Goal: Task Accomplishment & Management: Manage account settings

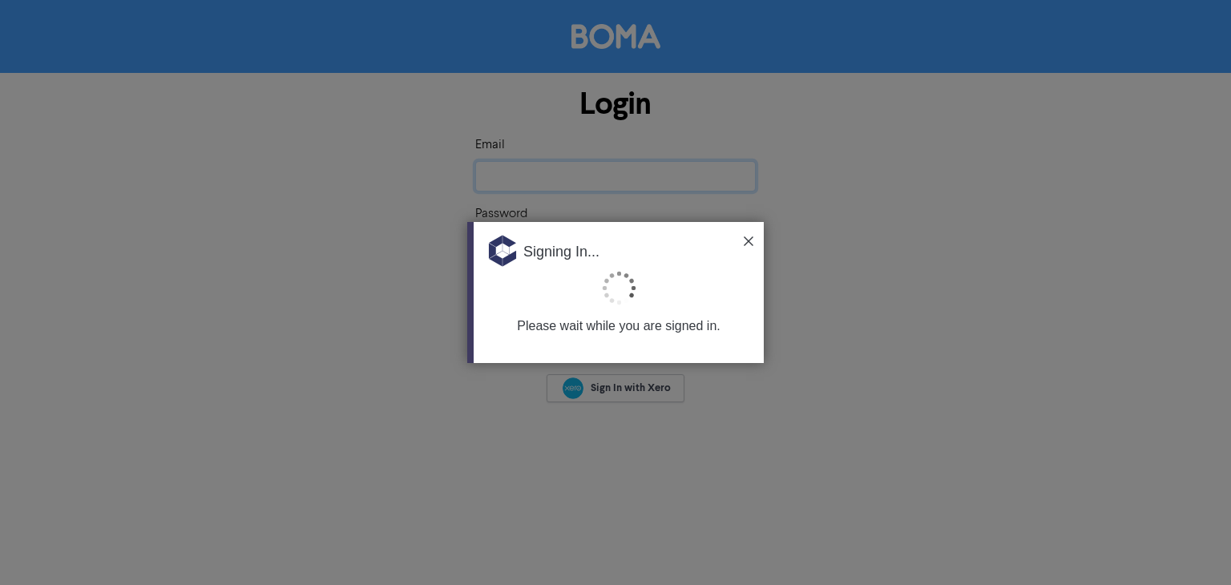
type input "[EMAIL_ADDRESS][DOMAIN_NAME]"
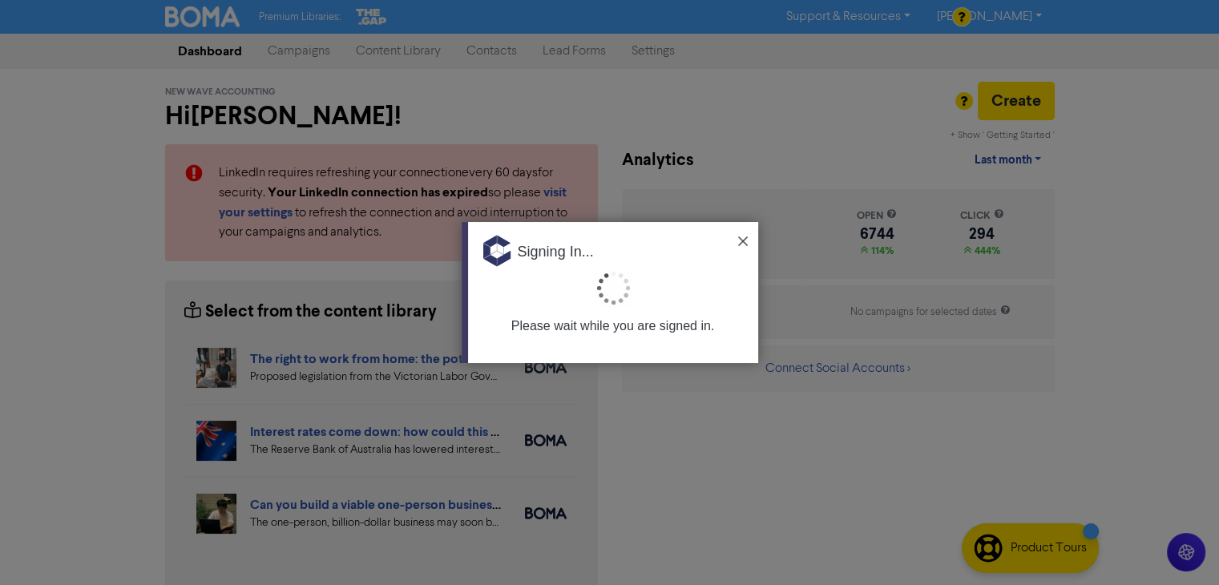
click at [743, 238] on img at bounding box center [743, 241] width 10 height 10
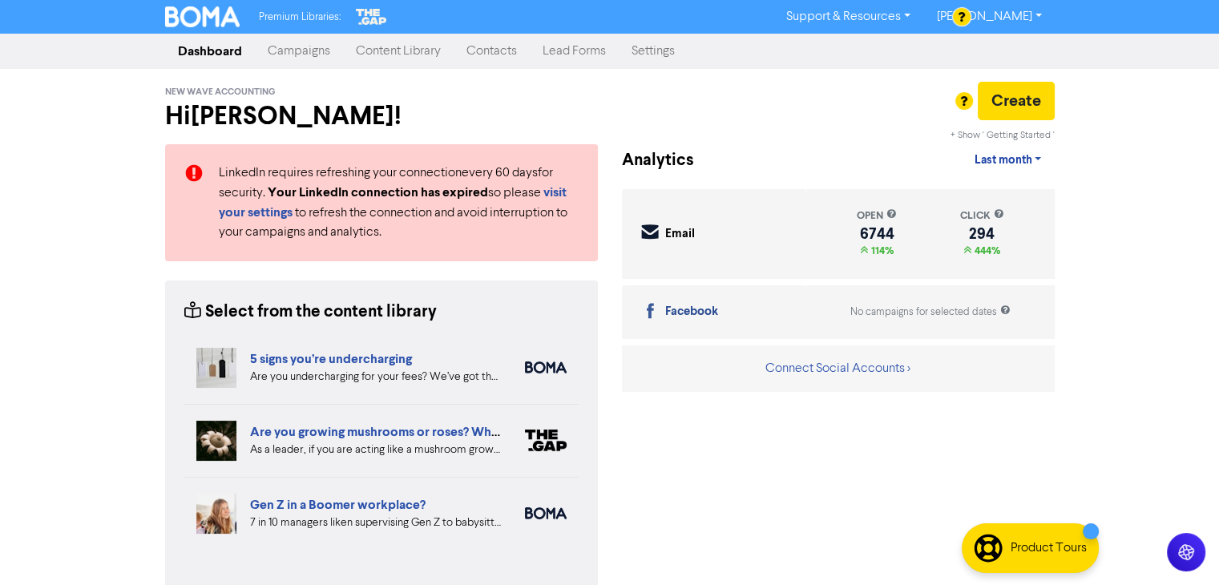
click at [497, 52] on link "Contacts" at bounding box center [492, 51] width 76 height 32
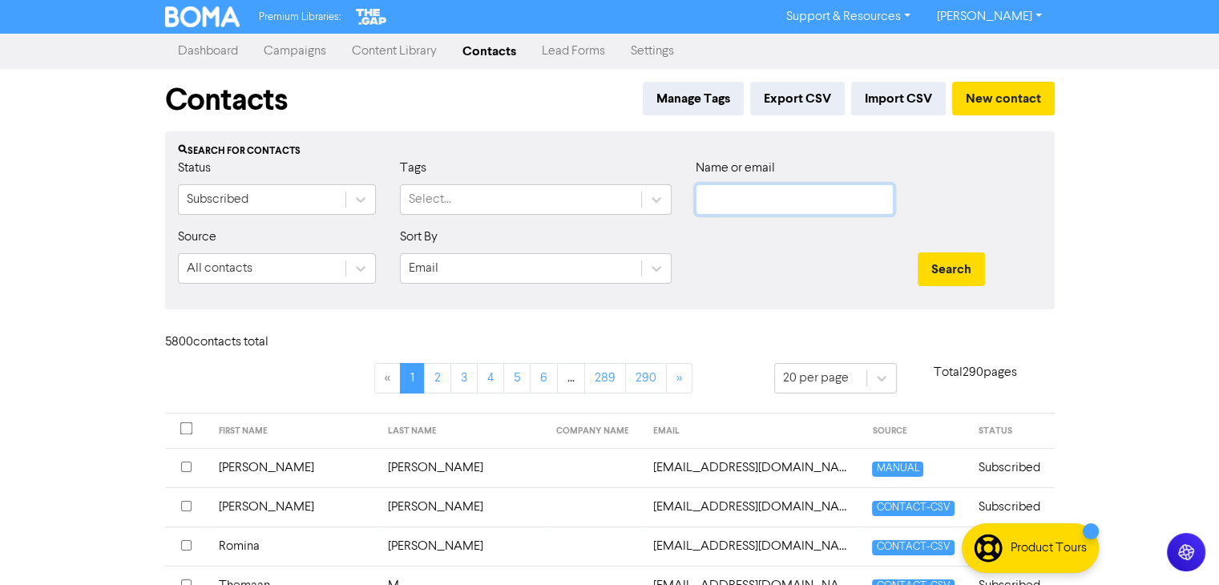
click at [806, 198] on input "text" at bounding box center [795, 199] width 198 height 30
paste input "[PERSON_NAME][EMAIL_ADDRESS][DOMAIN_NAME]"
type input "[PERSON_NAME][EMAIL_ADDRESS][DOMAIN_NAME]"
click at [938, 270] on button "Search" at bounding box center [951, 269] width 67 height 34
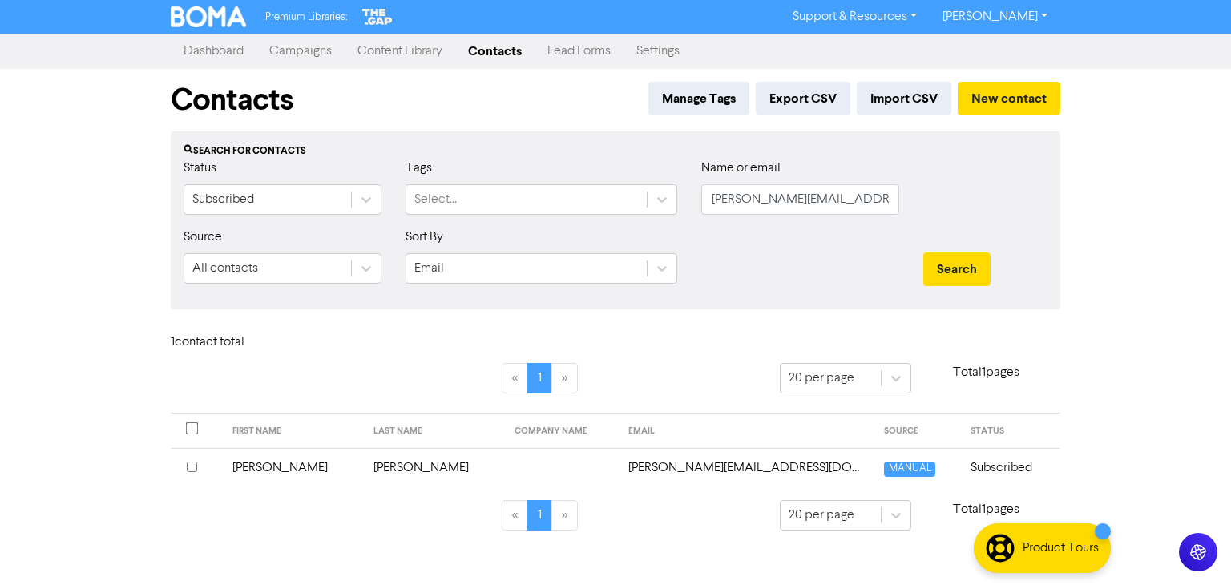
click at [380, 465] on td "[PERSON_NAME]" at bounding box center [434, 467] width 141 height 39
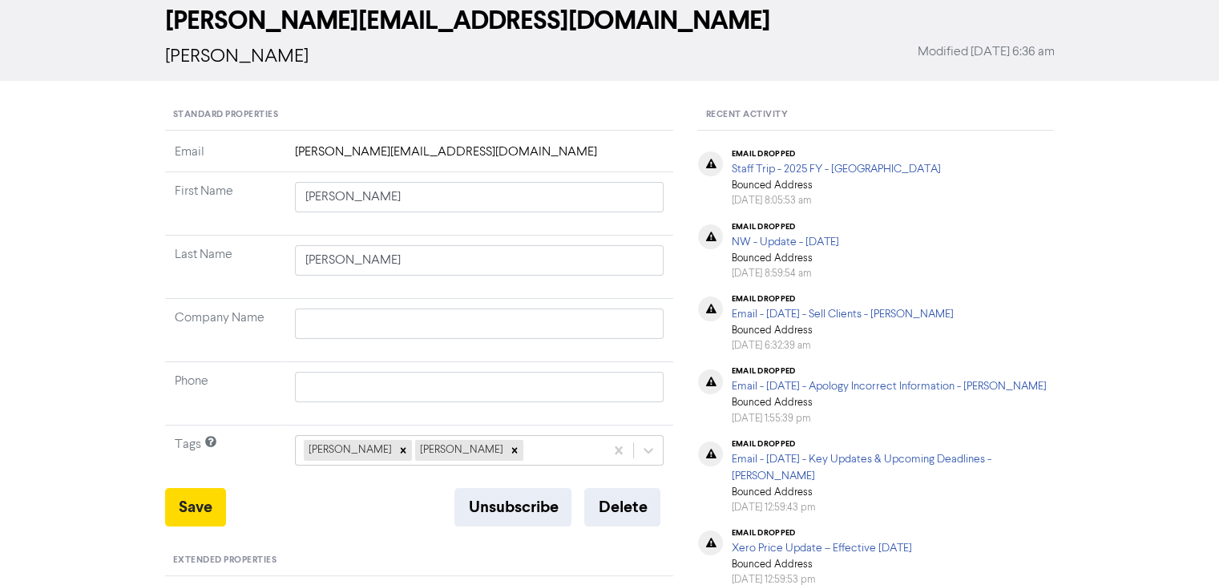
scroll to position [80, 0]
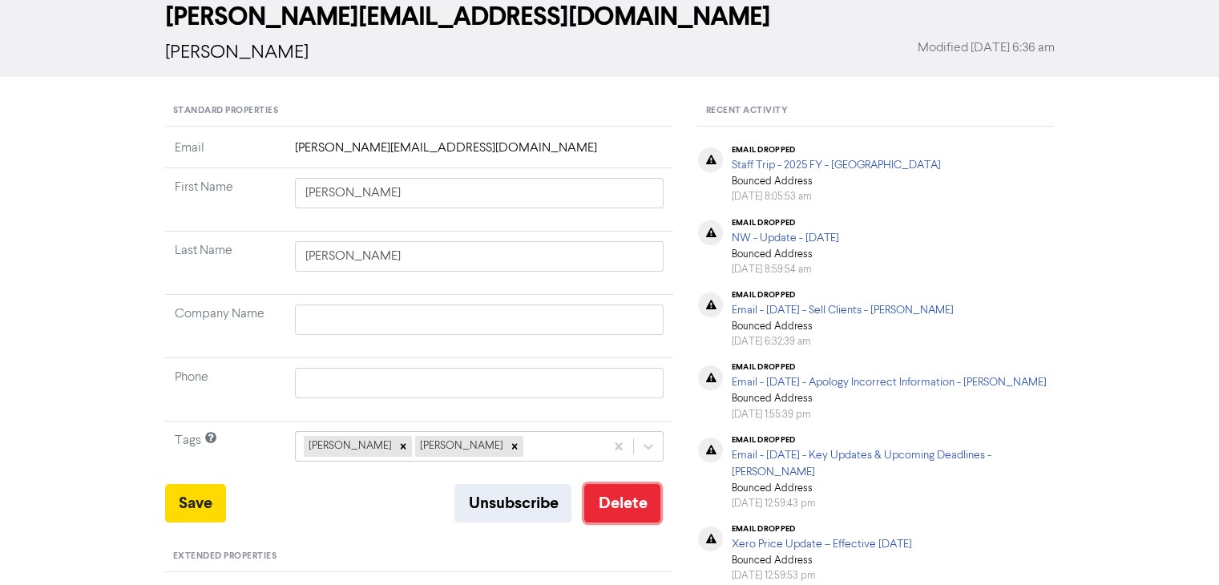
click at [614, 499] on button "Delete" at bounding box center [622, 503] width 76 height 38
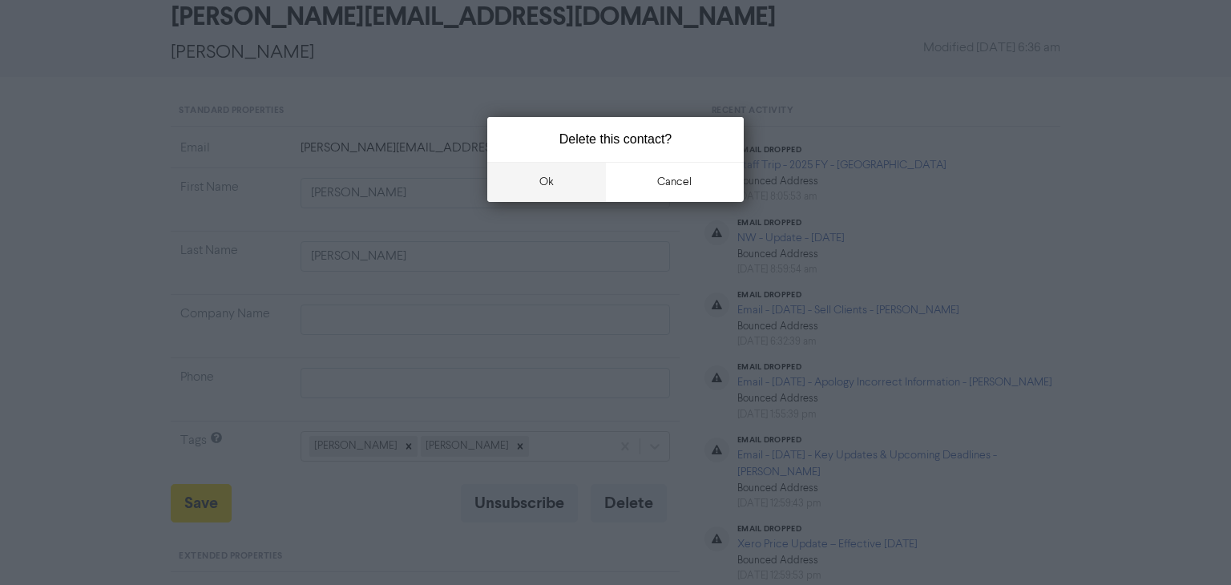
click at [540, 175] on button "ok" at bounding box center [546, 182] width 119 height 40
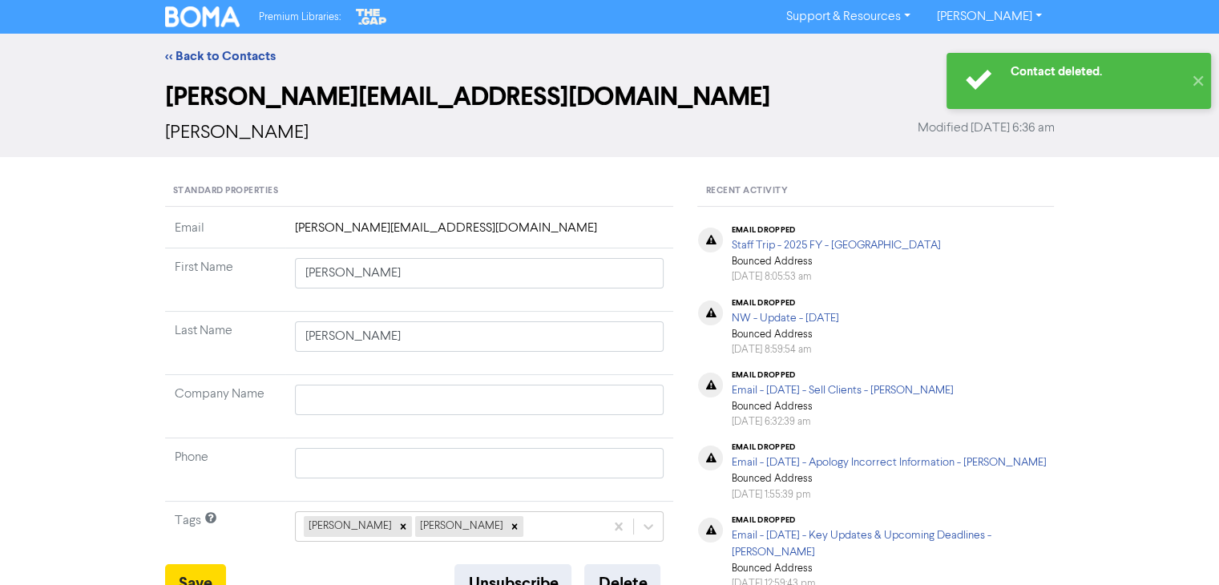
scroll to position [0, 0]
click at [228, 57] on link "<< Back to Contacts" at bounding box center [220, 56] width 111 height 16
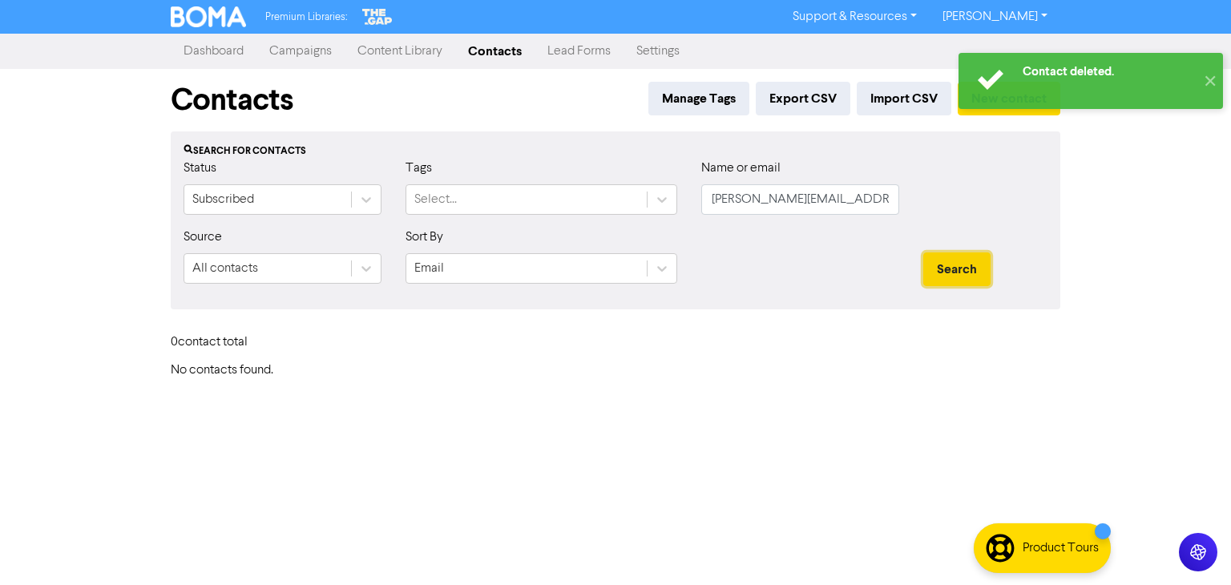
click at [947, 259] on button "Search" at bounding box center [956, 269] width 67 height 34
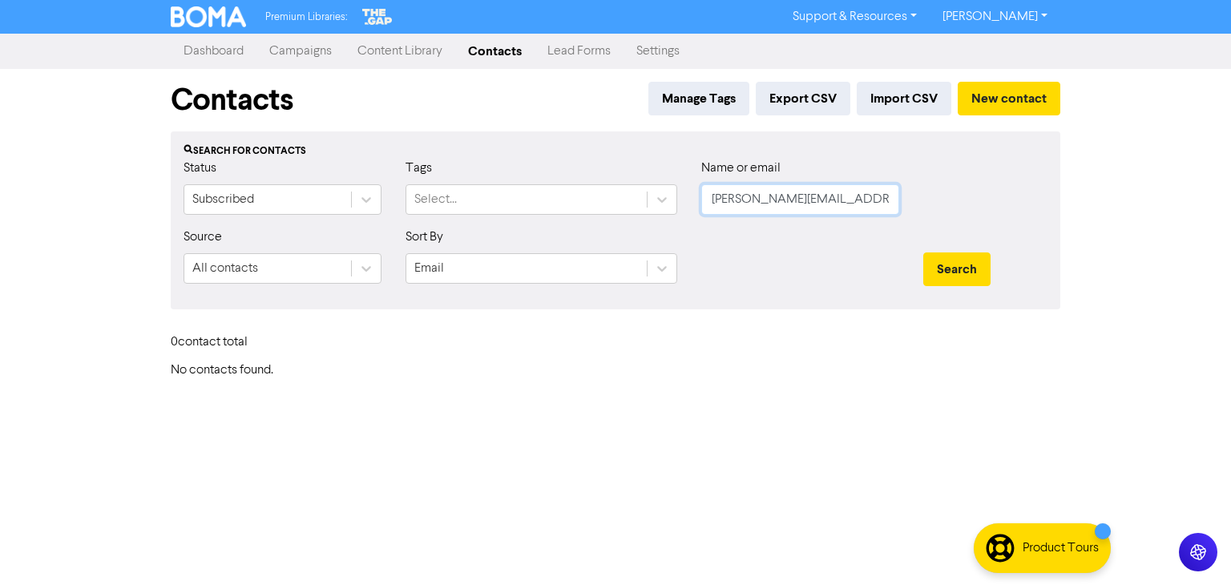
drag, startPoint x: 870, startPoint y: 201, endPoint x: 710, endPoint y: 204, distance: 160.3
click at [452, 207] on div "Status Subscribed Tags Select... Name or email [PERSON_NAME][EMAIL_ADDRESS][DOM…" at bounding box center [615, 193] width 888 height 69
paste input "[EMAIL_ADDRESS][DOMAIN_NAME]"
type input "[EMAIL_ADDRESS][DOMAIN_NAME]"
click at [953, 275] on button "Search" at bounding box center [956, 269] width 67 height 34
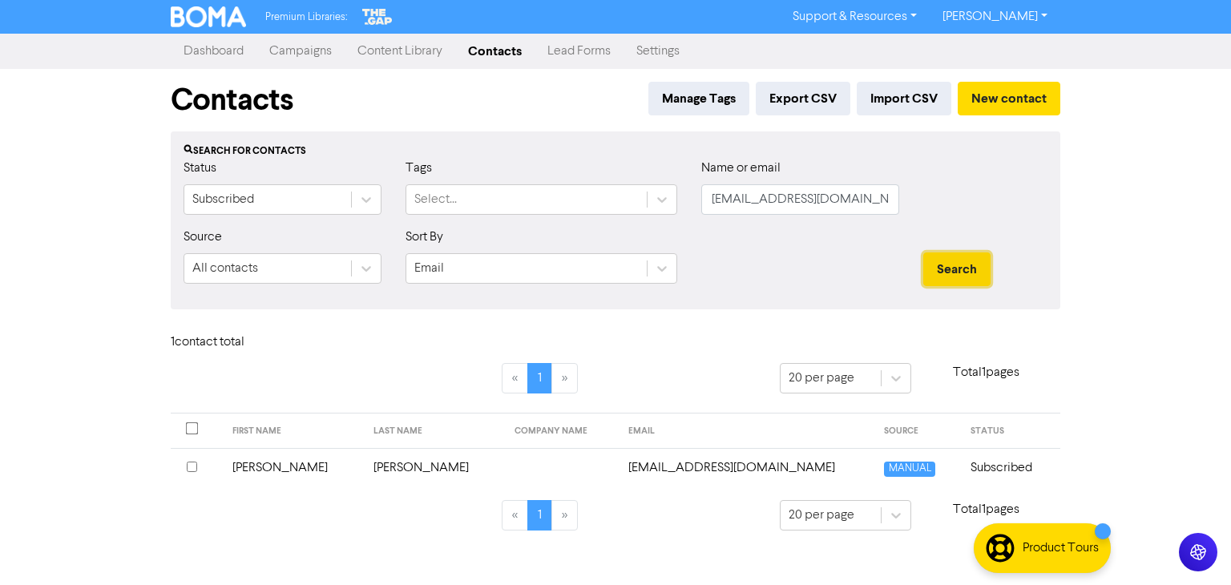
click at [961, 261] on button "Search" at bounding box center [956, 269] width 67 height 34
click at [263, 466] on td "[PERSON_NAME]" at bounding box center [293, 467] width 141 height 39
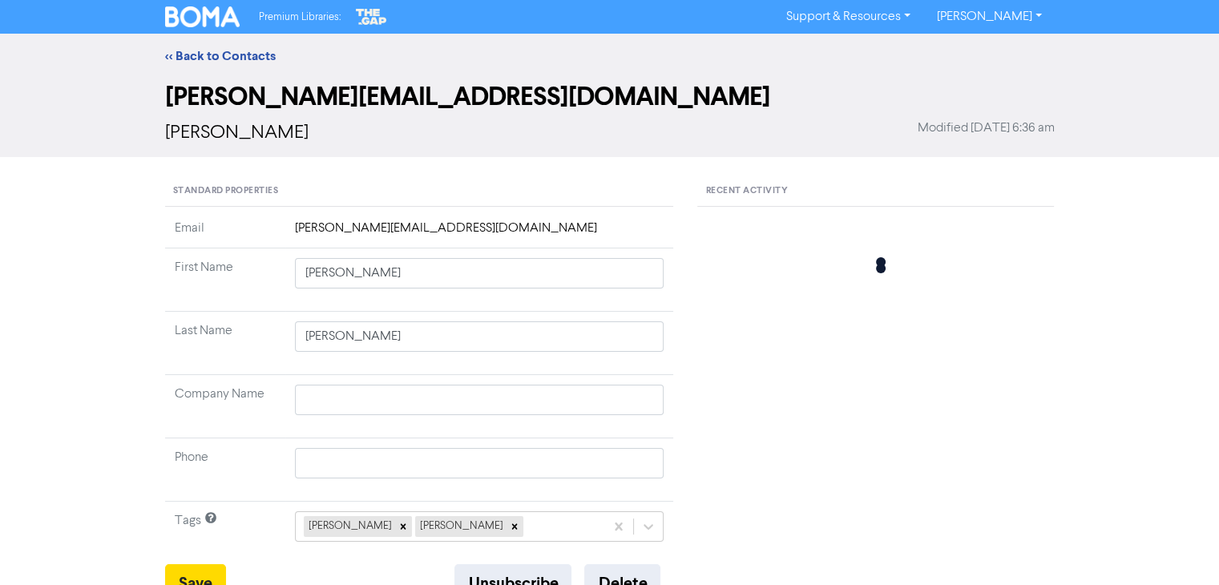
type input "[PERSON_NAME]"
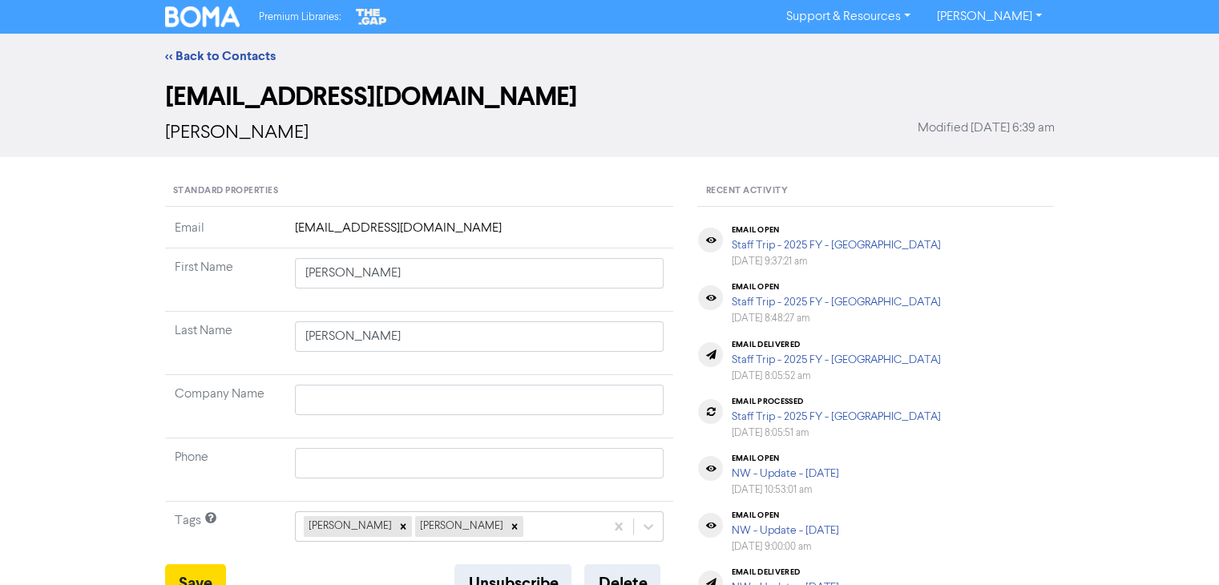
scroll to position [321, 0]
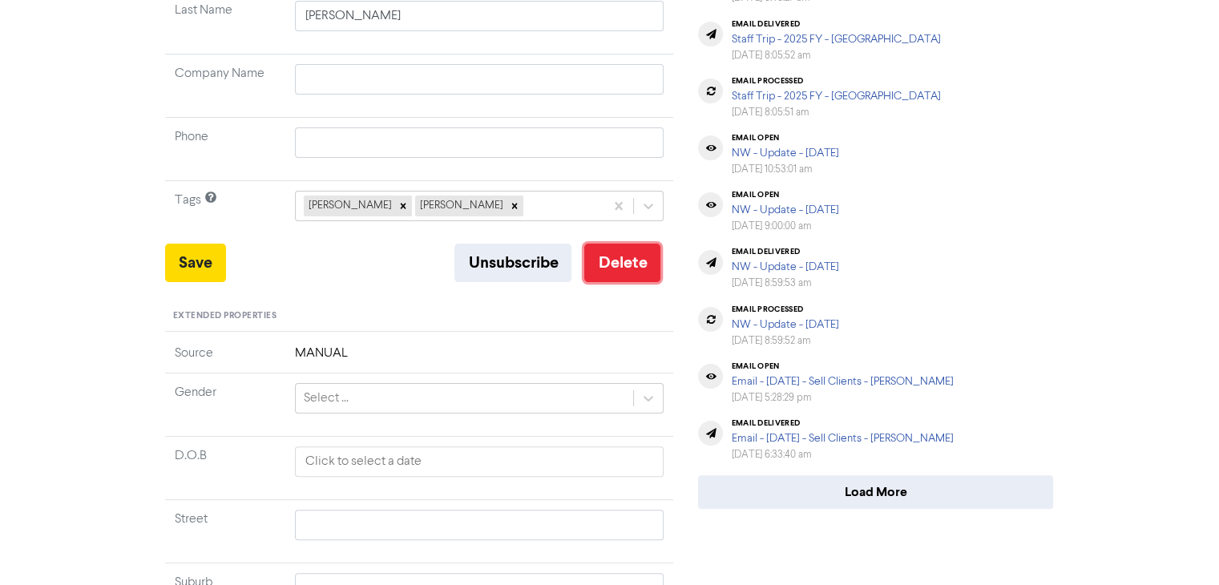
click at [627, 265] on button "Delete" at bounding box center [622, 263] width 76 height 38
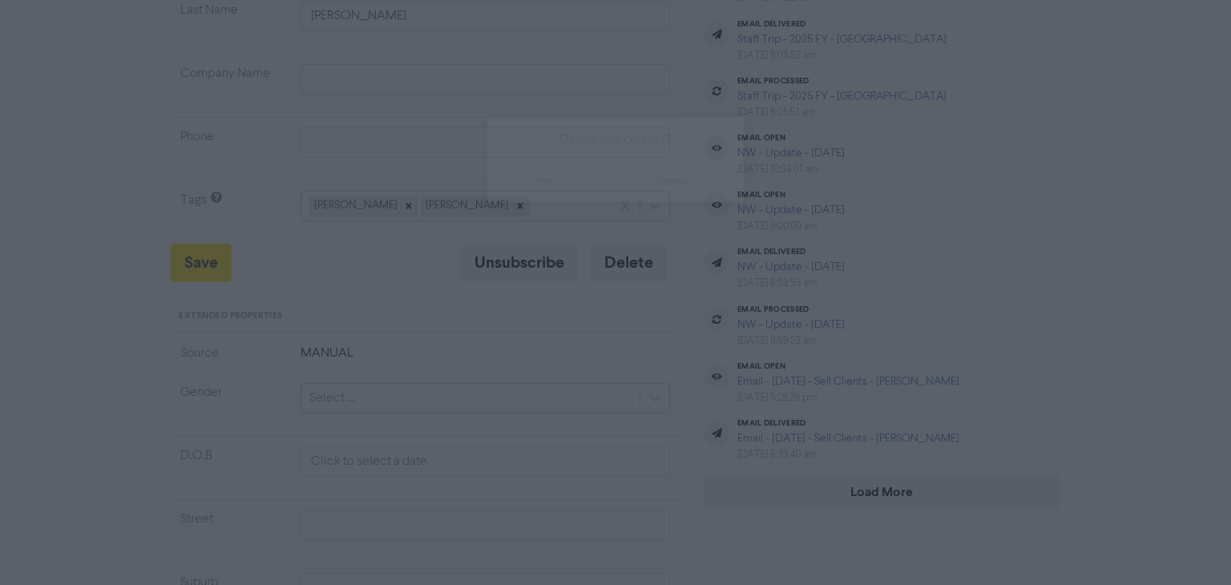
click at [549, 179] on button "ok" at bounding box center [546, 182] width 119 height 40
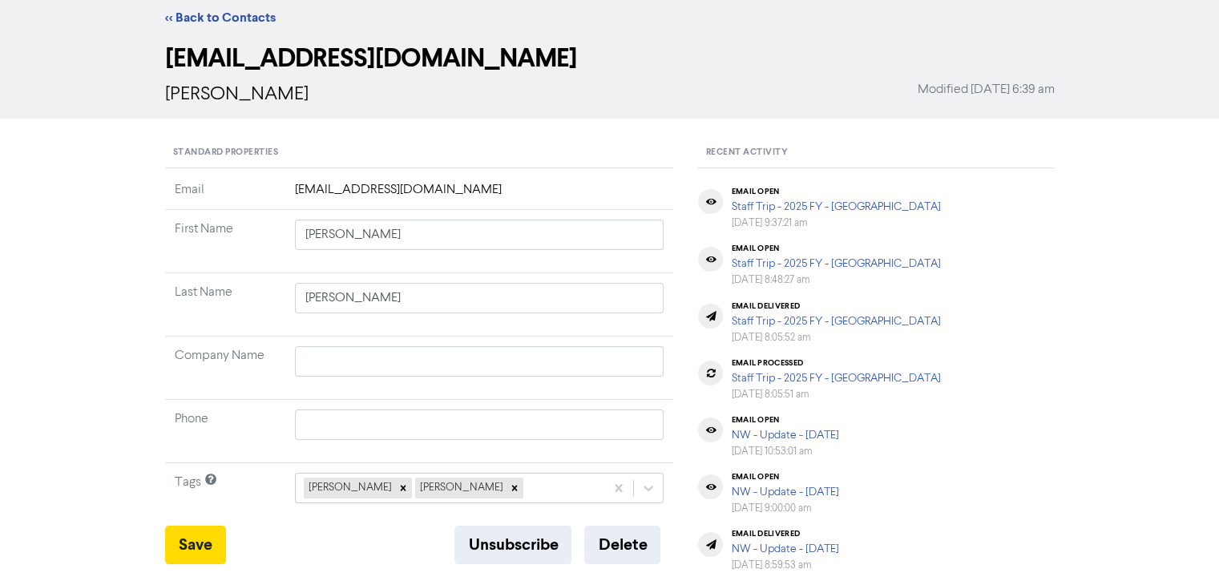
scroll to position [0, 0]
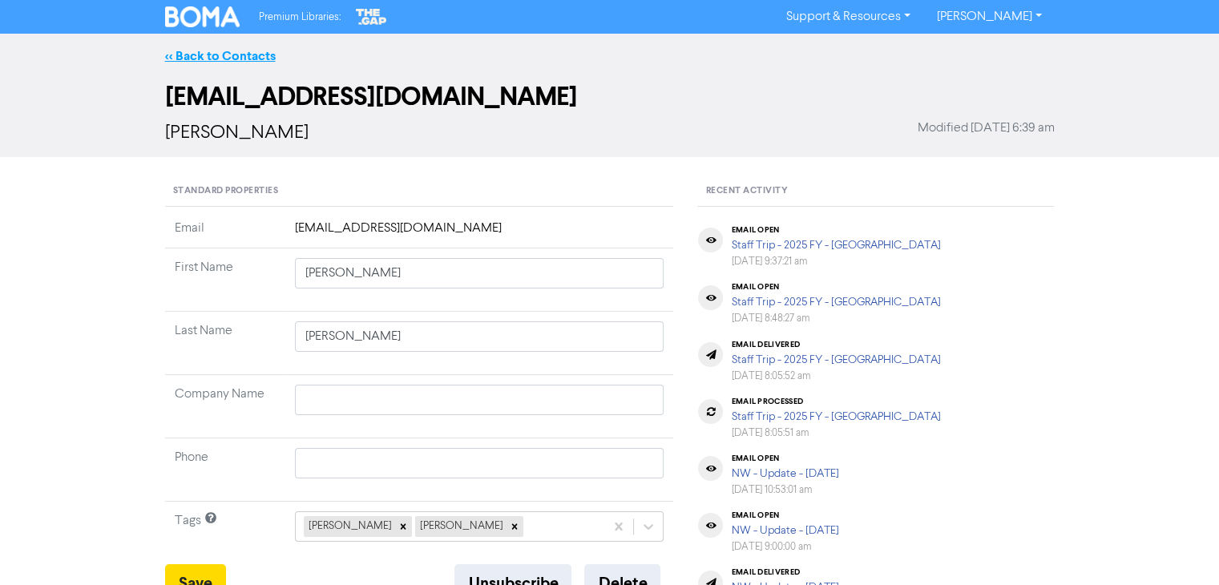
click at [228, 51] on link "<< Back to Contacts" at bounding box center [220, 56] width 111 height 16
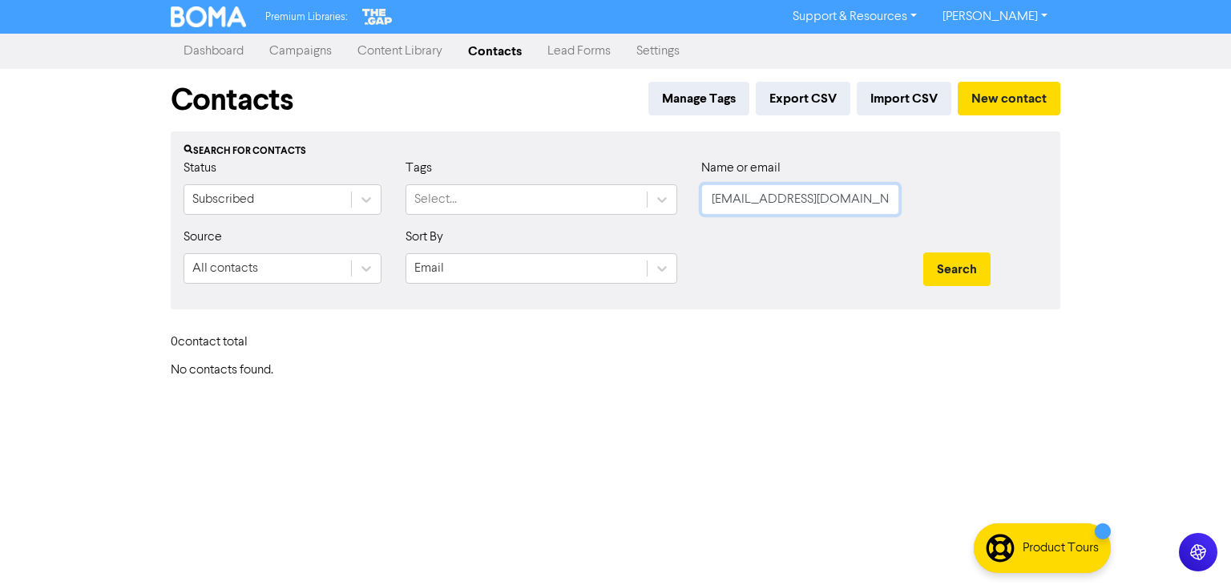
drag, startPoint x: 875, startPoint y: 196, endPoint x: 579, endPoint y: 244, distance: 300.4
click at [579, 244] on form "Status Subscribed Tags Select... Name or email [EMAIL_ADDRESS][DOMAIN_NAME] Sou…" at bounding box center [616, 228] width 864 height 138
paste input "[PERSON_NAME][EMAIL_ADDRESS][PERSON_NAME][DOMAIN_NAME]"
type input "[PERSON_NAME][EMAIL_ADDRESS][PERSON_NAME][DOMAIN_NAME]"
click at [968, 260] on button "Search" at bounding box center [956, 269] width 67 height 34
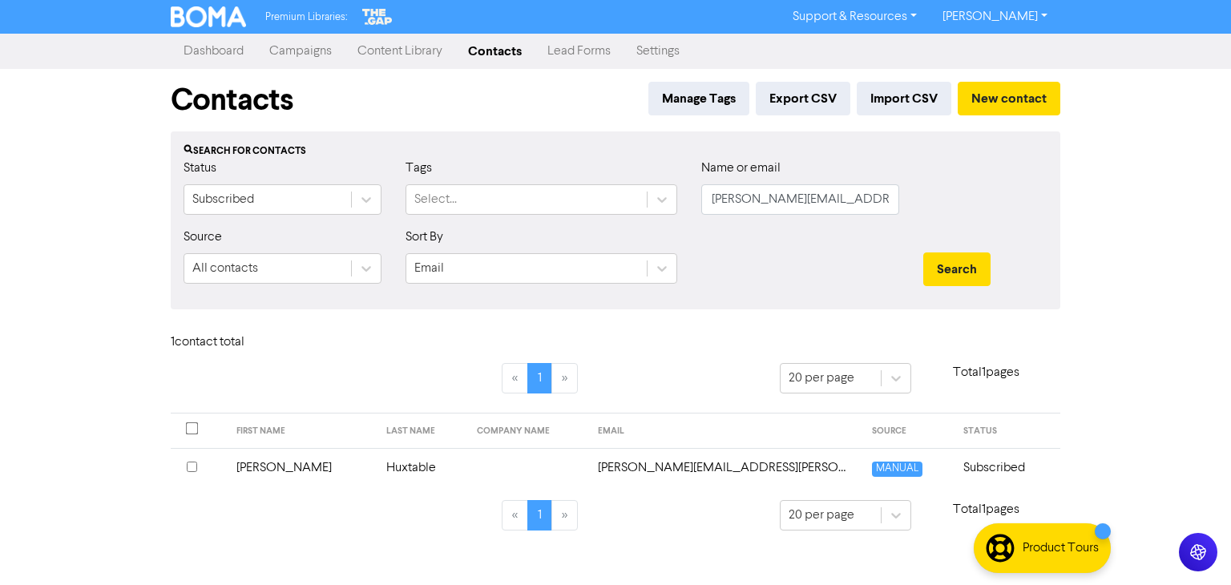
click at [377, 466] on td "Huxtable" at bounding box center [422, 467] width 91 height 39
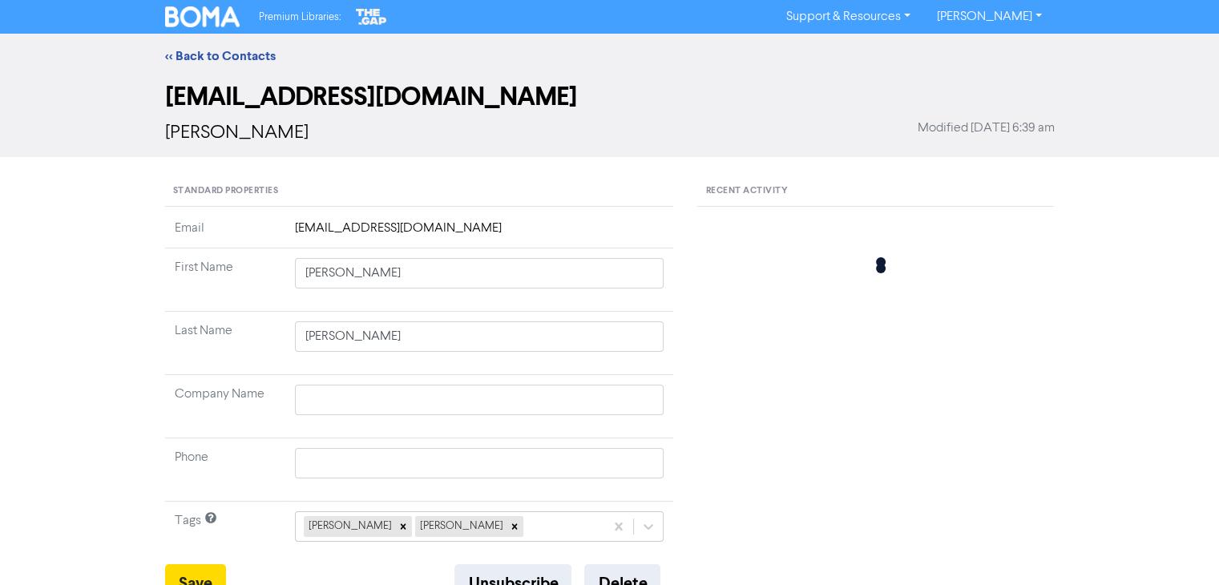
type input "[PERSON_NAME]"
type input "Huxtable"
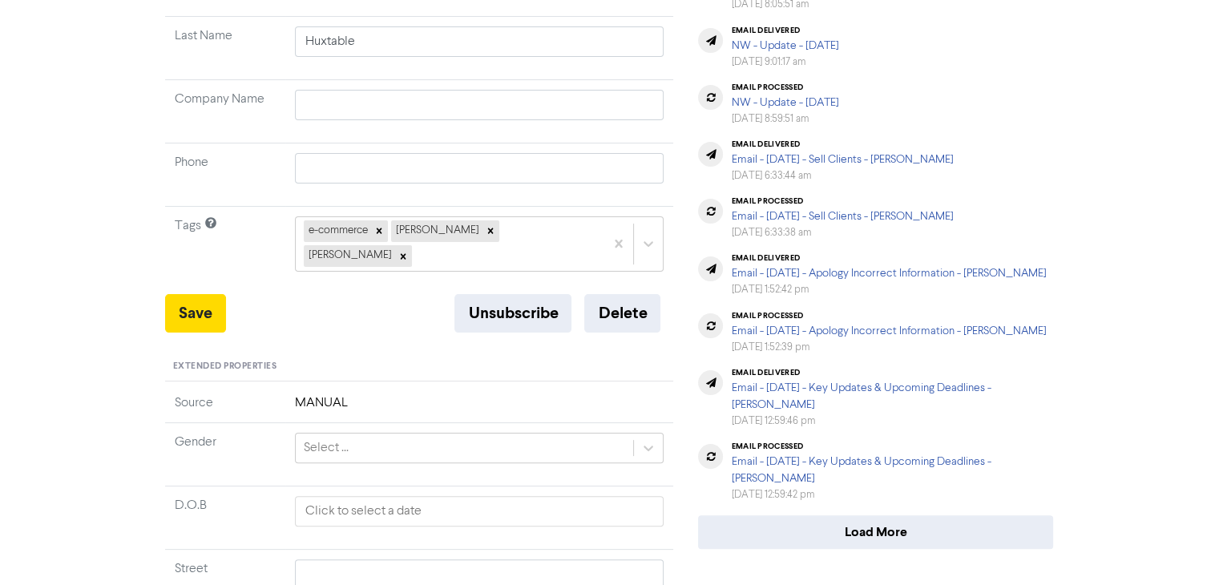
scroll to position [321, 0]
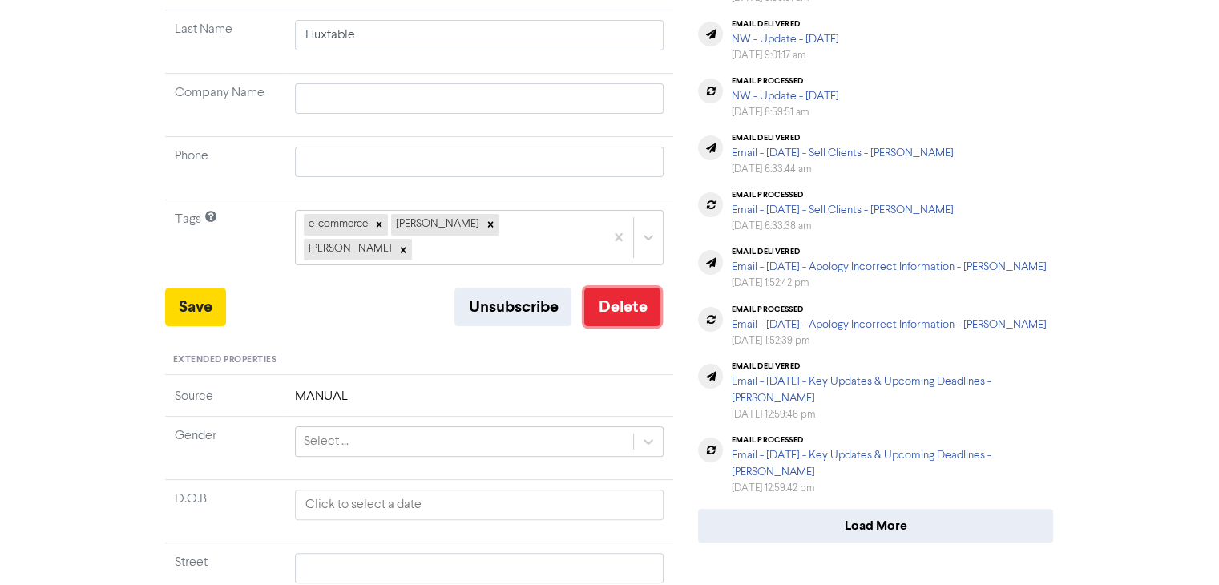
click at [640, 288] on button "Delete" at bounding box center [622, 307] width 76 height 38
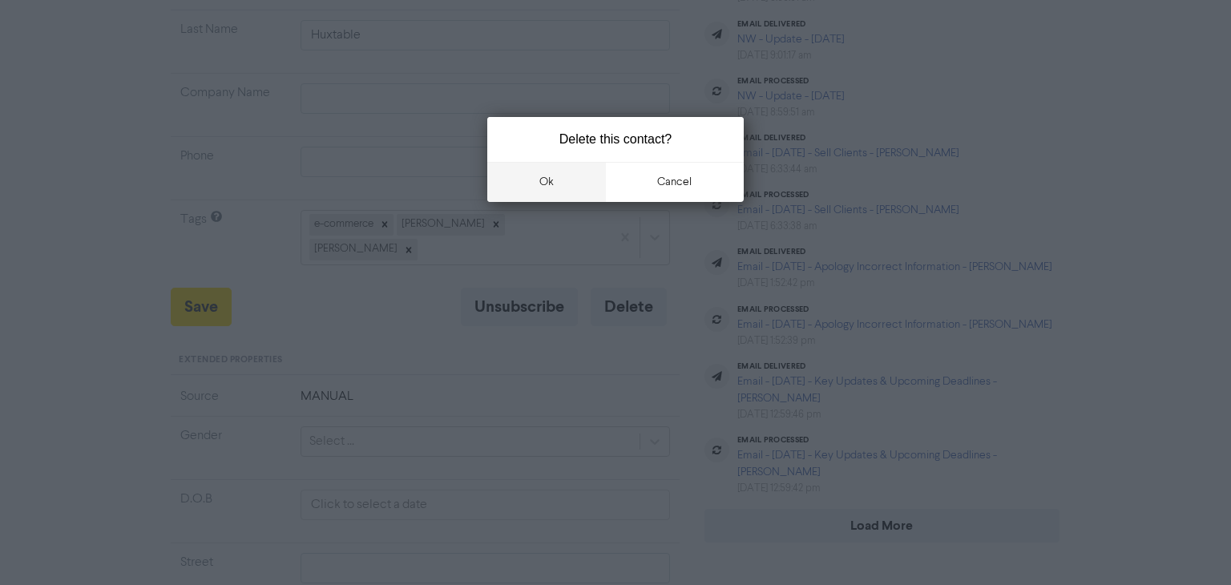
click at [548, 183] on button "ok" at bounding box center [546, 182] width 119 height 40
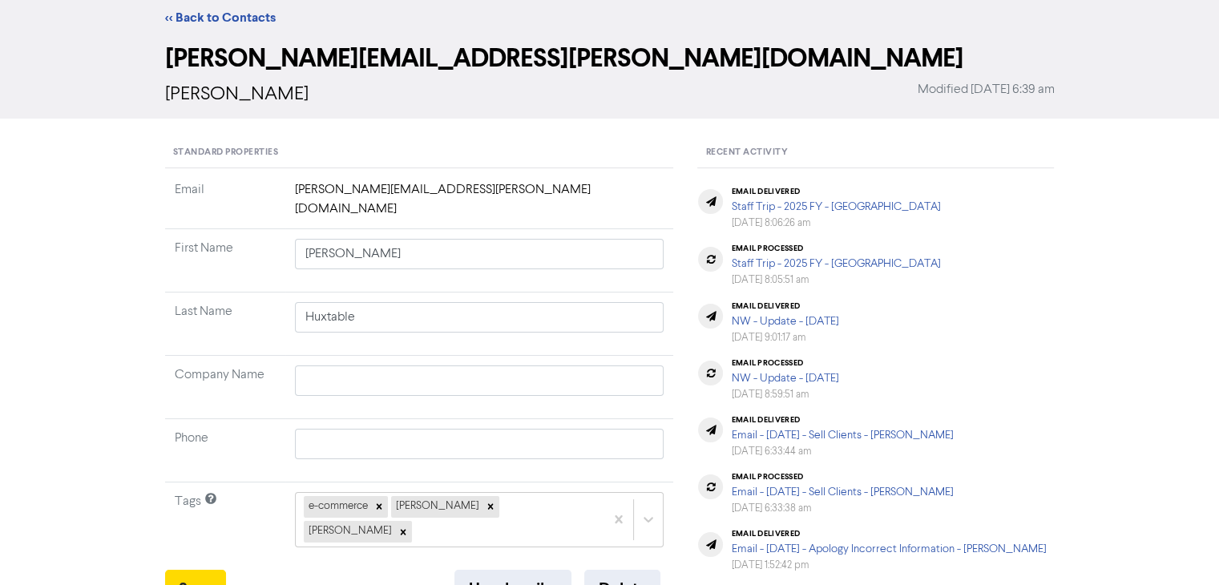
scroll to position [0, 0]
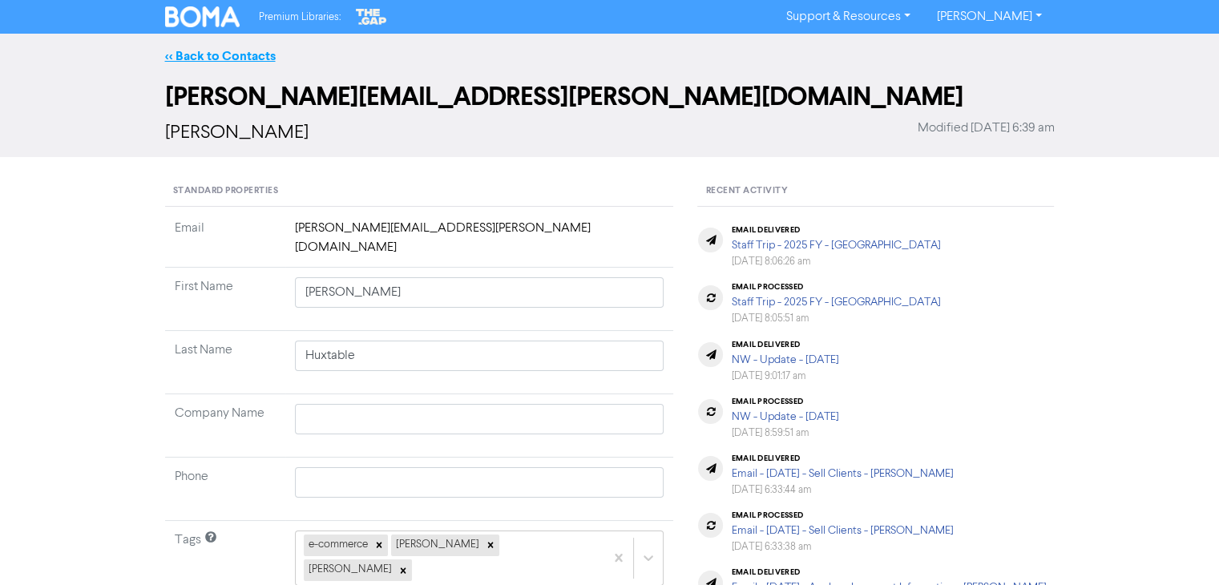
click at [229, 51] on link "<< Back to Contacts" at bounding box center [220, 56] width 111 height 16
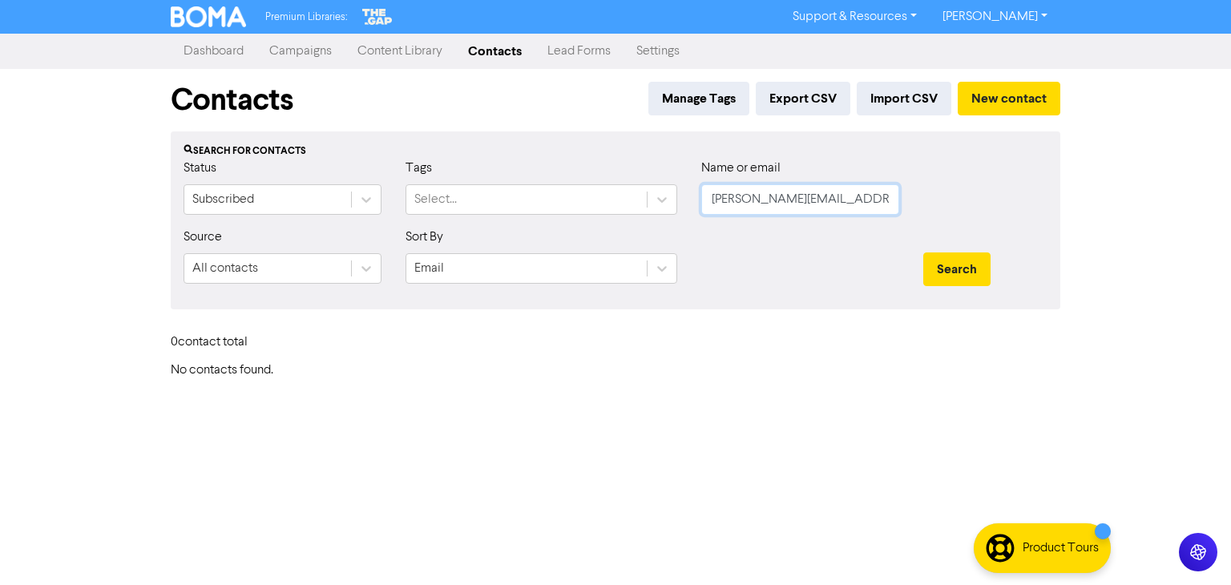
drag, startPoint x: 890, startPoint y: 202, endPoint x: 141, endPoint y: 206, distance: 748.5
click at [168, 217] on div "Contacts Manage Tags Export CSV Import CSV New contact Search for contacts Stat…" at bounding box center [616, 223] width 914 height 309
paste input "[EMAIL_ADDRESS][DOMAIN_NAME]"
type input "[EMAIL_ADDRESS][DOMAIN_NAME]"
click at [949, 257] on button "Search" at bounding box center [956, 269] width 67 height 34
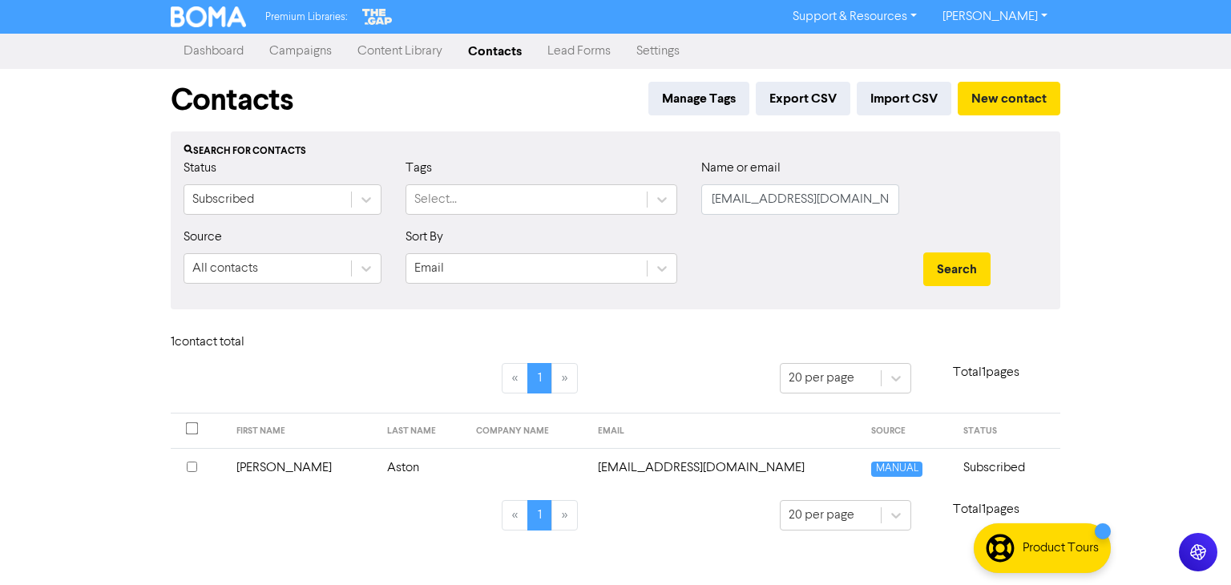
click at [395, 467] on td "Aston" at bounding box center [422, 467] width 90 height 39
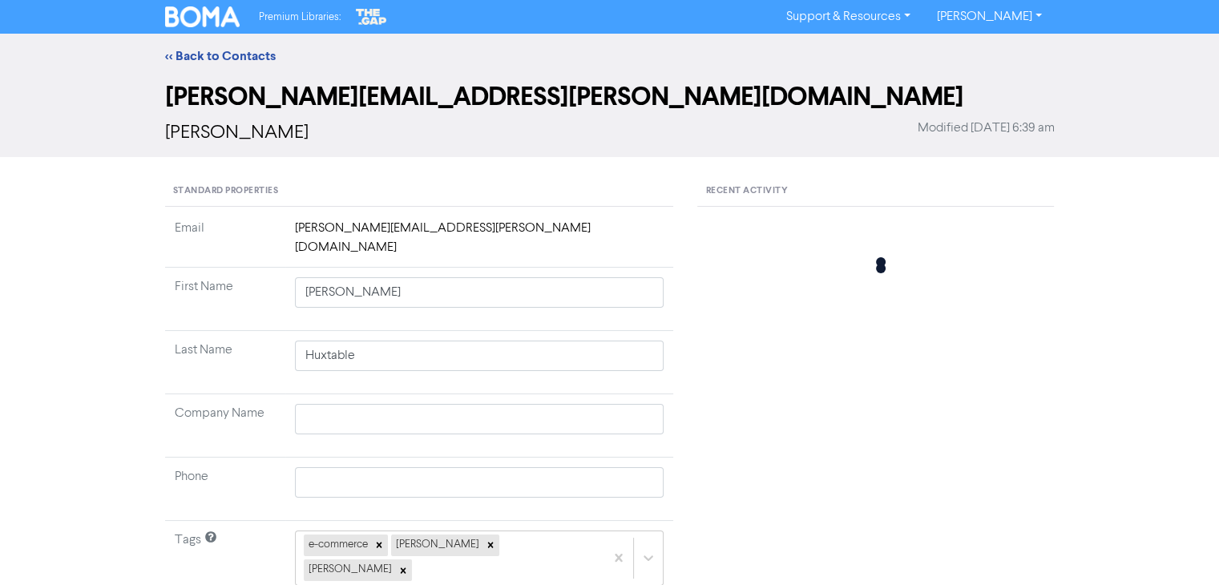
type input "[PERSON_NAME]"
type input "Aston"
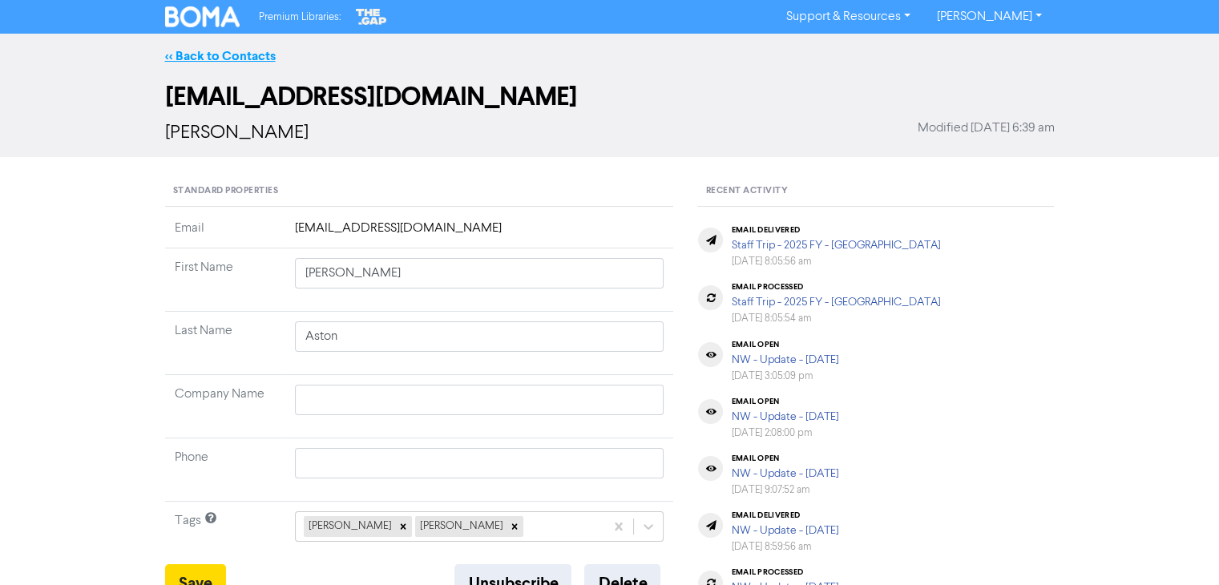
click at [251, 59] on link "<< Back to Contacts" at bounding box center [220, 56] width 111 height 16
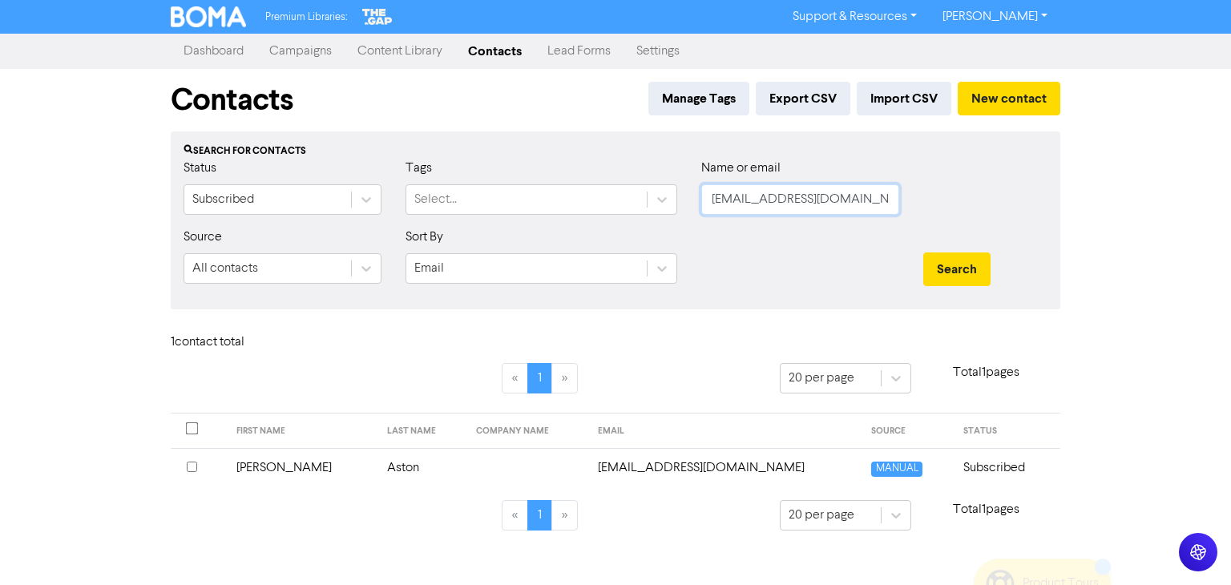
drag, startPoint x: 849, startPoint y: 193, endPoint x: 608, endPoint y: 229, distance: 243.9
click at [607, 229] on form "Status Subscribed Tags Select... Name or email [EMAIL_ADDRESS][DOMAIN_NAME] Sou…" at bounding box center [616, 228] width 864 height 138
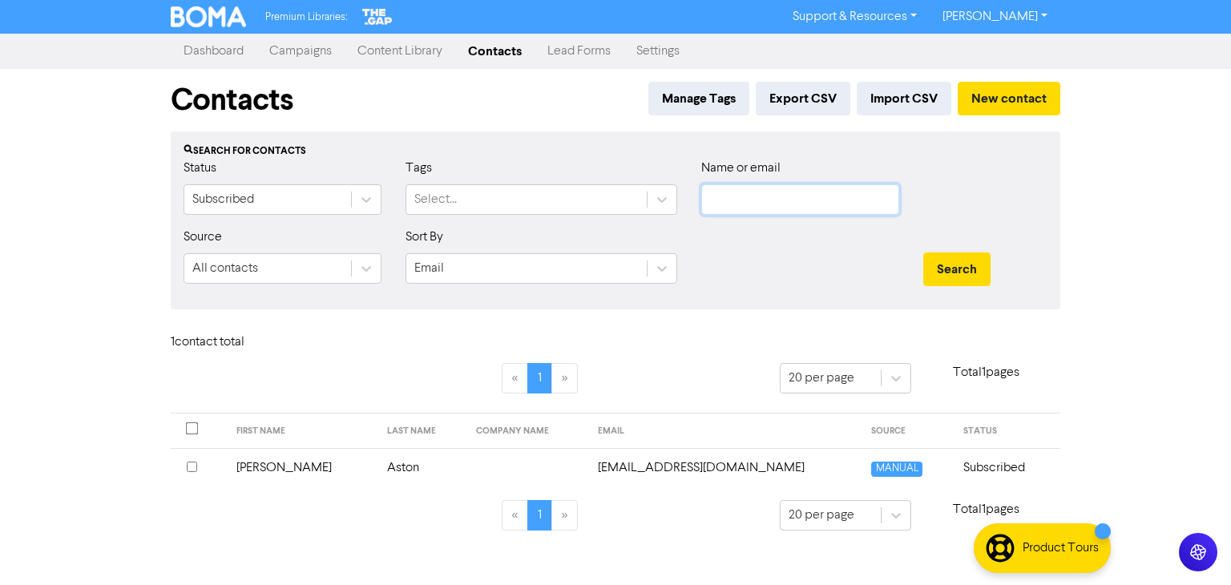
paste input "[EMAIL_ADDRESS][DOMAIN_NAME]"
type input "[EMAIL_ADDRESS][DOMAIN_NAME]"
click at [938, 273] on button "Search" at bounding box center [956, 269] width 67 height 34
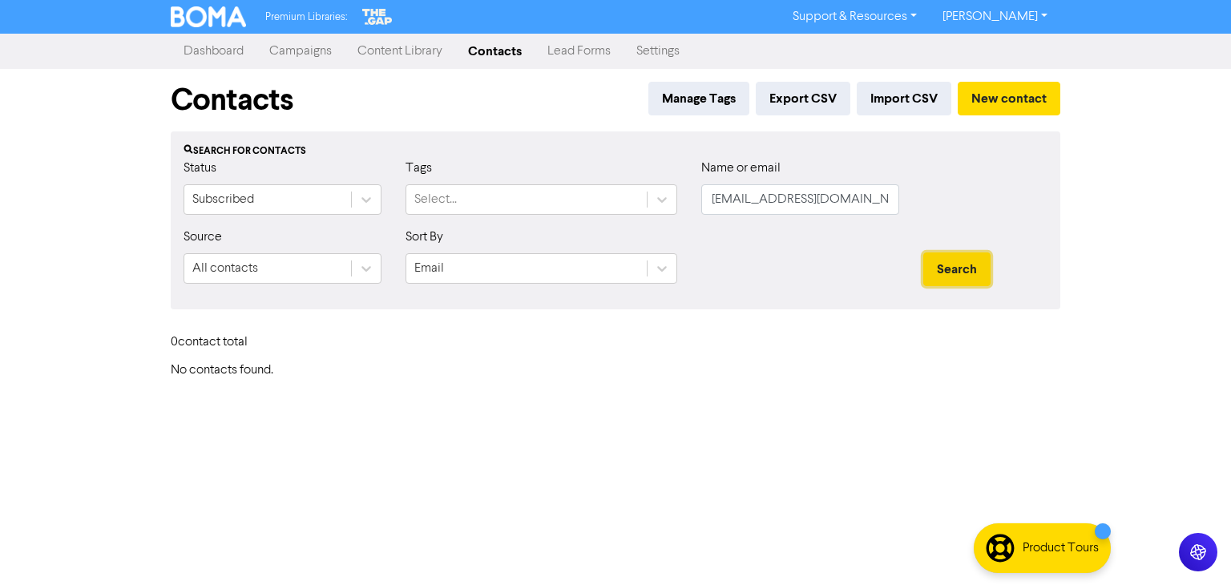
click at [938, 281] on button "Search" at bounding box center [956, 269] width 67 height 34
drag, startPoint x: 872, startPoint y: 194, endPoint x: 611, endPoint y: 217, distance: 262.3
click at [611, 217] on div "Status Subscribed Tags Select... Name or email [EMAIL_ADDRESS][DOMAIN_NAME]" at bounding box center [615, 193] width 888 height 69
paste input "[PERSON_NAME][EMAIL_ADDRESS][PERSON_NAME][DOMAIN_NAME]"
type input "[PERSON_NAME][EMAIL_ADDRESS][PERSON_NAME][DOMAIN_NAME]"
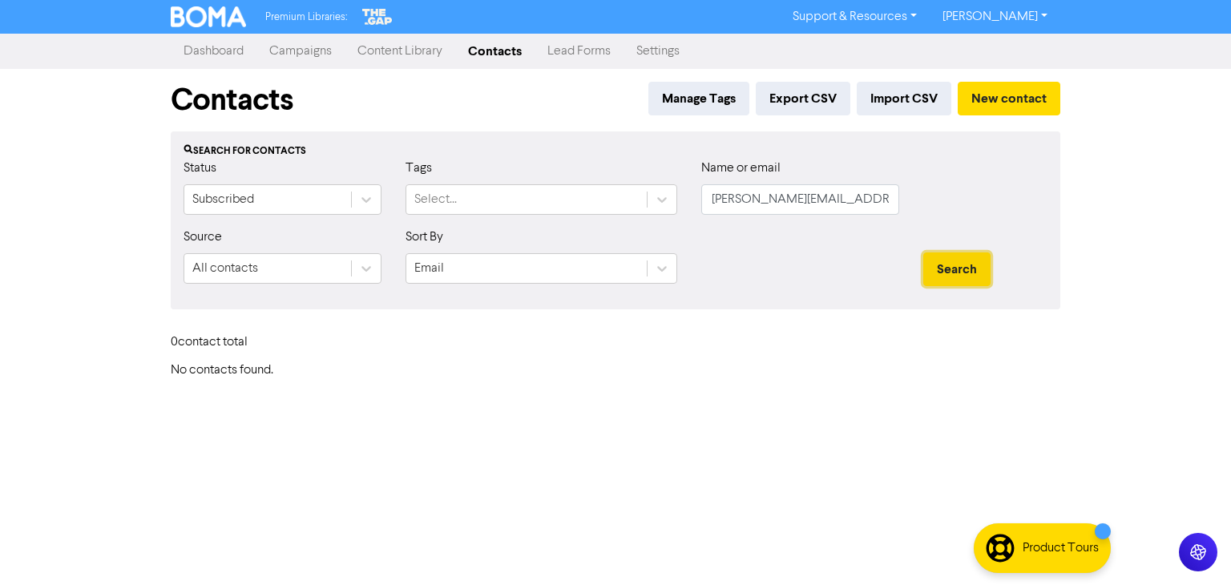
click at [957, 265] on button "Search" at bounding box center [956, 269] width 67 height 34
click at [957, 272] on button "Search" at bounding box center [956, 269] width 67 height 34
drag, startPoint x: 886, startPoint y: 202, endPoint x: 292, endPoint y: 230, distance: 594.5
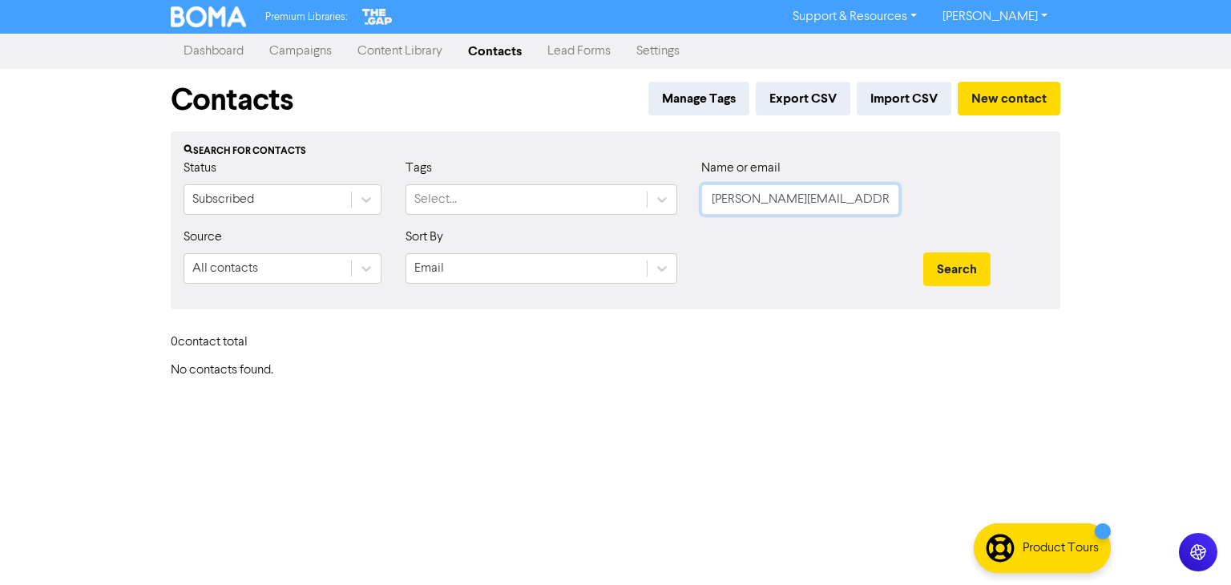
click at [301, 228] on form "Status Subscribed Tags Select... Name or email [PERSON_NAME][EMAIL_ADDRESS][PER…" at bounding box center [616, 228] width 864 height 138
paste input "[EMAIL_ADDRESS][DOMAIN_NAME]"
type input "[EMAIL_ADDRESS][DOMAIN_NAME]"
click at [978, 268] on button "Search" at bounding box center [956, 269] width 67 height 34
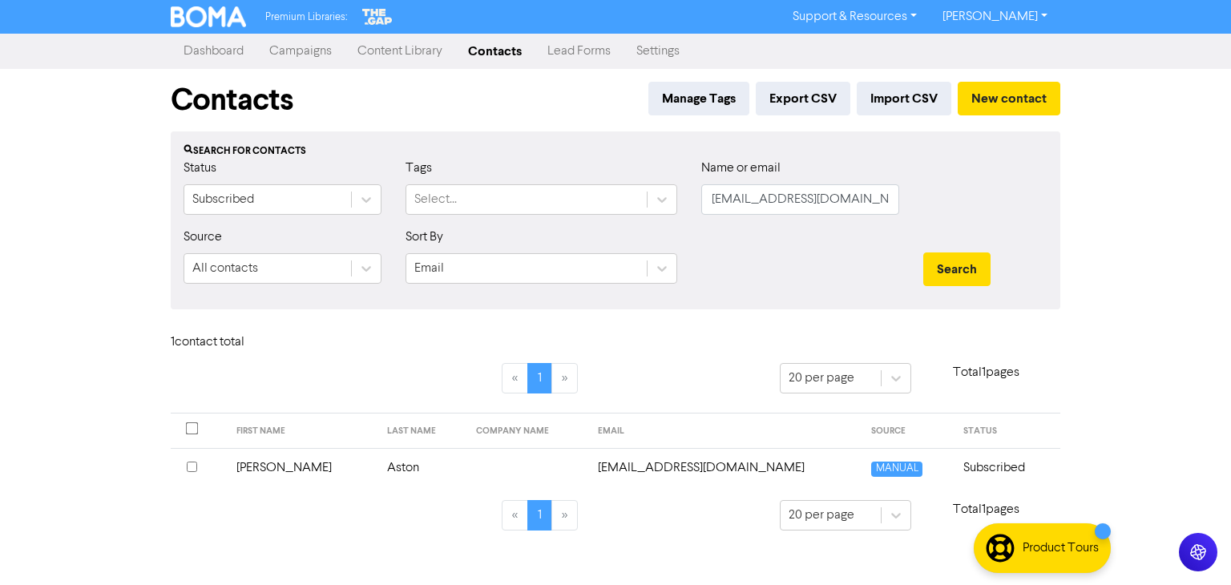
click at [263, 469] on td "[PERSON_NAME]" at bounding box center [302, 467] width 151 height 39
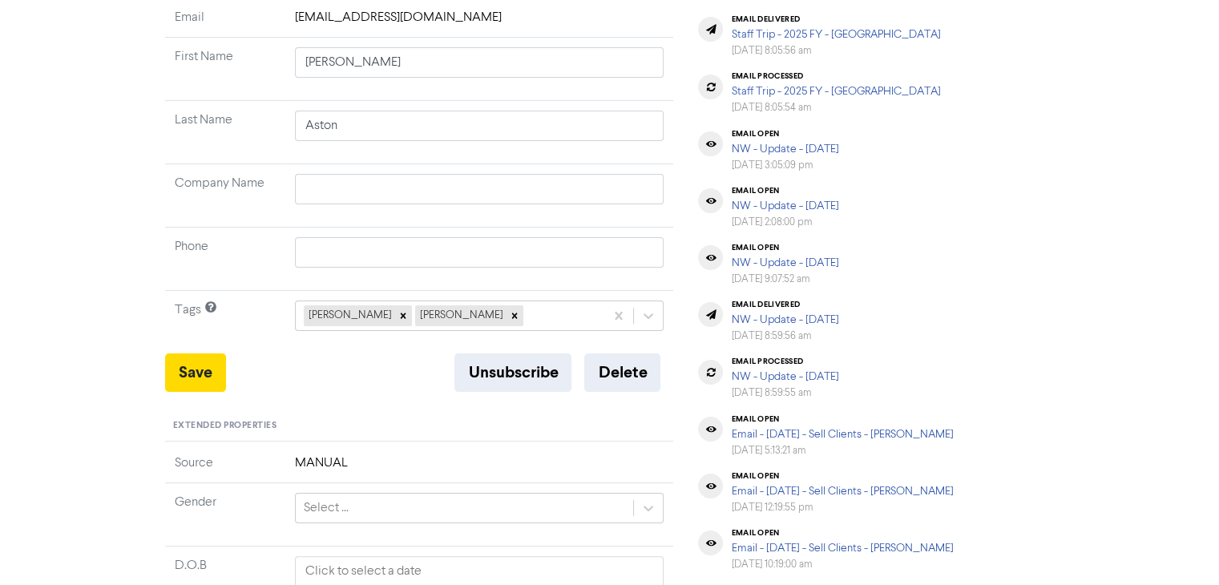
scroll to position [240, 0]
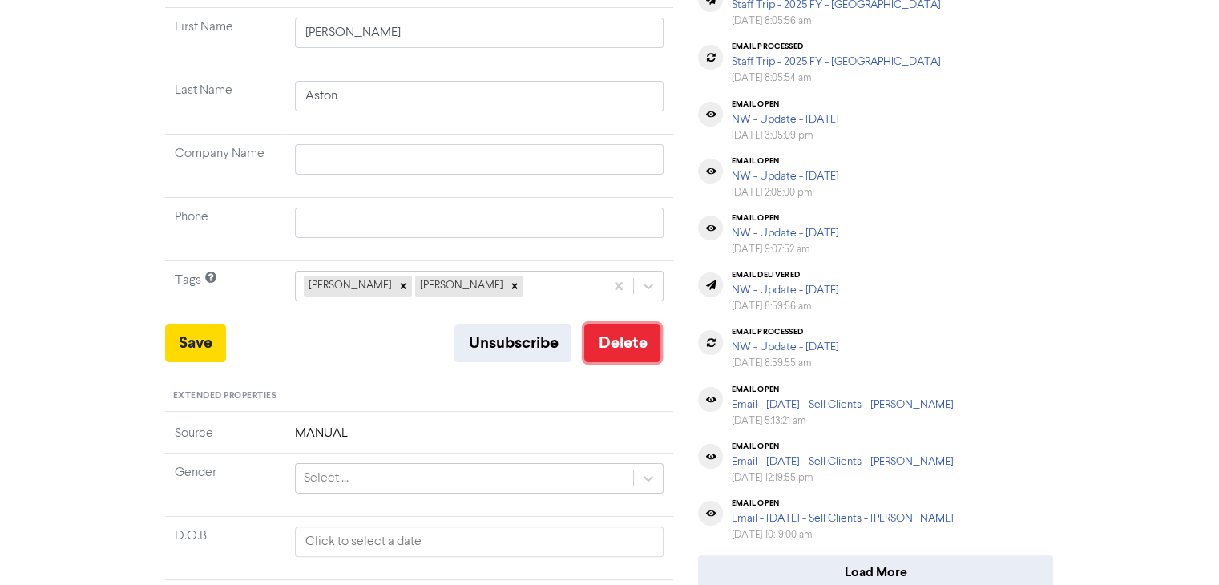
click at [613, 339] on button "Delete" at bounding box center [622, 343] width 76 height 38
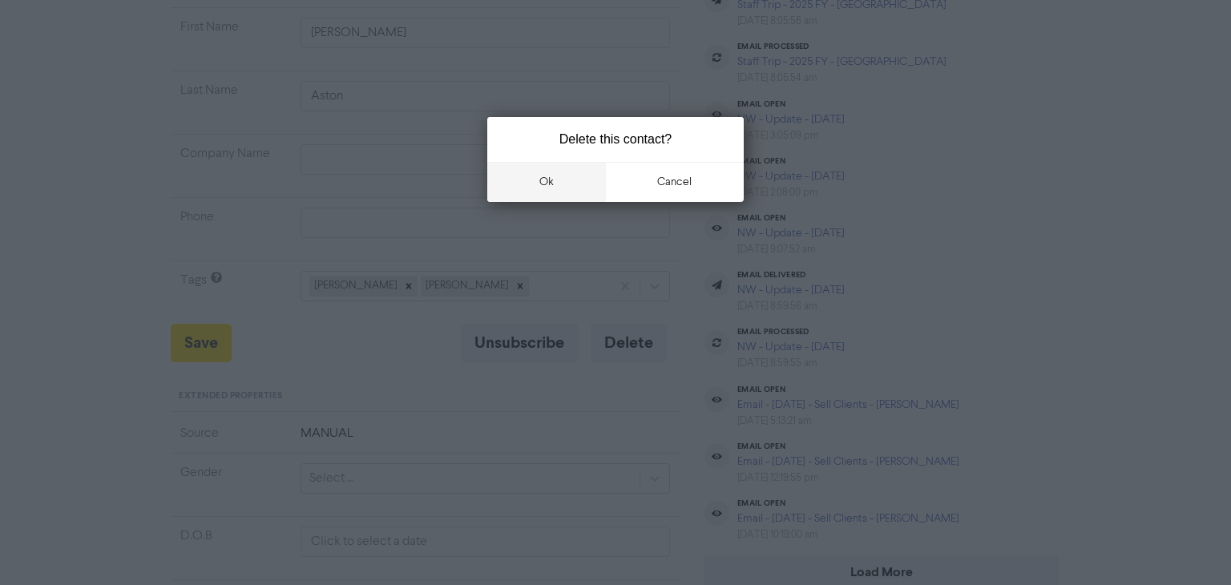
click at [551, 193] on button "ok" at bounding box center [546, 182] width 119 height 40
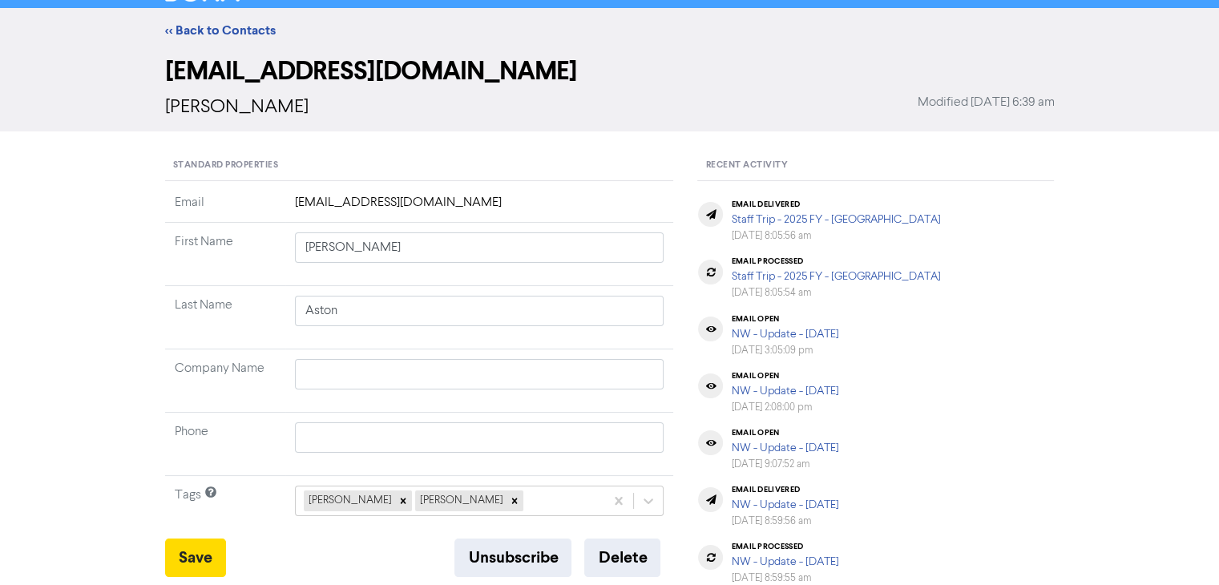
scroll to position [0, 0]
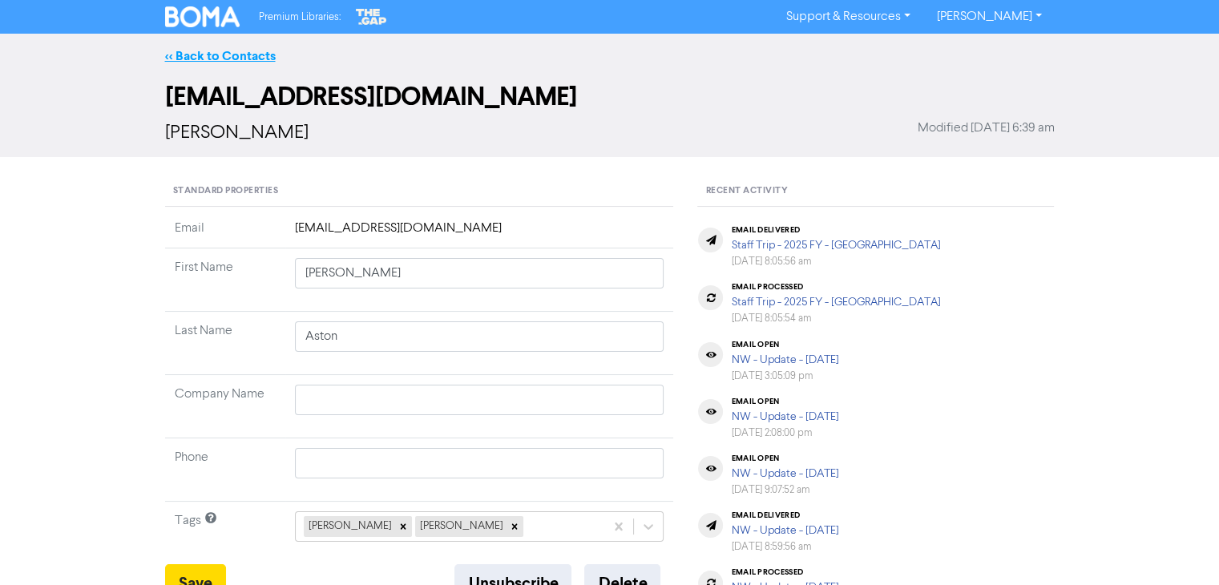
click at [246, 50] on link "<< Back to Contacts" at bounding box center [220, 56] width 111 height 16
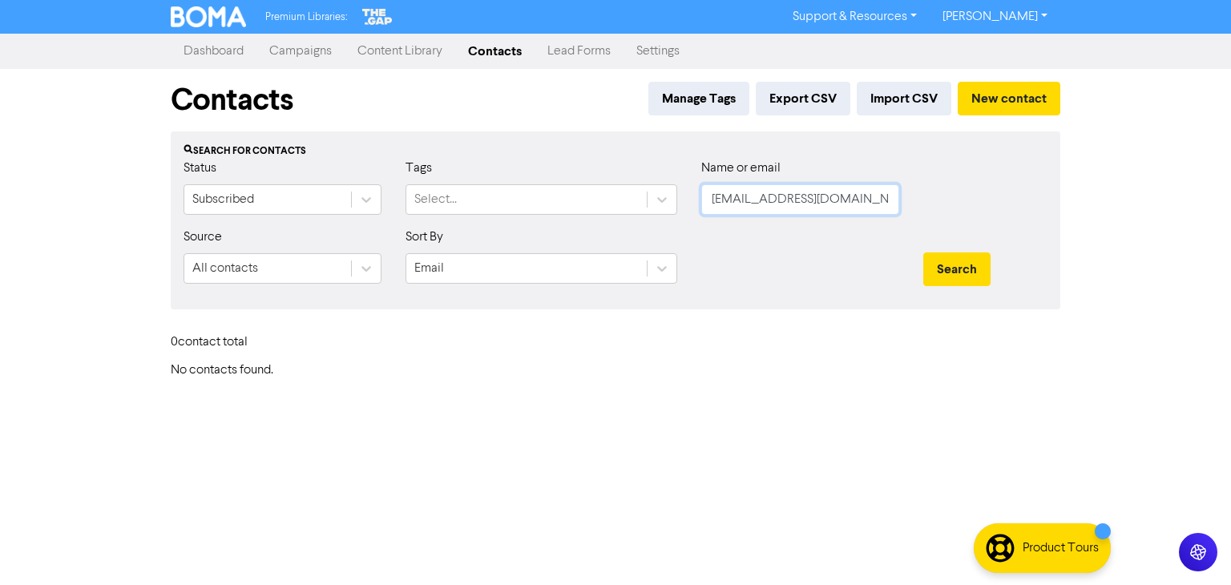
drag, startPoint x: 870, startPoint y: 198, endPoint x: 550, endPoint y: 219, distance: 320.4
click at [550, 219] on div "Status Subscribed Tags Select... Name or email [EMAIL_ADDRESS][DOMAIN_NAME]" at bounding box center [615, 193] width 888 height 69
paste input "[EMAIL_ADDRESS][DOMAIN_NAME]"
type input "[EMAIL_ADDRESS][DOMAIN_NAME]"
click at [946, 266] on button "Search" at bounding box center [956, 269] width 67 height 34
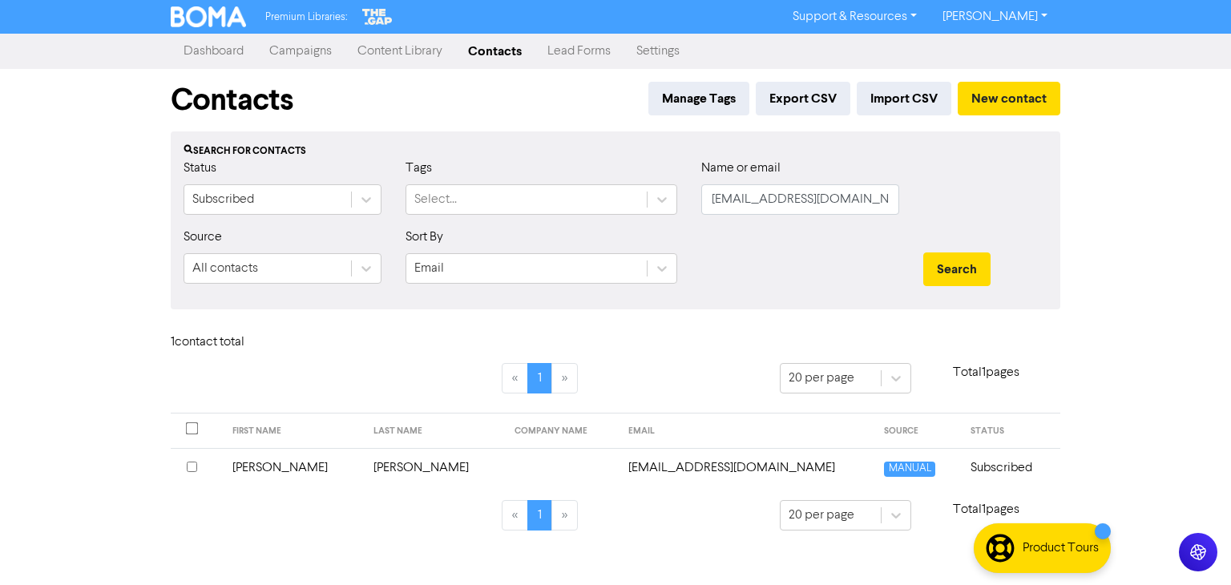
click at [249, 467] on td "[PERSON_NAME]" at bounding box center [293, 467] width 141 height 39
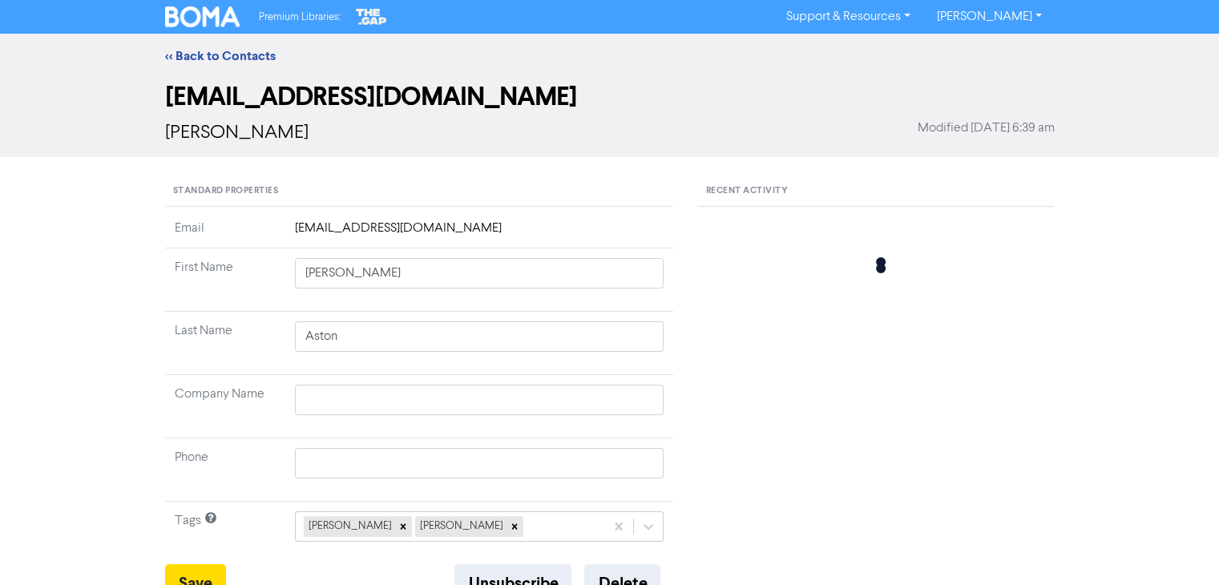
type input "[PERSON_NAME]"
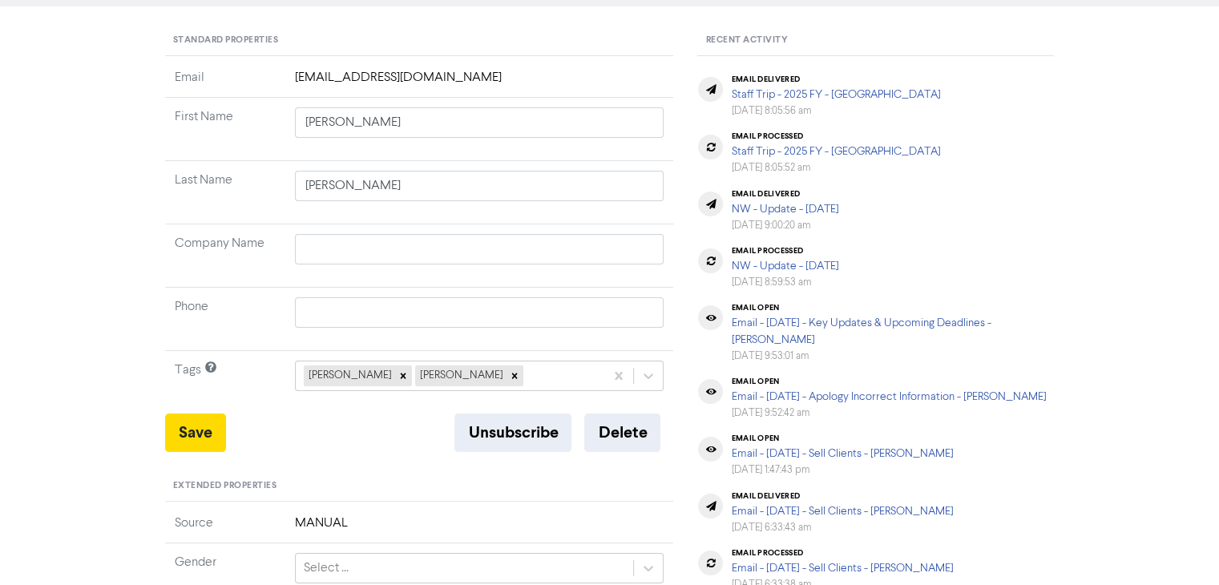
scroll to position [160, 0]
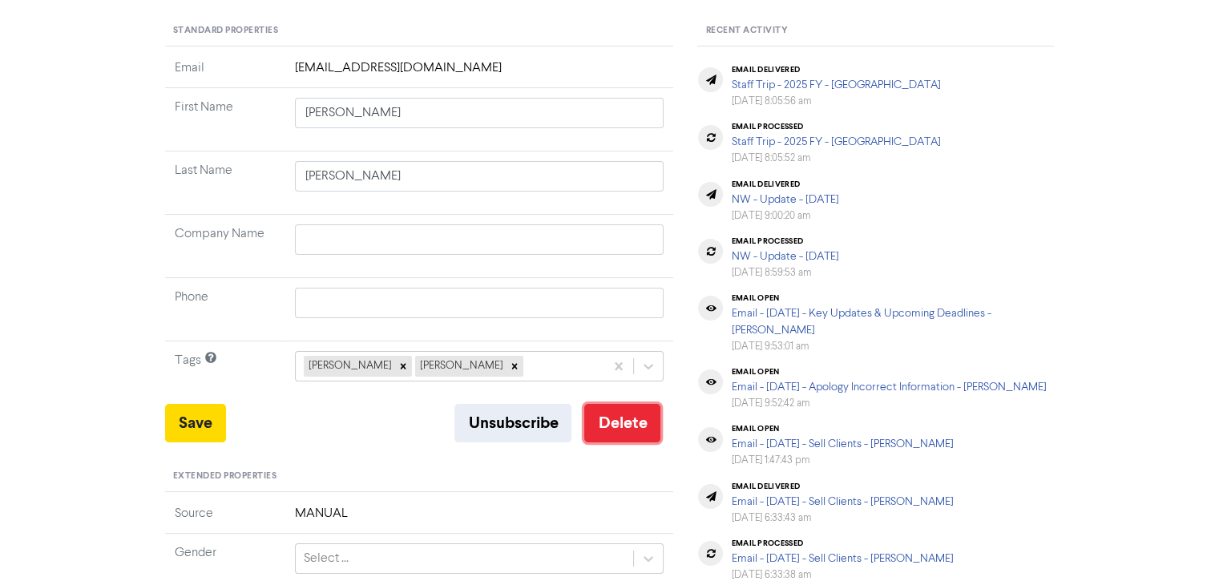
click at [632, 427] on button "Delete" at bounding box center [622, 423] width 76 height 38
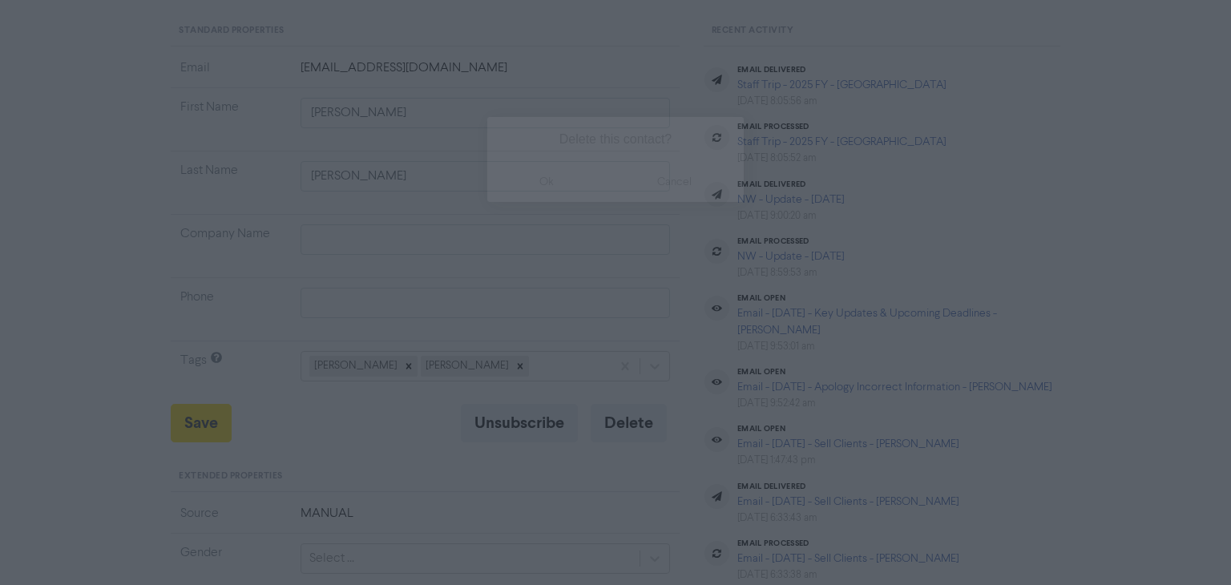
click at [541, 190] on button "ok" at bounding box center [546, 182] width 119 height 40
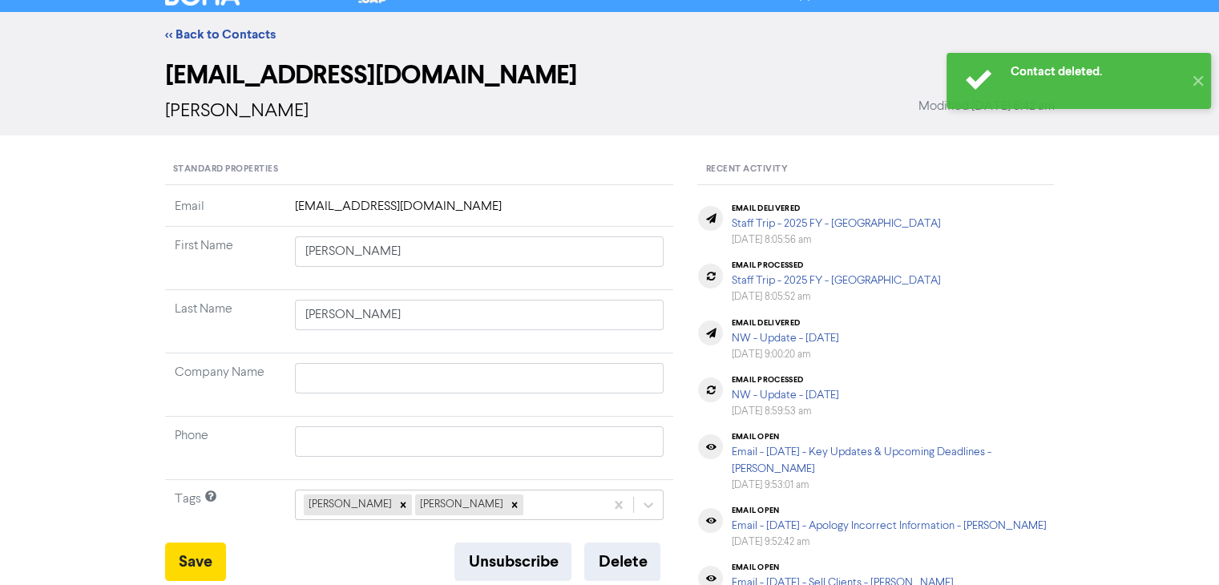
scroll to position [0, 0]
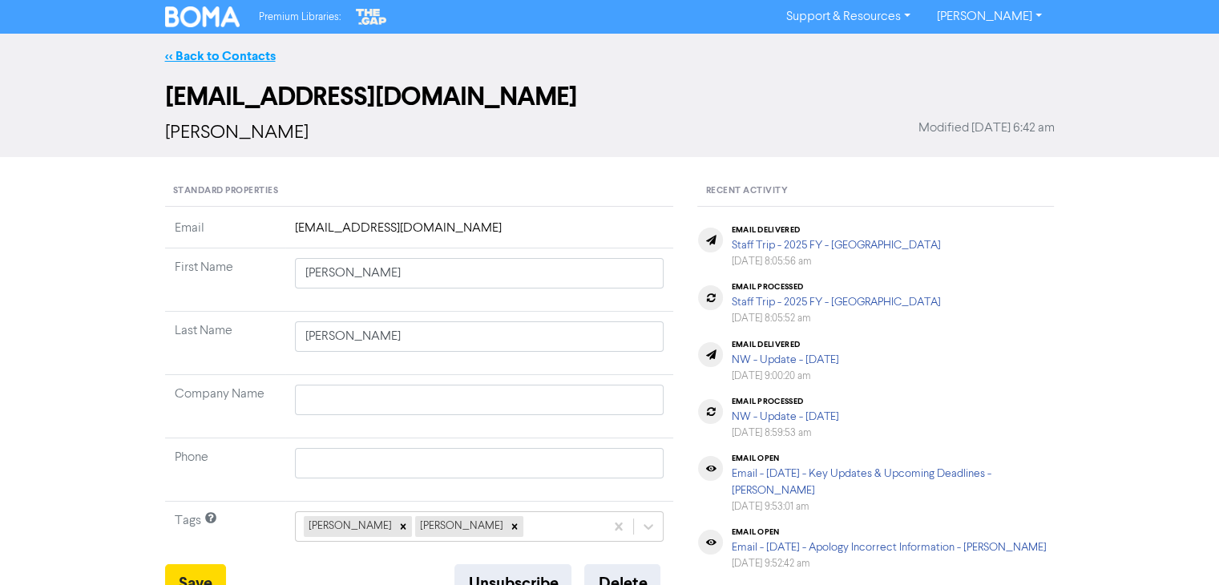
click at [244, 56] on link "<< Back to Contacts" at bounding box center [220, 56] width 111 height 16
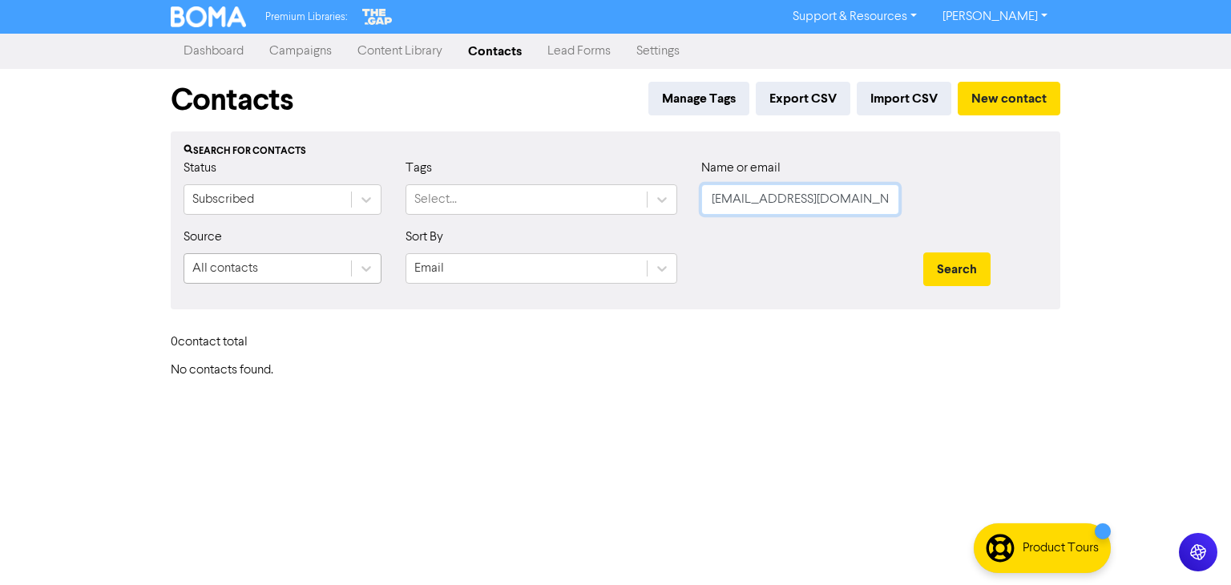
drag, startPoint x: 891, startPoint y: 202, endPoint x: 371, endPoint y: 253, distance: 522.6
click at [425, 246] on form "Status Subscribed Tags Select... Name or email [EMAIL_ADDRESS][DOMAIN_NAME] Sou…" at bounding box center [616, 228] width 864 height 138
paste input "[EMAIL_ADDRESS][DOMAIN_NAME]"
type input "[EMAIL_ADDRESS][DOMAIN_NAME]"
click at [962, 270] on button "Search" at bounding box center [956, 269] width 67 height 34
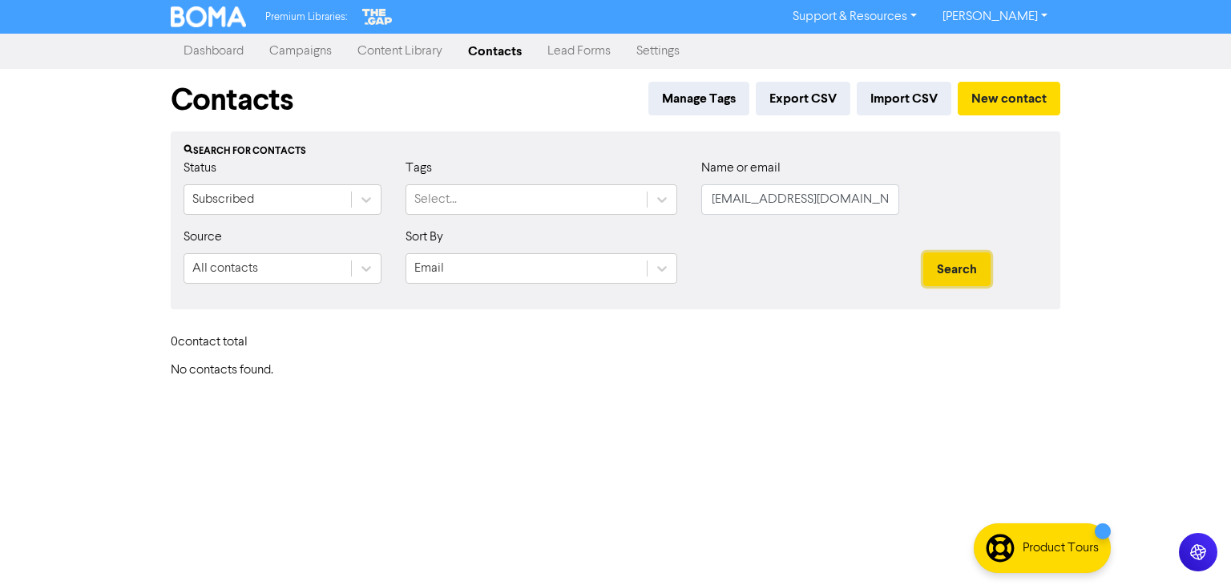
click at [955, 267] on button "Search" at bounding box center [956, 269] width 67 height 34
click at [952, 271] on button "Search" at bounding box center [956, 269] width 67 height 34
drag, startPoint x: 888, startPoint y: 205, endPoint x: 446, endPoint y: 222, distance: 441.9
click at [446, 222] on div "Status Subscribed Tags Select... Name or email [EMAIL_ADDRESS][DOMAIN_NAME]" at bounding box center [615, 193] width 888 height 69
paste input "[PERSON_NAME], [PERSON_NAME]"
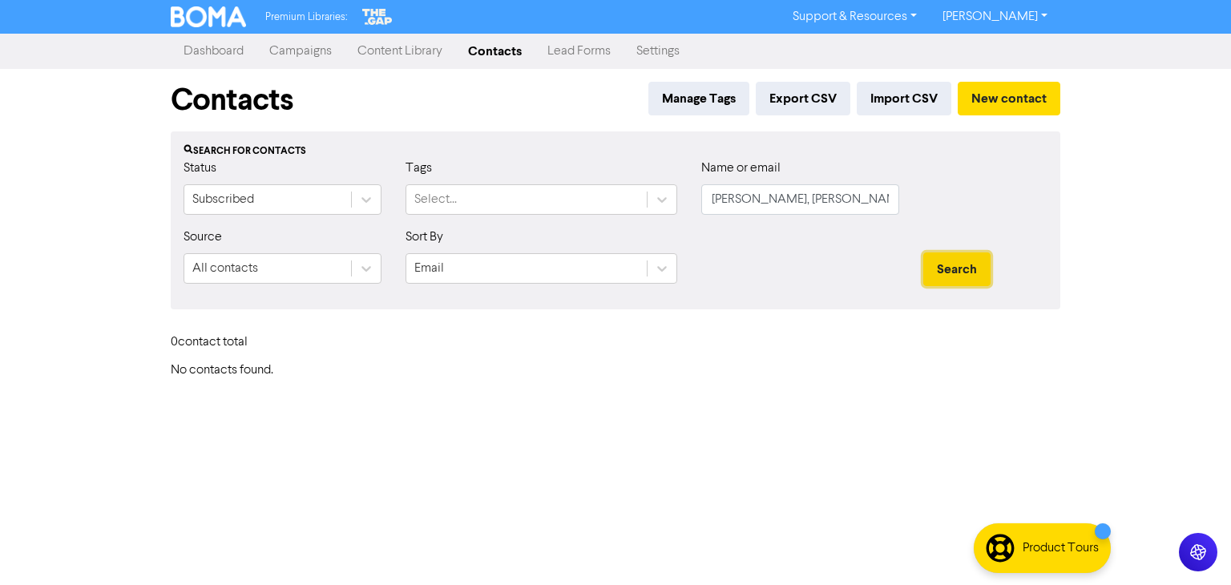
click at [943, 258] on button "Search" at bounding box center [956, 269] width 67 height 34
click at [939, 264] on button "Search" at bounding box center [956, 269] width 67 height 34
click at [762, 200] on input "[PERSON_NAME], [PERSON_NAME]" at bounding box center [800, 199] width 198 height 30
type input "Llewllyn"
click at [923, 252] on button "Search" at bounding box center [956, 269] width 67 height 34
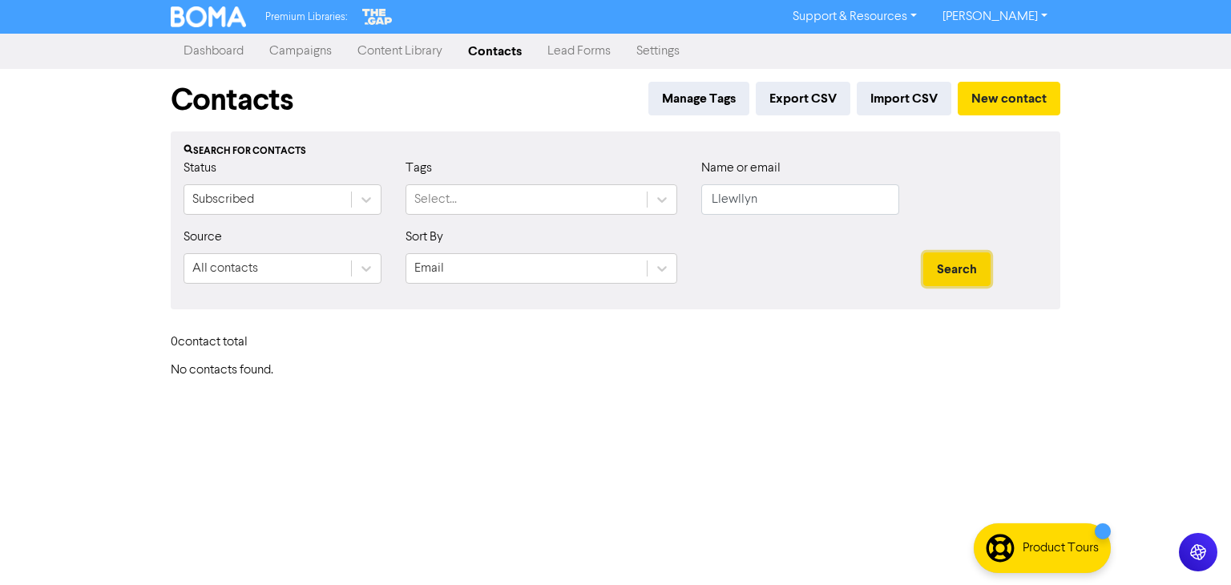
click at [971, 261] on button "Search" at bounding box center [956, 269] width 67 height 34
drag, startPoint x: 775, startPoint y: 196, endPoint x: 627, endPoint y: 209, distance: 148.0
click at [636, 205] on div "Status Subscribed Tags Select... Name or email Llewllyn" at bounding box center [615, 193] width 888 height 69
paste input "[EMAIL_ADDRESS][DOMAIN_NAME]"
type input "[EMAIL_ADDRESS][DOMAIN_NAME]"
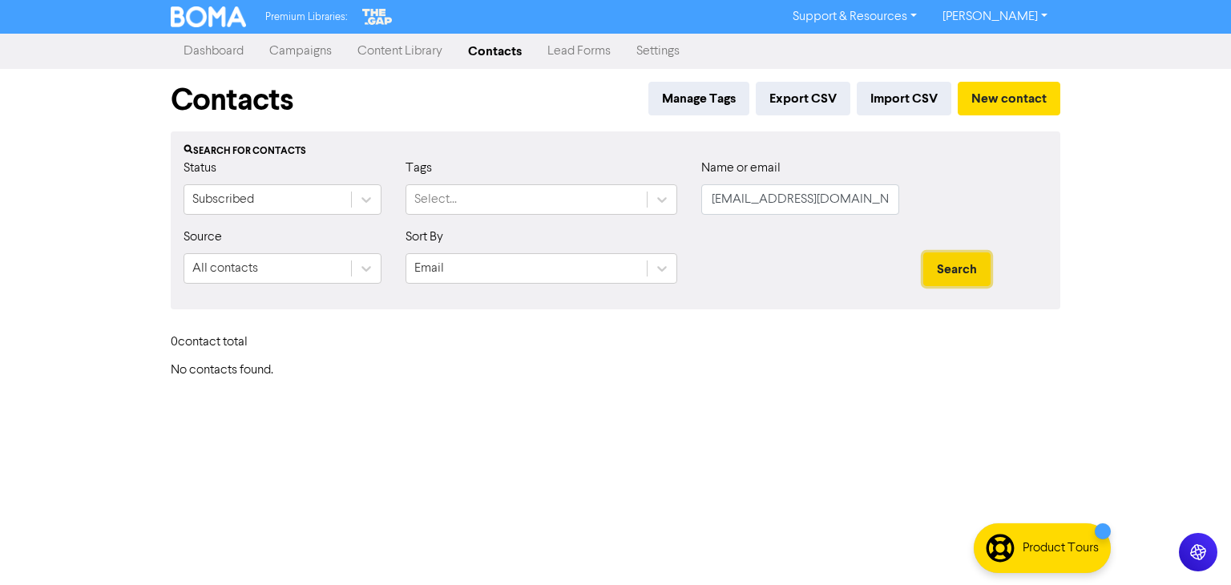
click at [971, 271] on button "Search" at bounding box center [956, 269] width 67 height 34
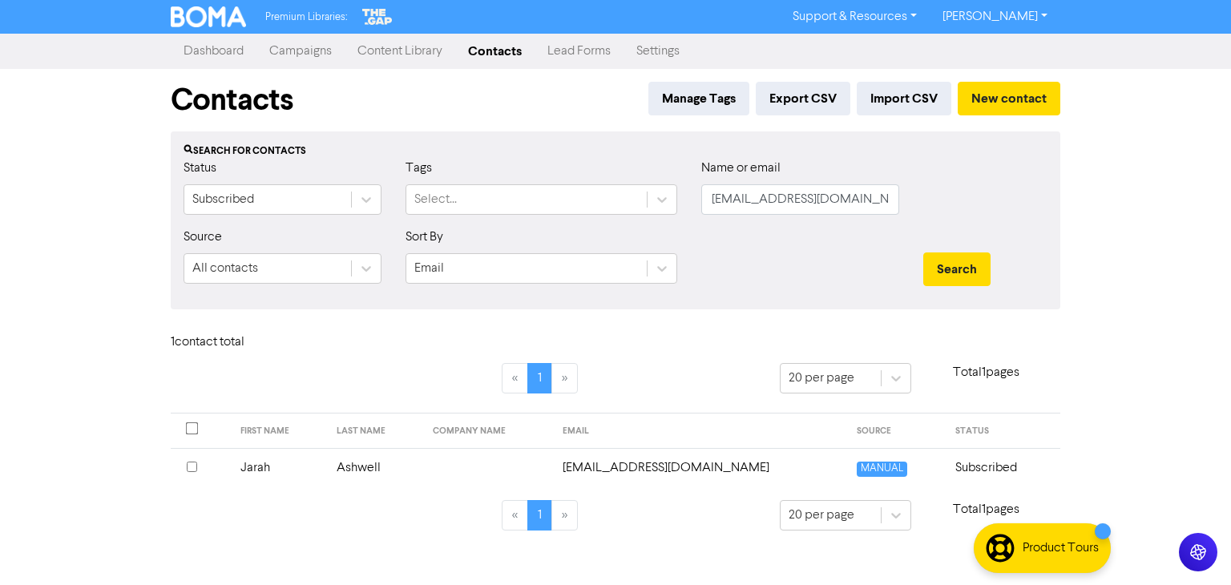
click at [255, 466] on td "Jarah" at bounding box center [279, 467] width 96 height 39
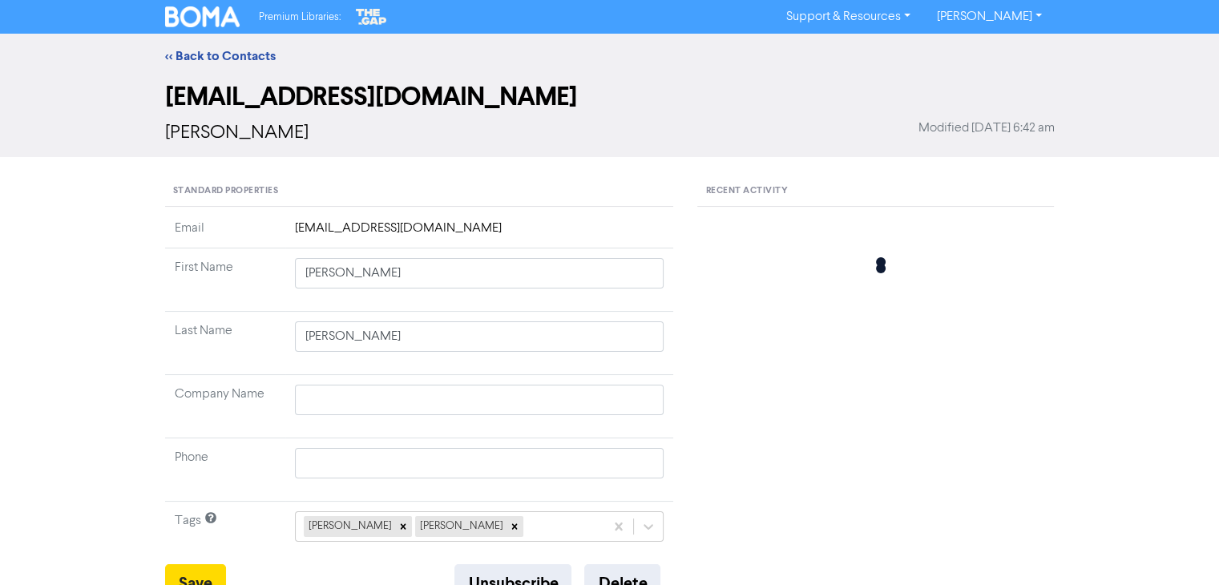
type input "Jarah"
type input "Ashwell"
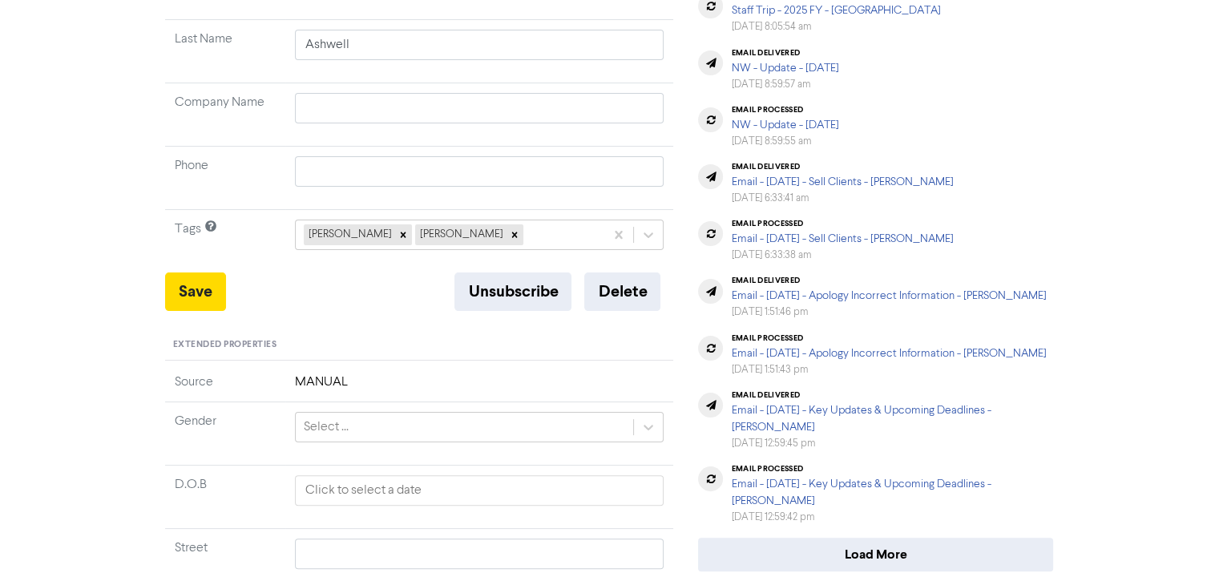
scroll to position [321, 0]
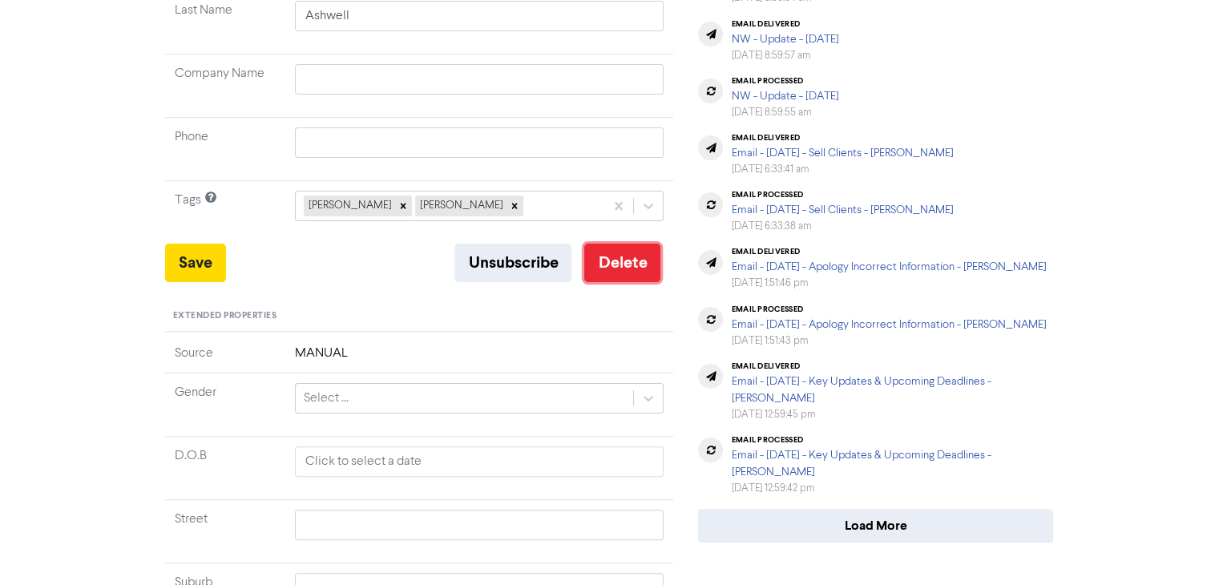
click at [619, 267] on button "Delete" at bounding box center [622, 263] width 76 height 38
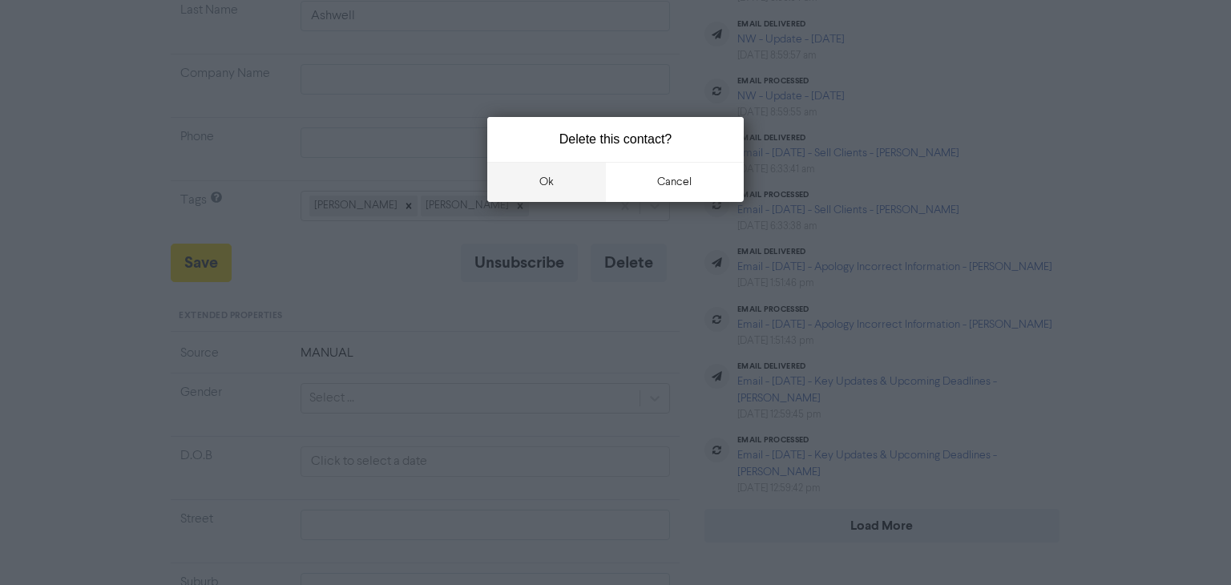
click at [532, 186] on button "ok" at bounding box center [546, 182] width 119 height 40
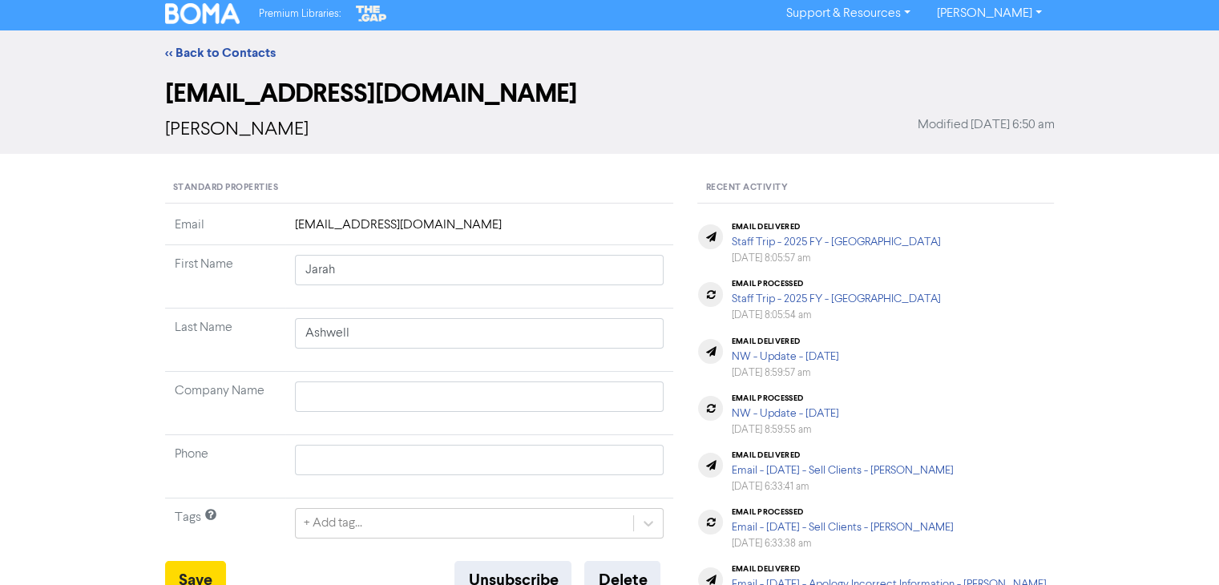
scroll to position [0, 0]
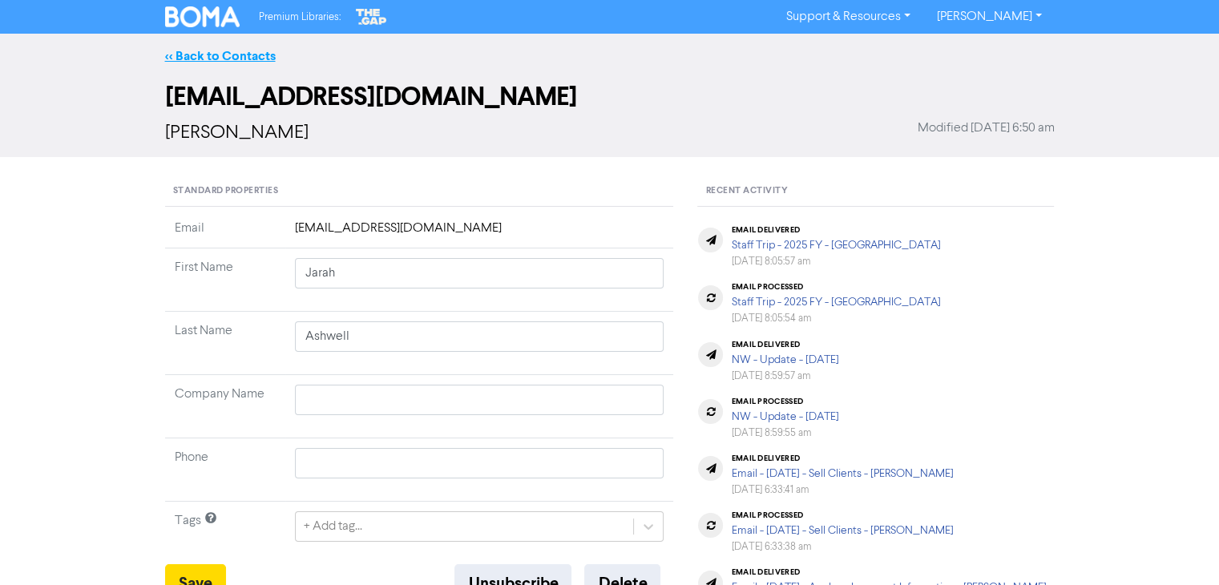
click at [236, 58] on link "<< Back to Contacts" at bounding box center [220, 56] width 111 height 16
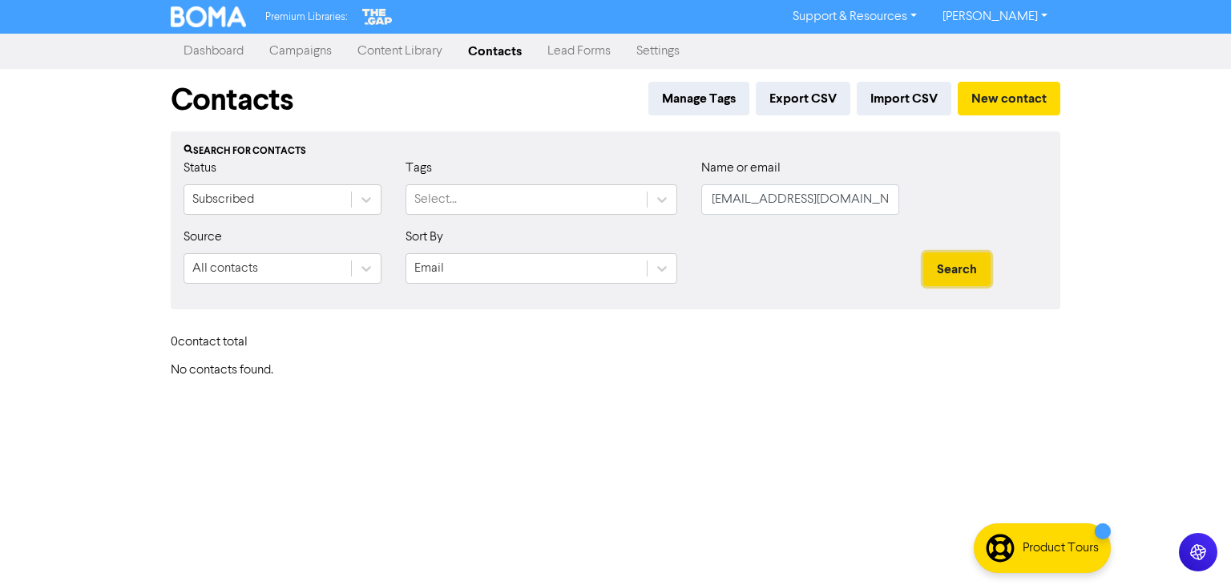
click at [958, 273] on button "Search" at bounding box center [956, 269] width 67 height 34
drag, startPoint x: 857, startPoint y: 204, endPoint x: 652, endPoint y: 214, distance: 204.6
click at [619, 211] on div "Status Subscribed Tags Select... Name or email [EMAIL_ADDRESS][DOMAIN_NAME]" at bounding box center [615, 193] width 888 height 69
paste input "[EMAIL_ADDRESS][DOMAIN_NAME]"
type input "[EMAIL_ADDRESS][DOMAIN_NAME]"
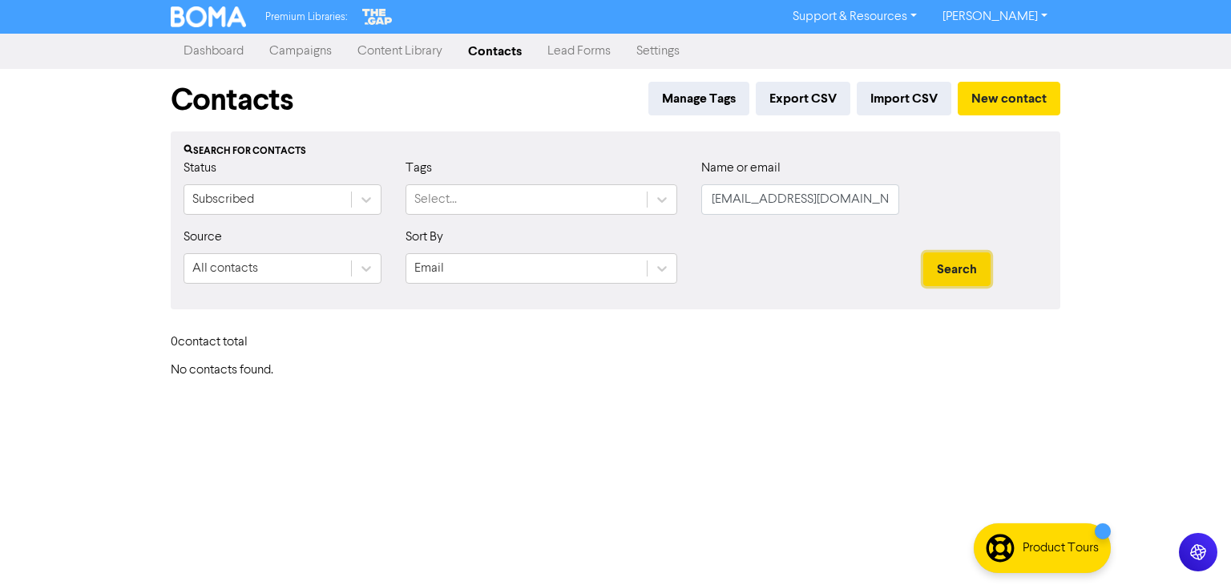
click at [953, 265] on button "Search" at bounding box center [956, 269] width 67 height 34
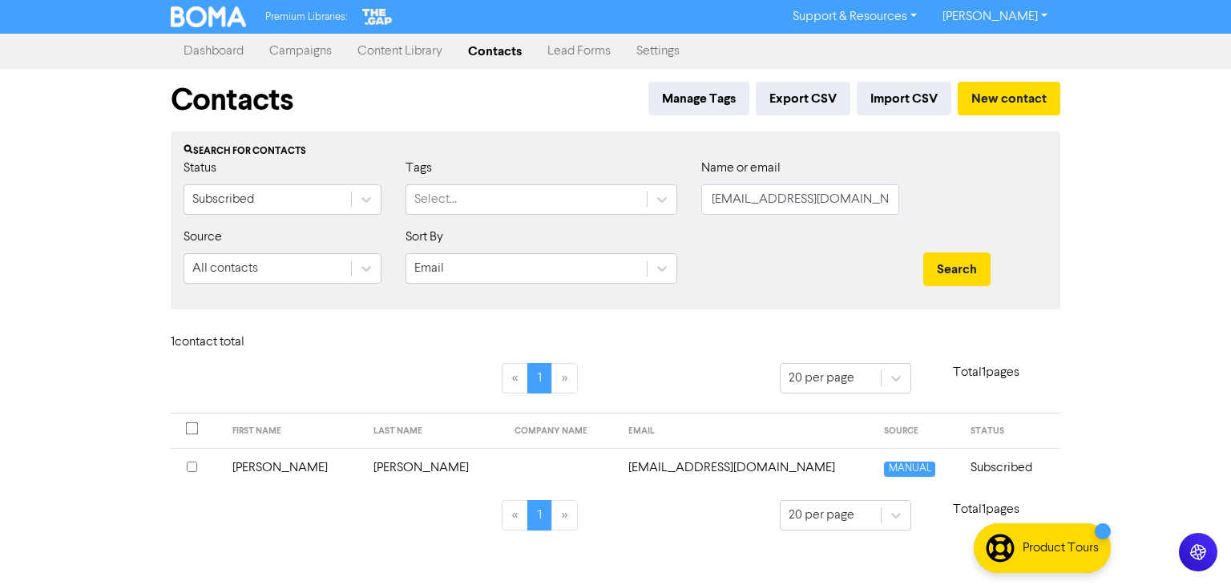
click at [279, 462] on td "[PERSON_NAME]" at bounding box center [293, 467] width 141 height 39
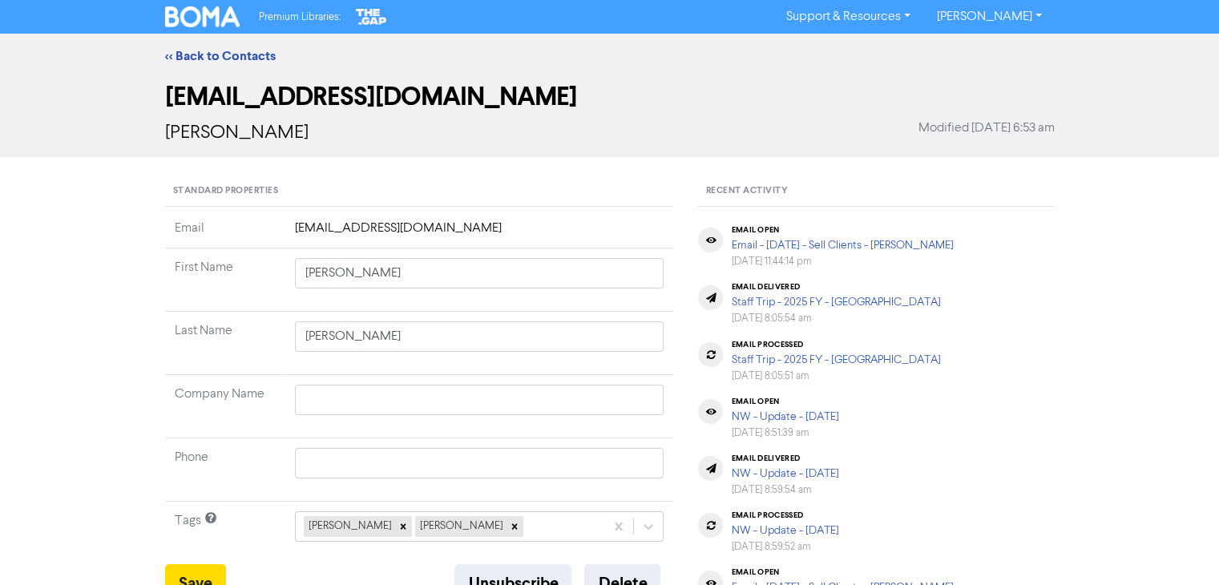
type input "[PERSON_NAME]"
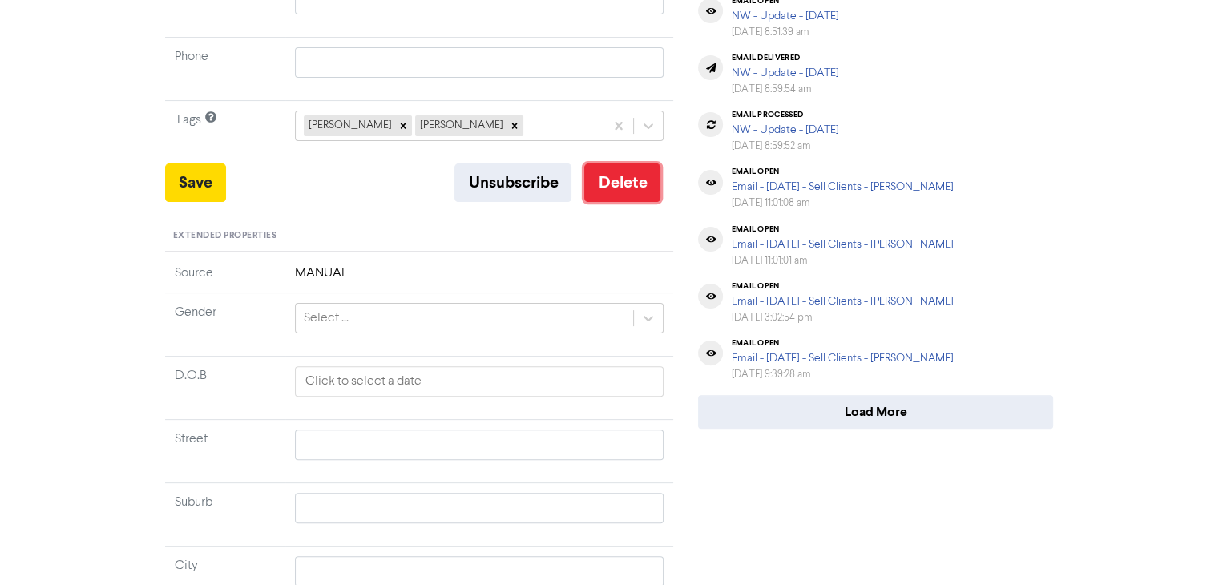
click at [623, 177] on button "Delete" at bounding box center [622, 182] width 76 height 38
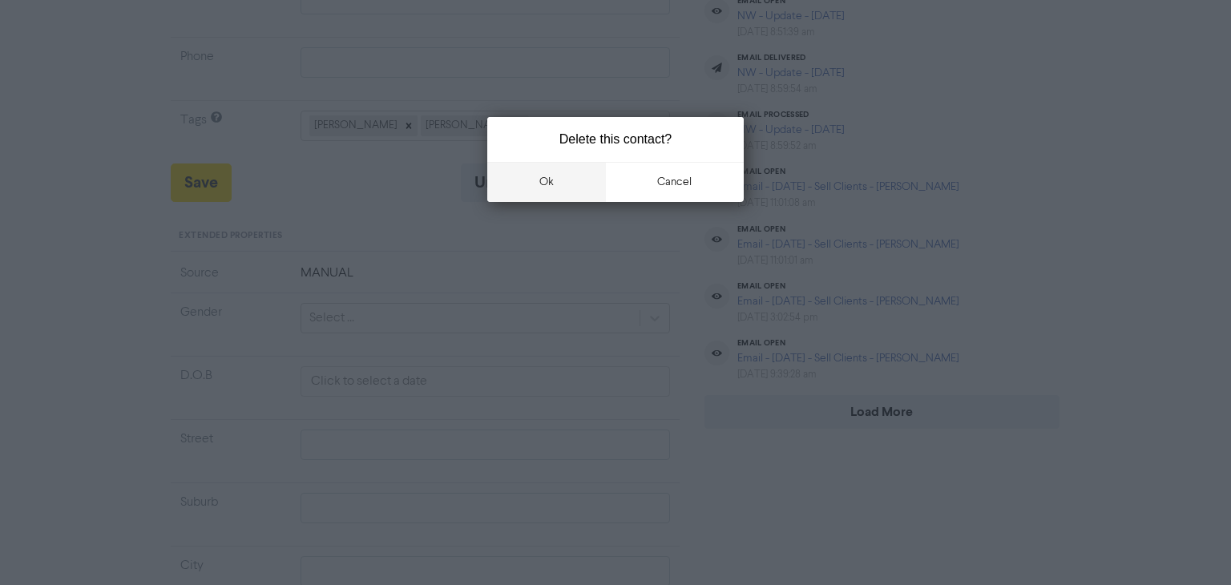
click at [543, 188] on button "ok" at bounding box center [546, 182] width 119 height 40
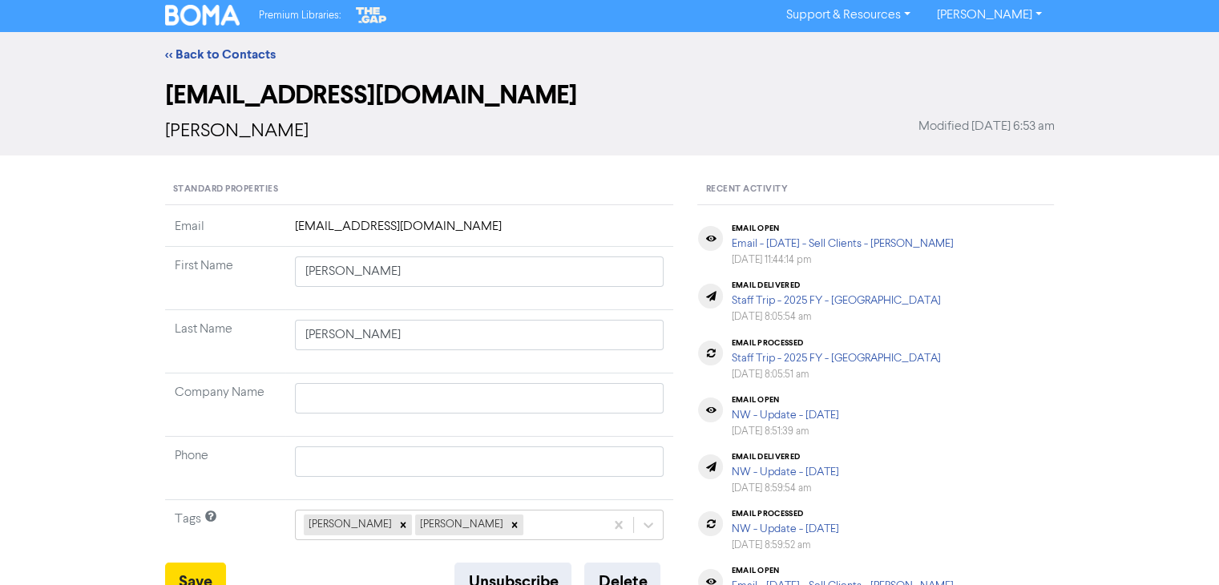
scroll to position [0, 0]
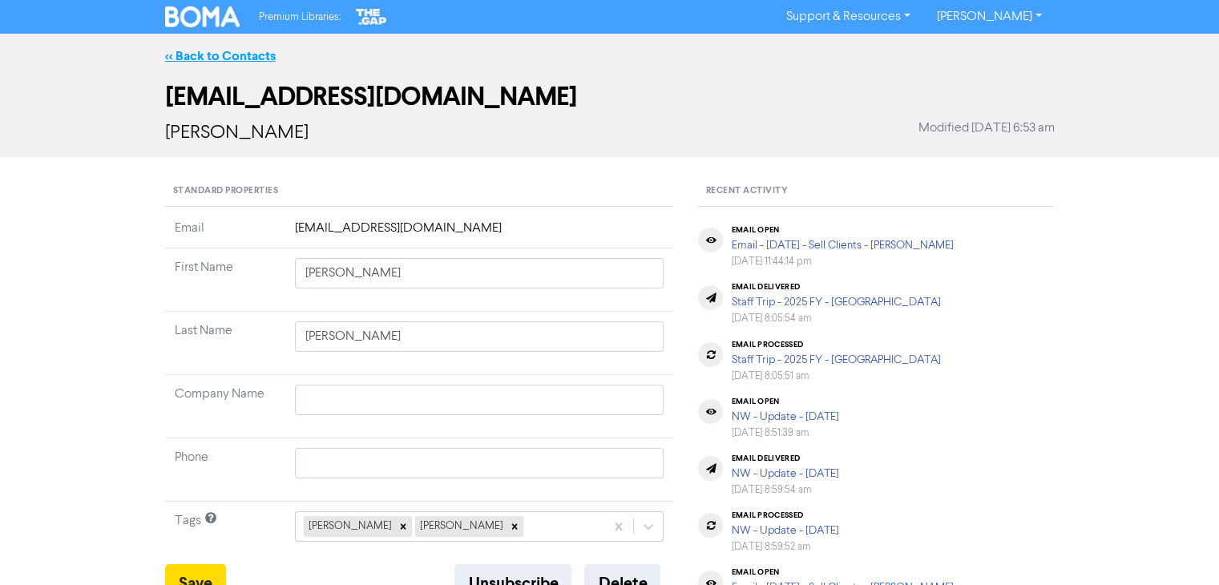
click at [255, 51] on link "<< Back to Contacts" at bounding box center [220, 56] width 111 height 16
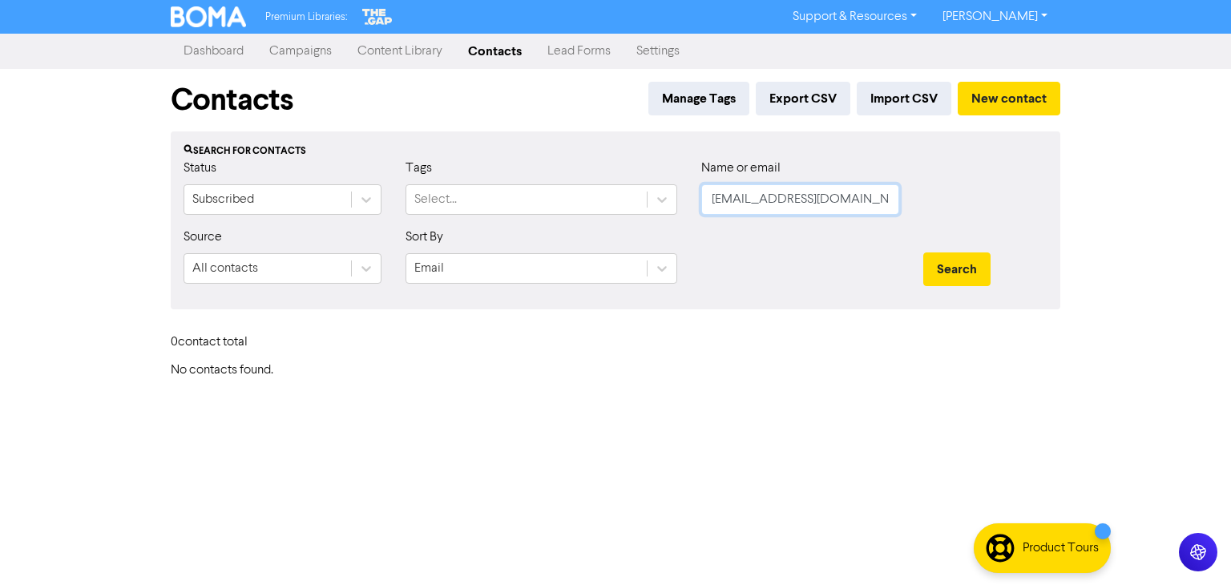
click at [662, 206] on div "Status Subscribed Tags Select... Name or email [EMAIL_ADDRESS][DOMAIN_NAME]" at bounding box center [615, 193] width 888 height 69
paste input "[EMAIL_ADDRESS][DOMAIN_NAME]"
click at [975, 267] on button "Search" at bounding box center [956, 269] width 67 height 34
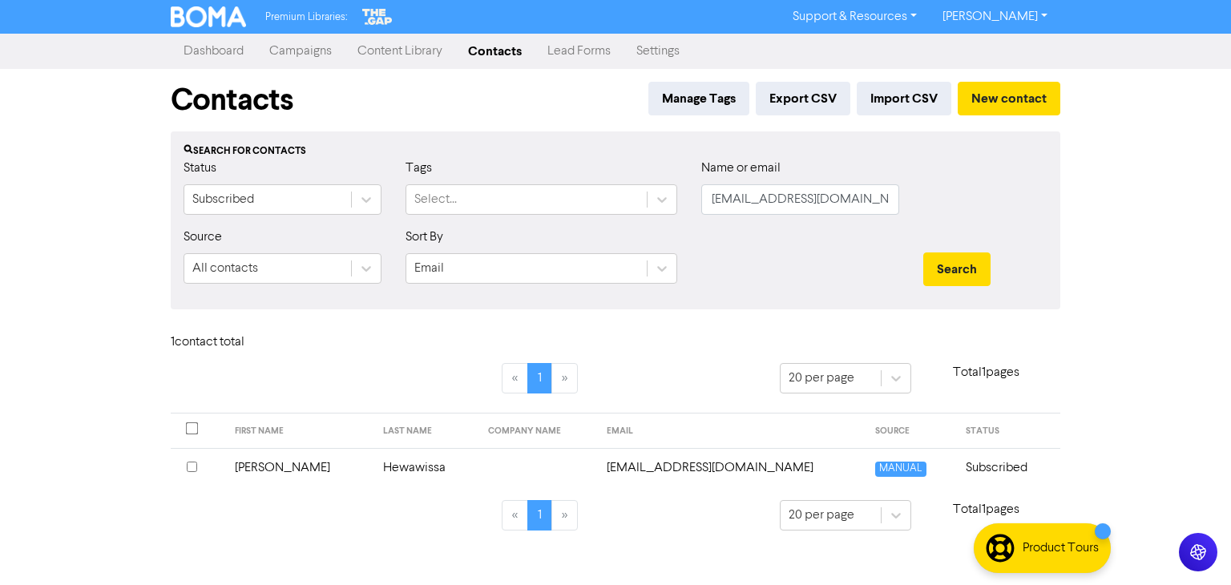
click at [267, 469] on td "[PERSON_NAME]" at bounding box center [298, 467] width 147 height 39
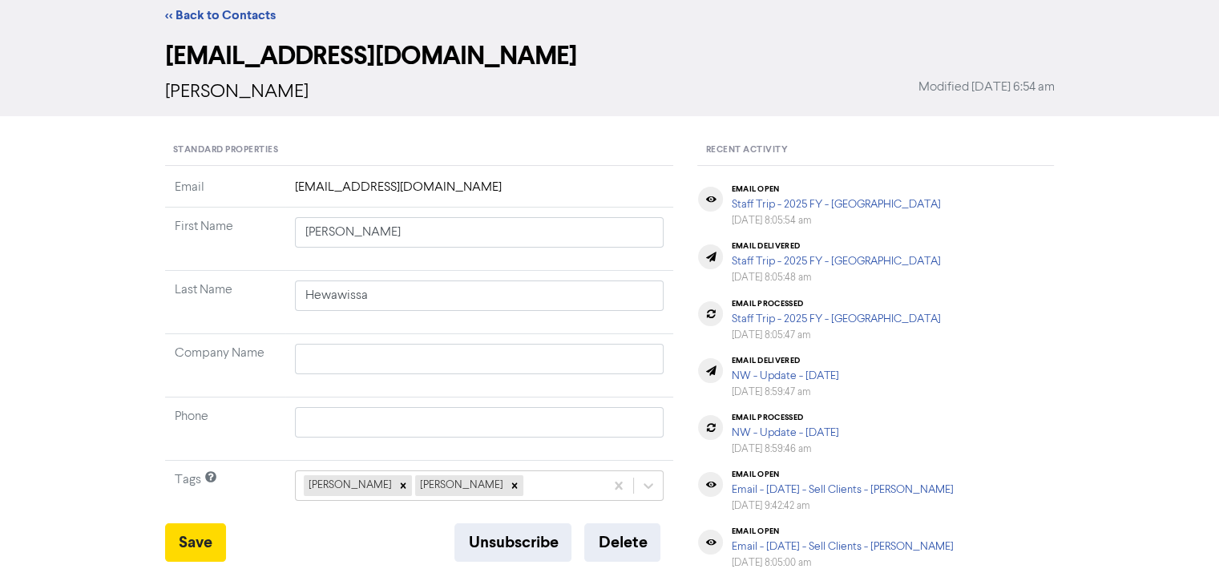
scroll to position [80, 0]
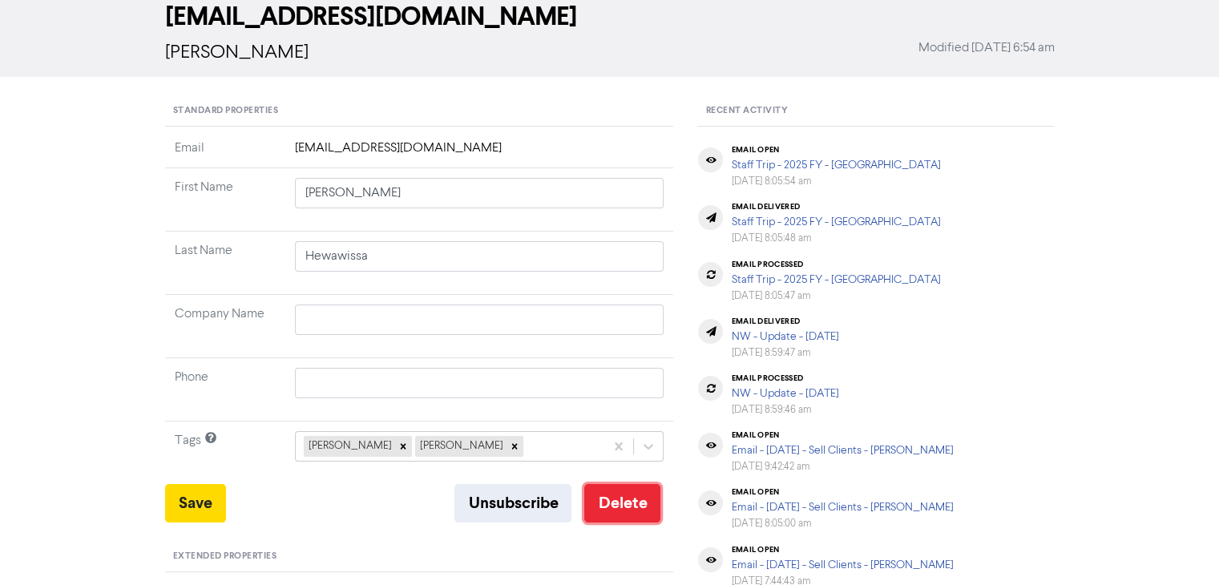
click at [598, 497] on button "Delete" at bounding box center [622, 503] width 76 height 38
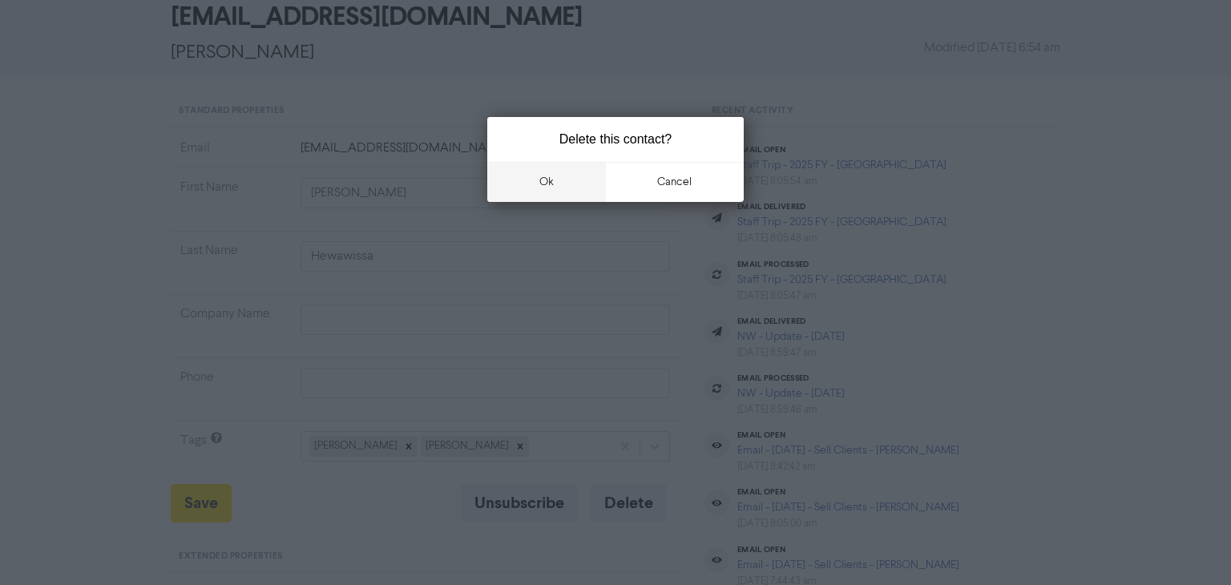
click at [545, 180] on button "ok" at bounding box center [546, 182] width 119 height 40
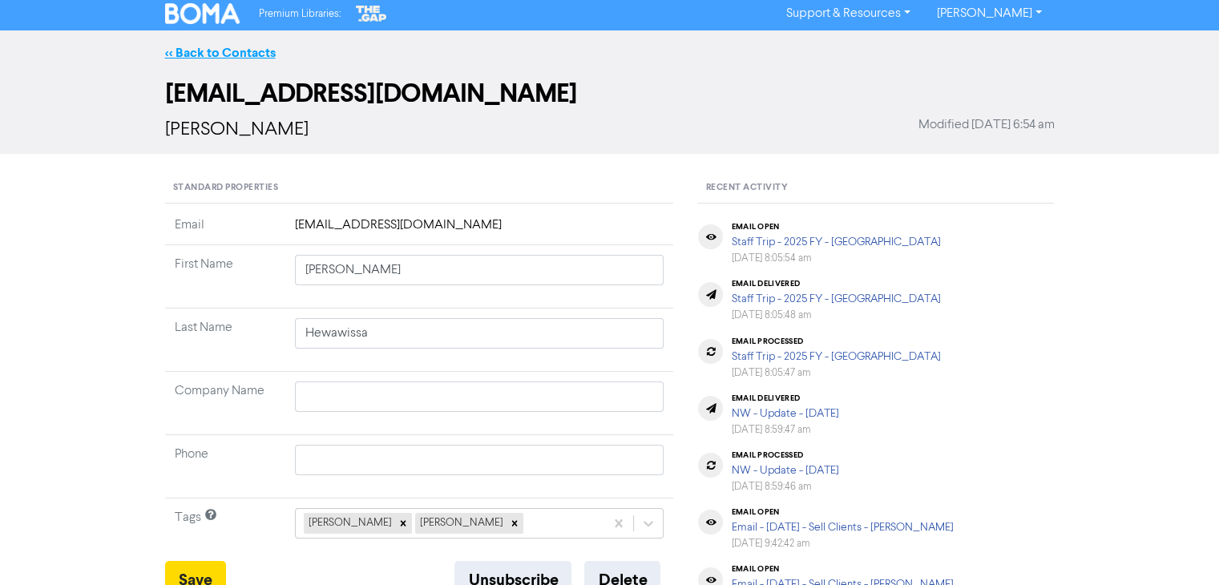
scroll to position [0, 0]
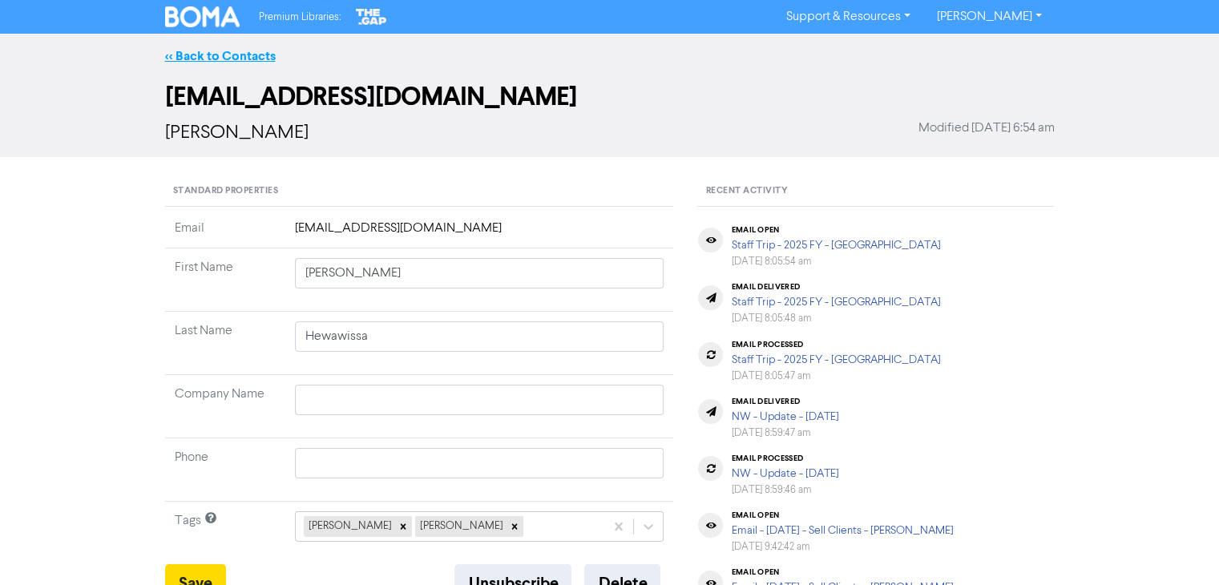
click at [241, 51] on link "<< Back to Contacts" at bounding box center [220, 56] width 111 height 16
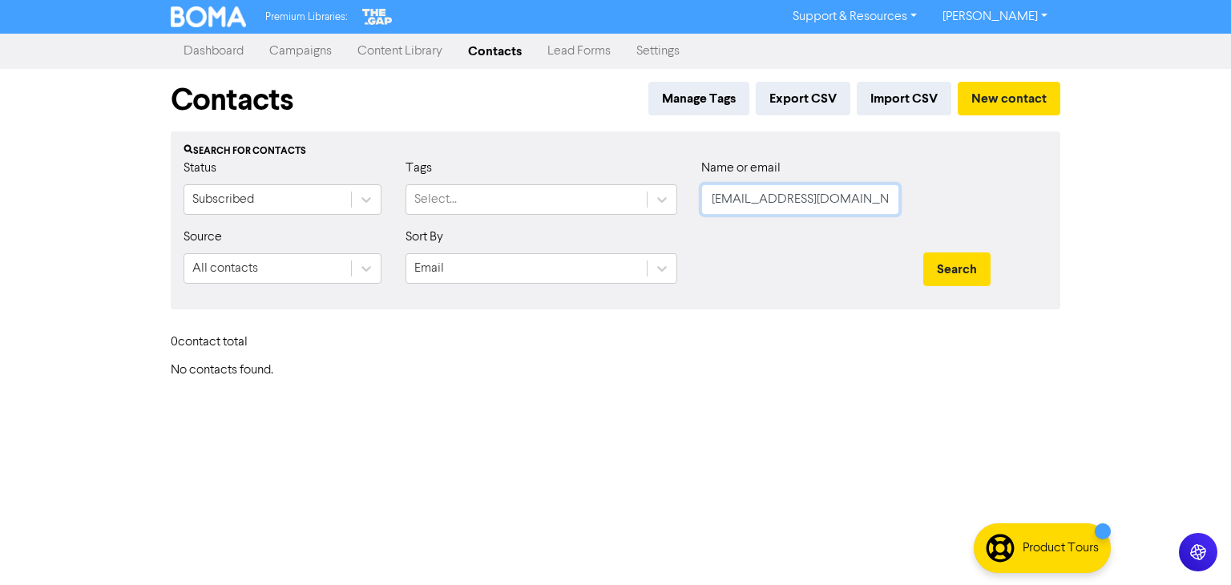
drag, startPoint x: 875, startPoint y: 203, endPoint x: 115, endPoint y: 207, distance: 759.7
click at [235, 203] on div "Status Subscribed Tags Select... Name or email [EMAIL_ADDRESS][DOMAIN_NAME]" at bounding box center [615, 193] width 888 height 69
paste input "[EMAIL_ADDRESS][DOMAIN_NAME]"
click at [955, 264] on button "Search" at bounding box center [956, 269] width 67 height 34
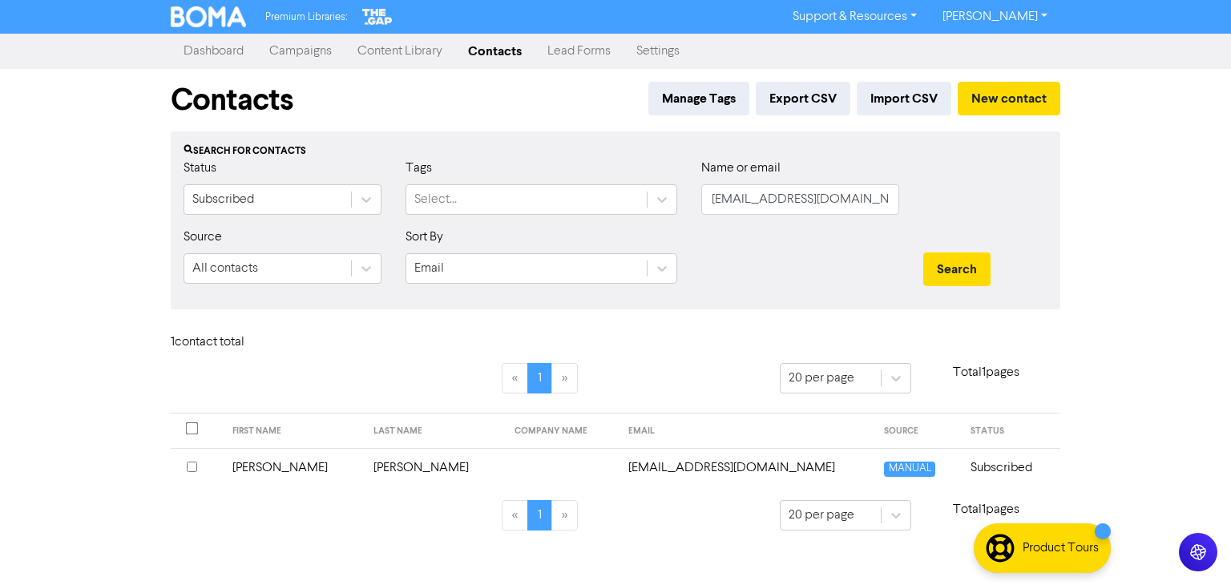
click at [268, 465] on td "[PERSON_NAME]" at bounding box center [293, 467] width 141 height 39
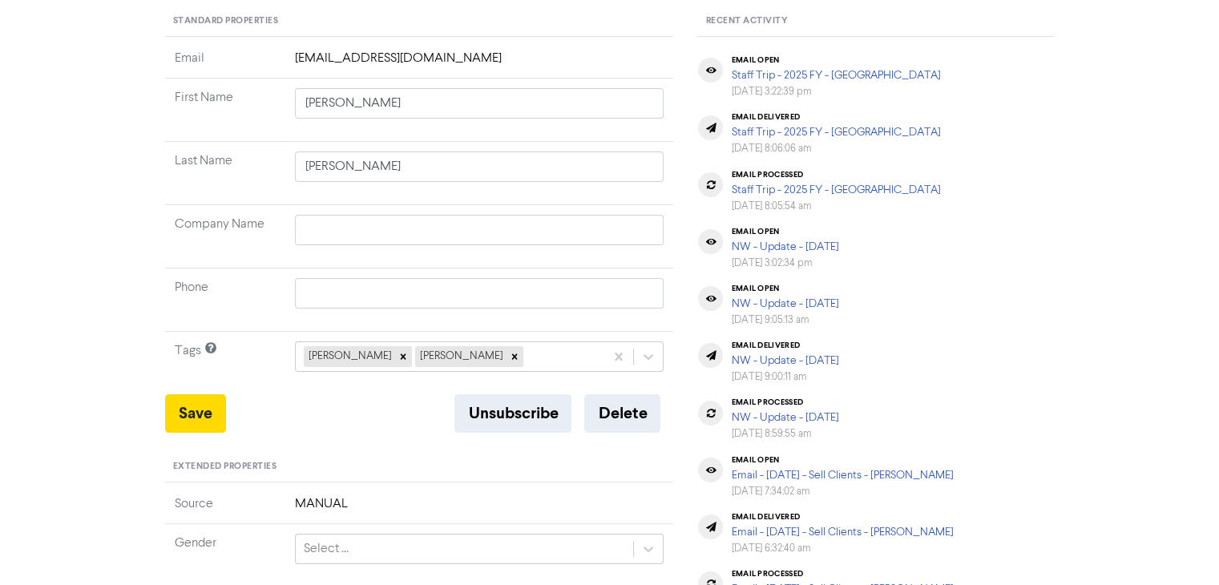
scroll to position [240, 0]
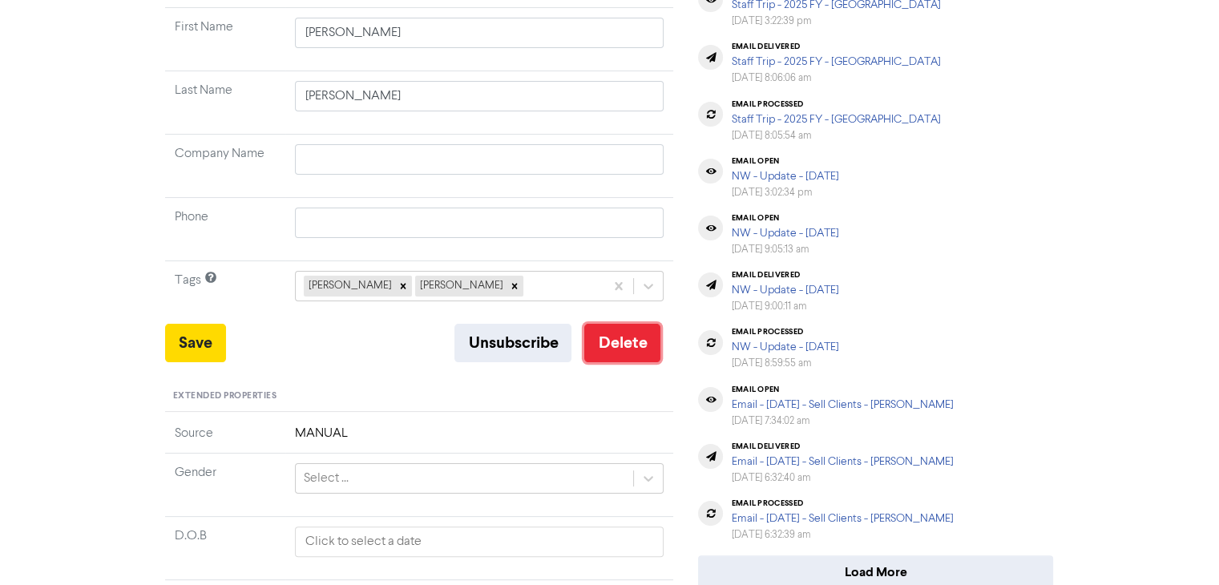
click at [644, 348] on button "Delete" at bounding box center [622, 343] width 76 height 38
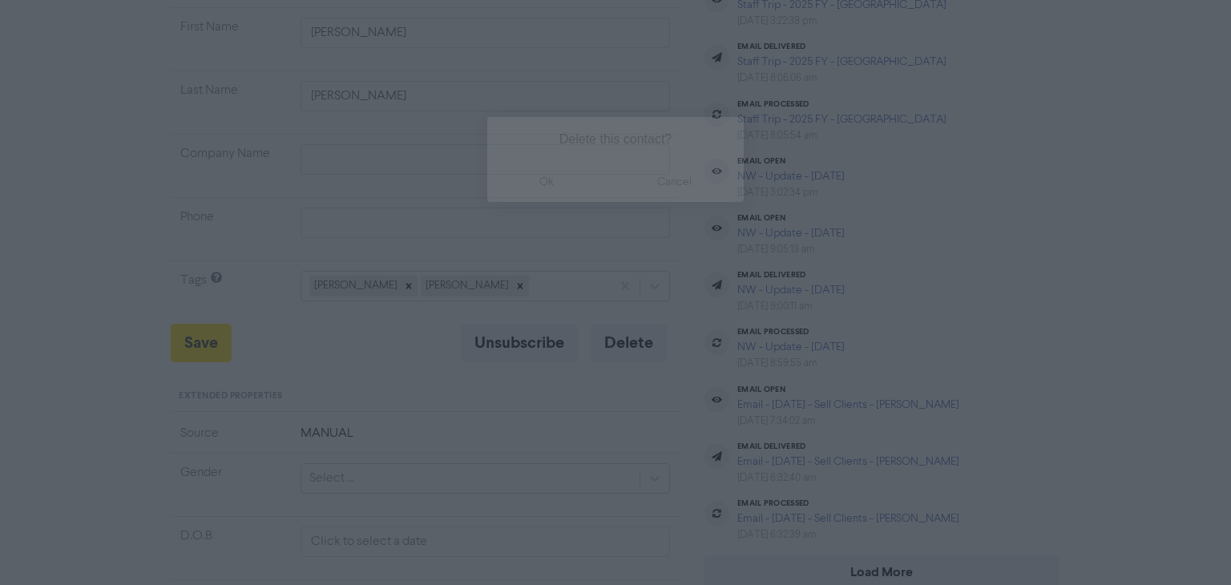
click at [559, 179] on button "ok" at bounding box center [546, 182] width 119 height 40
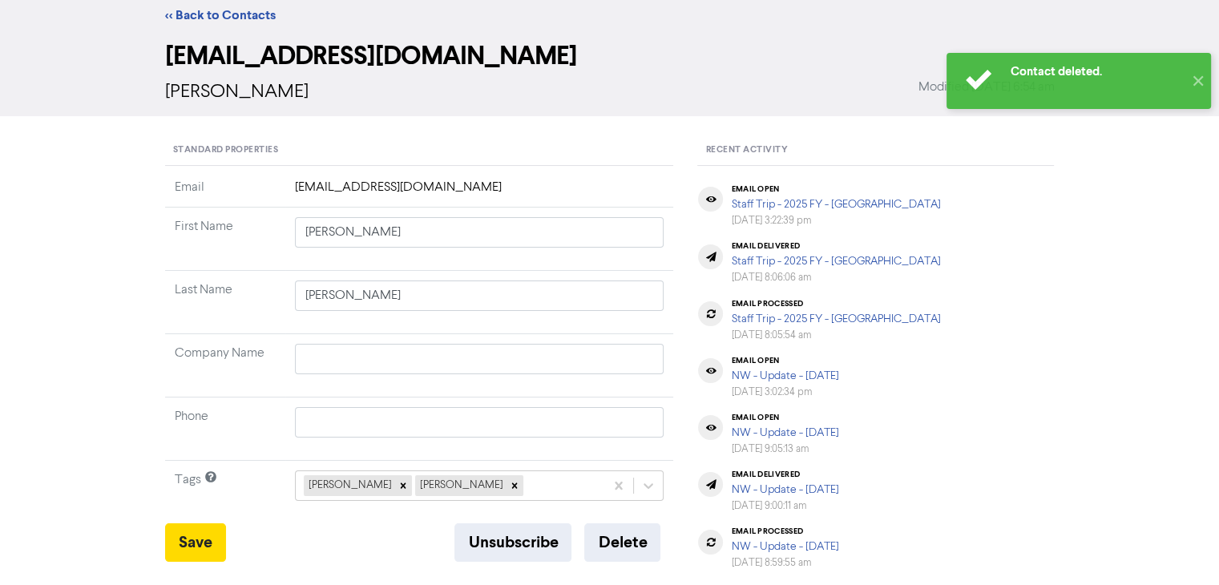
scroll to position [0, 0]
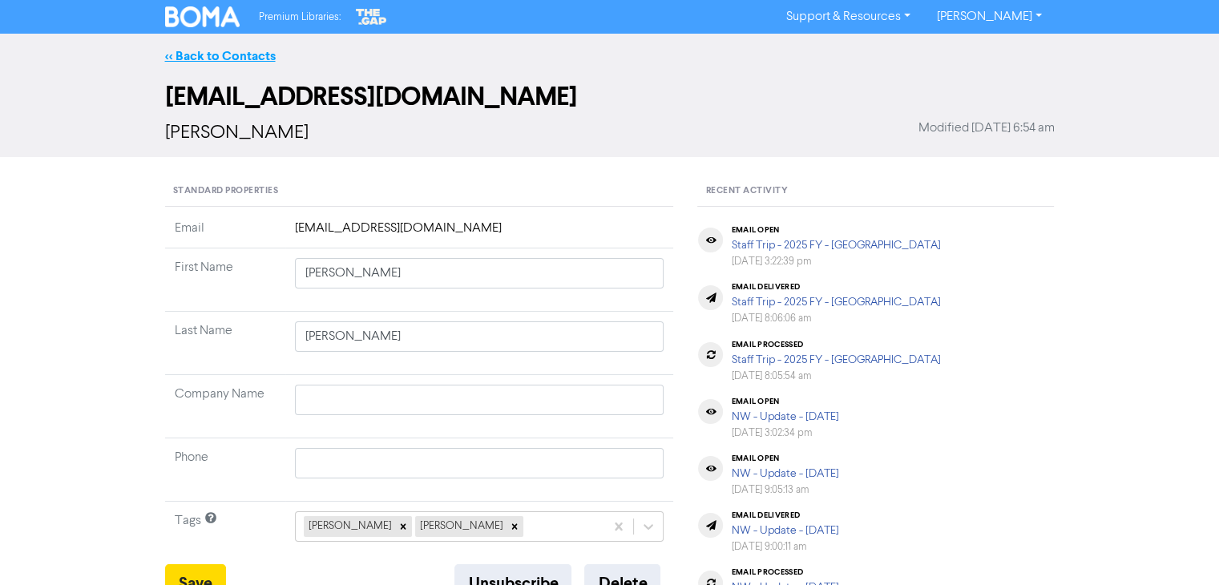
click at [257, 54] on link "<< Back to Contacts" at bounding box center [220, 56] width 111 height 16
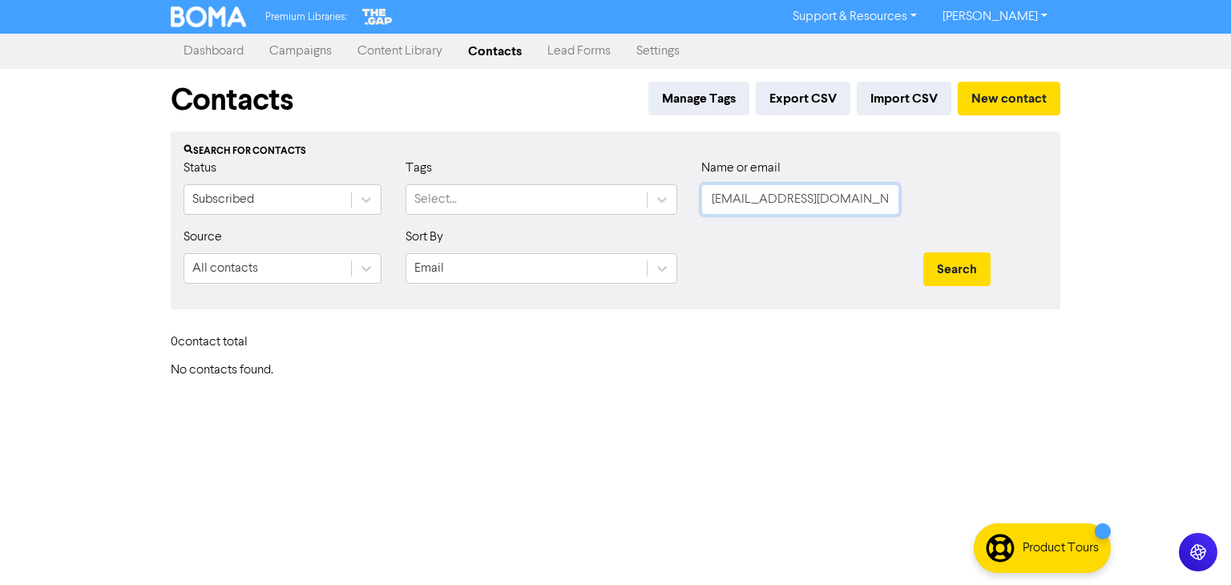
drag, startPoint x: 869, startPoint y: 193, endPoint x: 680, endPoint y: 293, distance: 213.6
click at [383, 255] on form "Status Subscribed Tags Select... Name or email [EMAIL_ADDRESS][DOMAIN_NAME] Sou…" at bounding box center [616, 228] width 864 height 138
paste input "[PERSON_NAME][EMAIL_ADDRESS][PERSON_NAME][DOMAIN_NAME]"
click at [979, 273] on button "Search" at bounding box center [956, 269] width 67 height 34
click at [979, 271] on button "Search" at bounding box center [956, 269] width 67 height 34
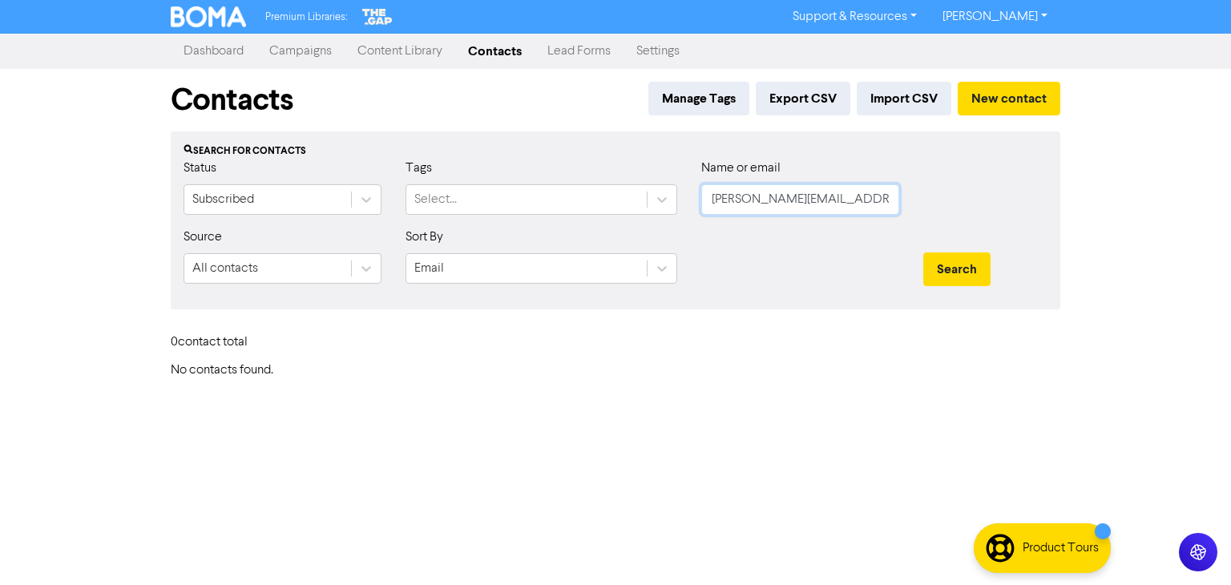
drag, startPoint x: 860, startPoint y: 200, endPoint x: 401, endPoint y: 224, distance: 459.8
click at [450, 208] on div "Status Subscribed Tags Select... Name or email [PERSON_NAME][EMAIL_ADDRESS][PER…" at bounding box center [615, 193] width 888 height 69
paste input "[PERSON_NAME]"
click at [947, 268] on button "Search" at bounding box center [956, 269] width 67 height 34
click at [766, 202] on input "[PERSON_NAME]" at bounding box center [800, 199] width 198 height 30
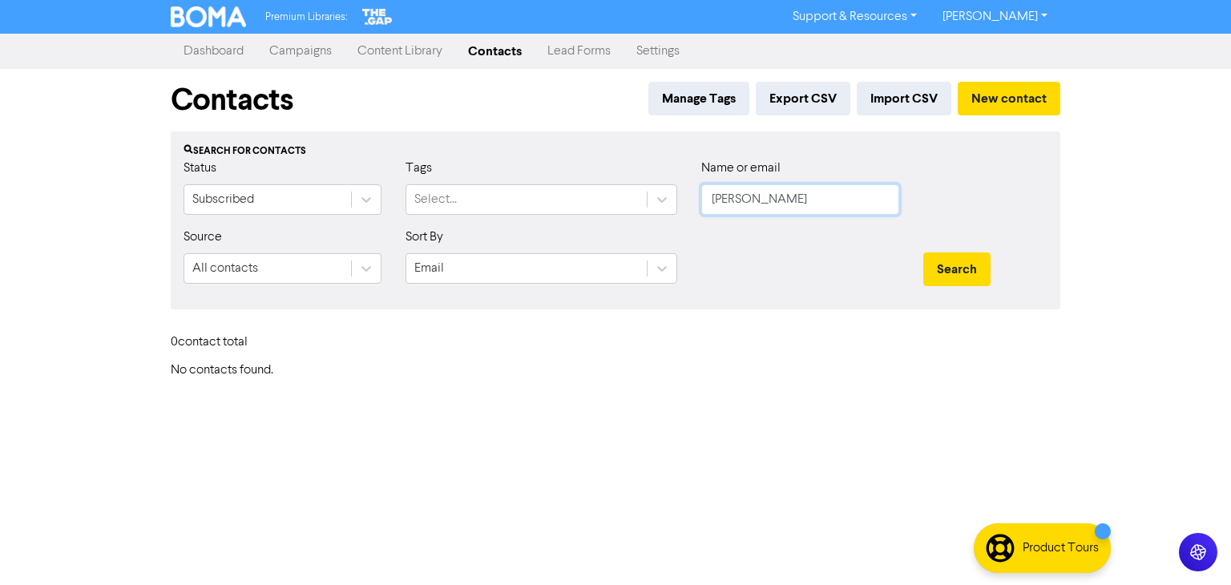
click at [766, 200] on input "[PERSON_NAME]" at bounding box center [800, 199] width 198 height 30
click at [923, 252] on button "Search" at bounding box center [956, 269] width 67 height 34
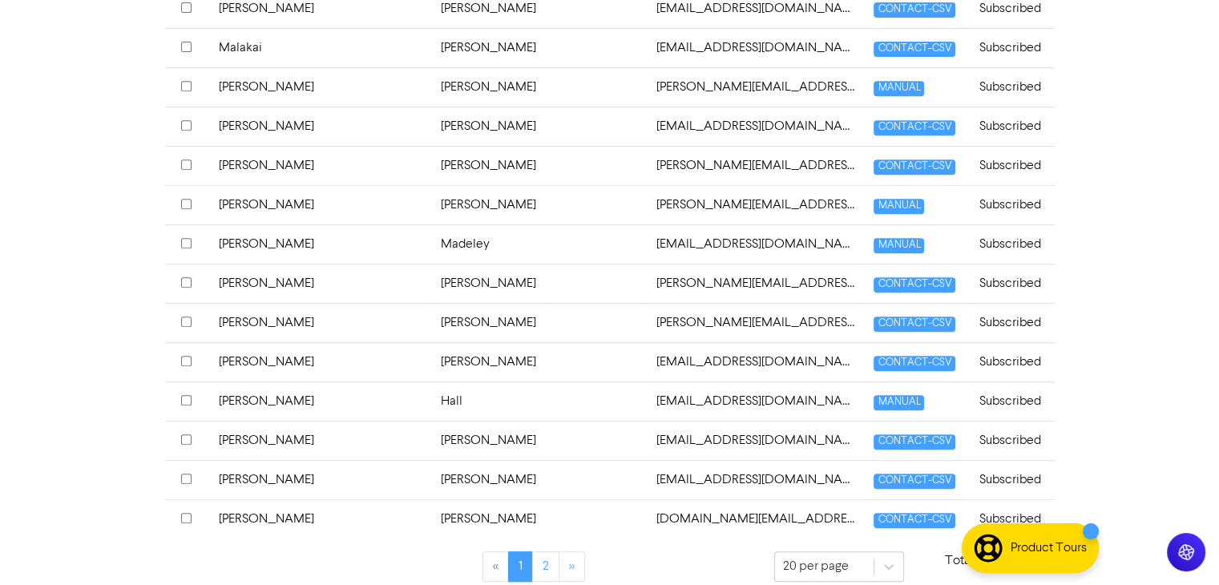
scroll to position [706, 0]
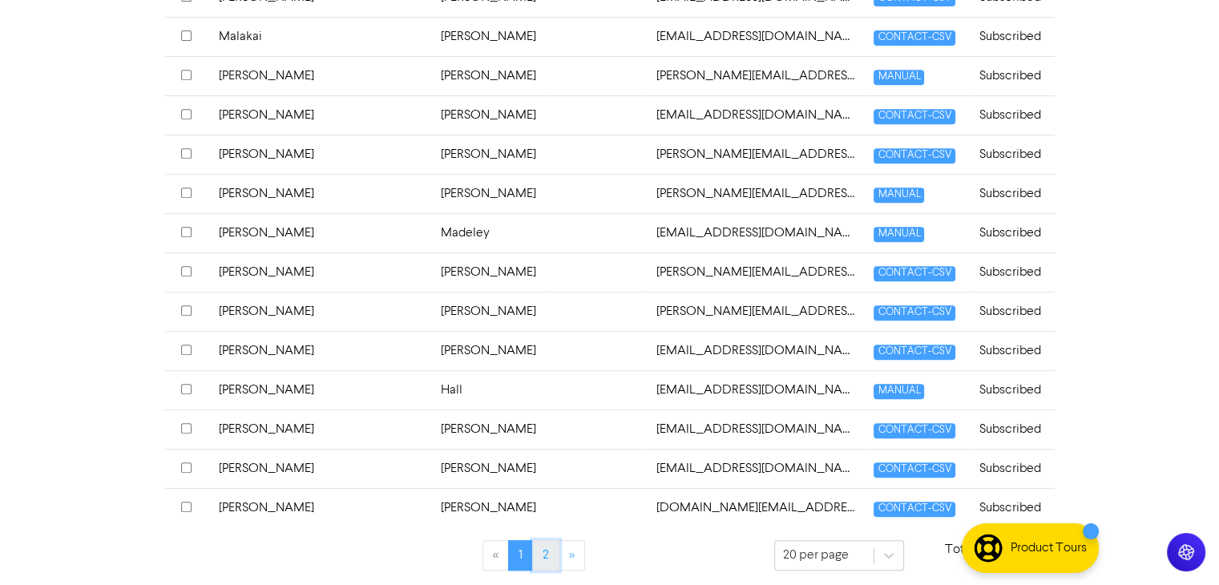
click at [548, 550] on link "2" at bounding box center [545, 555] width 27 height 30
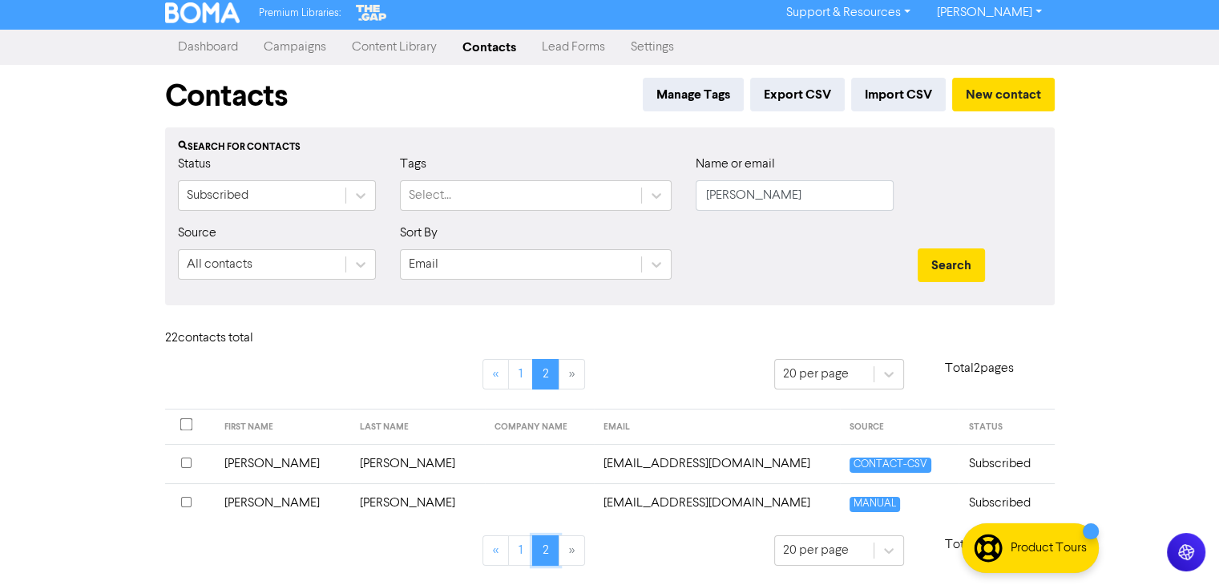
scroll to position [2, 0]
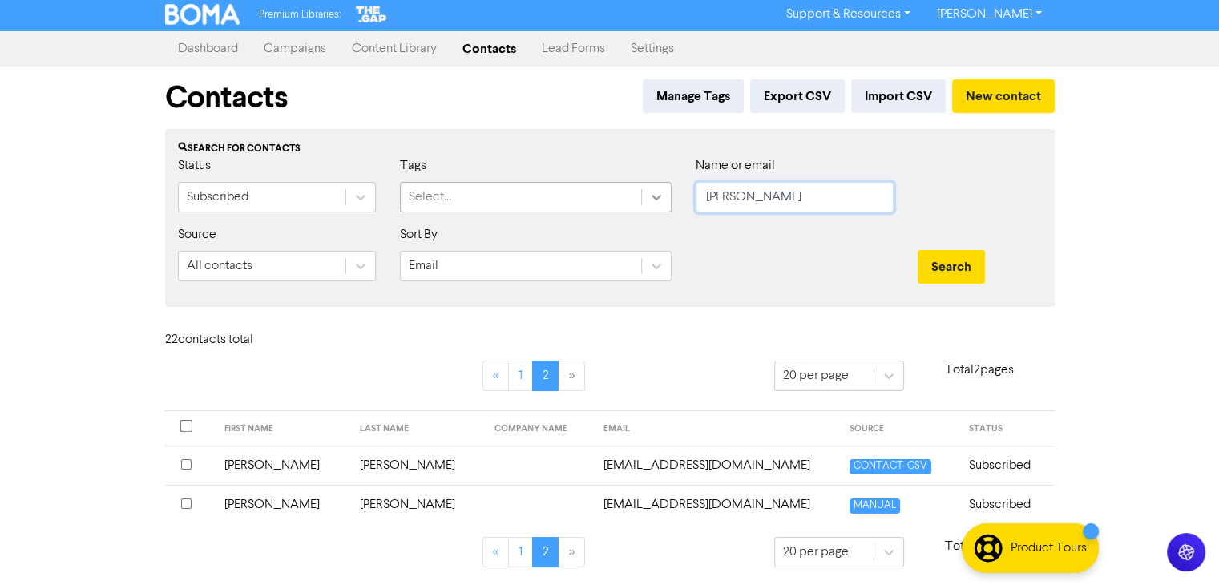
drag, startPoint x: 769, startPoint y: 186, endPoint x: 660, endPoint y: 193, distance: 109.2
click at [658, 192] on div "Status Subscribed Tags Select... Name or email [PERSON_NAME]" at bounding box center [610, 190] width 888 height 69
paste input "[EMAIL_ADDRESS][DOMAIN_NAME]"
click at [928, 260] on button "Search" at bounding box center [951, 267] width 67 height 34
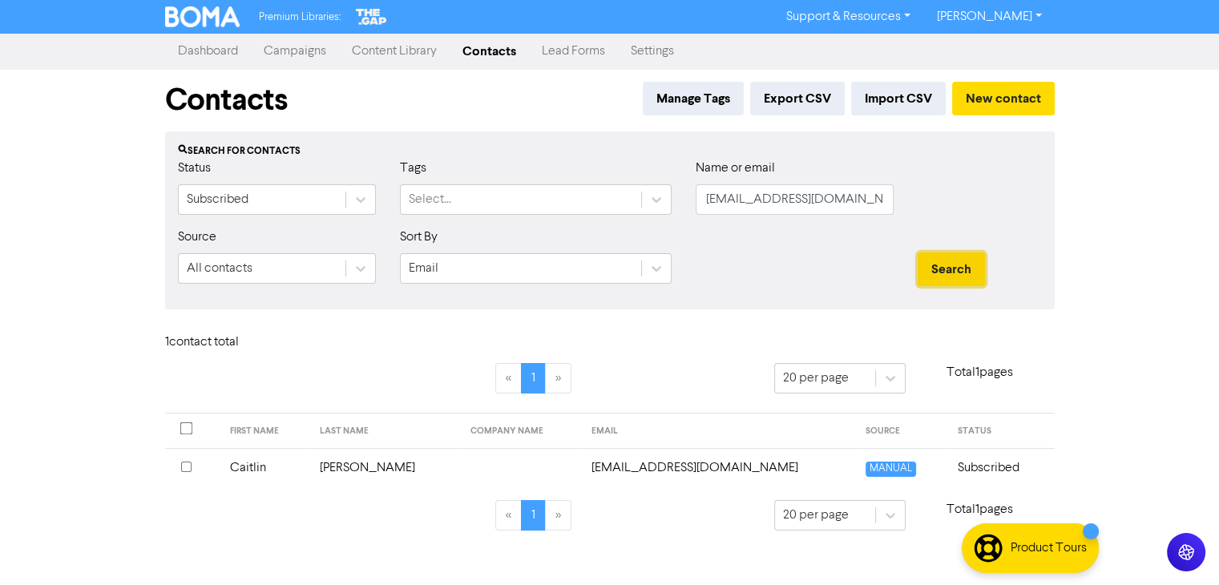
scroll to position [0, 0]
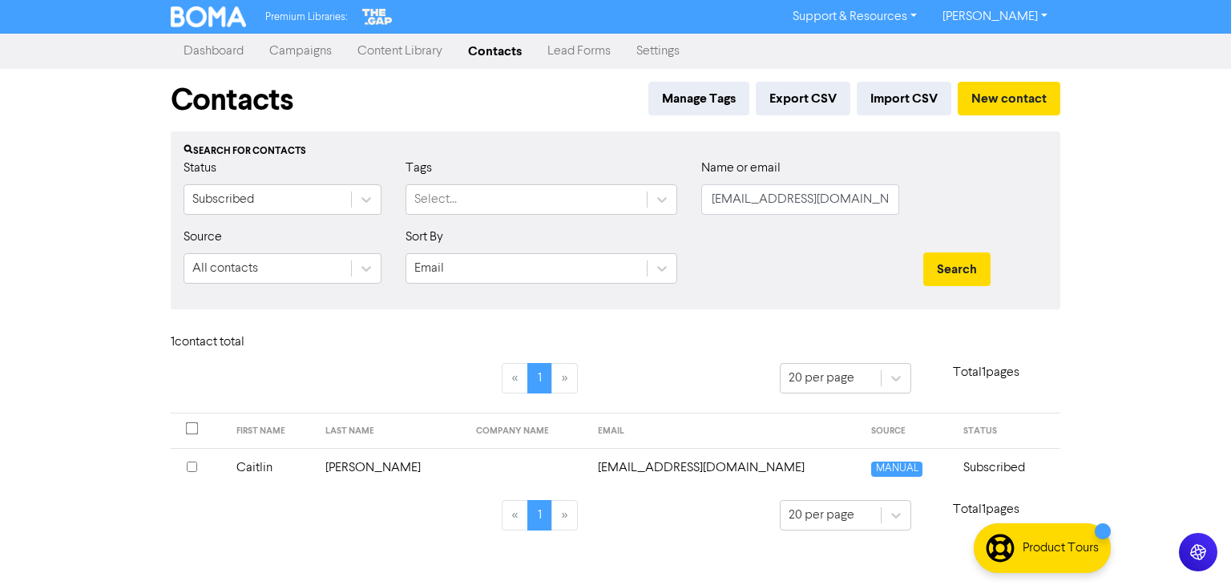
click at [265, 466] on td "Caitlin" at bounding box center [272, 467] width 90 height 39
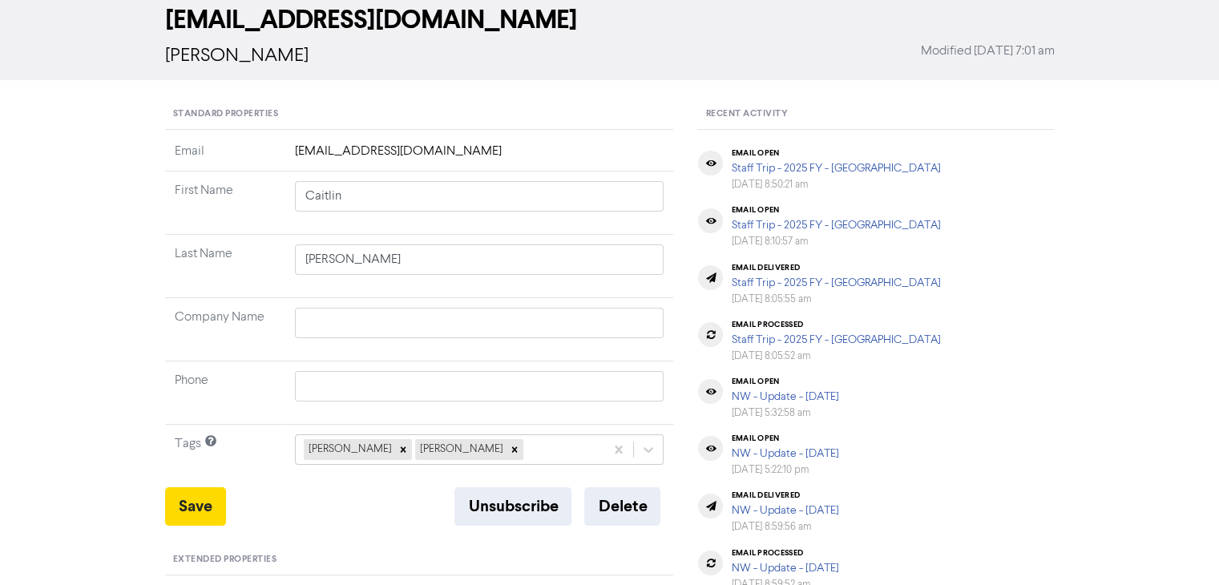
scroll to position [80, 0]
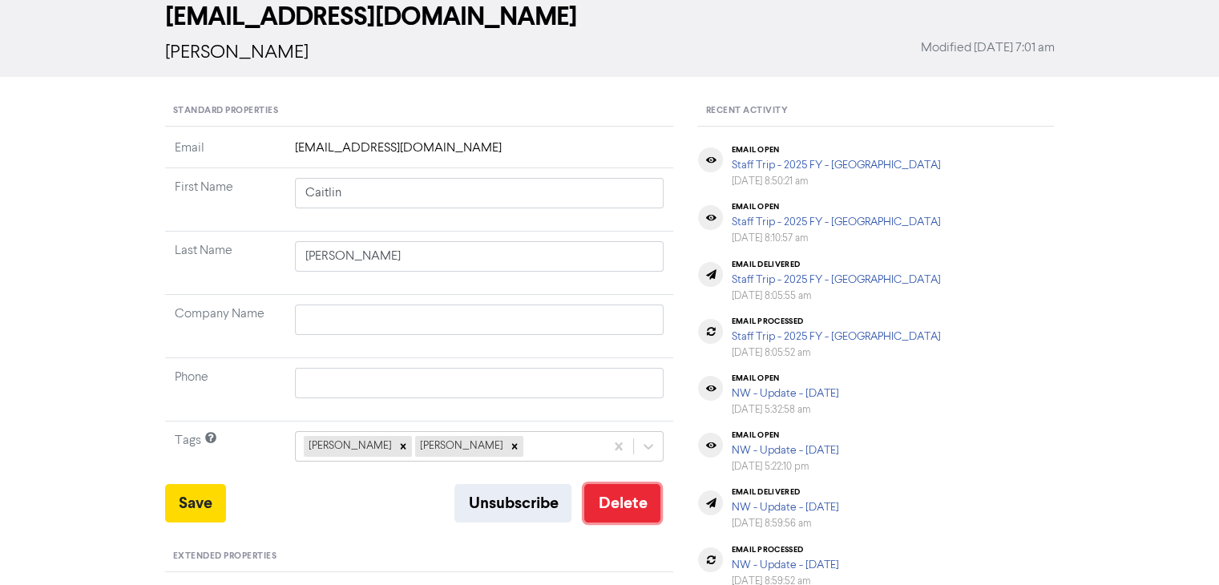
click at [635, 508] on button "Delete" at bounding box center [622, 503] width 76 height 38
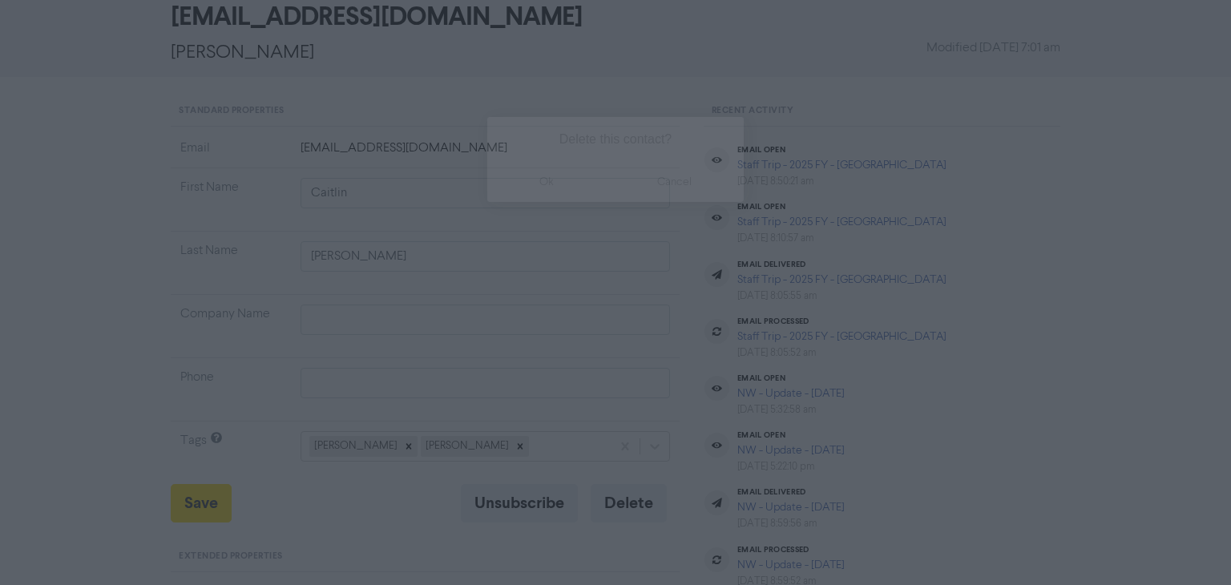
click at [561, 180] on button "ok" at bounding box center [546, 182] width 119 height 40
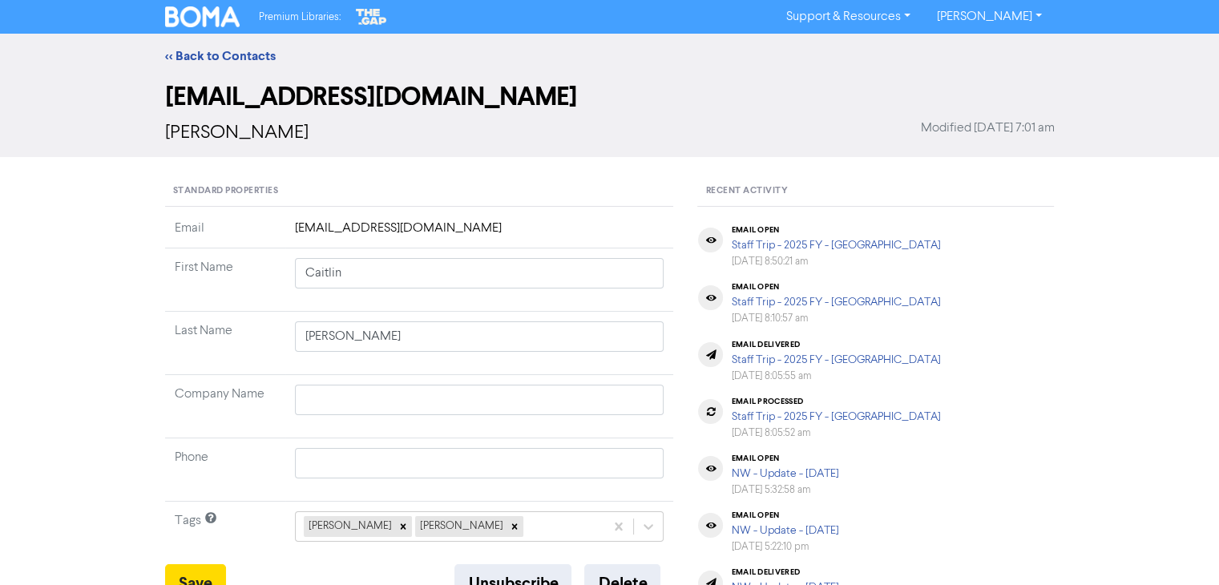
scroll to position [0, 0]
click at [266, 41] on div "<< Back to Contacts" at bounding box center [609, 56] width 1219 height 45
click at [256, 52] on link "<< Back to Contacts" at bounding box center [220, 56] width 111 height 16
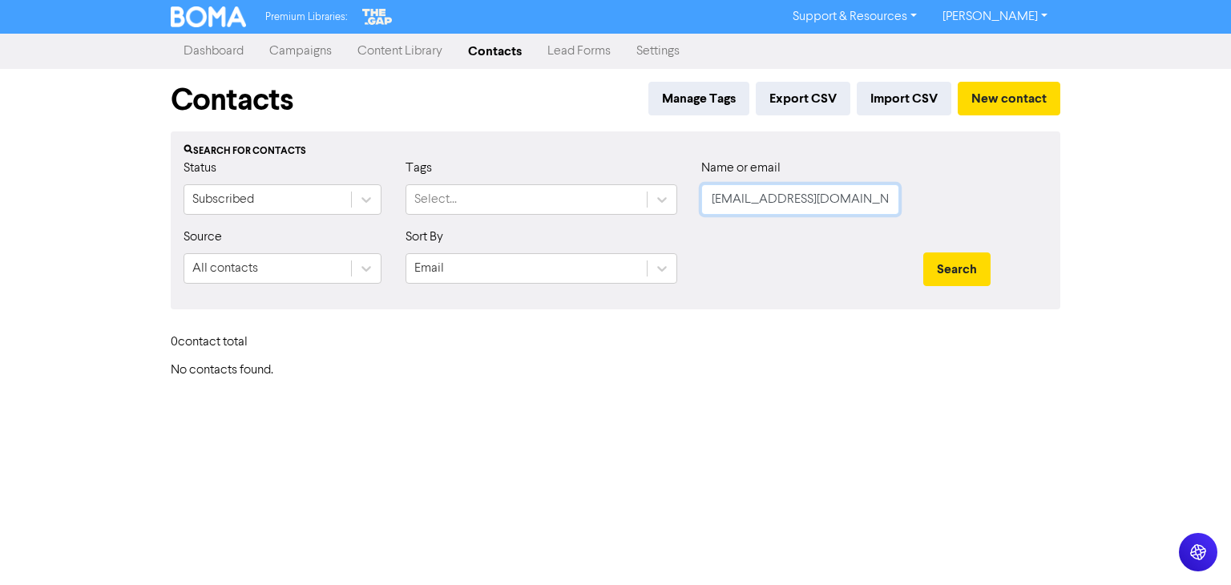
drag, startPoint x: 857, startPoint y: 200, endPoint x: 605, endPoint y: 233, distance: 254.7
click at [605, 233] on form "Status Subscribed Tags Select... Name or email [EMAIL_ADDRESS][DOMAIN_NAME] Sou…" at bounding box center [616, 228] width 864 height 138
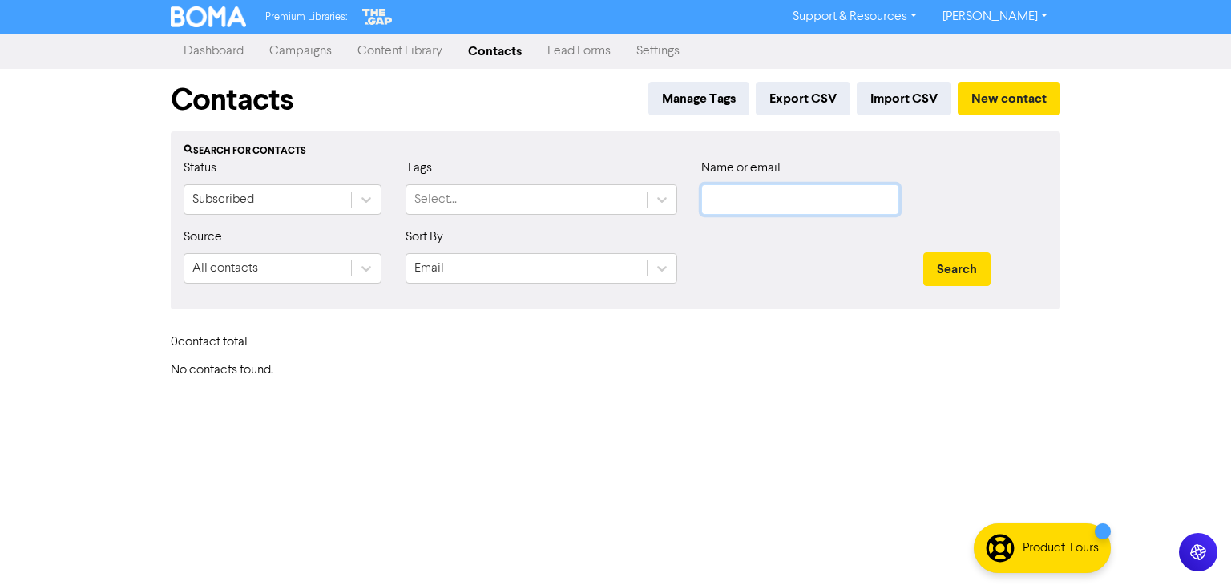
paste input "[EMAIL_ADDRESS][DOMAIN_NAME]"
click at [955, 266] on button "Search" at bounding box center [956, 269] width 67 height 34
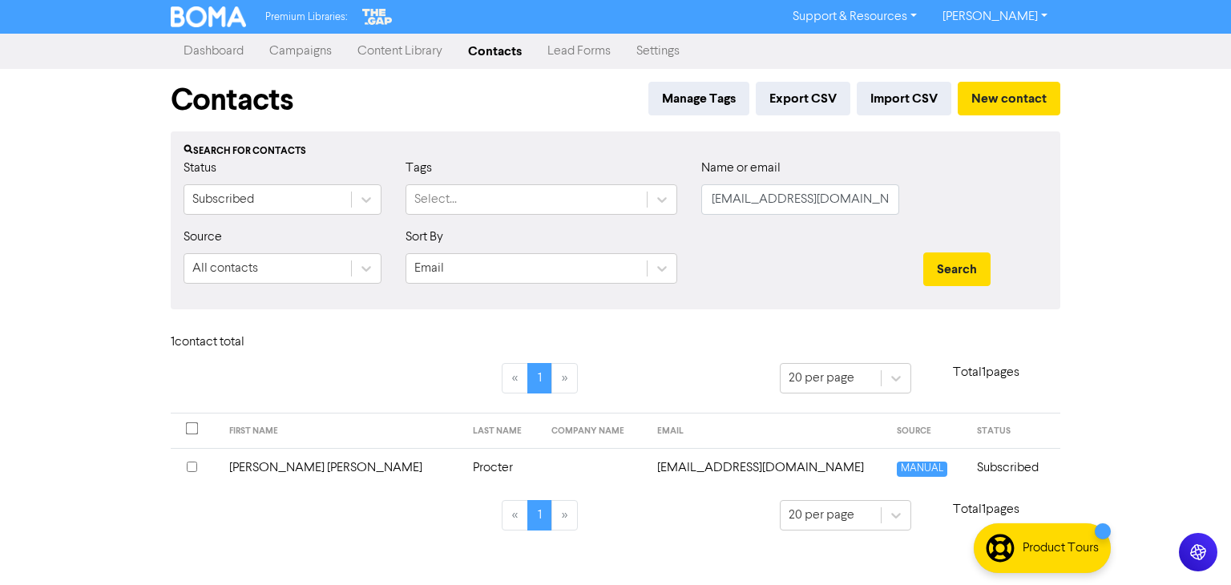
click at [463, 462] on td "Procter" at bounding box center [502, 467] width 79 height 39
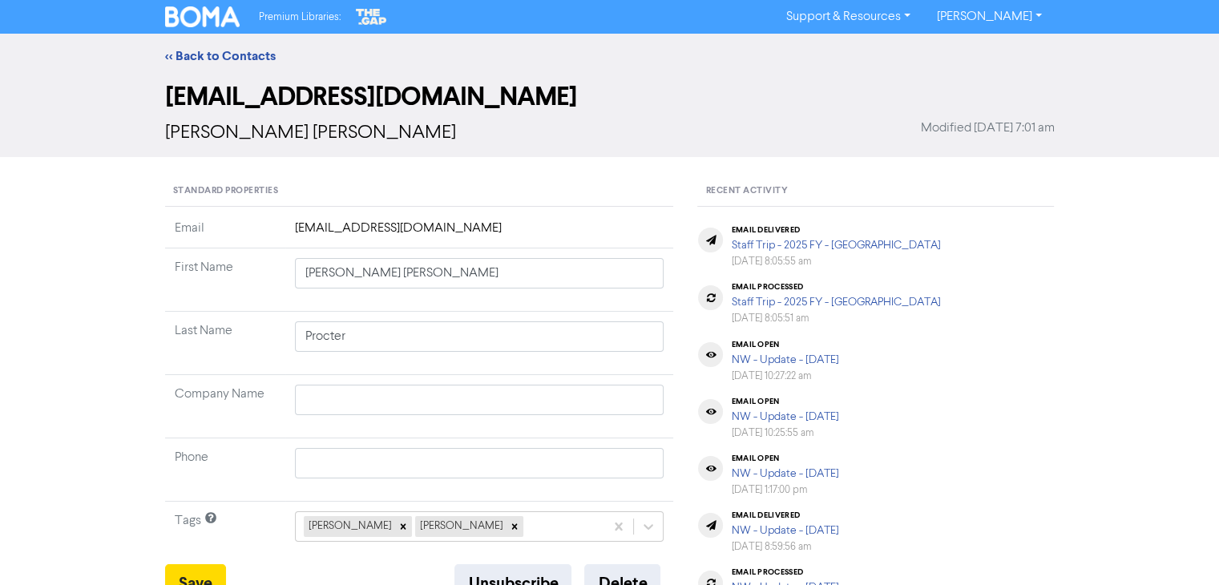
scroll to position [321, 0]
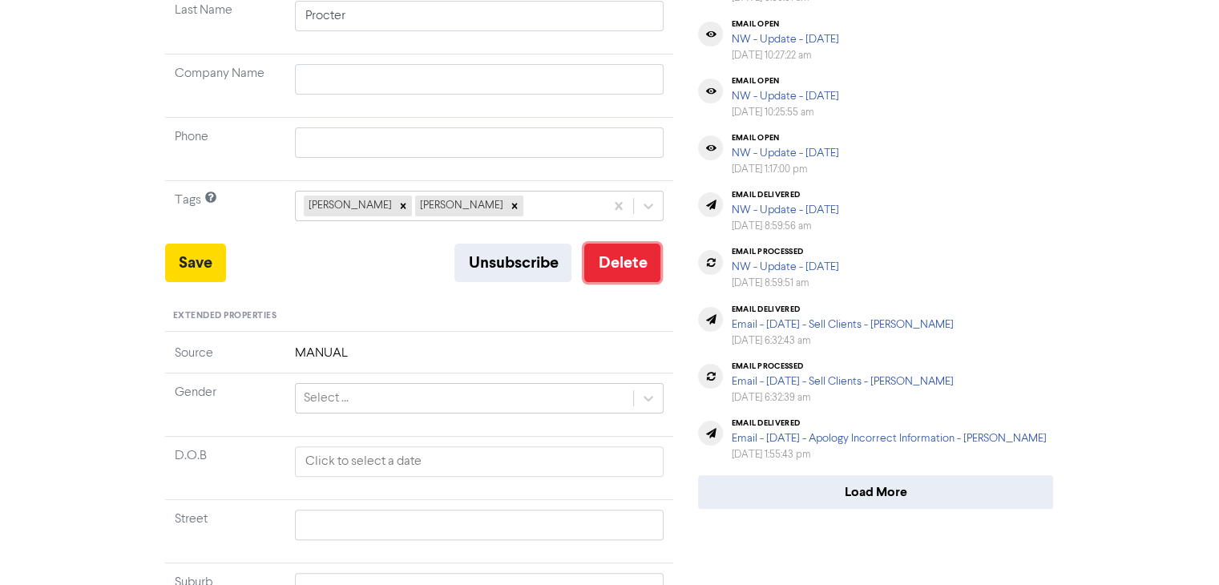
click at [608, 254] on button "Delete" at bounding box center [622, 263] width 76 height 38
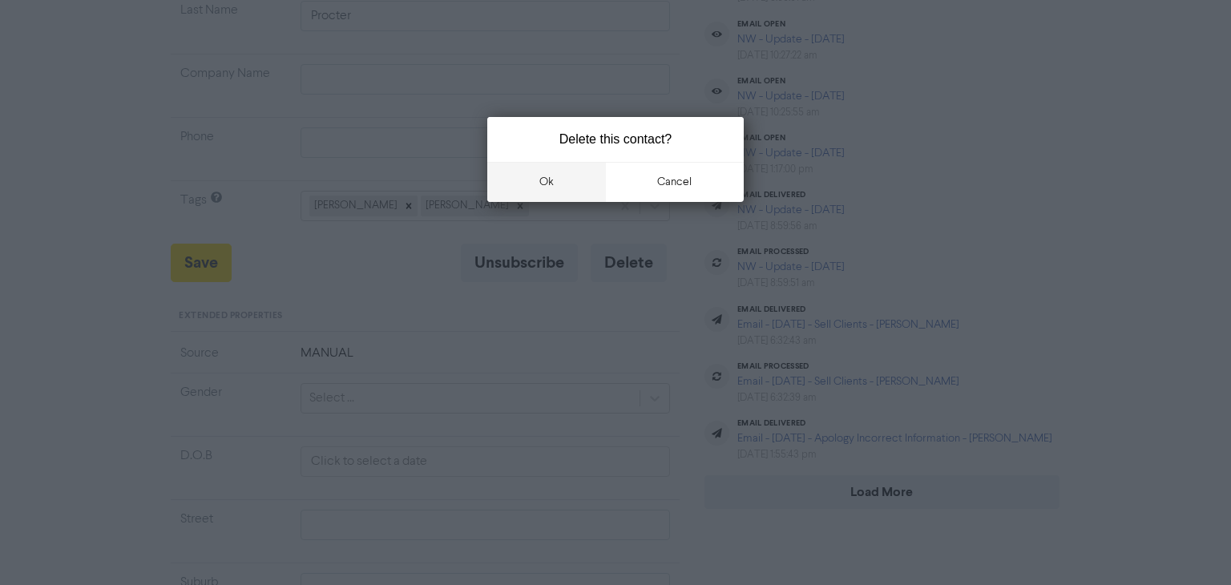
click at [559, 177] on button "ok" at bounding box center [546, 182] width 119 height 40
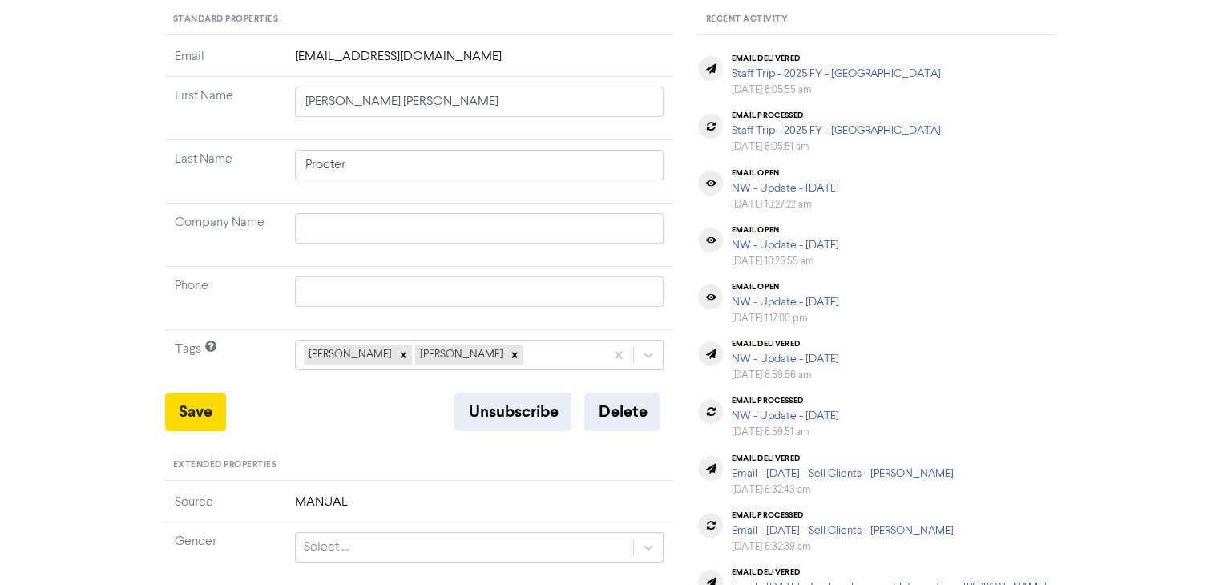
scroll to position [0, 0]
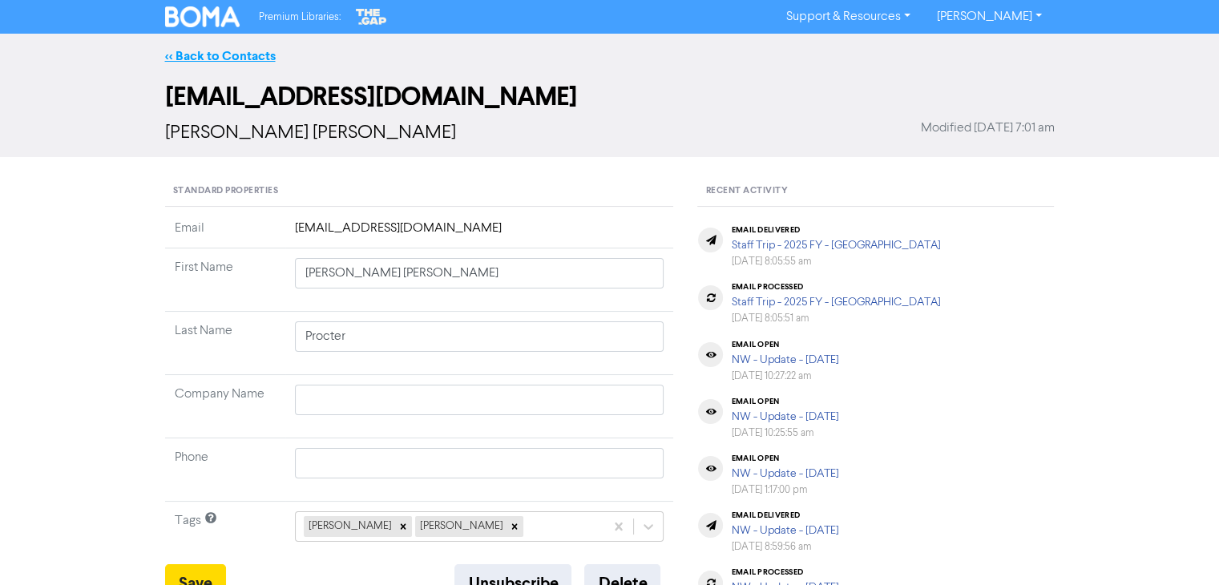
click at [264, 59] on link "<< Back to Contacts" at bounding box center [220, 56] width 111 height 16
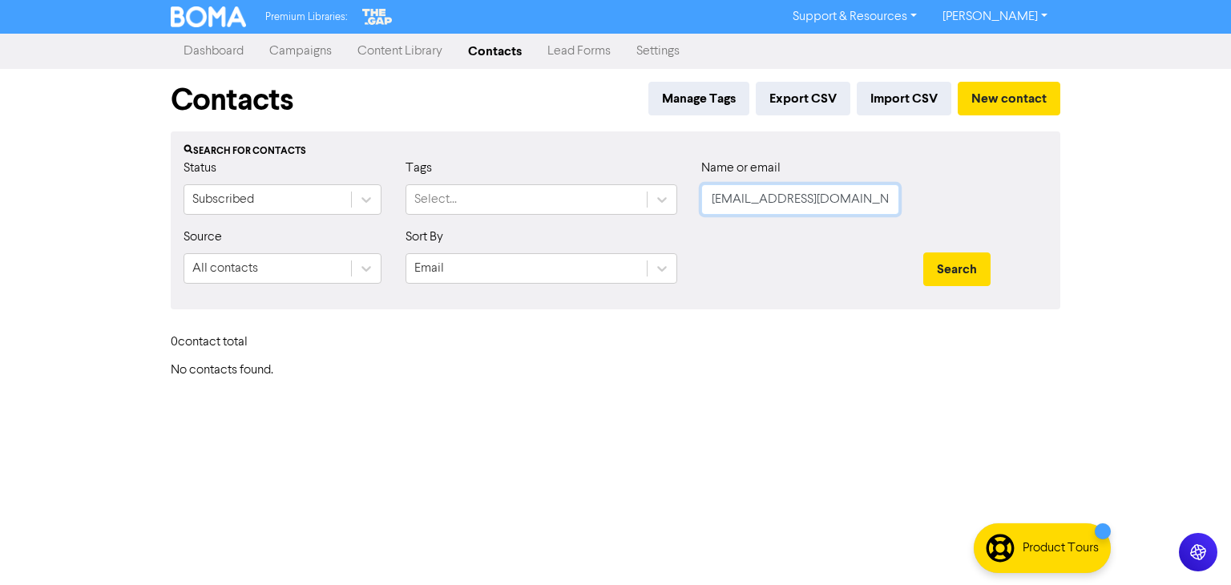
drag, startPoint x: 849, startPoint y: 196, endPoint x: 551, endPoint y: 223, distance: 299.4
click at [483, 228] on form "Status Subscribed Tags Select... Name or email [EMAIL_ADDRESS][DOMAIN_NAME] Sou…" at bounding box center [616, 228] width 864 height 138
paste input "[EMAIL_ADDRESS][DOMAIN_NAME]"
click at [974, 264] on button "Search" at bounding box center [956, 269] width 67 height 34
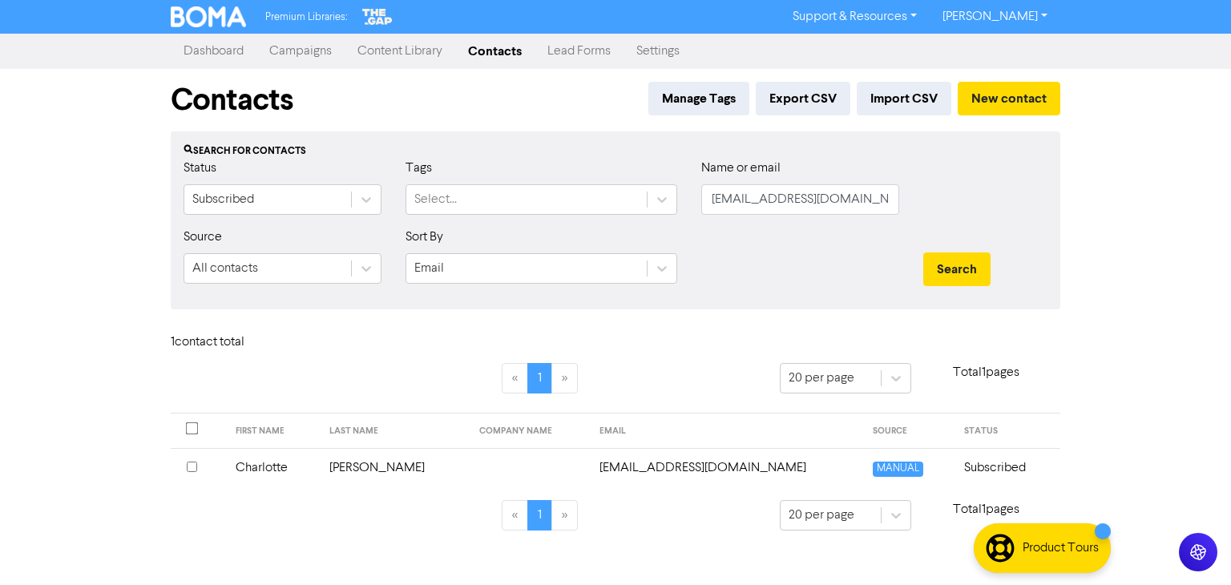
click at [276, 466] on td "Charlotte" at bounding box center [272, 467] width 93 height 39
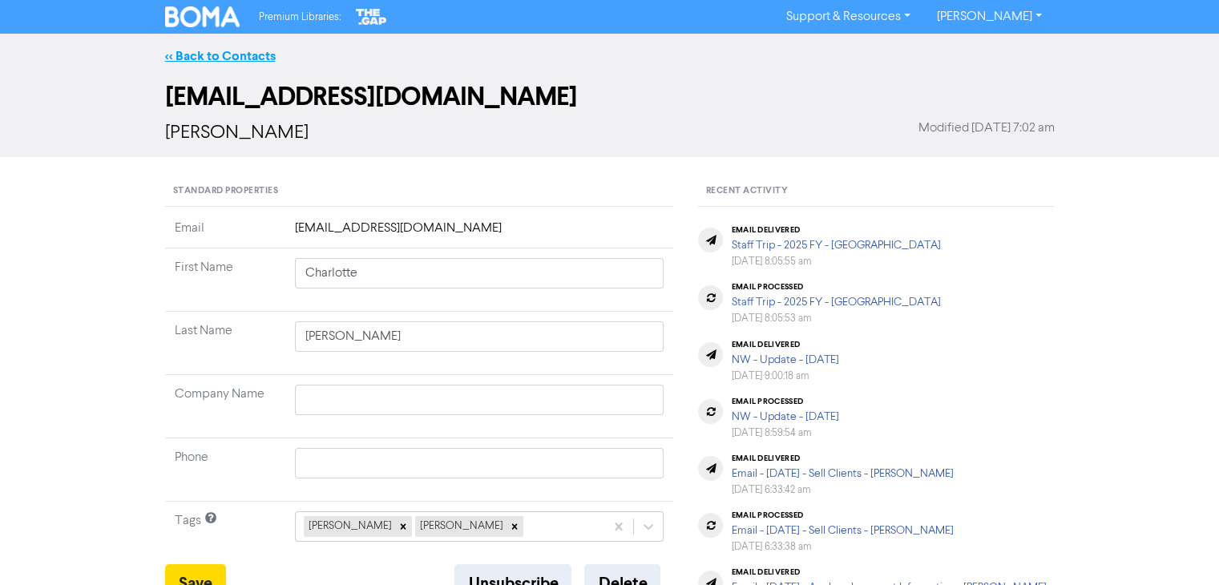
click at [230, 55] on link "<< Back to Contacts" at bounding box center [220, 56] width 111 height 16
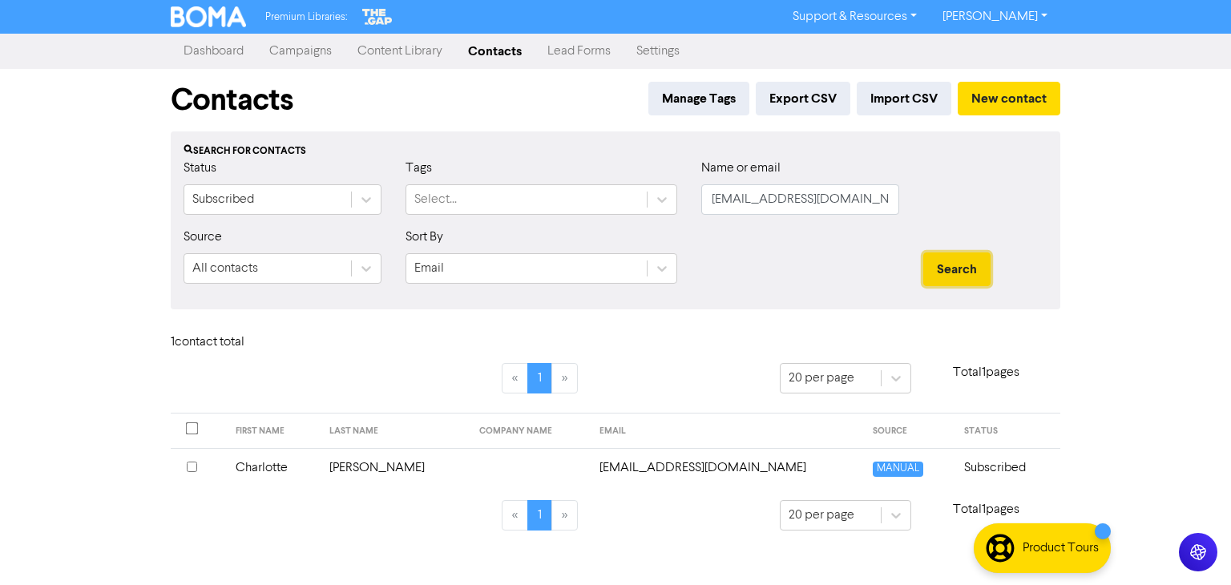
click at [950, 273] on button "Search" at bounding box center [956, 269] width 67 height 34
click at [641, 463] on td "[EMAIL_ADDRESS][DOMAIN_NAME]" at bounding box center [726, 467] width 272 height 39
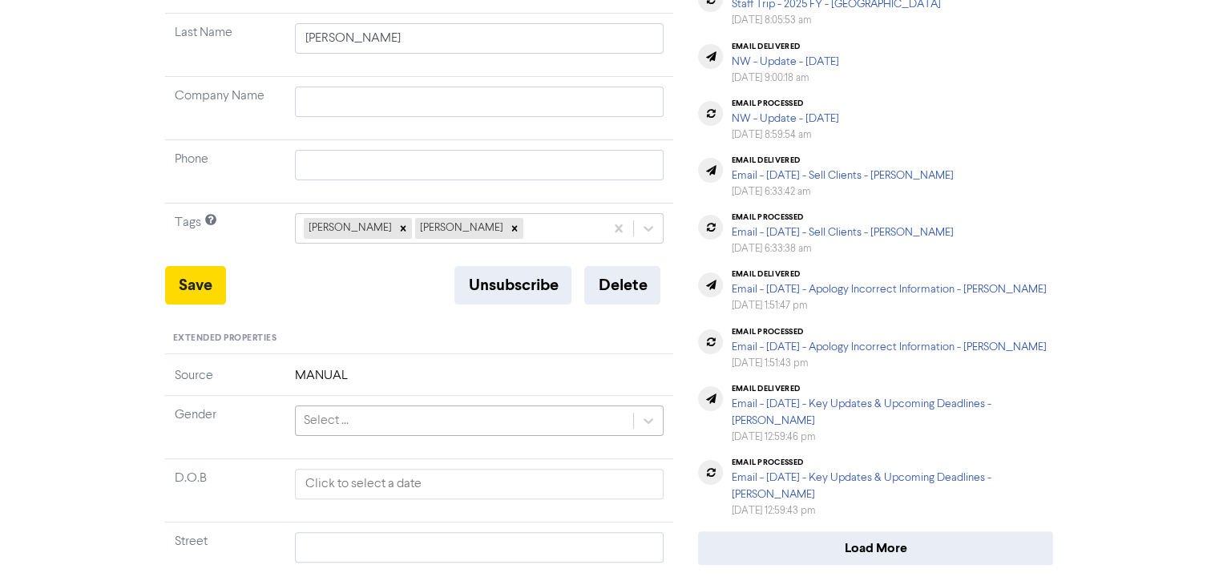
scroll to position [321, 0]
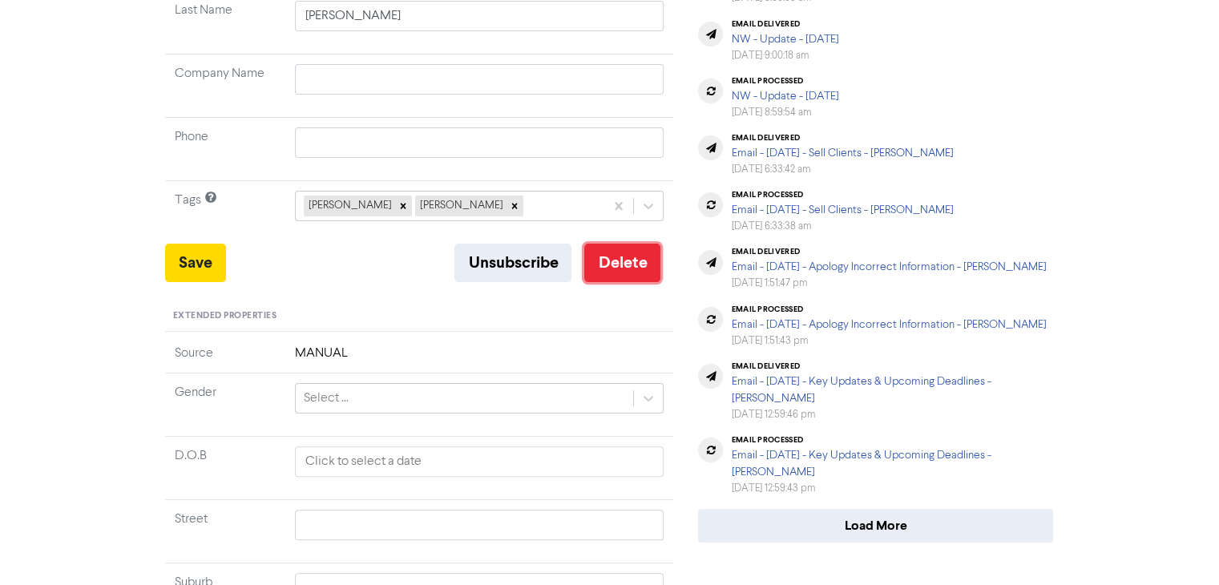
click at [619, 263] on button "Delete" at bounding box center [622, 263] width 76 height 38
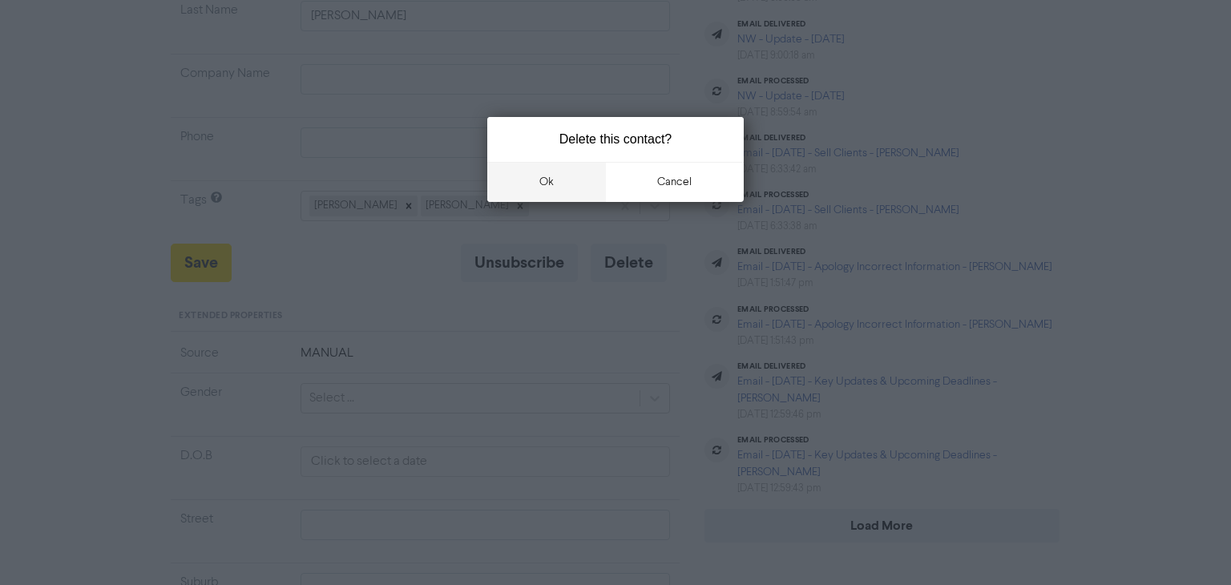
click at [547, 187] on button "ok" at bounding box center [546, 182] width 119 height 40
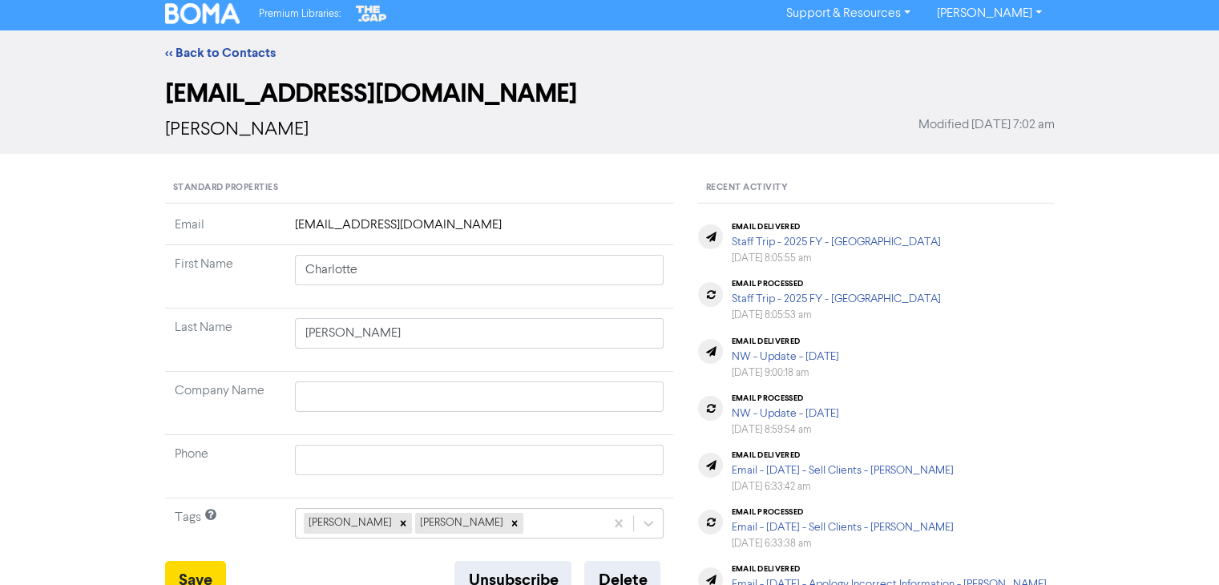
scroll to position [0, 0]
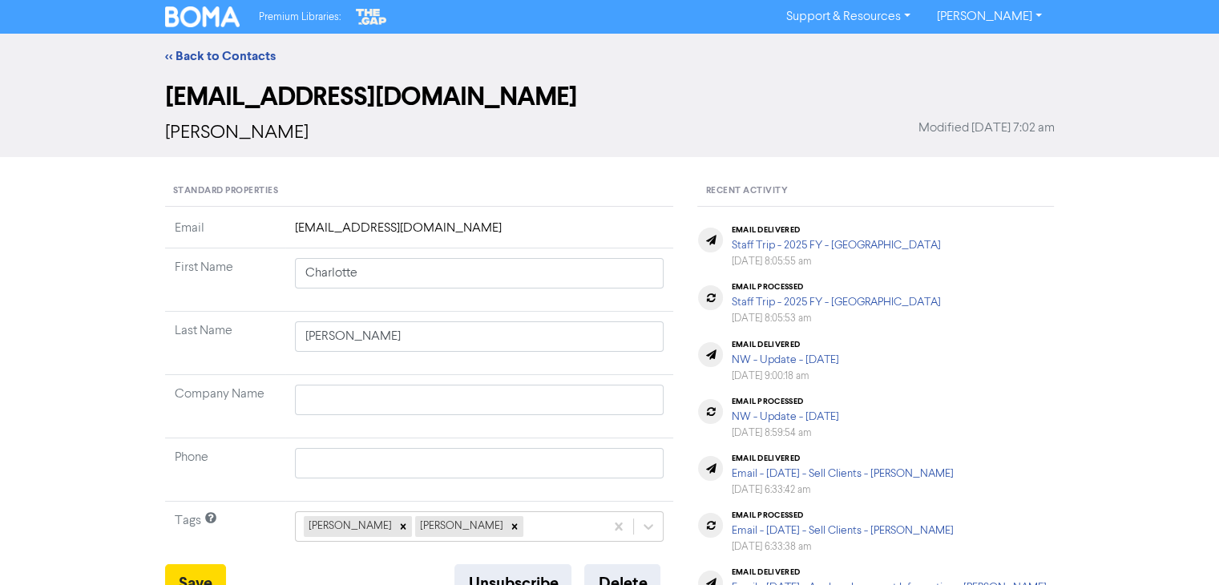
click at [250, 37] on div "<< Back to Contacts" at bounding box center [609, 56] width 1219 height 45
click at [255, 62] on link "<< Back to Contacts" at bounding box center [220, 56] width 111 height 16
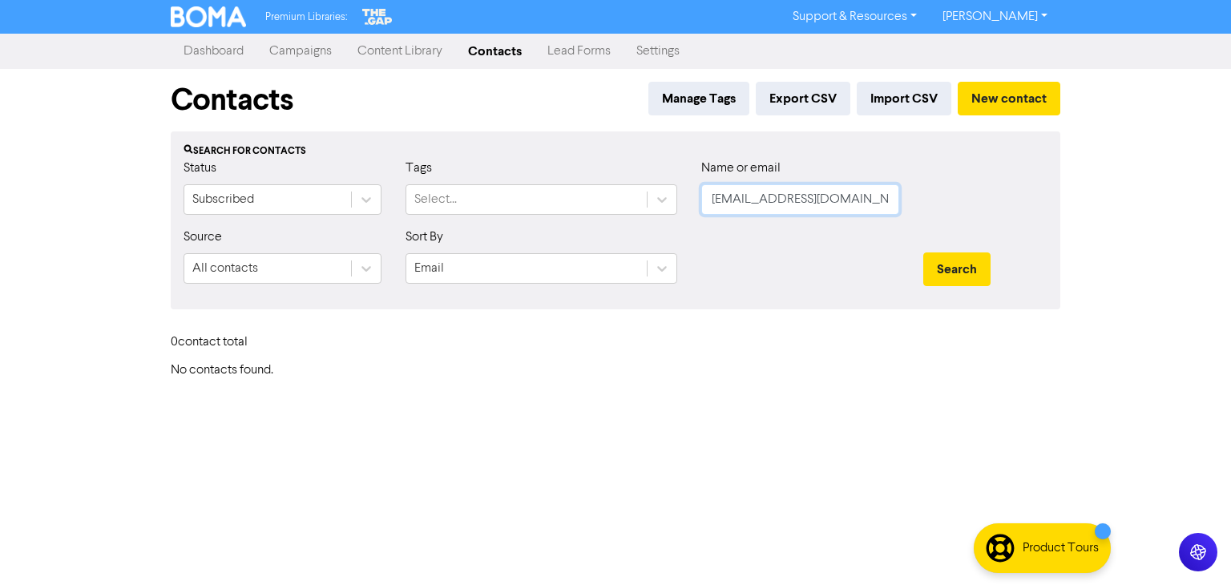
click at [667, 216] on div "Status Subscribed Tags Select... Name or email [EMAIL_ADDRESS][DOMAIN_NAME]" at bounding box center [615, 193] width 888 height 69
paste input "[EMAIL_ADDRESS][DOMAIN_NAME]"
click at [962, 270] on button "Search" at bounding box center [956, 269] width 67 height 34
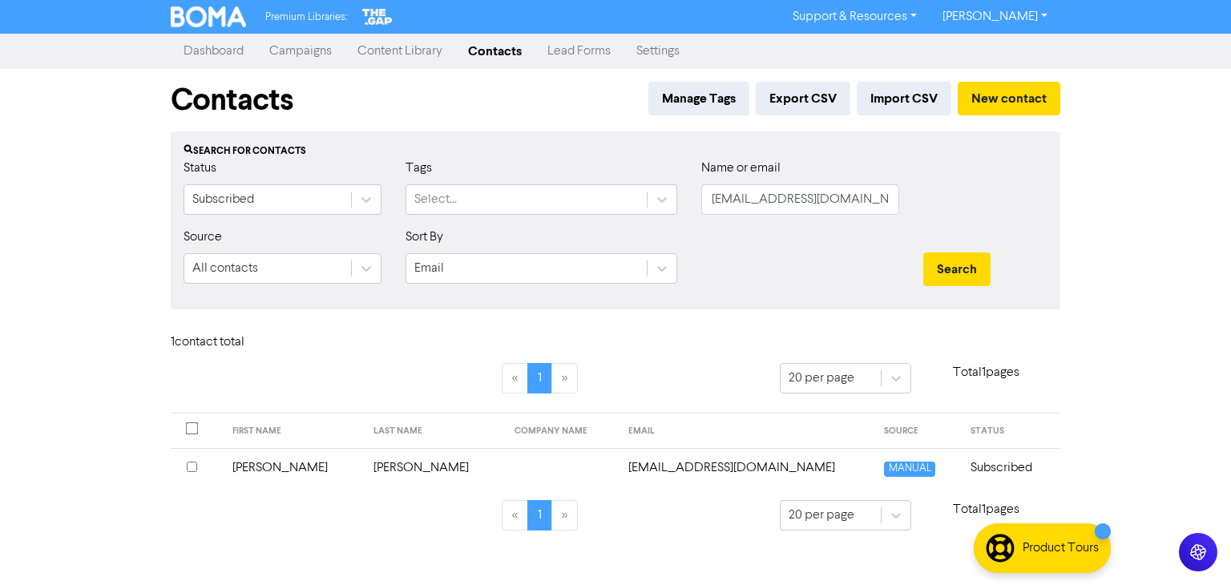
click at [258, 463] on td "[PERSON_NAME]" at bounding box center [293, 467] width 141 height 39
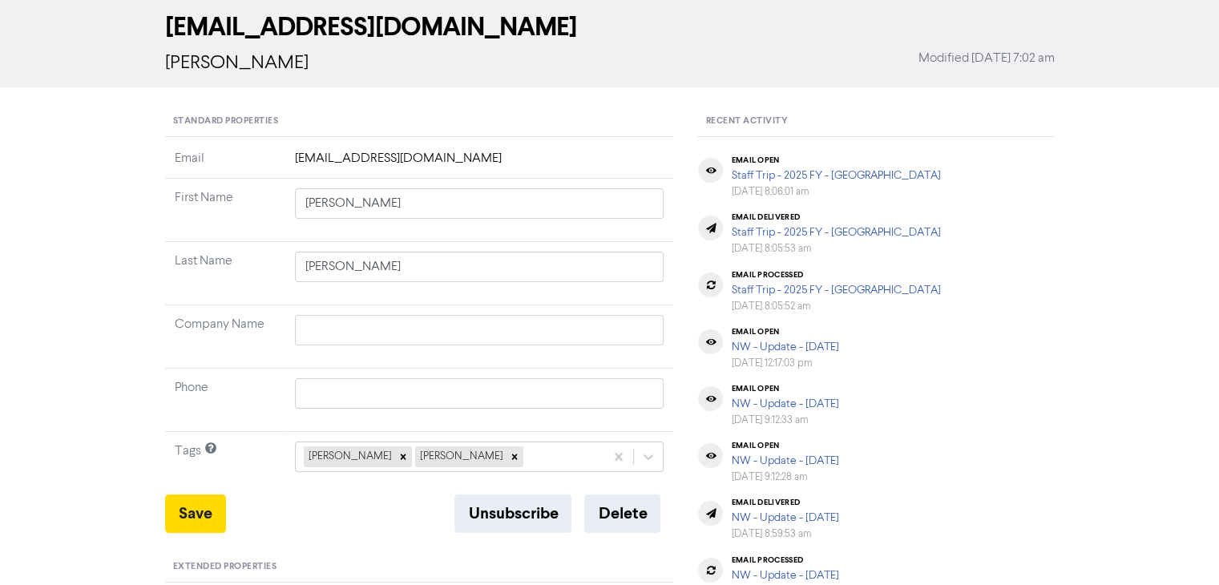
scroll to position [240, 0]
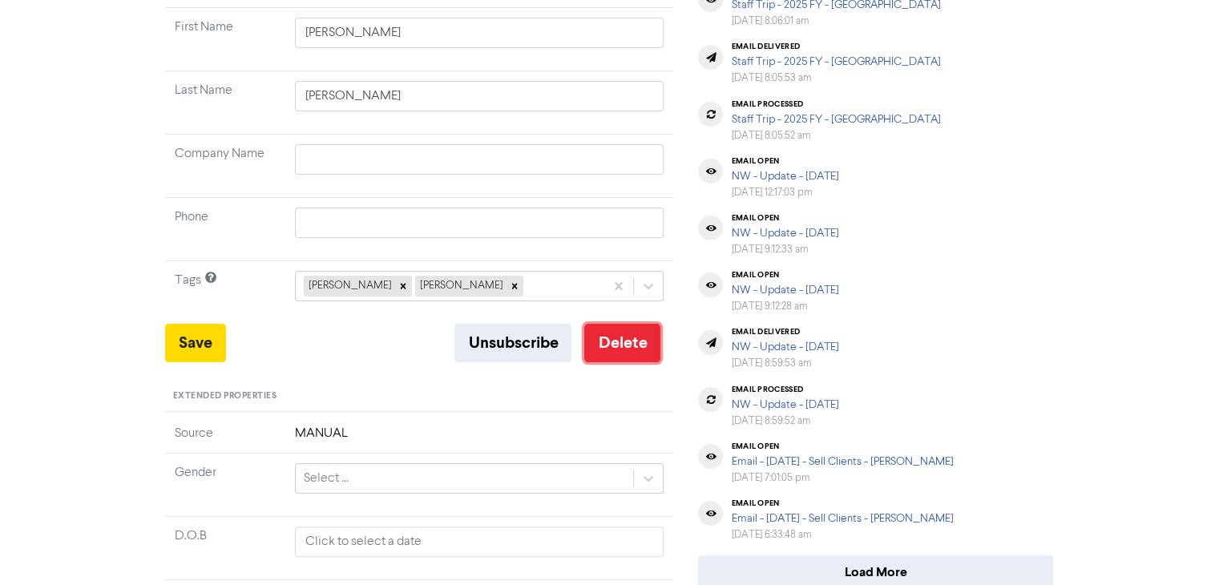
click at [644, 343] on button "Delete" at bounding box center [622, 343] width 76 height 38
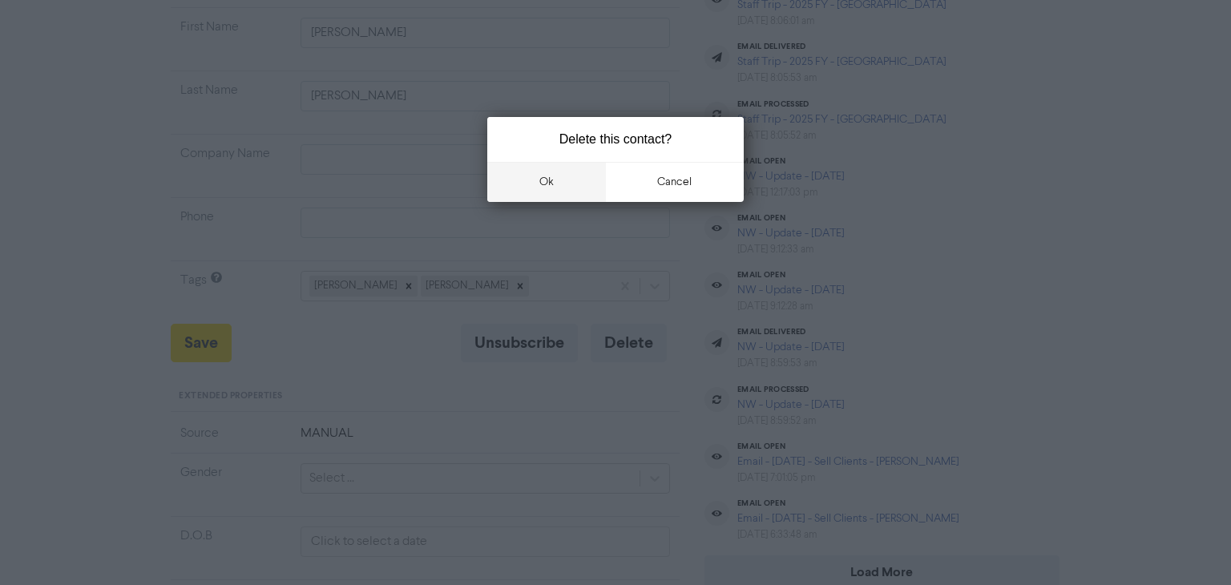
click at [571, 180] on button "ok" at bounding box center [546, 182] width 119 height 40
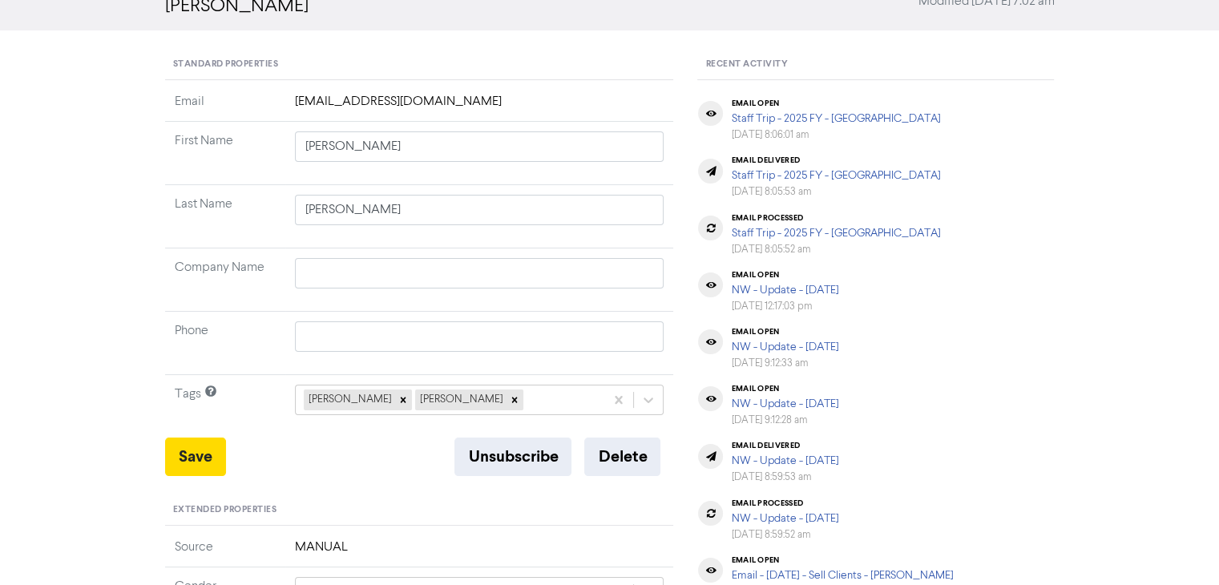
scroll to position [0, 0]
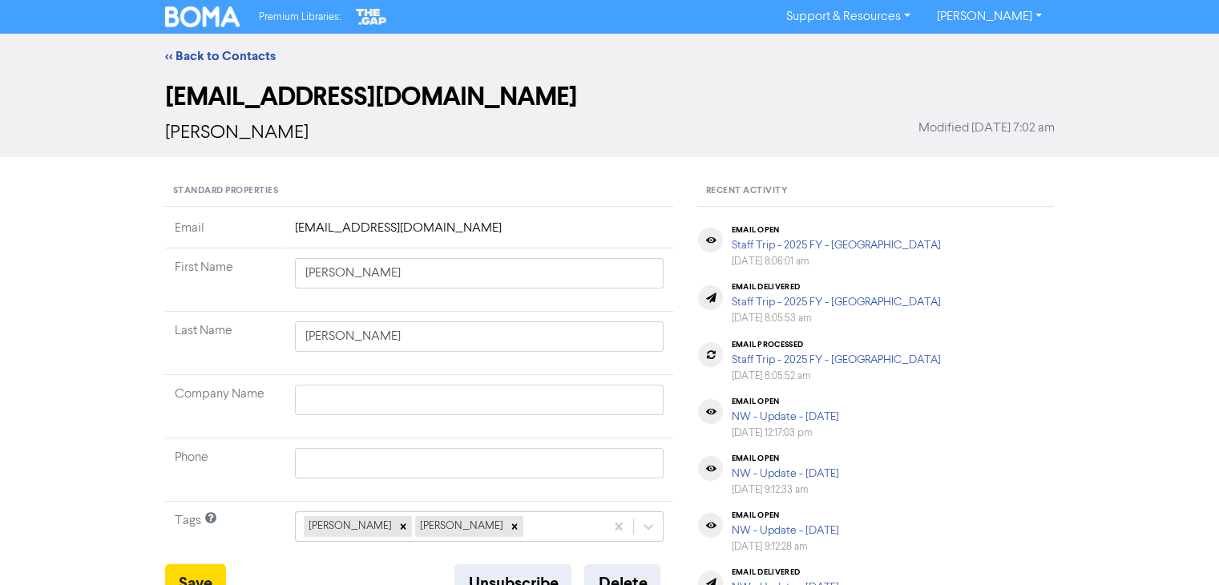
click at [252, 46] on div "<< Back to Contacts" at bounding box center [610, 55] width 914 height 19
click at [250, 53] on link "<< Back to Contacts" at bounding box center [220, 56] width 111 height 16
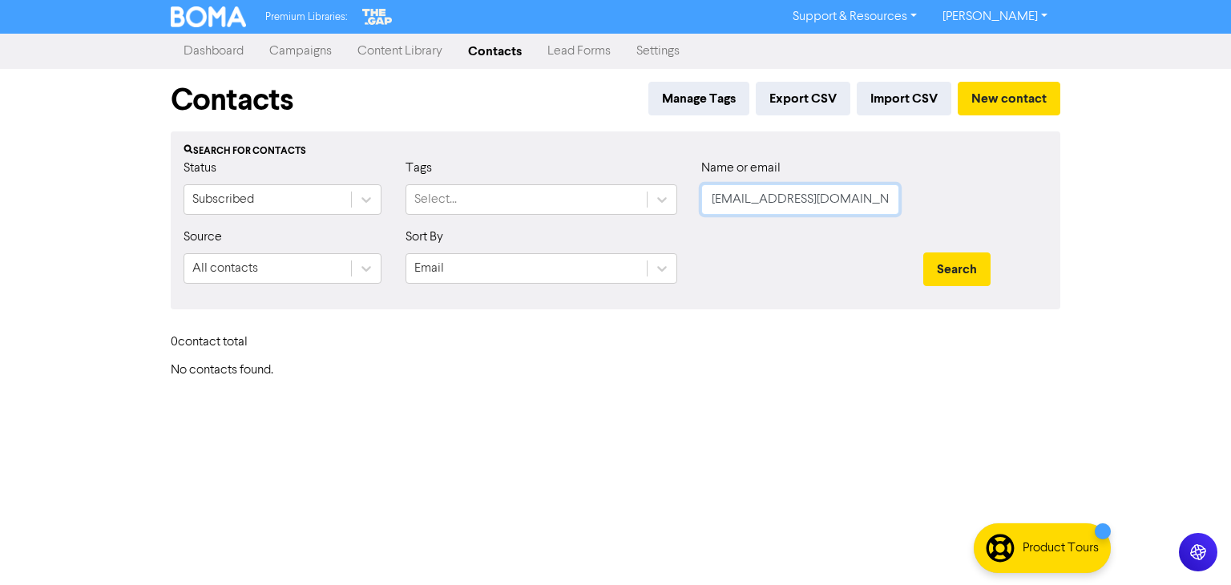
drag, startPoint x: 867, startPoint y: 203, endPoint x: 391, endPoint y: 180, distance: 476.6
click at [435, 186] on div "Status Subscribed Tags Select... Name or email [EMAIL_ADDRESS][DOMAIN_NAME]" at bounding box center [615, 193] width 888 height 69
paste input "[EMAIL_ADDRESS][DOMAIN_NAME]"
click at [953, 268] on button "Search" at bounding box center [956, 269] width 67 height 34
click at [962, 266] on button "Search" at bounding box center [956, 269] width 67 height 34
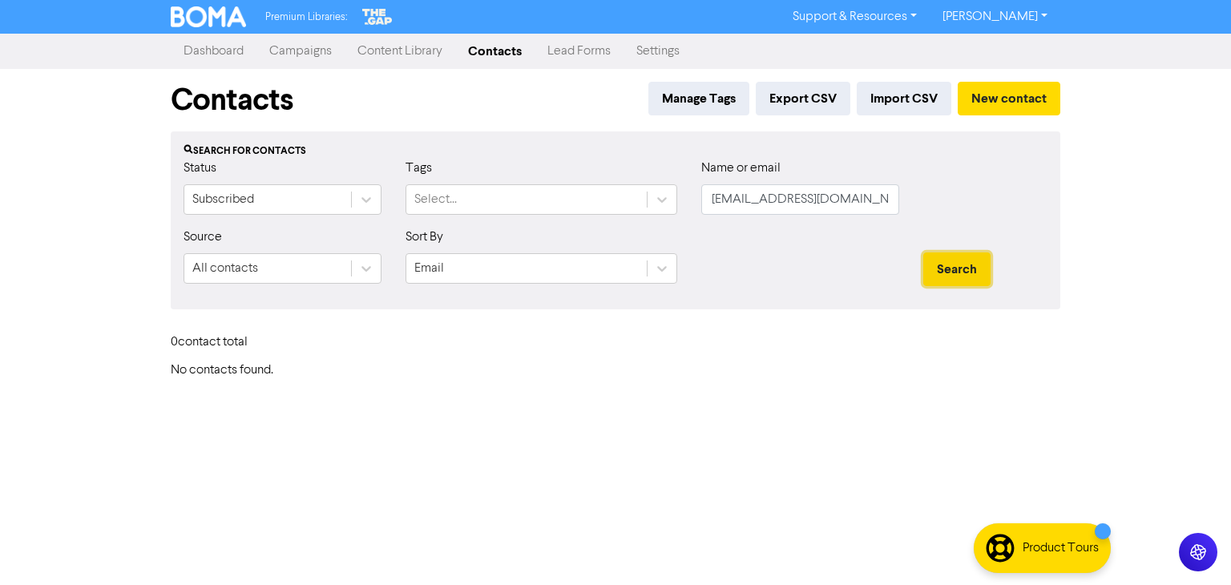
click at [962, 266] on button "Search" at bounding box center [956, 269] width 67 height 34
drag, startPoint x: 732, startPoint y: 207, endPoint x: 1216, endPoint y: 228, distance: 484.5
click at [718, 206] on input "[EMAIL_ADDRESS][DOMAIN_NAME]" at bounding box center [800, 199] width 198 height 30
paste input "[PERSON_NAME]"
click at [951, 260] on button "Search" at bounding box center [956, 269] width 67 height 34
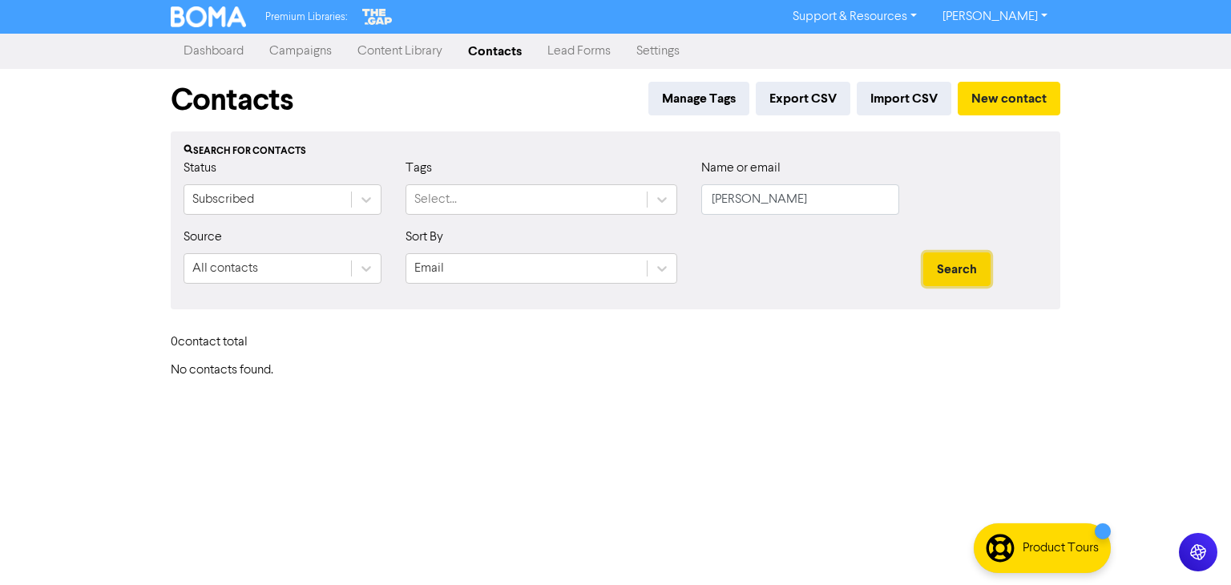
click at [951, 260] on button "Search" at bounding box center [956, 269] width 67 height 34
click at [680, 205] on div "Status Subscribed Tags Select... Name or email [PERSON_NAME]" at bounding box center [615, 193] width 888 height 69
paste input "[EMAIL_ADDRESS][DOMAIN_NAME]"
click at [939, 265] on button "Search" at bounding box center [956, 269] width 67 height 34
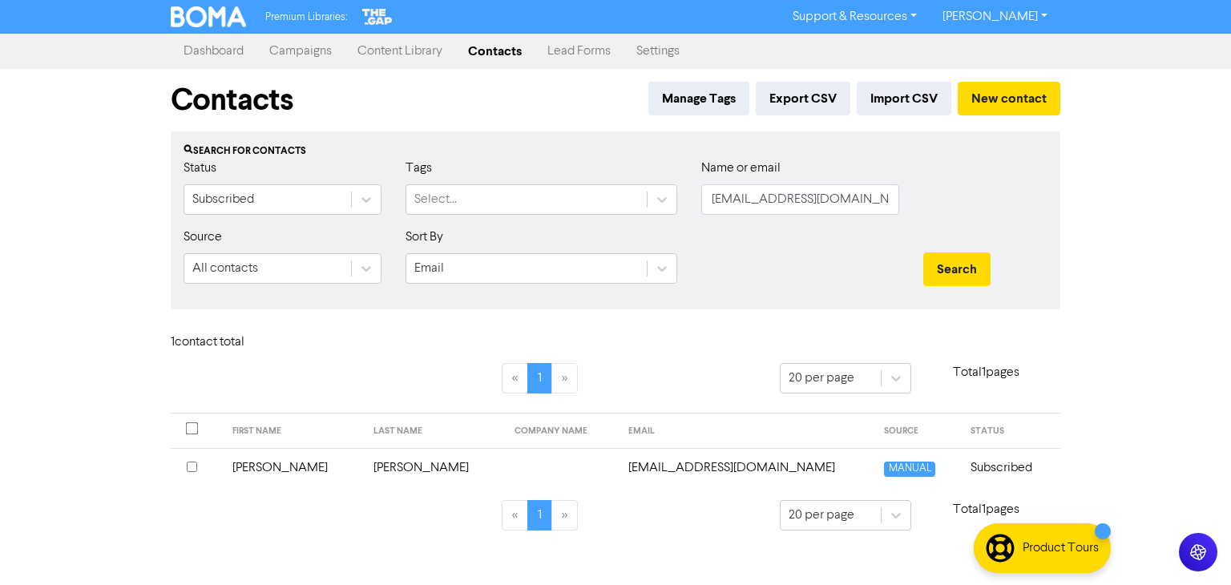
click at [378, 470] on td "[PERSON_NAME]" at bounding box center [434, 467] width 141 height 39
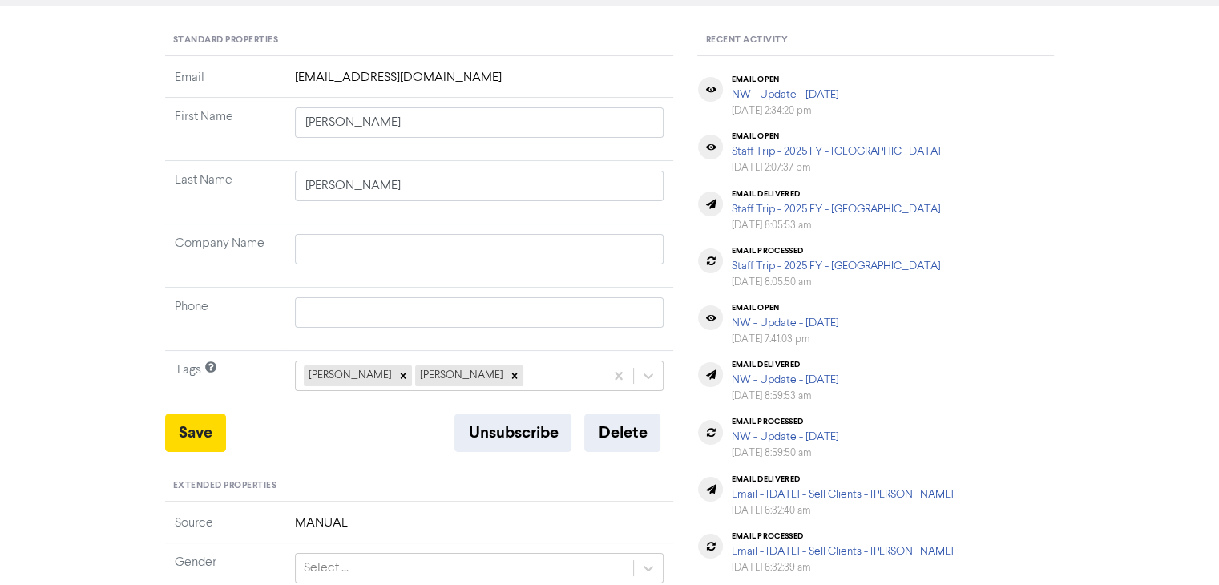
scroll to position [160, 0]
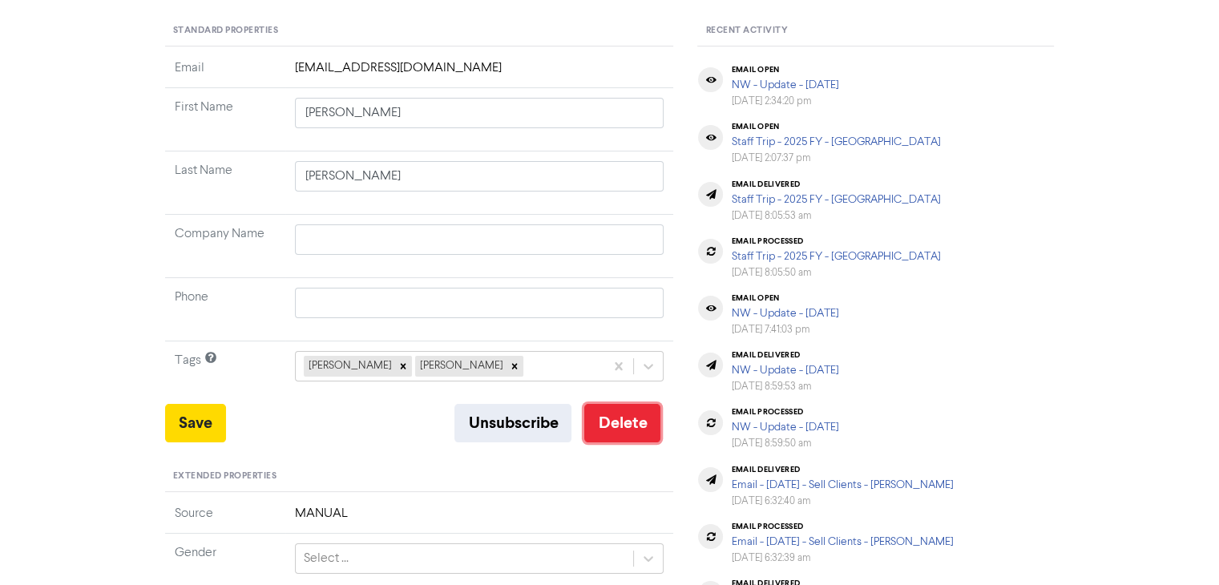
click at [626, 422] on button "Delete" at bounding box center [622, 423] width 76 height 38
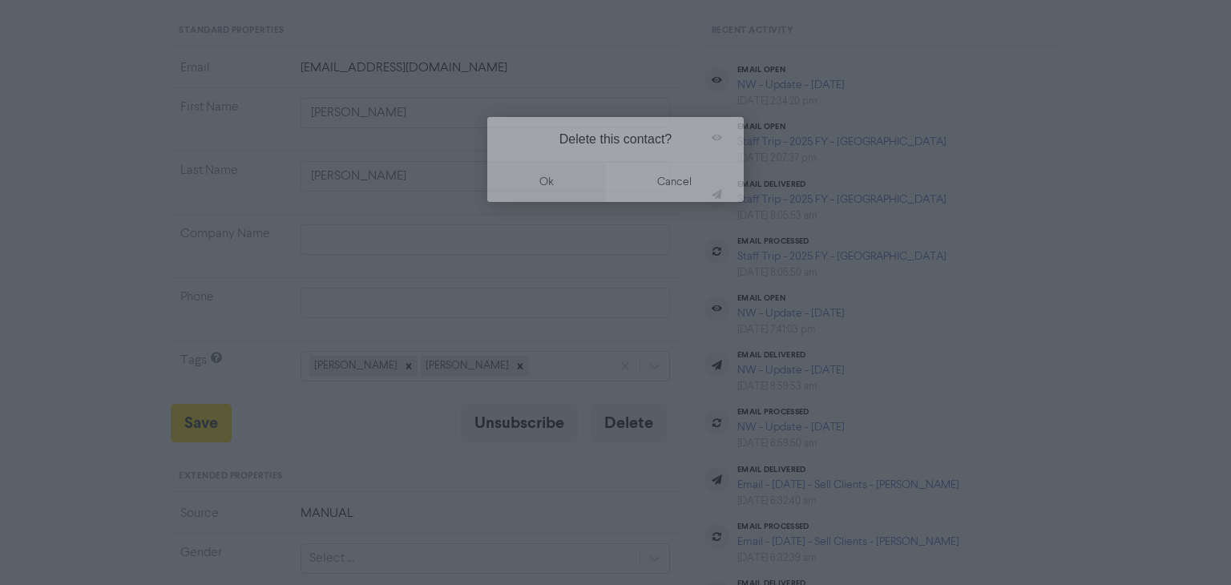
click at [555, 176] on button "ok" at bounding box center [546, 182] width 119 height 40
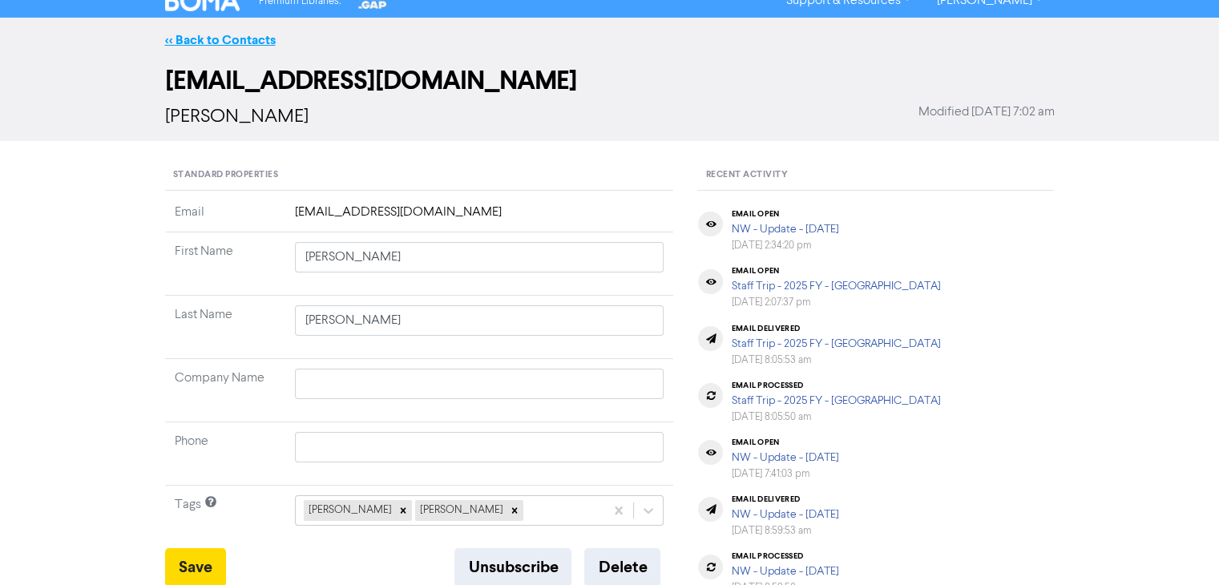
scroll to position [0, 0]
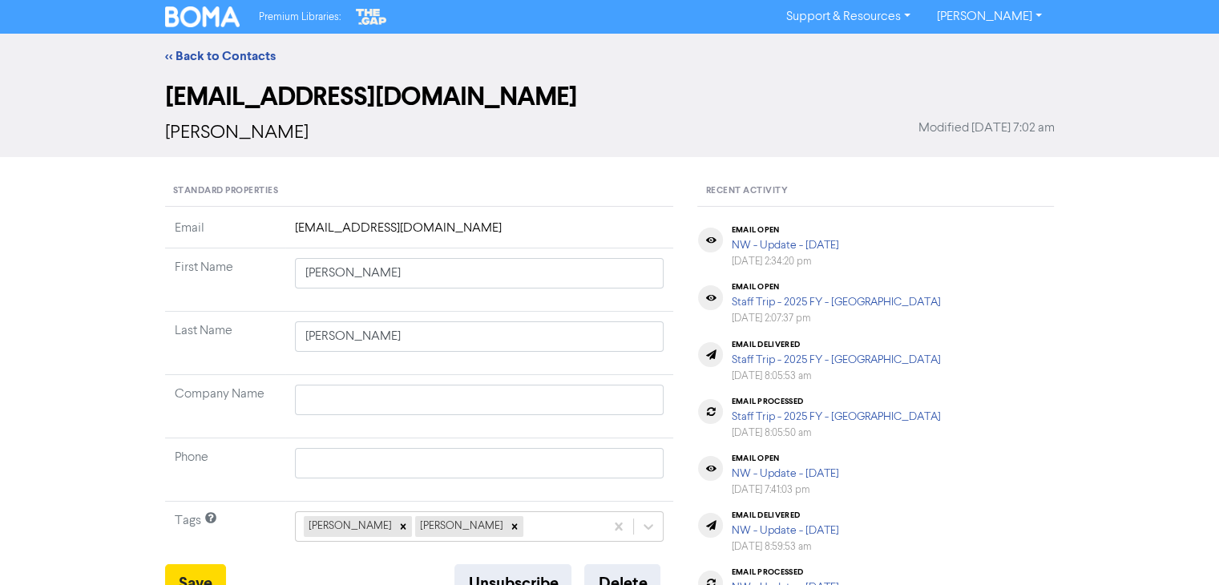
click at [238, 46] on div "<< Back to Contacts" at bounding box center [610, 55] width 914 height 19
click at [240, 56] on link "<< Back to Contacts" at bounding box center [220, 56] width 111 height 16
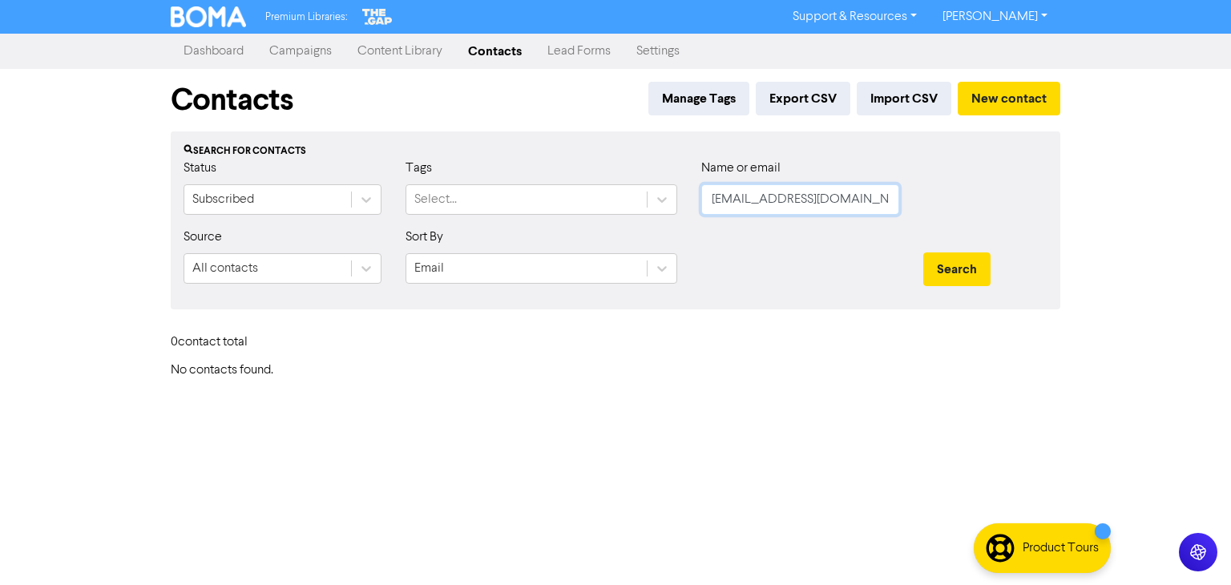
click at [542, 221] on div "Status Subscribed Tags Select... Name or email [EMAIL_ADDRESS][DOMAIN_NAME]" at bounding box center [615, 193] width 888 height 69
paste input "[PERSON_NAME][EMAIL_ADDRESS][DOMAIN_NAME]"
click at [945, 264] on button "Search" at bounding box center [956, 269] width 67 height 34
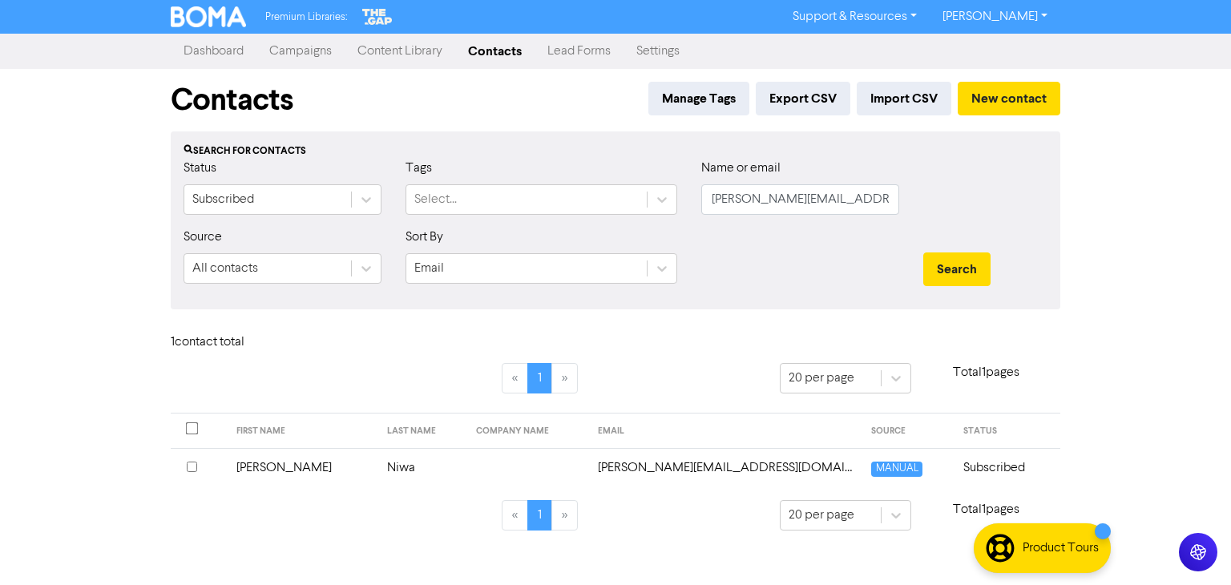
click at [377, 461] on td "Niwa" at bounding box center [422, 467] width 90 height 39
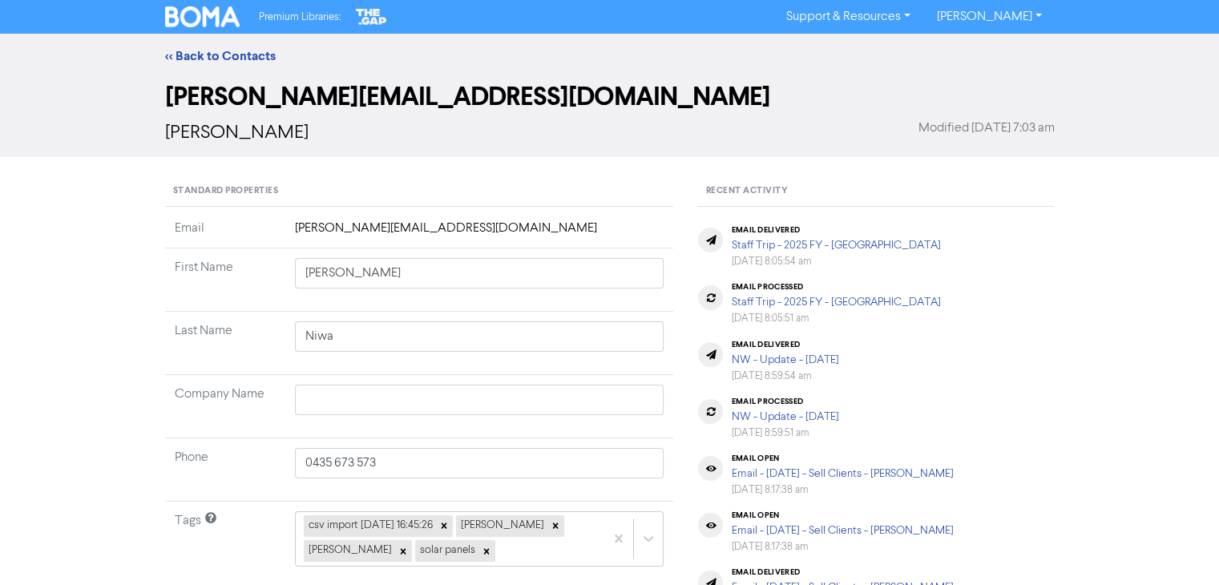
scroll to position [160, 0]
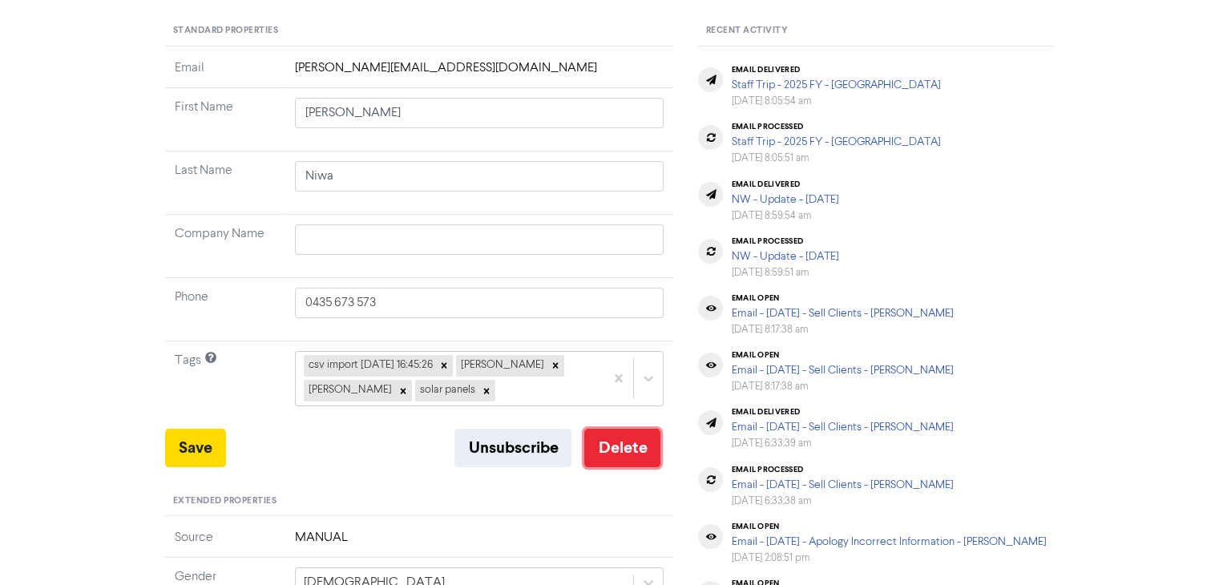
click at [641, 453] on button "Delete" at bounding box center [622, 448] width 76 height 38
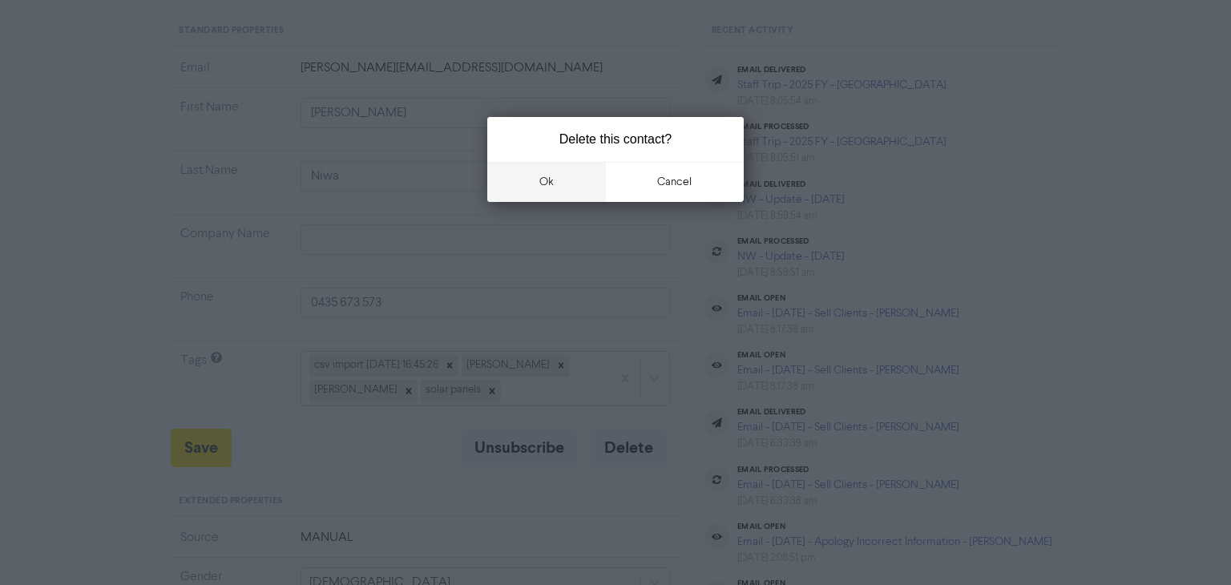
click at [558, 177] on button "ok" at bounding box center [546, 182] width 119 height 40
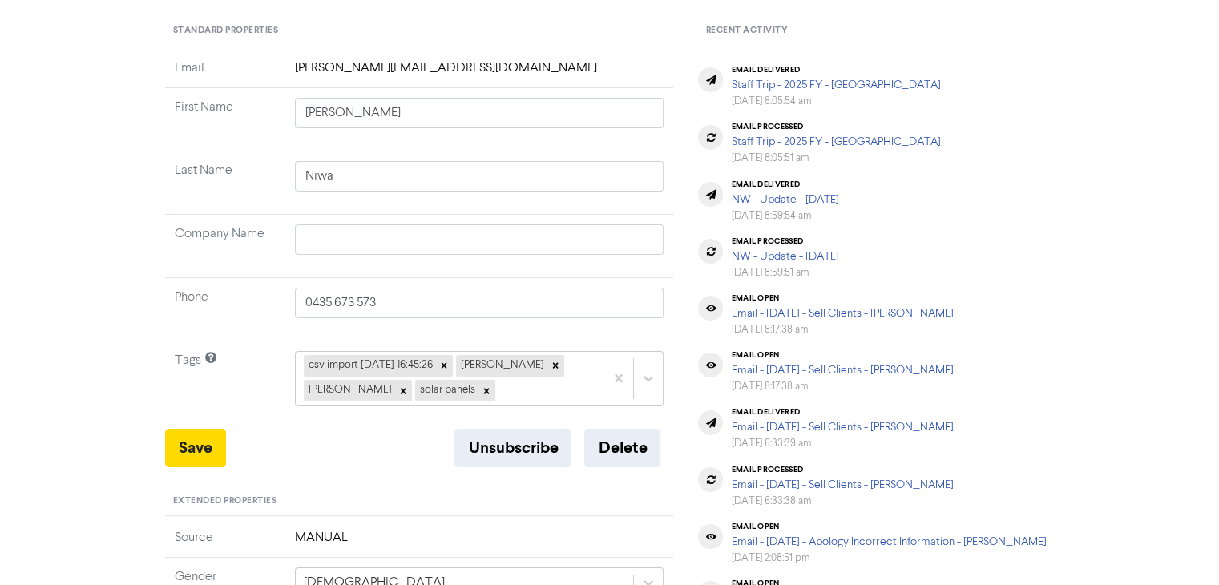
scroll to position [0, 0]
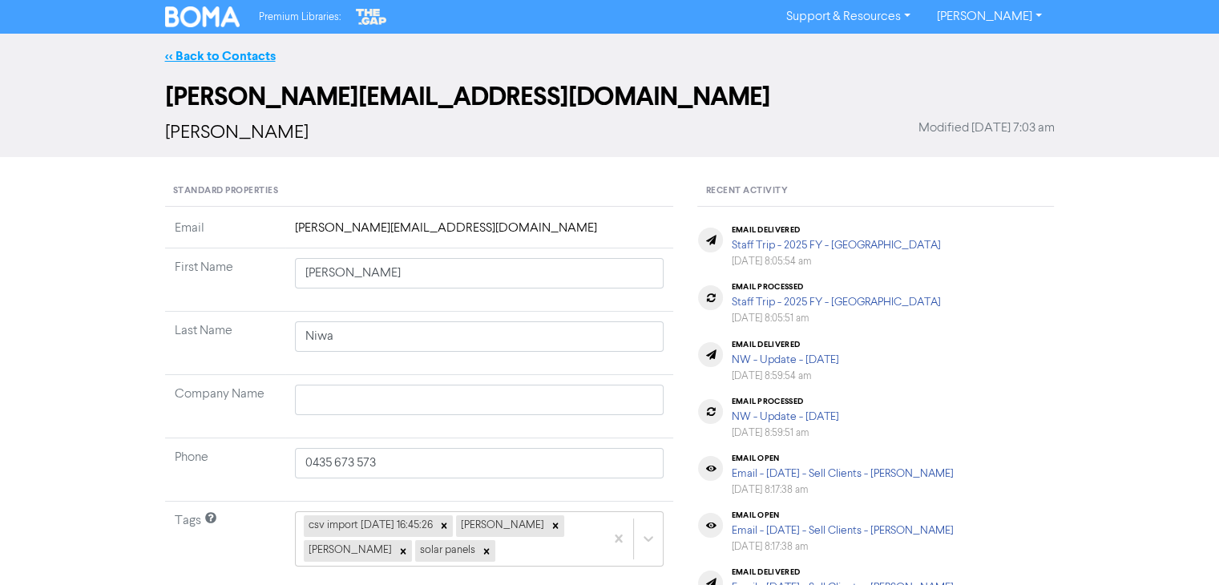
click at [260, 59] on link "<< Back to Contacts" at bounding box center [220, 56] width 111 height 16
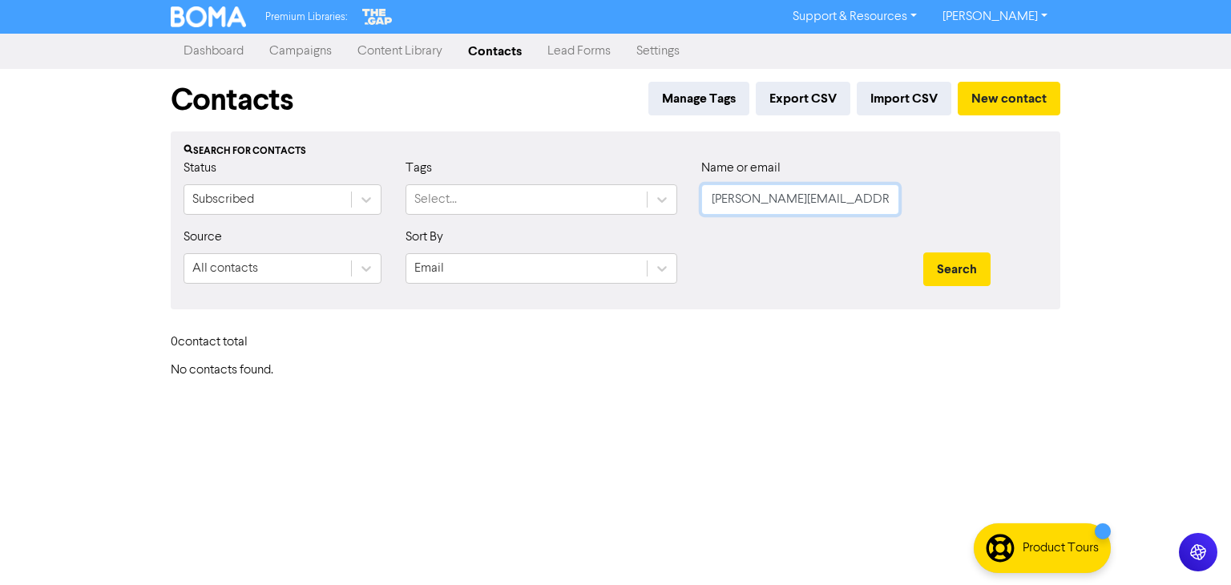
drag, startPoint x: 894, startPoint y: 201, endPoint x: 309, endPoint y: 289, distance: 590.7
click at [311, 286] on form "Status Subscribed Tags Select... Name or email [PERSON_NAME][EMAIL_ADDRESS][DOM…" at bounding box center [616, 228] width 864 height 138
paste input "[PERSON_NAME][EMAIL_ADDRESS][DOMAIN_NAME]"
click at [949, 264] on button "Search" at bounding box center [956, 269] width 67 height 34
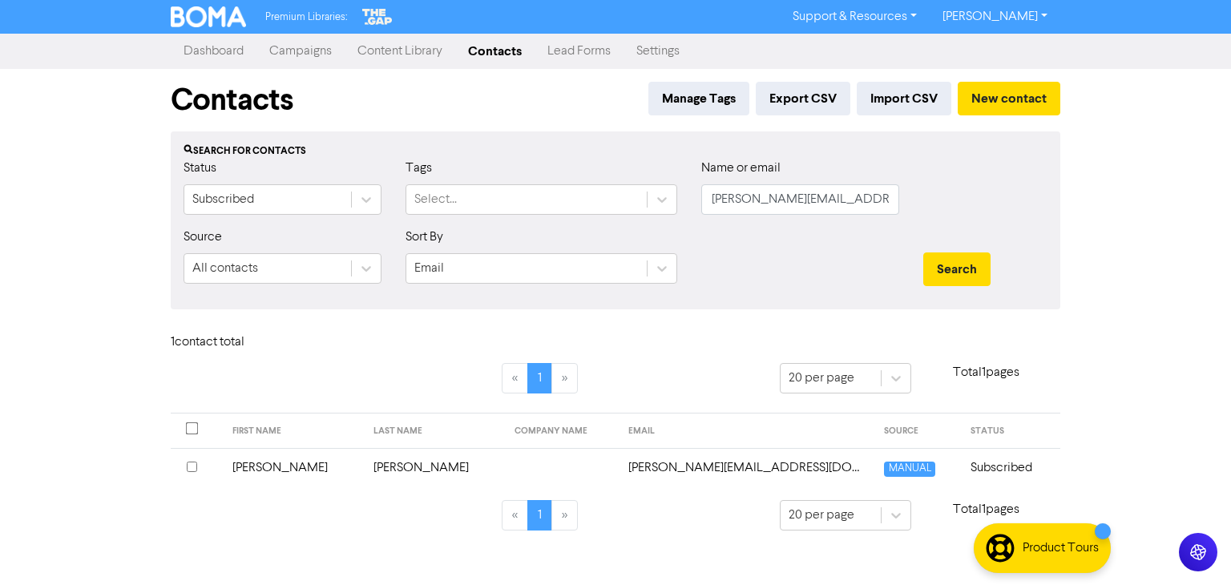
click at [373, 466] on td "[PERSON_NAME]" at bounding box center [434, 467] width 141 height 39
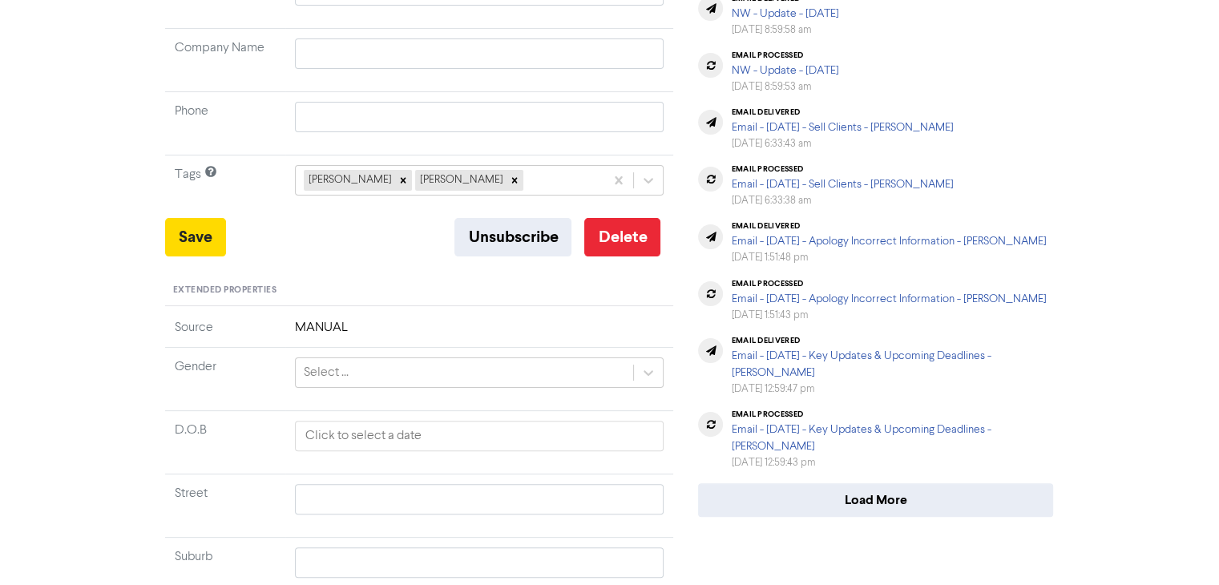
scroll to position [321, 0]
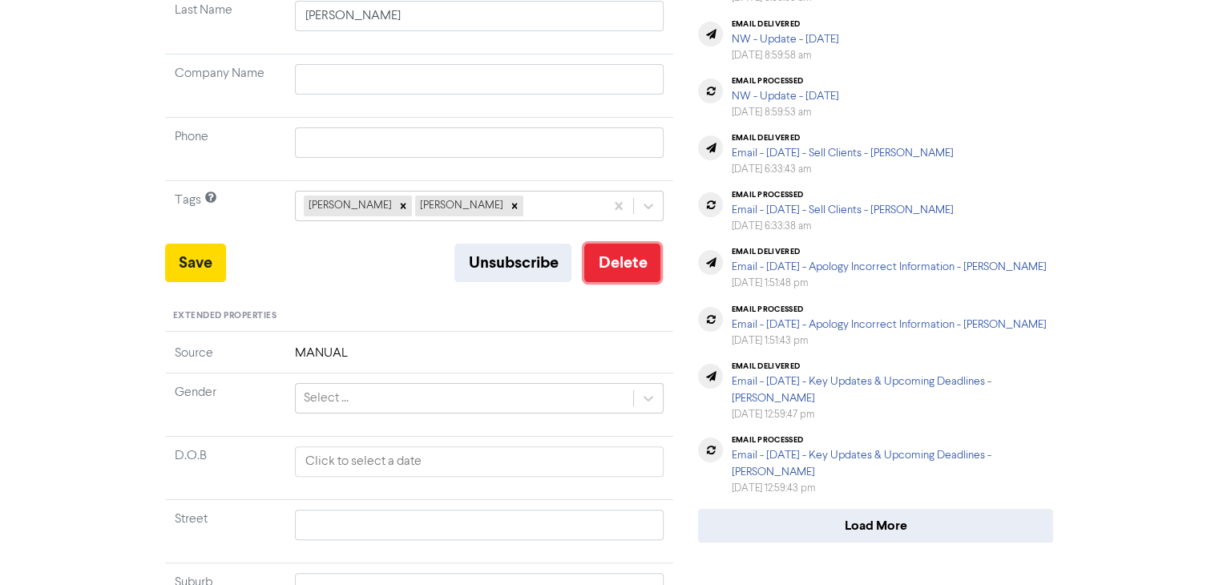
click at [629, 260] on button "Delete" at bounding box center [622, 263] width 76 height 38
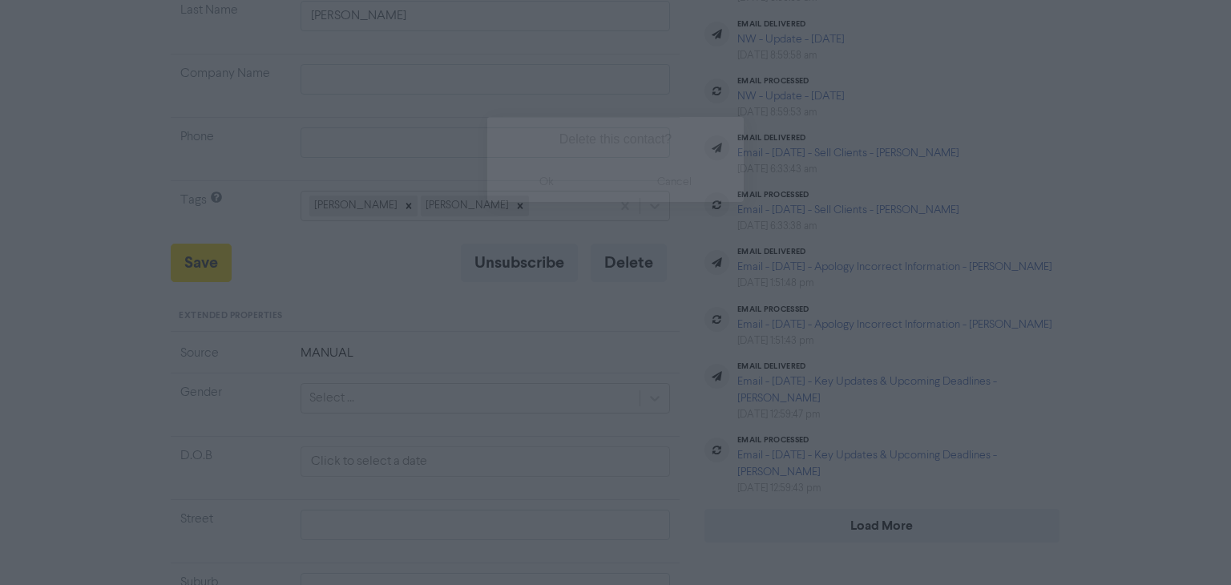
click at [568, 184] on button "ok" at bounding box center [546, 182] width 119 height 40
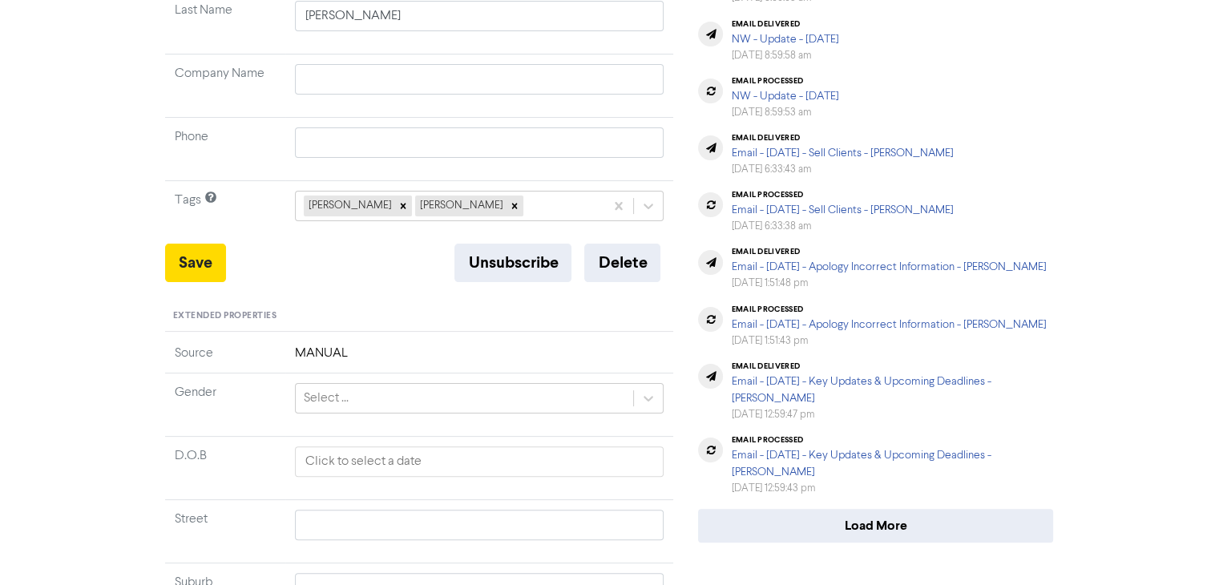
scroll to position [0, 0]
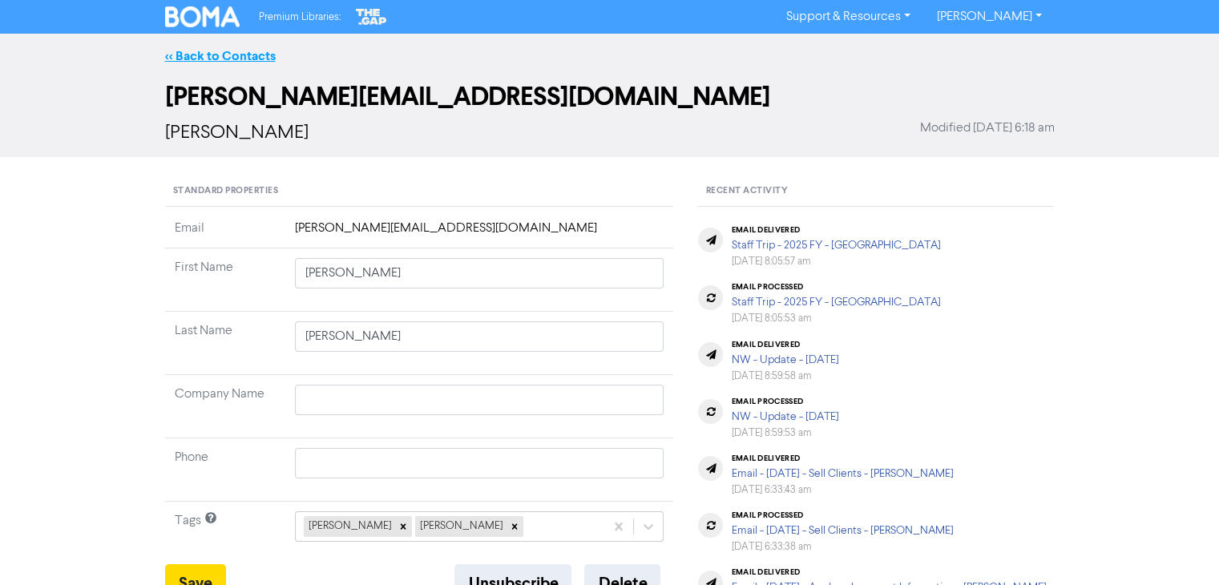
click at [212, 55] on link "<< Back to Contacts" at bounding box center [220, 56] width 111 height 16
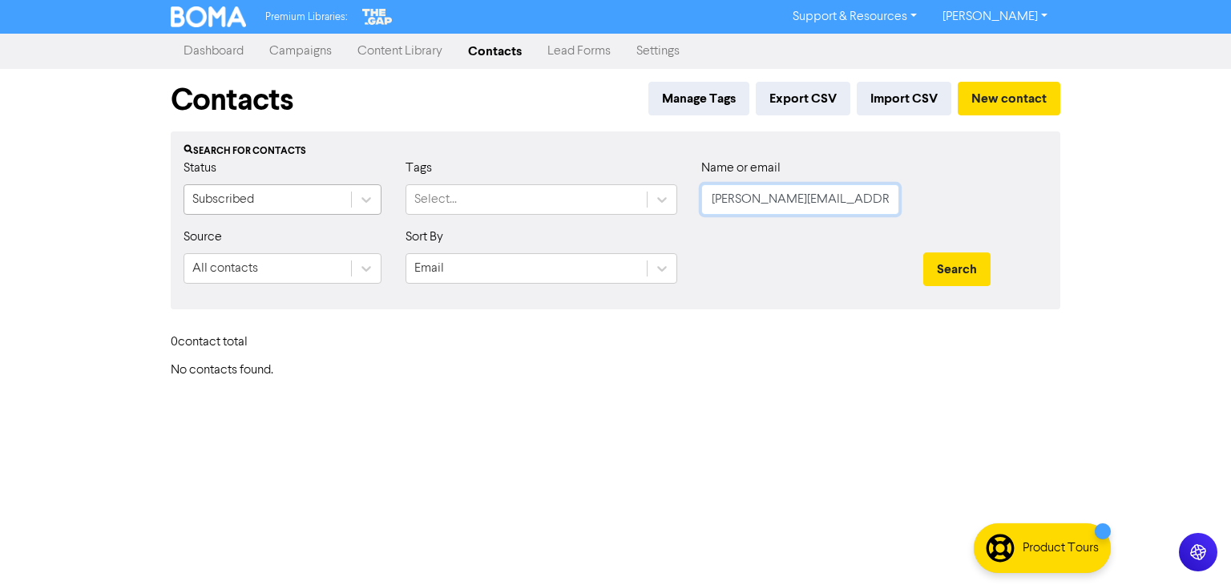
click at [183, 201] on div "Status Subscribed Tags Select... Name or email [PERSON_NAME][EMAIL_ADDRESS][DOM…" at bounding box center [615, 193] width 888 height 69
paste input "[EMAIL_ADDRESS][DOMAIN_NAME]"
click at [952, 261] on button "Search" at bounding box center [956, 269] width 67 height 34
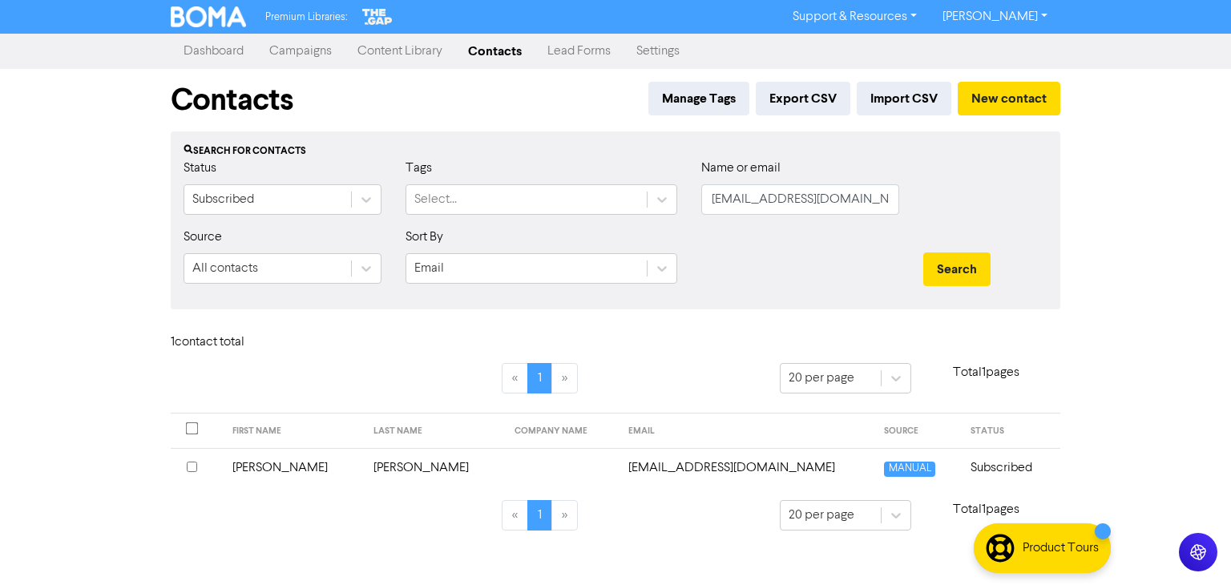
click at [364, 466] on td "[PERSON_NAME]" at bounding box center [434, 467] width 141 height 39
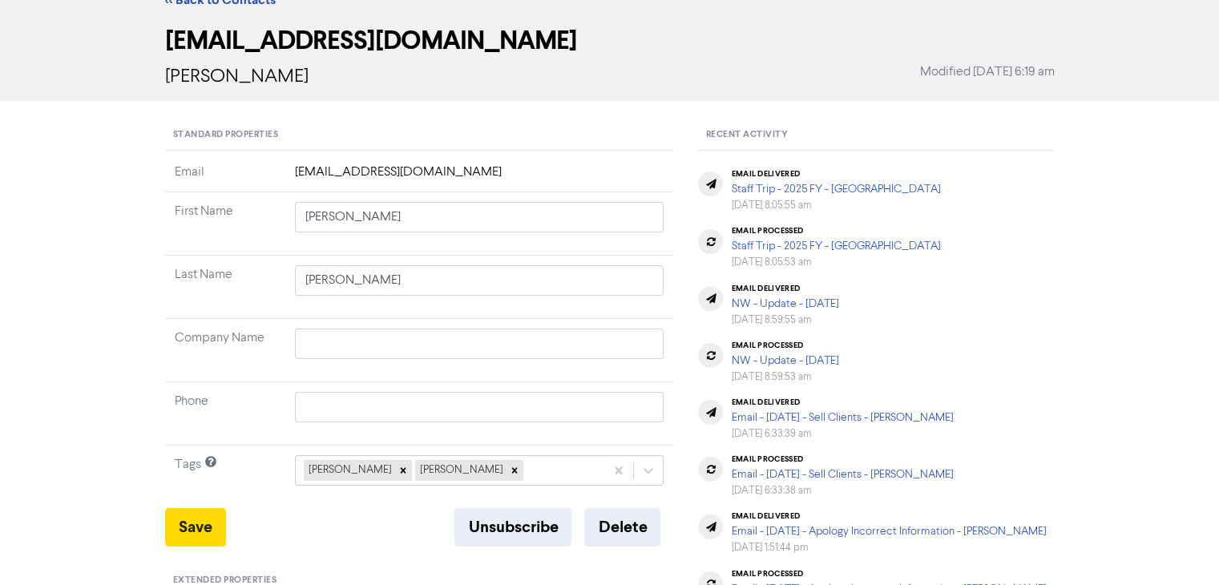
scroll to position [240, 0]
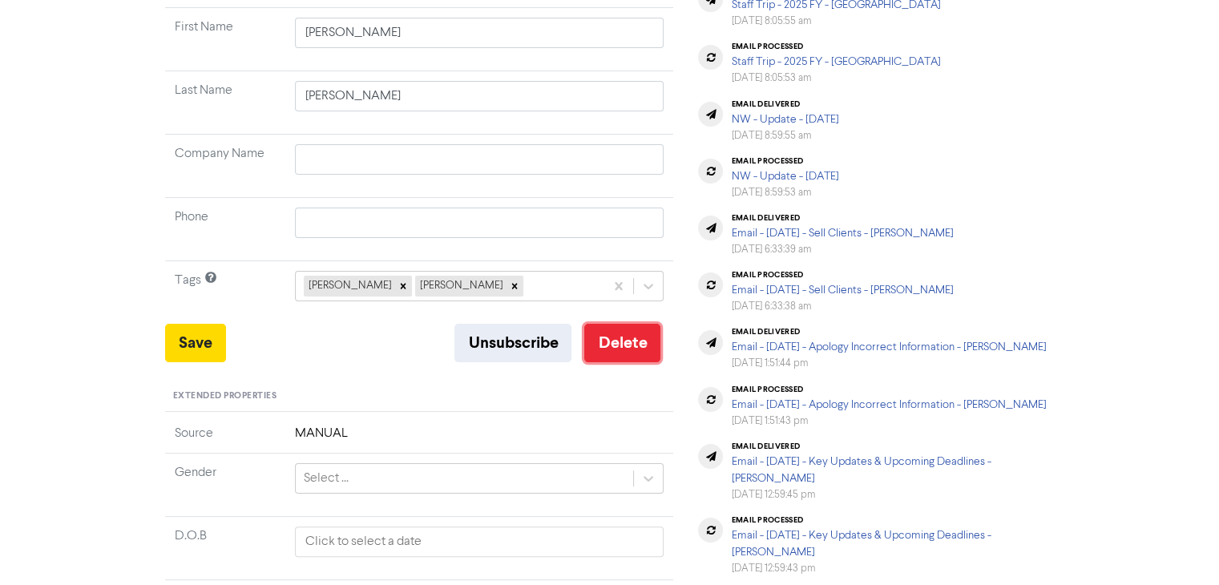
click at [634, 343] on button "Delete" at bounding box center [622, 343] width 76 height 38
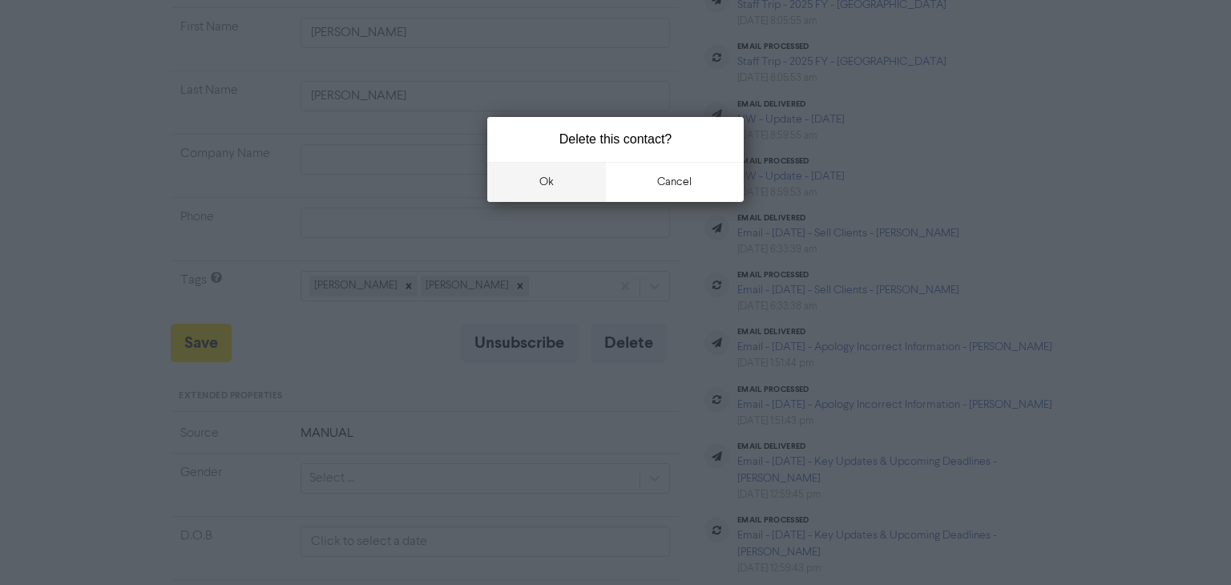
click at [555, 177] on button "ok" at bounding box center [546, 182] width 119 height 40
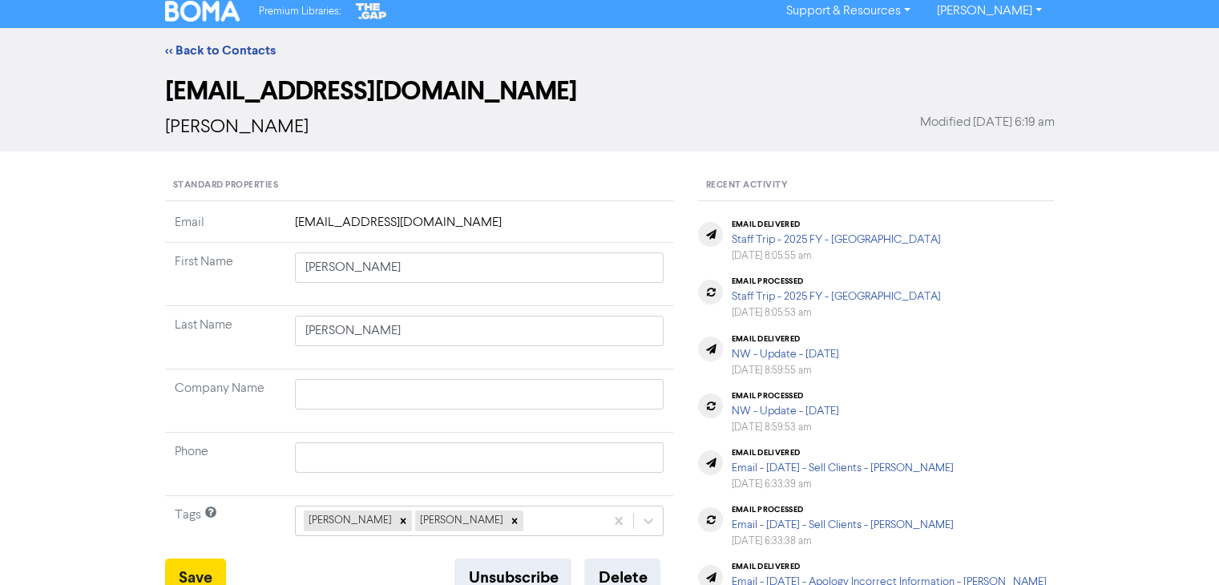
scroll to position [0, 0]
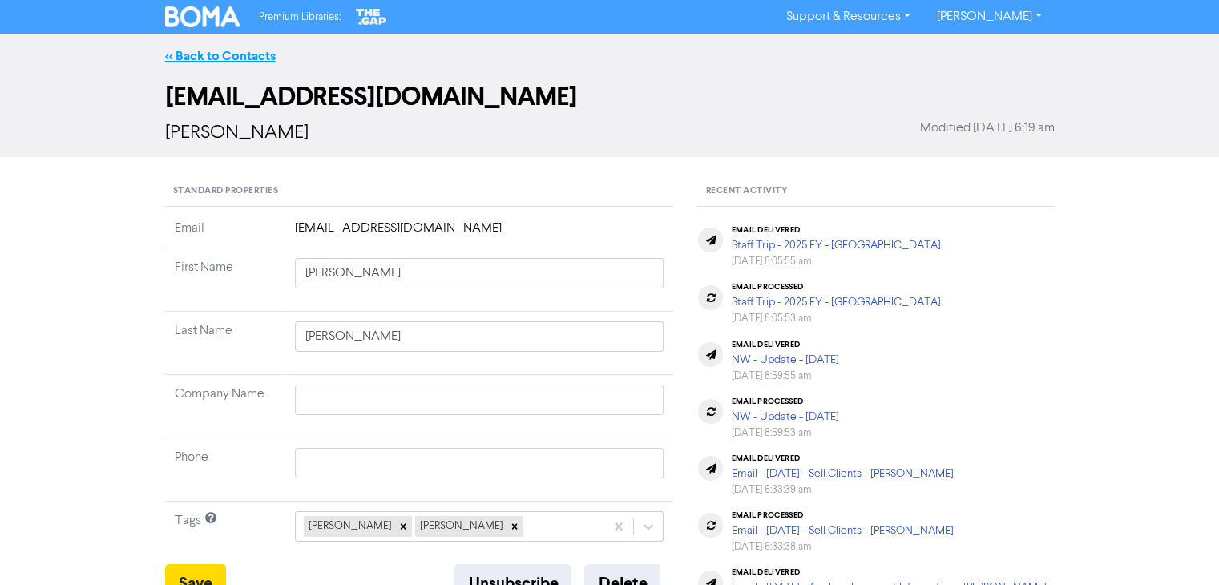
click at [260, 52] on link "<< Back to Contacts" at bounding box center [220, 56] width 111 height 16
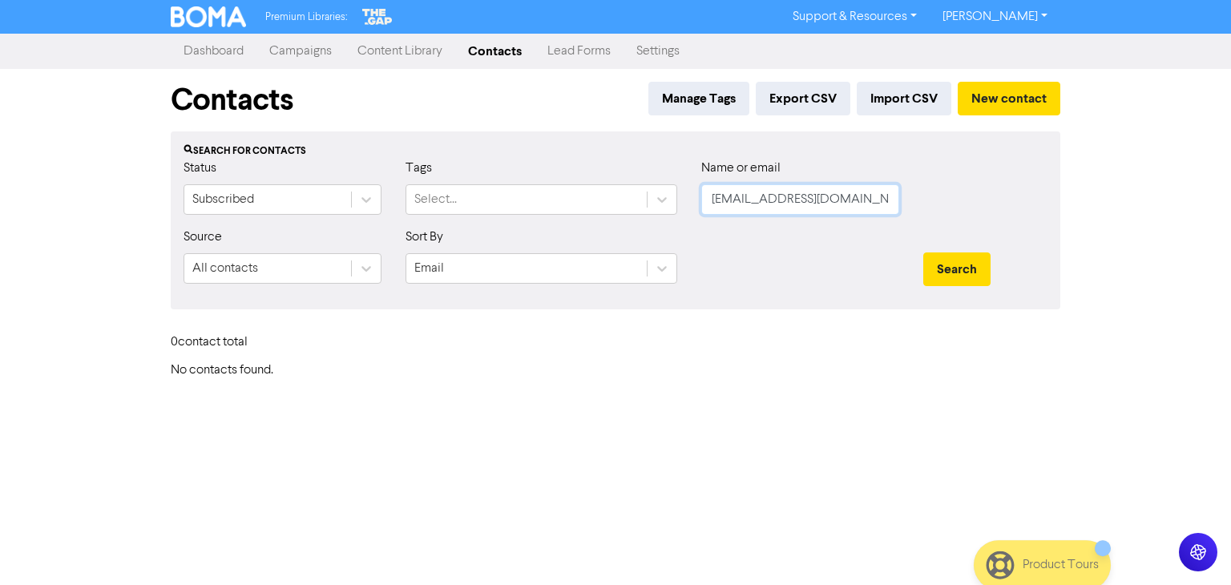
drag, startPoint x: 892, startPoint y: 203, endPoint x: 308, endPoint y: 234, distance: 585.1
click at [348, 228] on form "Status Subscribed Tags Select... Name or email [EMAIL_ADDRESS][DOMAIN_NAME] Sou…" at bounding box center [616, 228] width 864 height 138
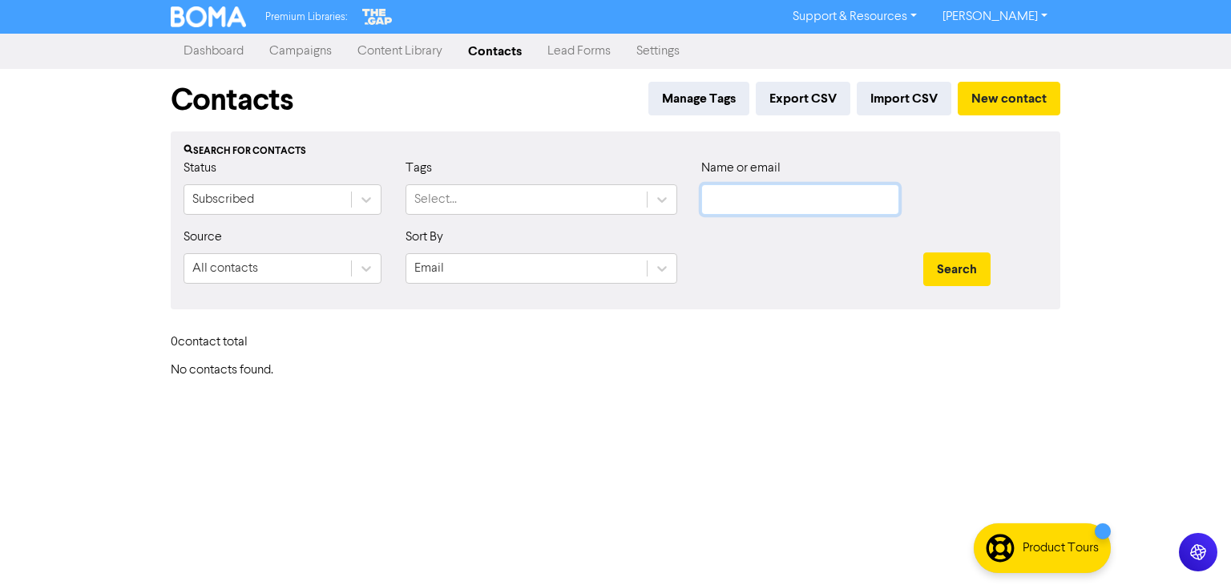
paste input "[DOMAIN_NAME][EMAIL_ADDRESS][DOMAIN_NAME]"
click at [946, 264] on button "Search" at bounding box center [956, 269] width 67 height 34
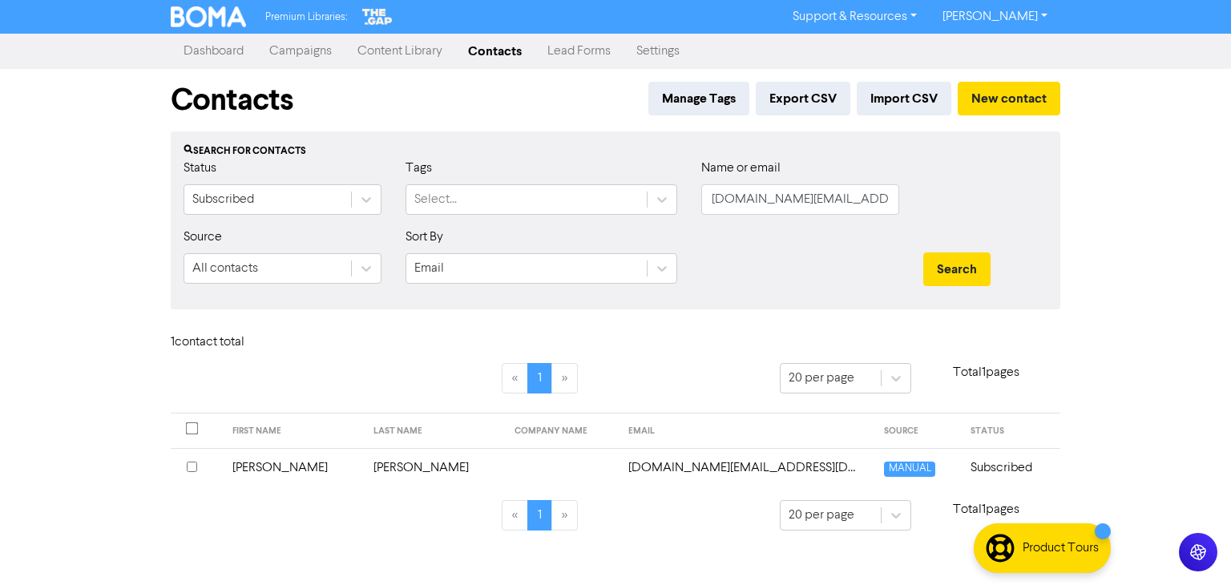
click at [383, 466] on td "[PERSON_NAME]" at bounding box center [434, 467] width 141 height 39
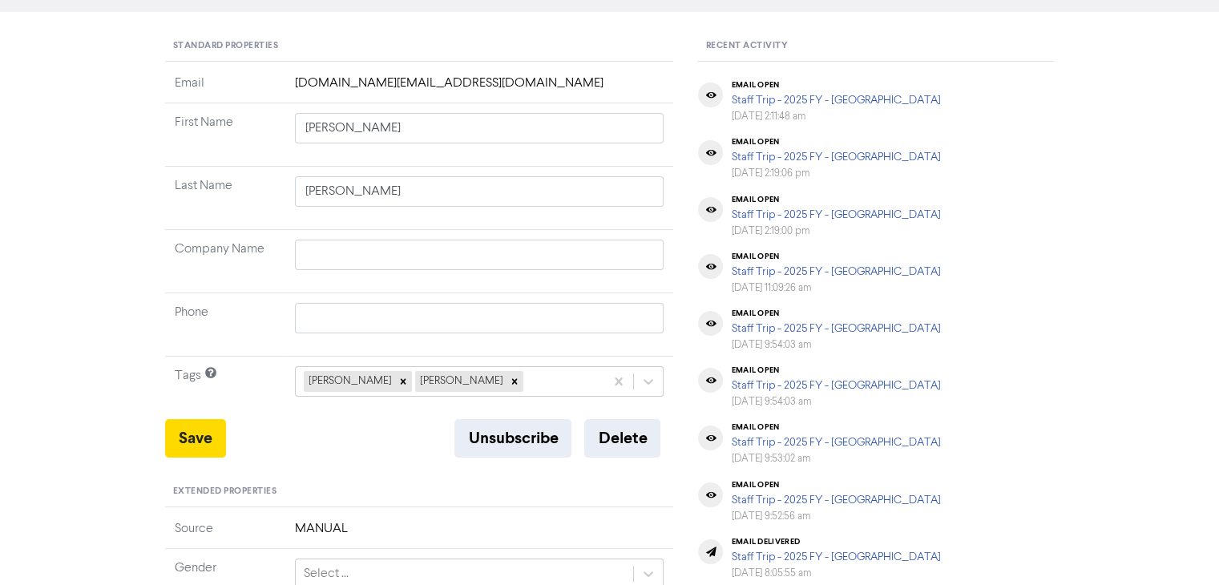
scroll to position [160, 0]
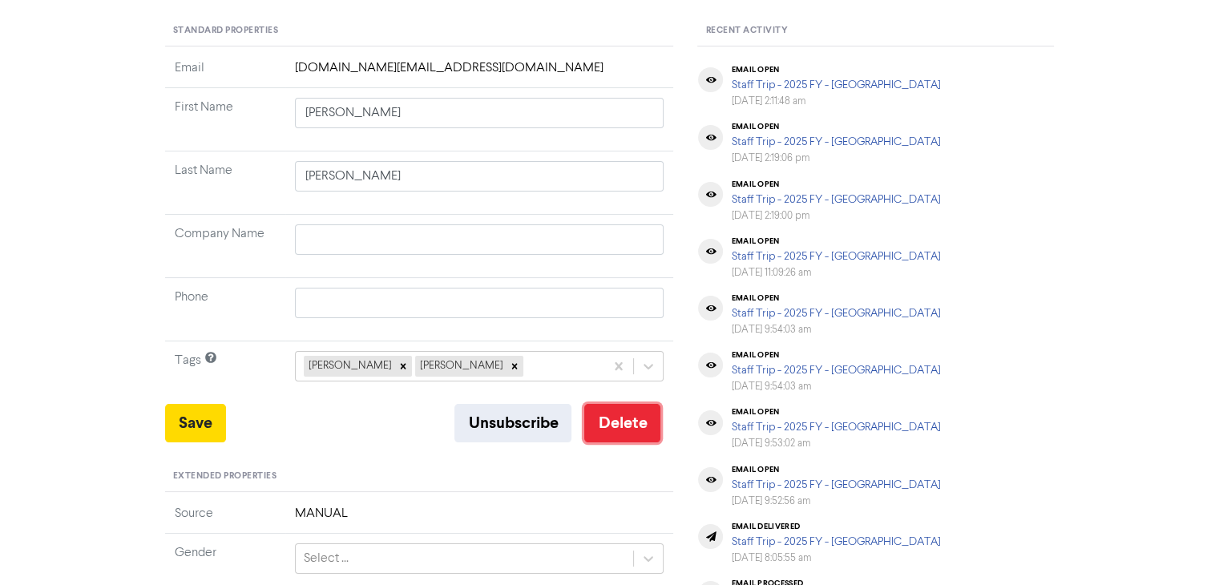
click at [617, 416] on button "Delete" at bounding box center [622, 423] width 76 height 38
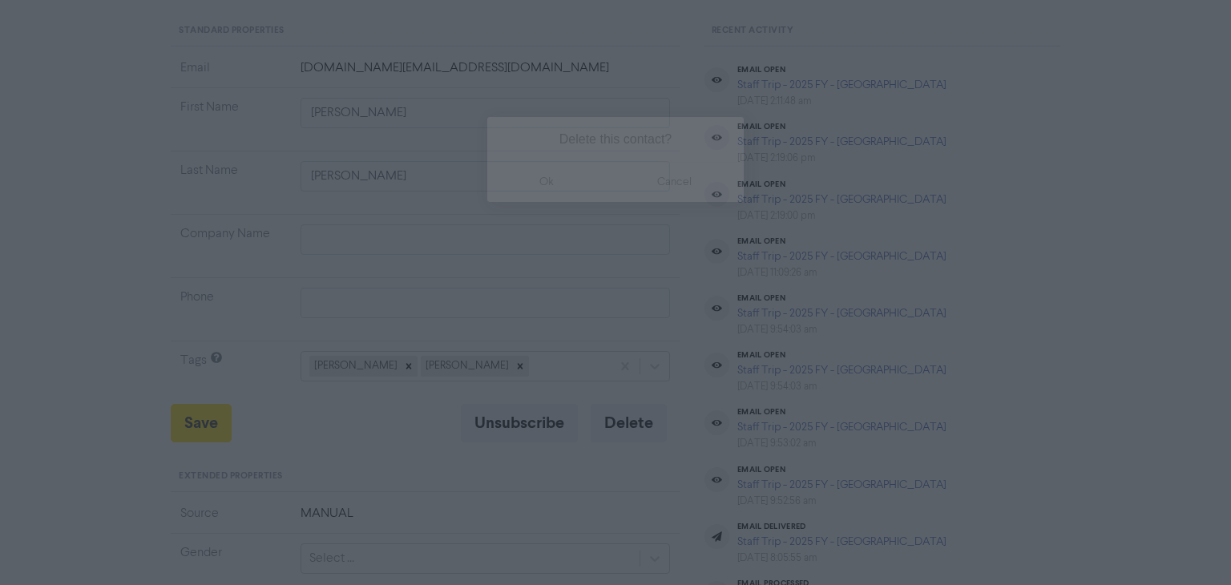
click at [529, 177] on button "ok" at bounding box center [546, 182] width 119 height 40
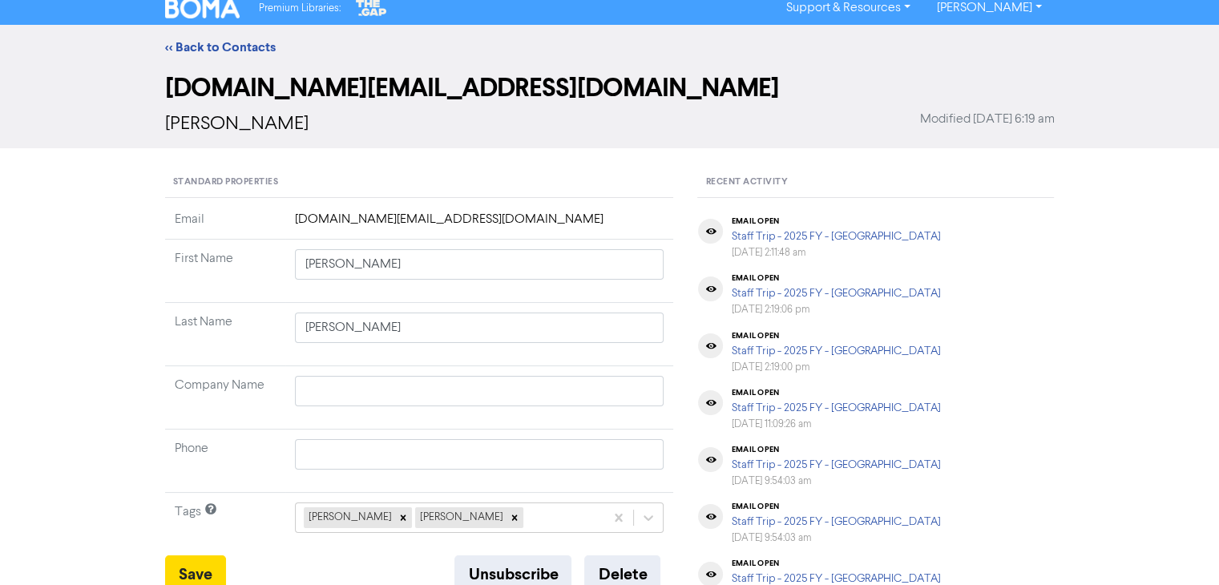
scroll to position [0, 0]
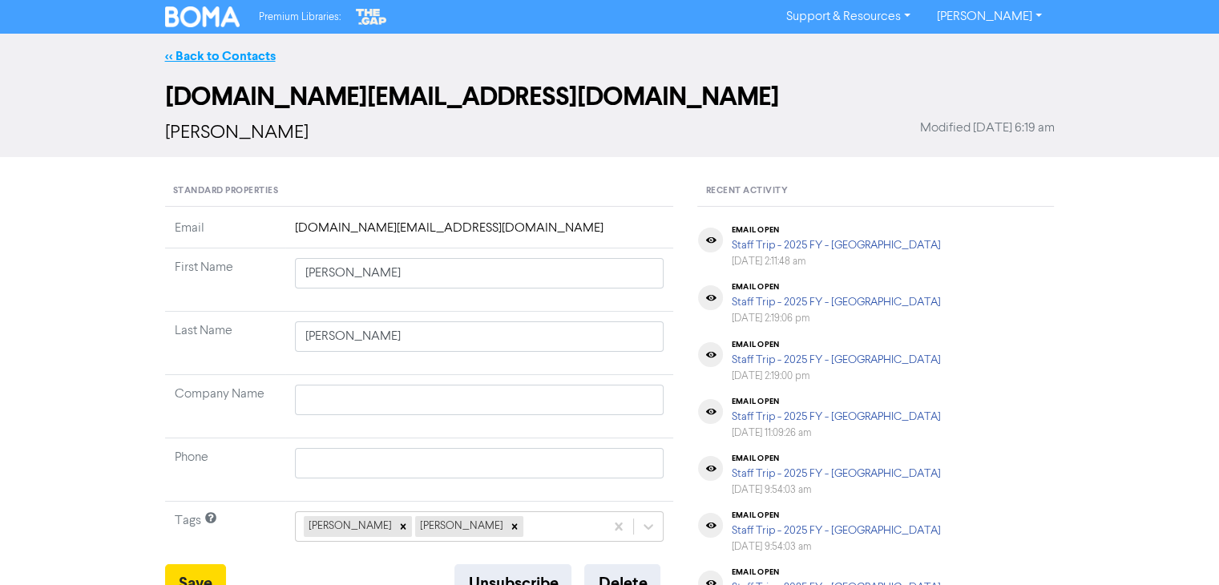
click at [268, 54] on link "<< Back to Contacts" at bounding box center [220, 56] width 111 height 16
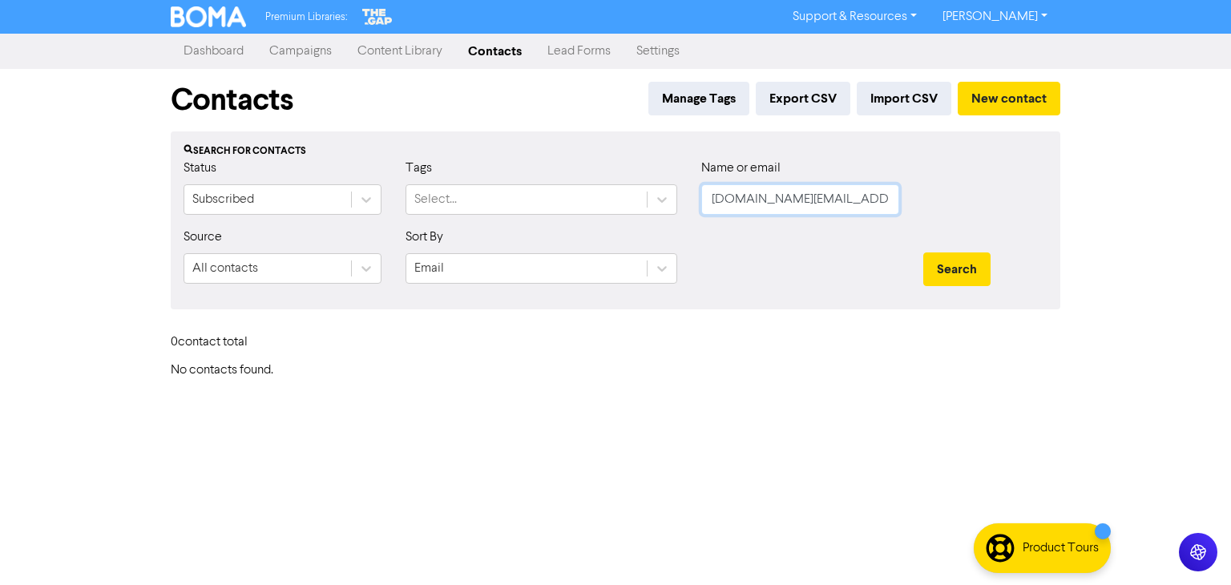
drag, startPoint x: 878, startPoint y: 200, endPoint x: 591, endPoint y: 226, distance: 288.9
click at [617, 221] on div "Status Subscribed Tags Select... Name or email [DOMAIN_NAME][EMAIL_ADDRESS][DOM…" at bounding box center [615, 193] width 888 height 69
paste input "[EMAIL_ADDRESS][DOMAIN_NAME]"
click at [949, 264] on button "Search" at bounding box center [956, 269] width 67 height 34
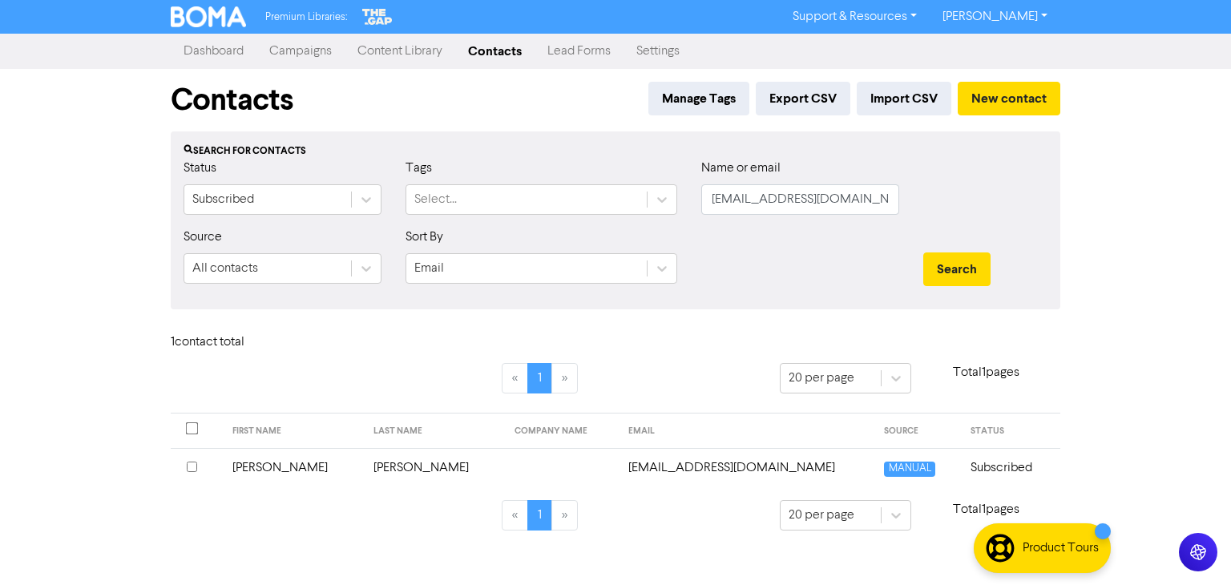
click at [299, 464] on td "[PERSON_NAME]" at bounding box center [293, 467] width 141 height 39
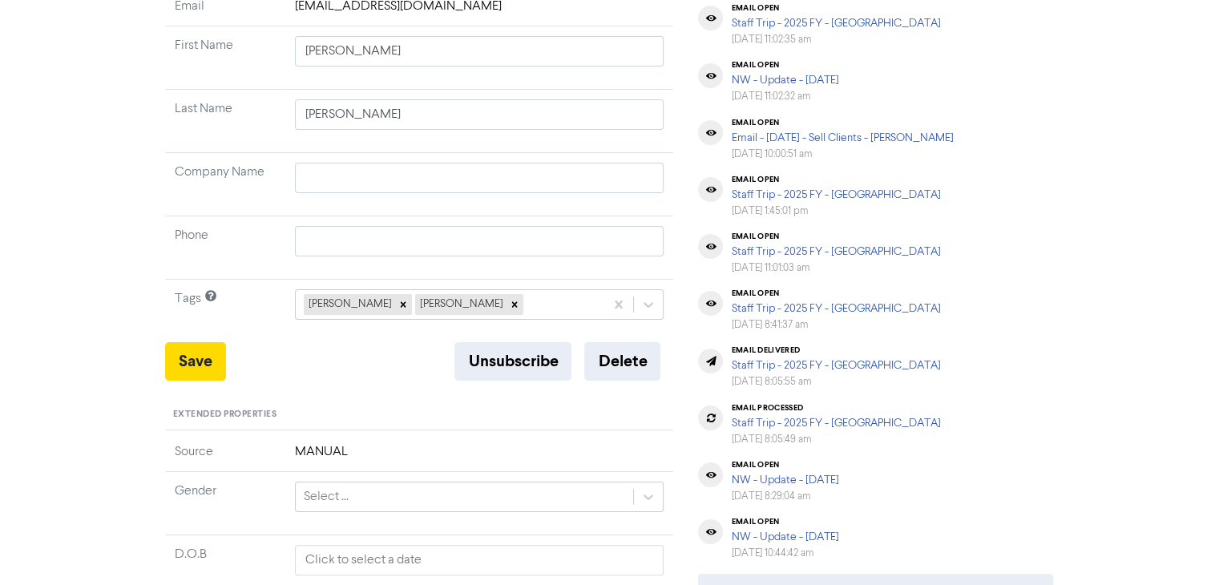
scroll to position [240, 0]
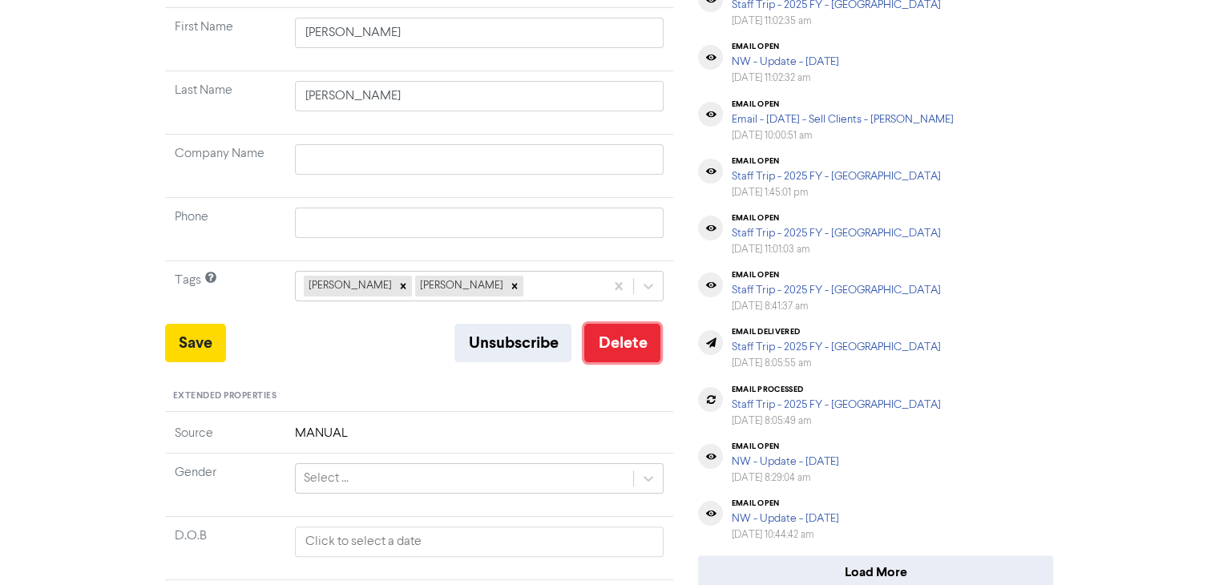
click at [611, 341] on button "Delete" at bounding box center [622, 343] width 76 height 38
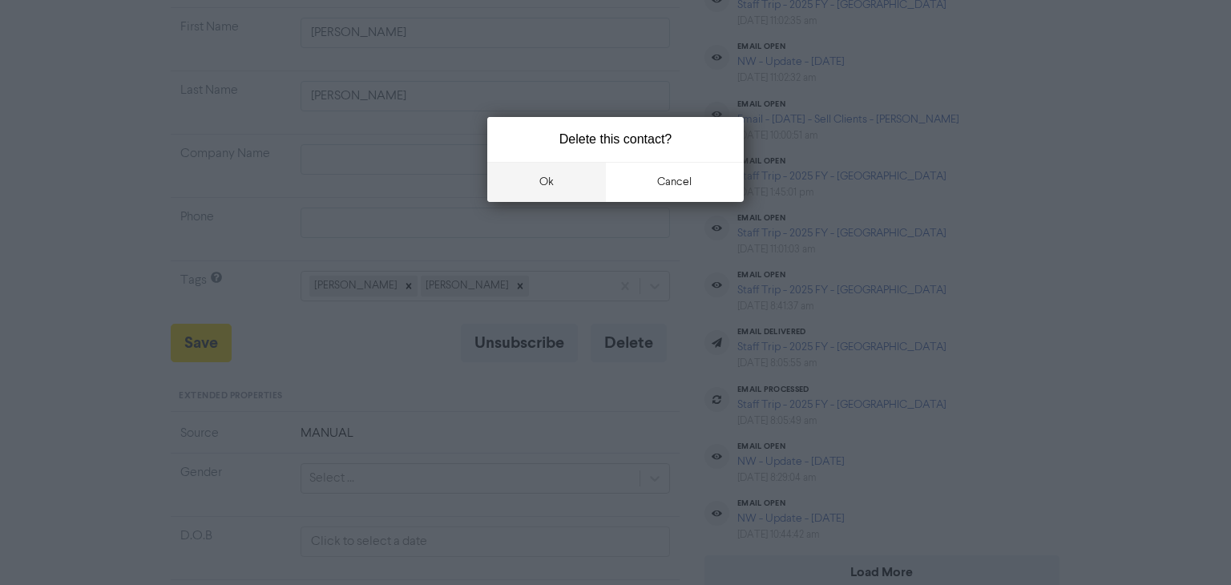
click at [557, 178] on button "ok" at bounding box center [546, 182] width 119 height 40
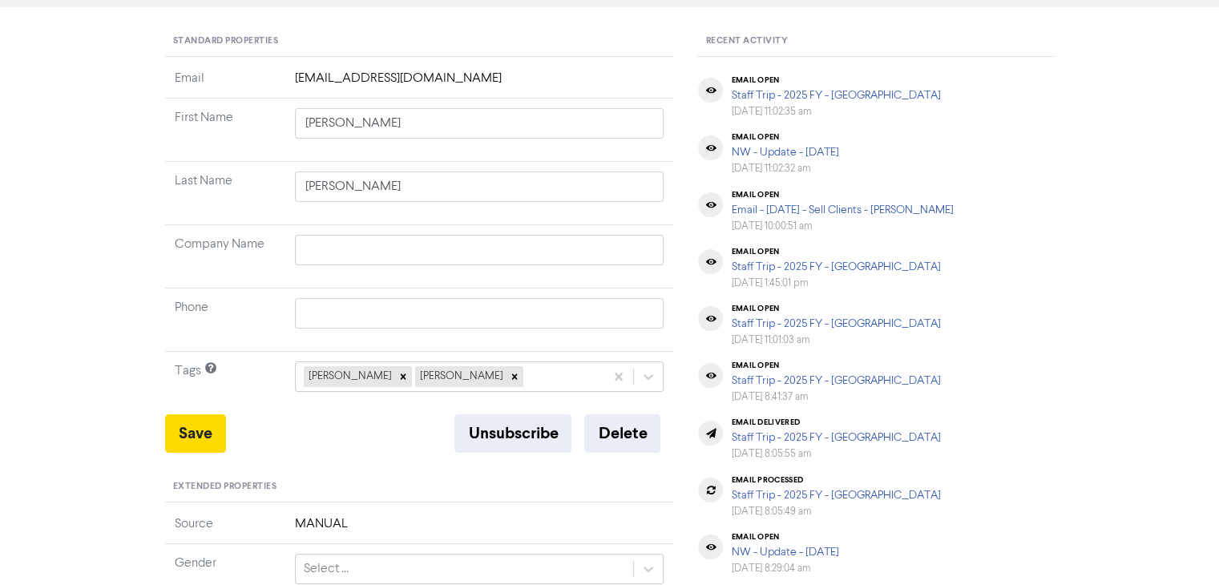
scroll to position [0, 0]
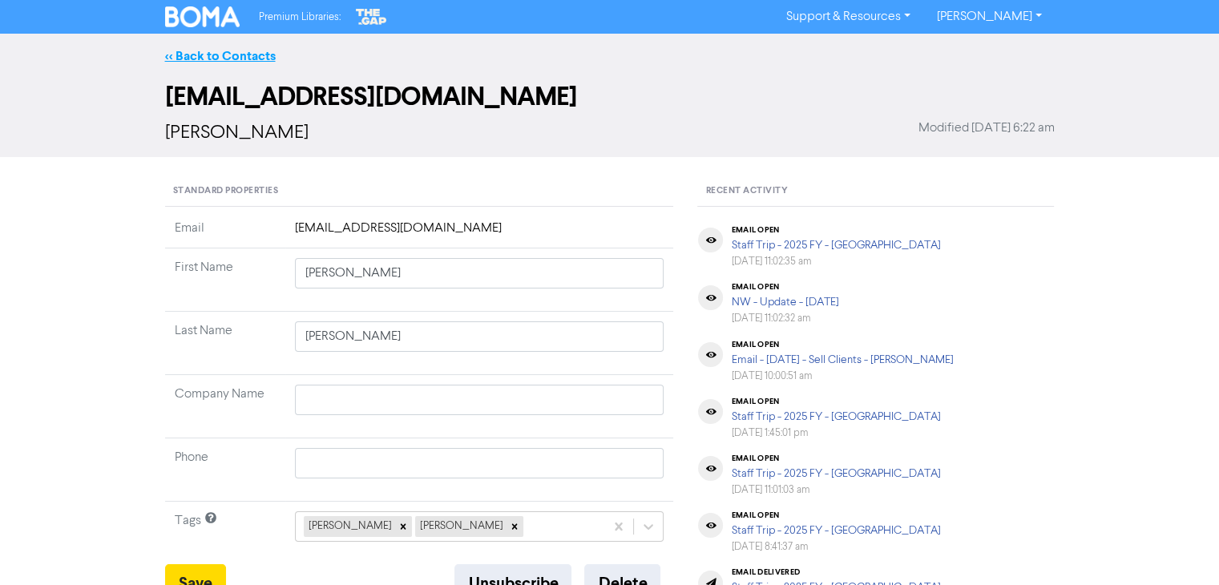
click at [253, 52] on link "<< Back to Contacts" at bounding box center [220, 56] width 111 height 16
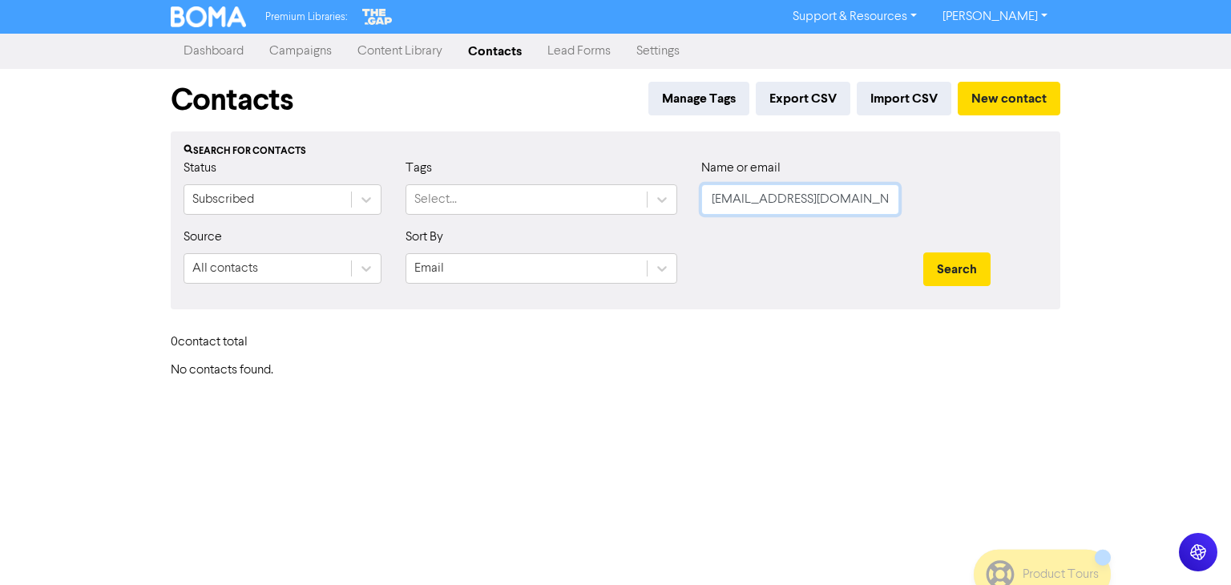
drag, startPoint x: 446, startPoint y: 220, endPoint x: 227, endPoint y: 236, distance: 219.4
click at [268, 233] on form "Status Subscribed Tags Select... Name or email [EMAIL_ADDRESS][DOMAIN_NAME] Sou…" at bounding box center [616, 228] width 864 height 138
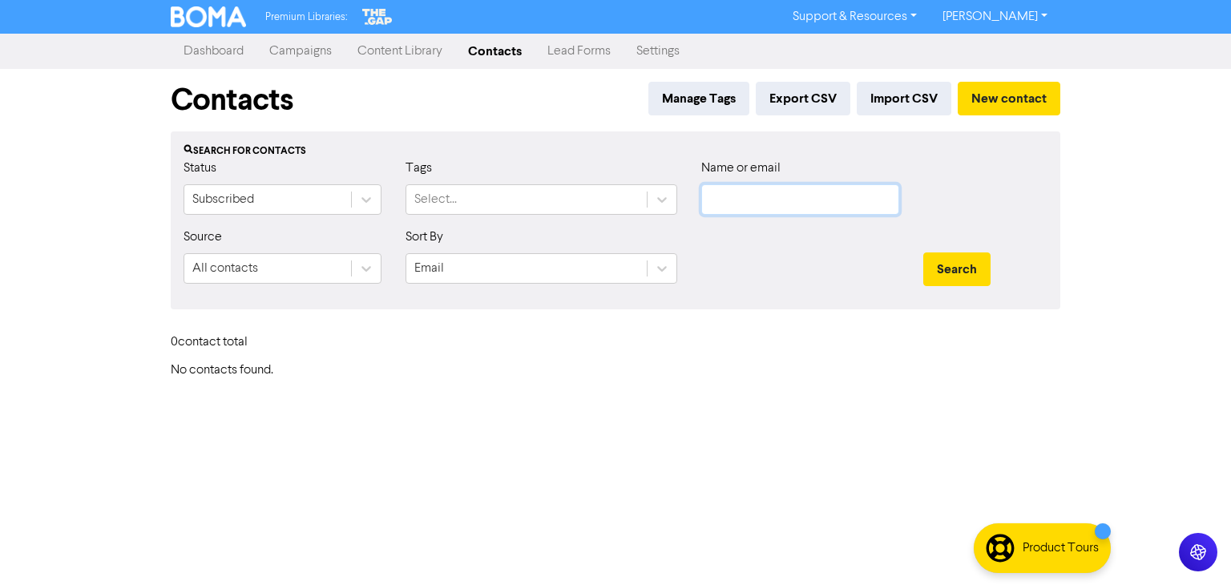
paste input "[EMAIL_ADDRESS][DOMAIN_NAME]"
click at [950, 268] on button "Search" at bounding box center [956, 269] width 67 height 34
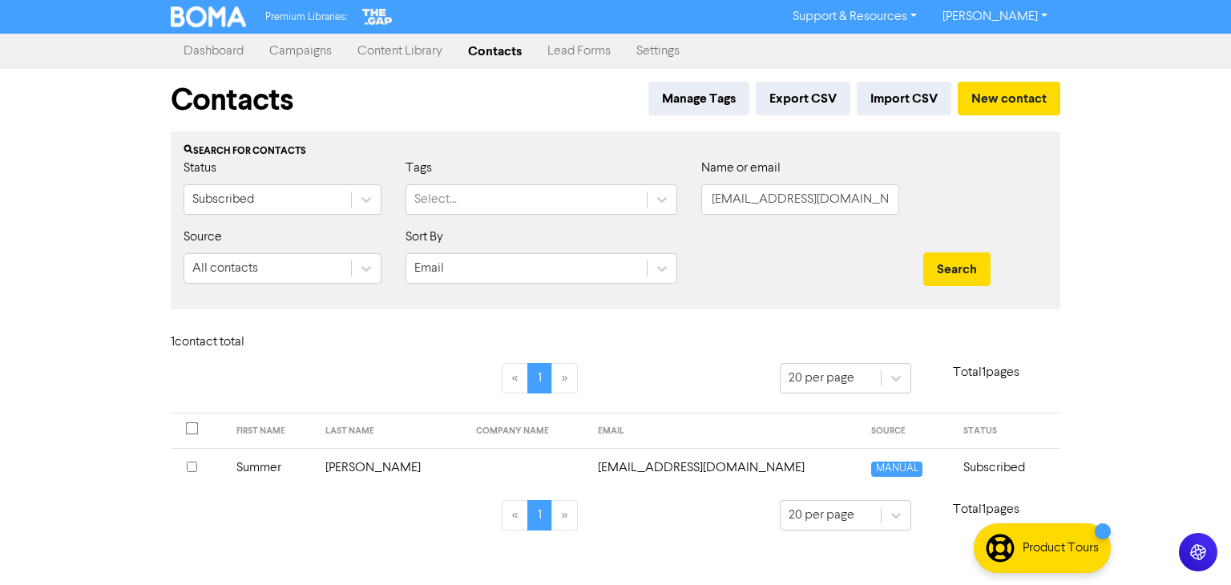
click at [375, 465] on td "[PERSON_NAME]" at bounding box center [391, 467] width 151 height 39
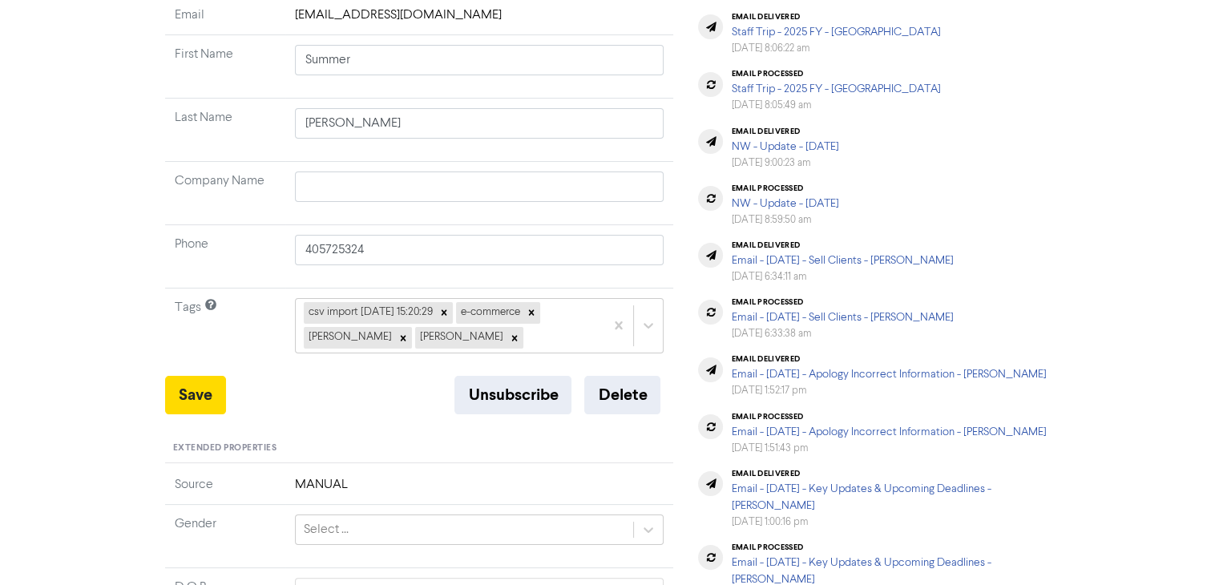
scroll to position [240, 0]
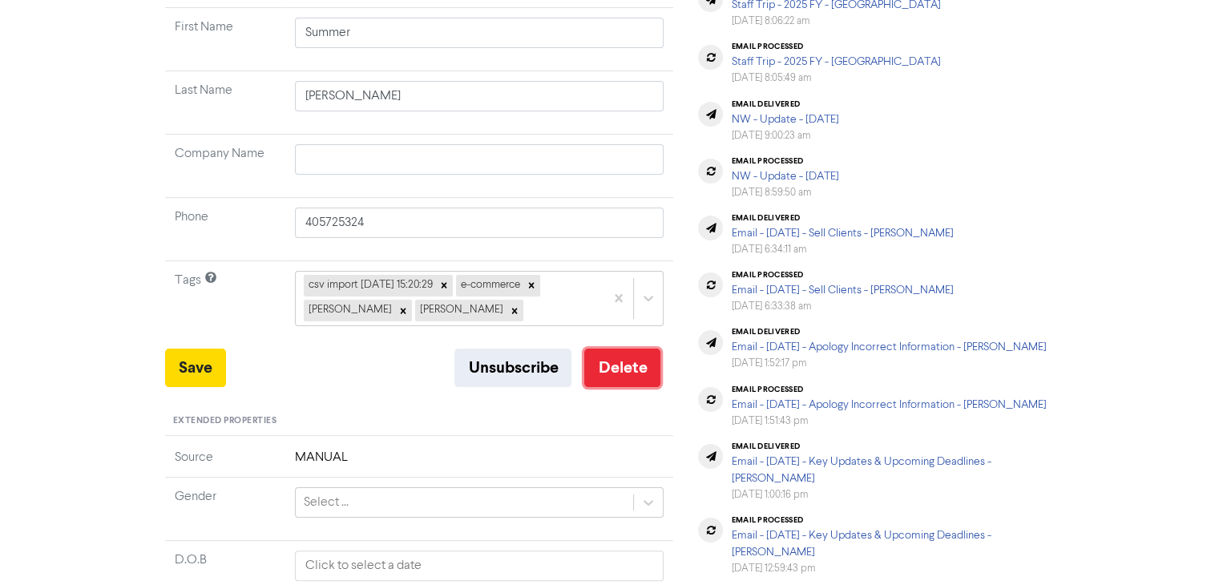
click at [608, 369] on button "Delete" at bounding box center [622, 368] width 76 height 38
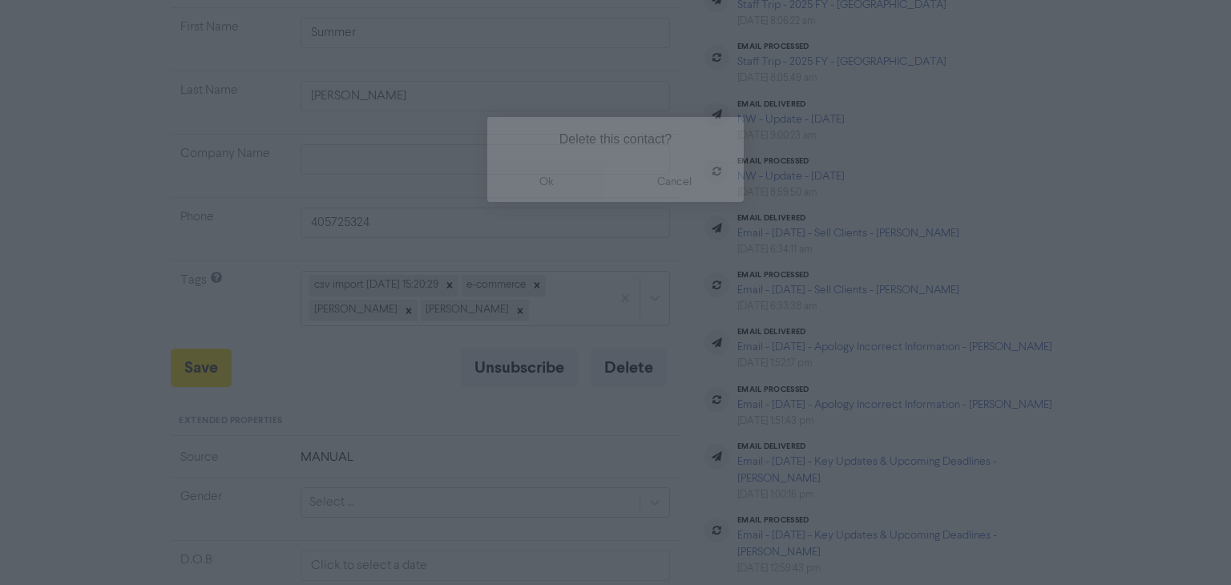
click at [542, 190] on button "ok" at bounding box center [546, 182] width 119 height 40
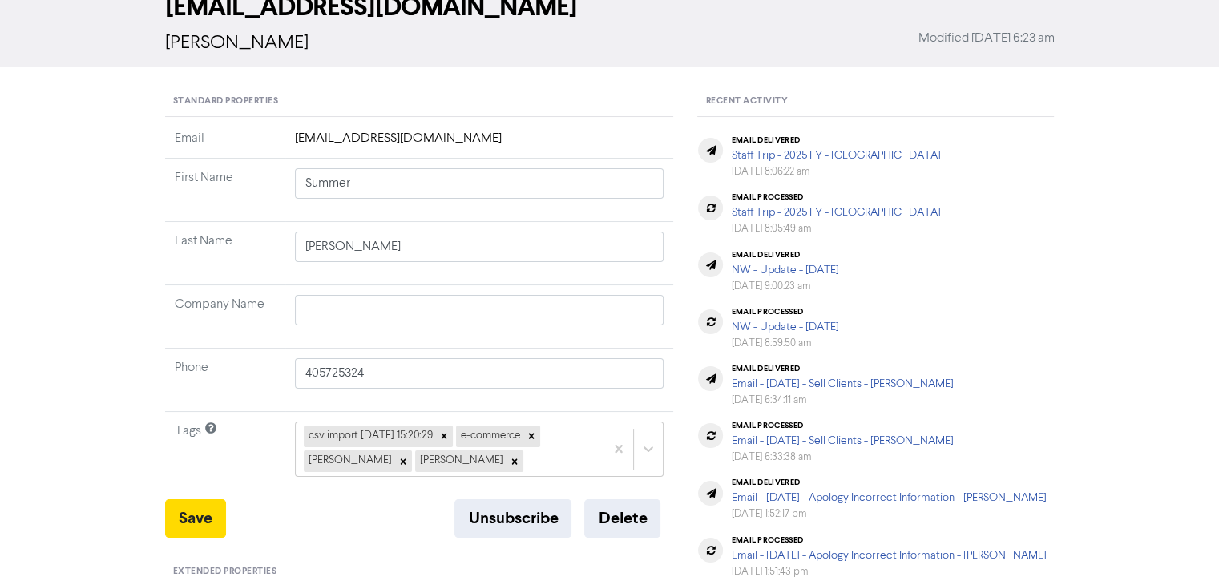
scroll to position [0, 0]
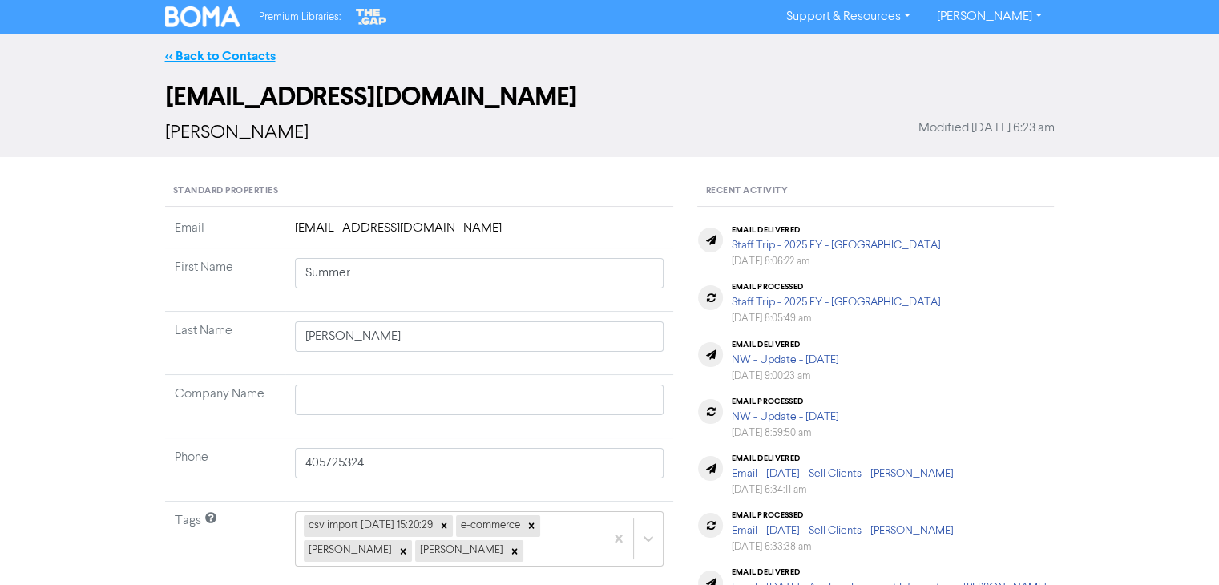
click at [248, 57] on link "<< Back to Contacts" at bounding box center [220, 56] width 111 height 16
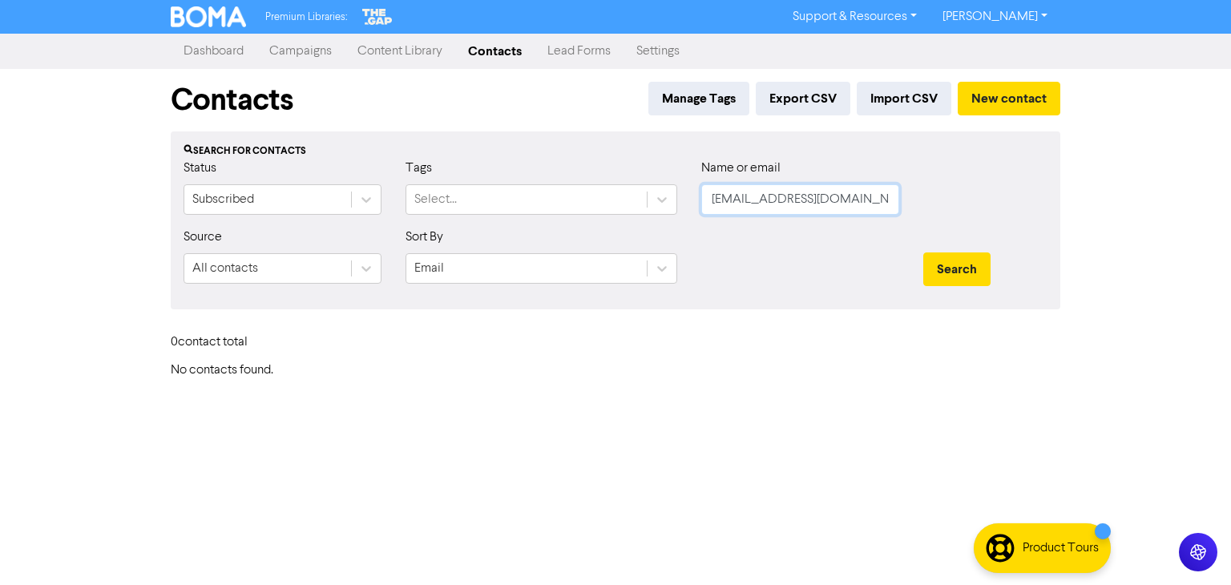
drag, startPoint x: 881, startPoint y: 202, endPoint x: 629, endPoint y: 248, distance: 255.9
click at [366, 240] on form "Status Subscribed Tags Select... Name or email [EMAIL_ADDRESS][DOMAIN_NAME] Sou…" at bounding box center [616, 228] width 864 height 138
paste input "[EMAIL_ADDRESS][DOMAIN_NAME]"
click at [946, 274] on button "Search" at bounding box center [956, 269] width 67 height 34
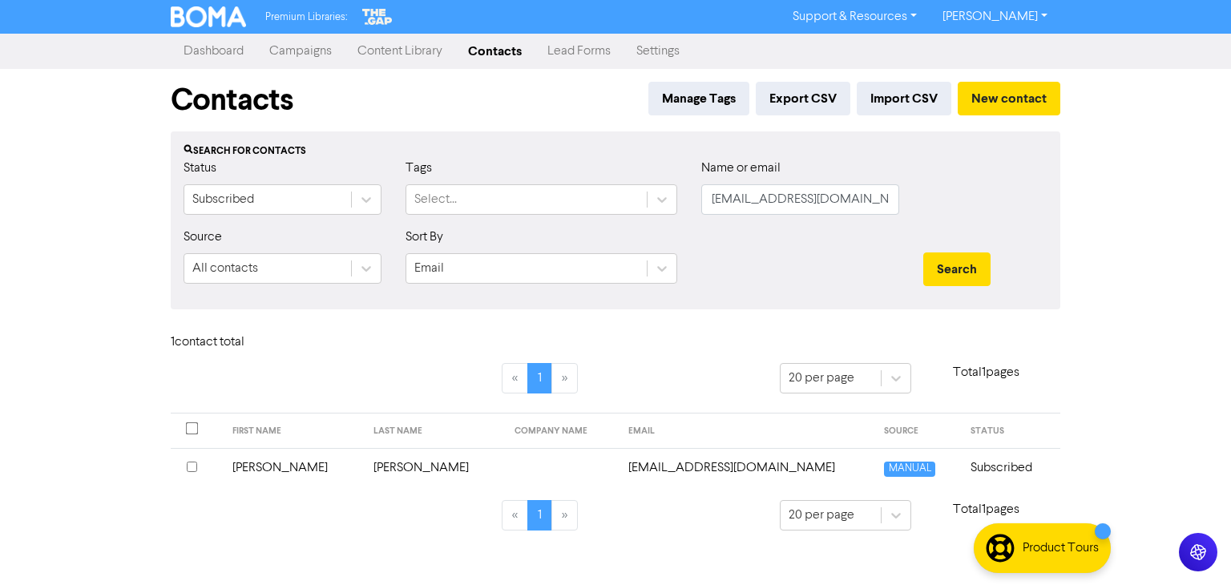
click at [252, 463] on td "[PERSON_NAME]" at bounding box center [293, 467] width 141 height 39
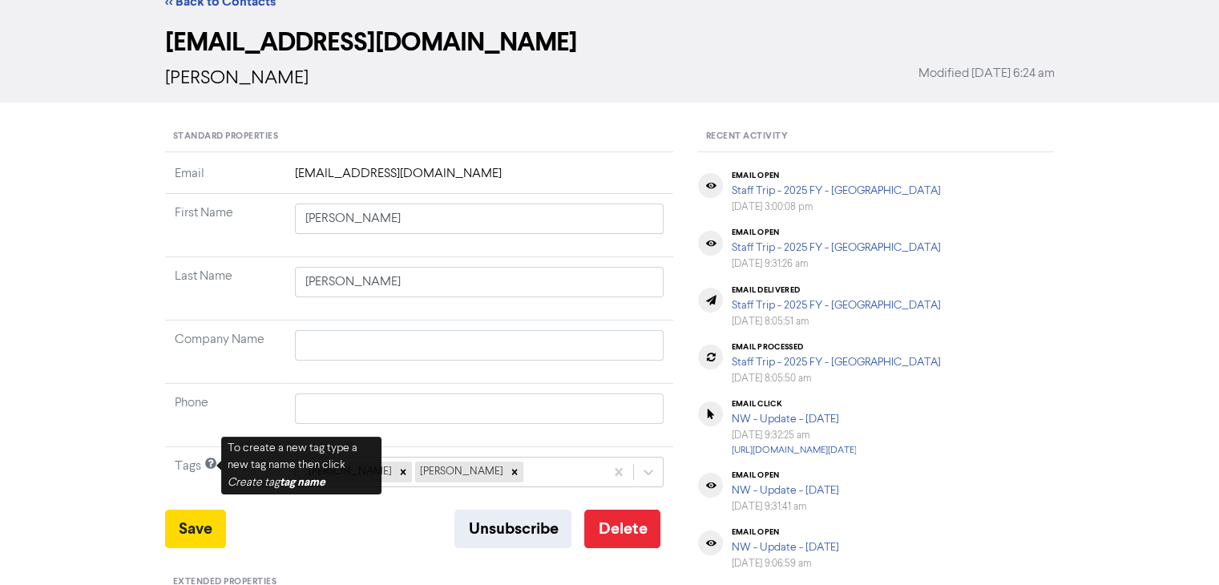
scroll to position [160, 0]
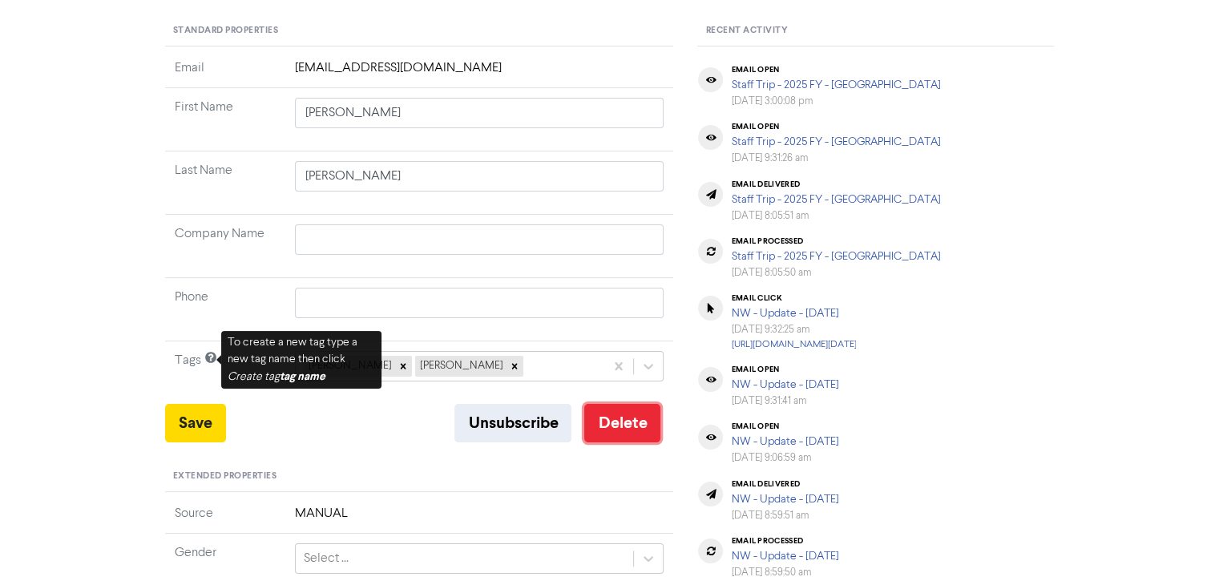
click at [622, 427] on button "Delete" at bounding box center [622, 423] width 76 height 38
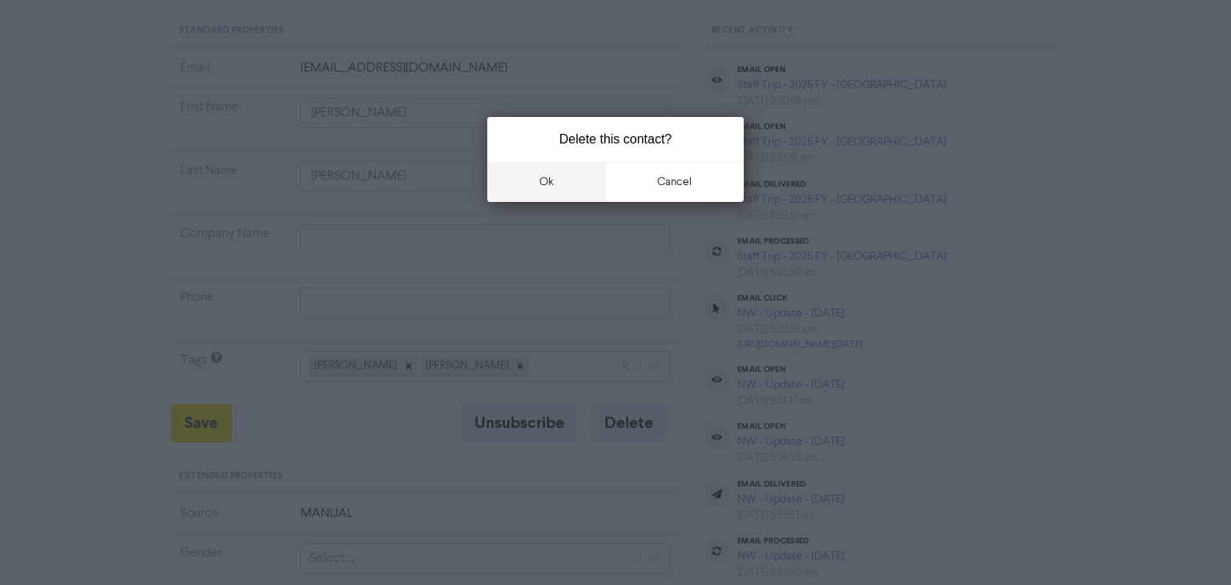
click at [543, 174] on button "ok" at bounding box center [546, 182] width 119 height 40
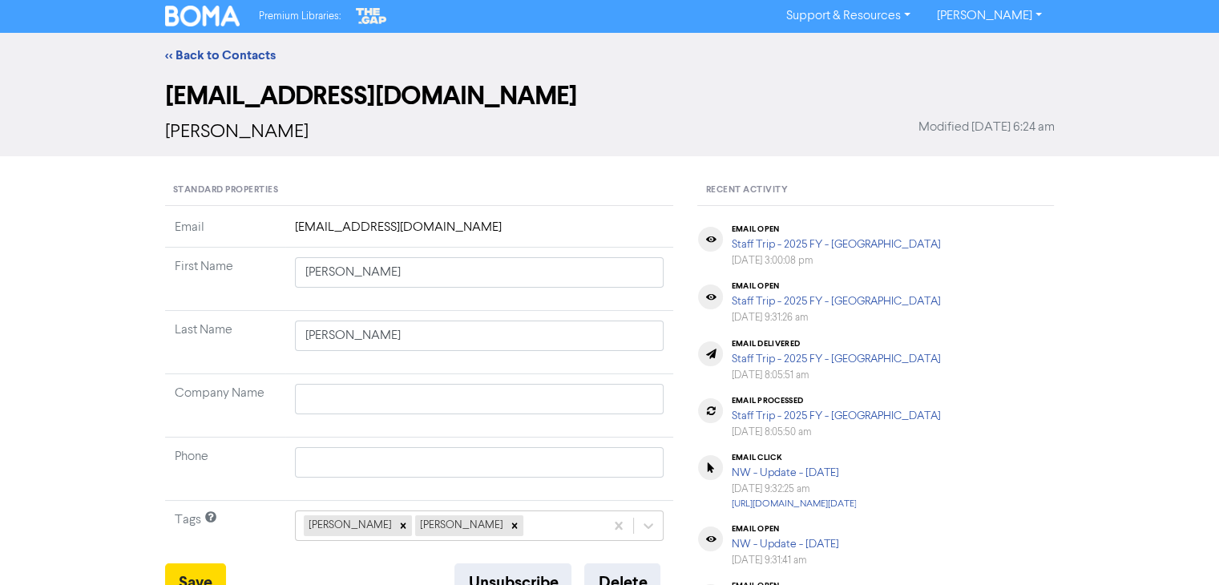
scroll to position [0, 0]
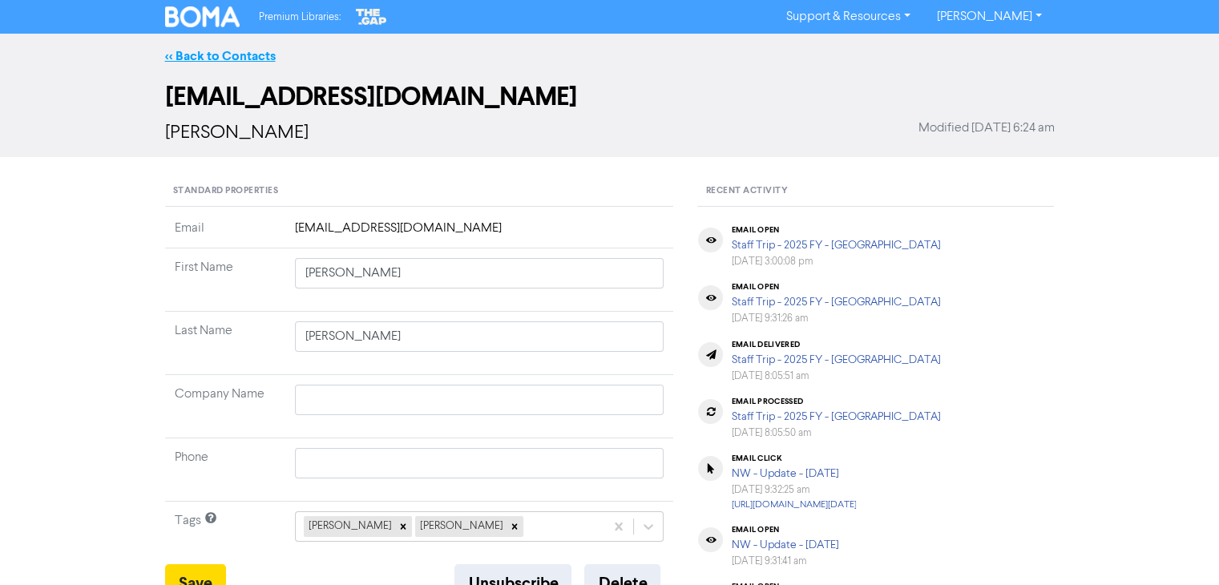
click at [253, 54] on link "<< Back to Contacts" at bounding box center [220, 56] width 111 height 16
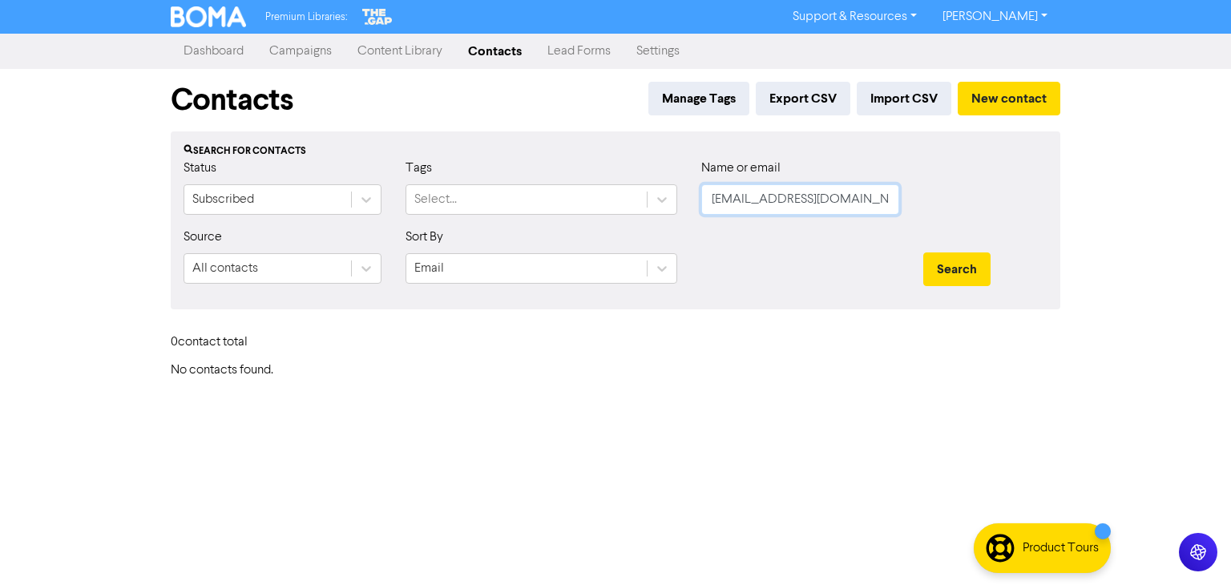
drag, startPoint x: 870, startPoint y: 203, endPoint x: 423, endPoint y: 234, distance: 447.5
click at [439, 232] on form "Status Subscribed Tags Select... Name or email [EMAIL_ADDRESS][DOMAIN_NAME] Sou…" at bounding box center [616, 228] width 864 height 138
paste input "[EMAIL_ADDRESS][DOMAIN_NAME]"
click at [942, 272] on button "Search" at bounding box center [956, 269] width 67 height 34
click at [942, 271] on button "Search" at bounding box center [956, 269] width 67 height 34
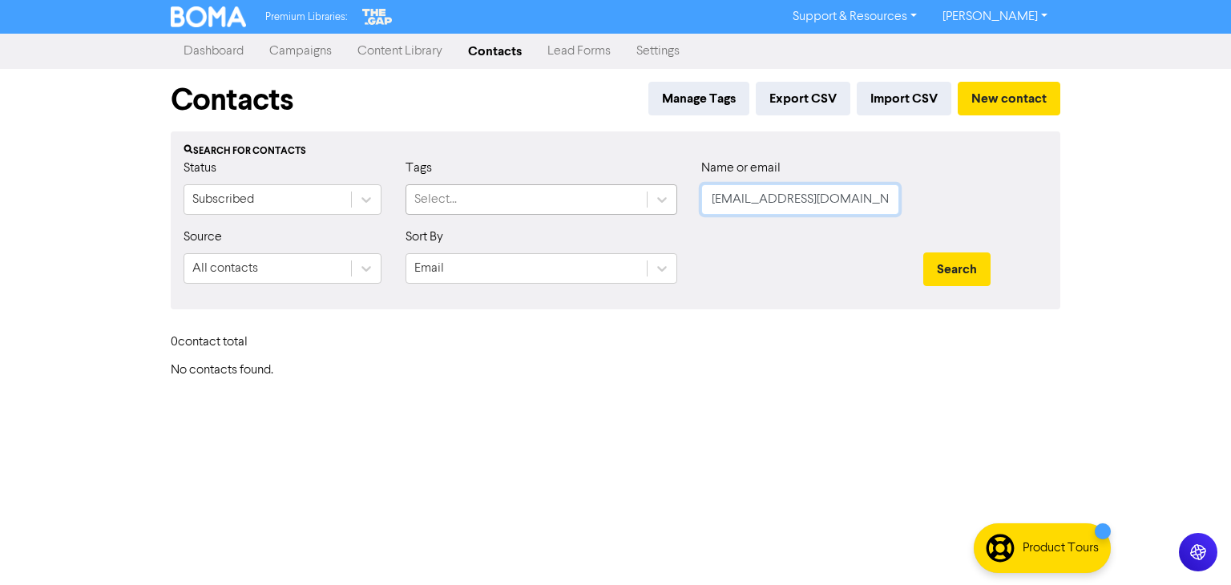
drag, startPoint x: 825, startPoint y: 200, endPoint x: 632, endPoint y: 212, distance: 192.7
click at [641, 210] on div "Status Subscribed Tags Select... Name or email [EMAIL_ADDRESS][DOMAIN_NAME]" at bounding box center [615, 193] width 888 height 69
paste input "[PERSON_NAME] & [PERSON_NAME]"
click at [984, 277] on button "Search" at bounding box center [956, 269] width 67 height 34
drag, startPoint x: 682, startPoint y: 216, endPoint x: 845, endPoint y: 198, distance: 163.6
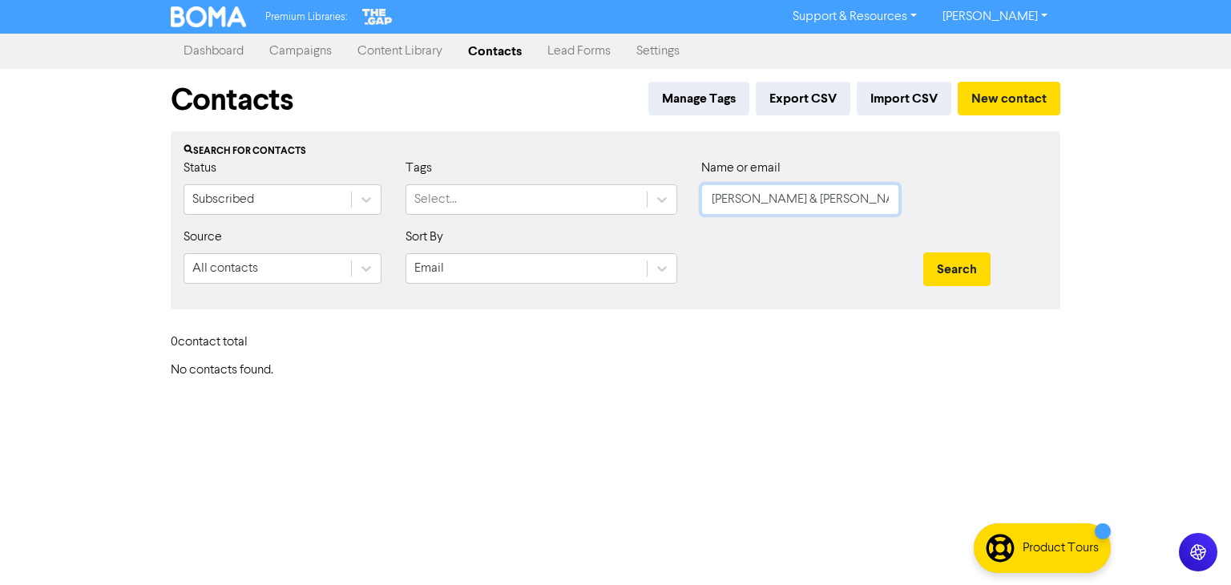
click at [646, 219] on div "Status Subscribed Tags Select... Name or email [PERSON_NAME] & [PERSON_NAME]" at bounding box center [615, 193] width 888 height 69
paste input "[EMAIL_ADDRESS][DOMAIN_NAME]"
click at [987, 264] on button "Search" at bounding box center [956, 269] width 67 height 34
click at [968, 267] on button "Search" at bounding box center [956, 269] width 67 height 34
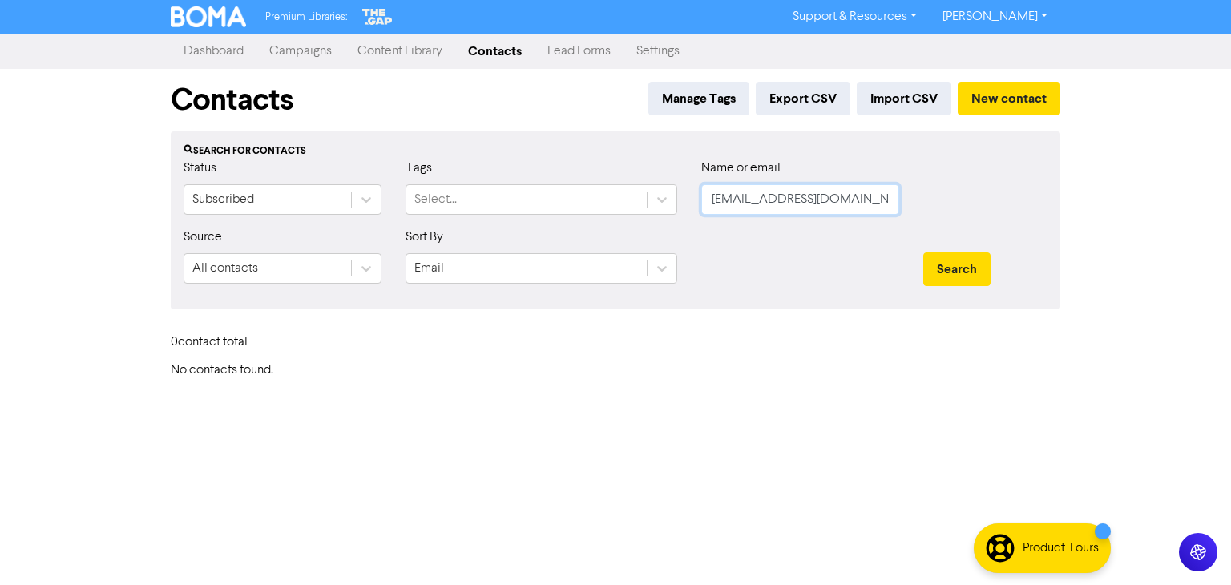
drag, startPoint x: 875, startPoint y: 190, endPoint x: 452, endPoint y: 227, distance: 424.7
click at [452, 227] on form "Status Subscribed Tags Select... Name or email [EMAIL_ADDRESS][DOMAIN_NAME] Sou…" at bounding box center [616, 228] width 864 height 138
paste input "[EMAIL_ADDRESS][DOMAIN_NAME]"
click at [965, 270] on button "Search" at bounding box center [956, 269] width 67 height 34
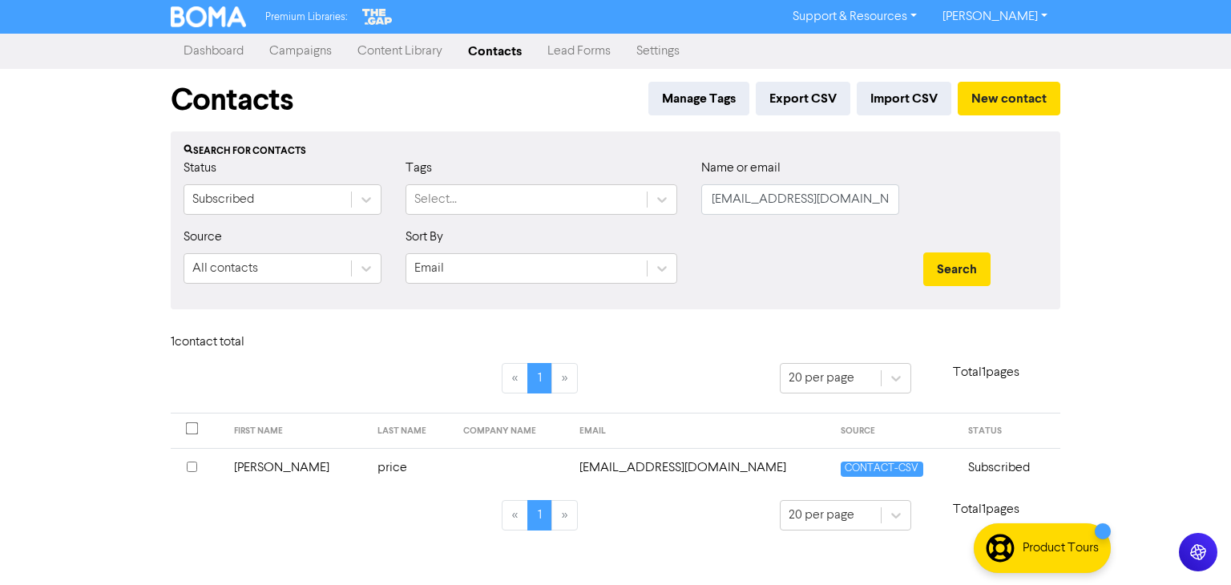
click at [253, 466] on td "[PERSON_NAME]" at bounding box center [296, 467] width 144 height 39
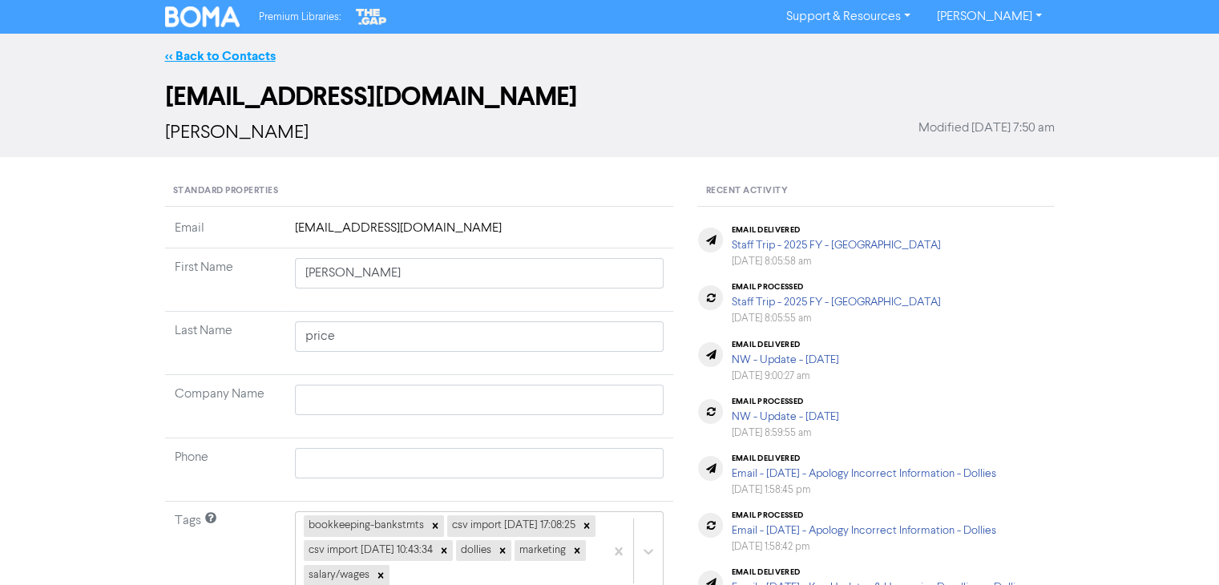
click at [232, 50] on link "<< Back to Contacts" at bounding box center [220, 56] width 111 height 16
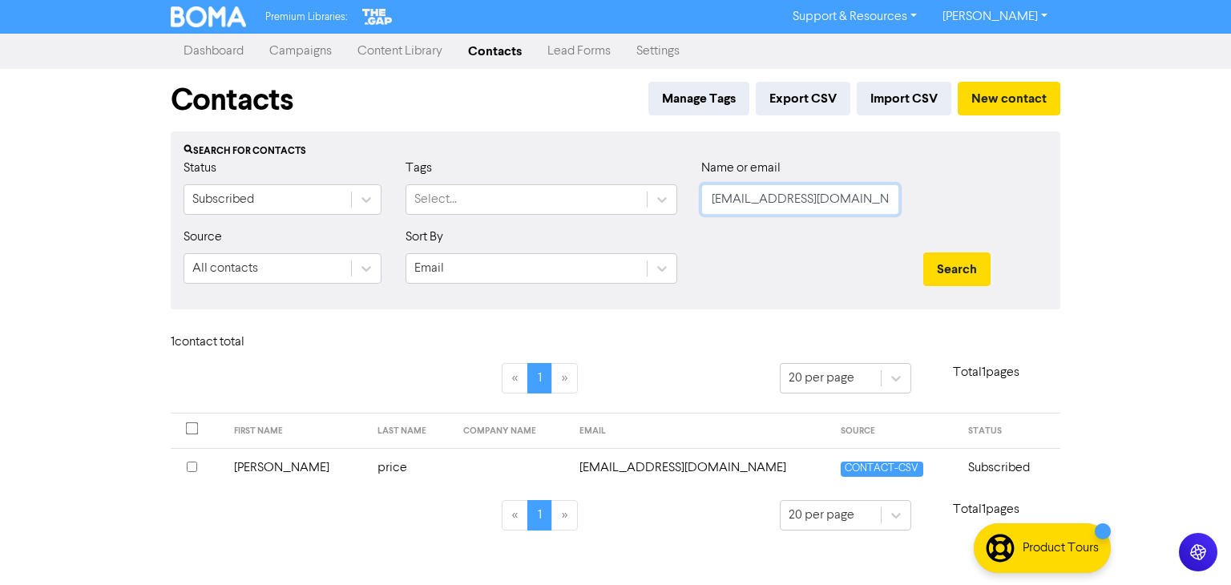
click at [405, 200] on div "Status Subscribed Tags Select... Name or email [EMAIL_ADDRESS][DOMAIN_NAME]" at bounding box center [615, 193] width 888 height 69
paste input "Lines, [PERSON_NAME]"
click at [957, 270] on button "Search" at bounding box center [956, 269] width 67 height 34
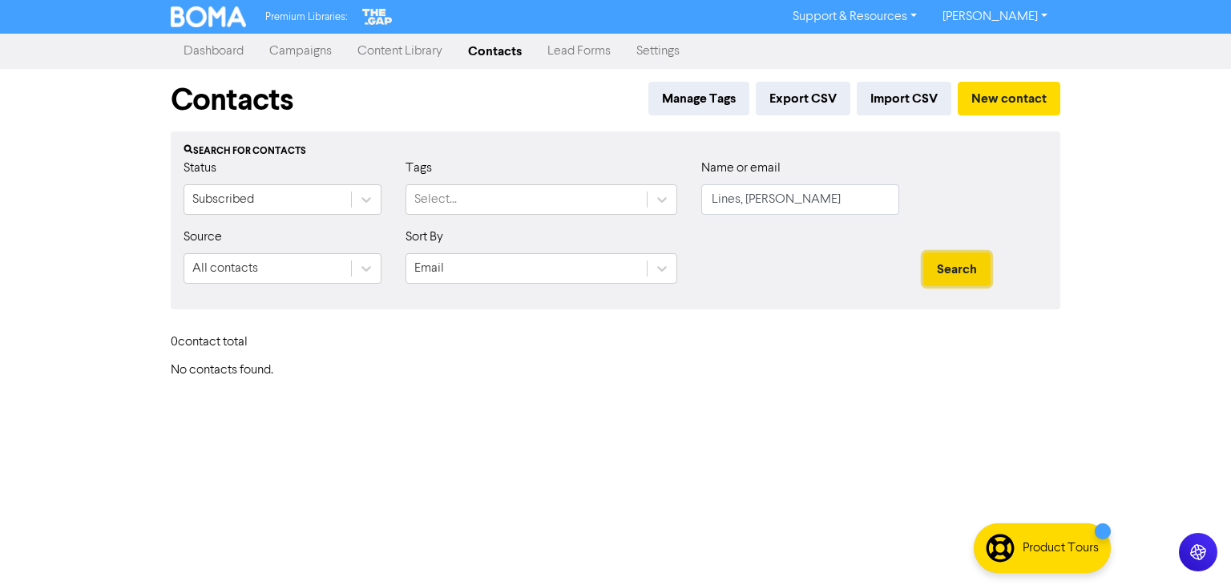
click at [950, 267] on button "Search" at bounding box center [956, 269] width 67 height 34
